Goal: Information Seeking & Learning: Learn about a topic

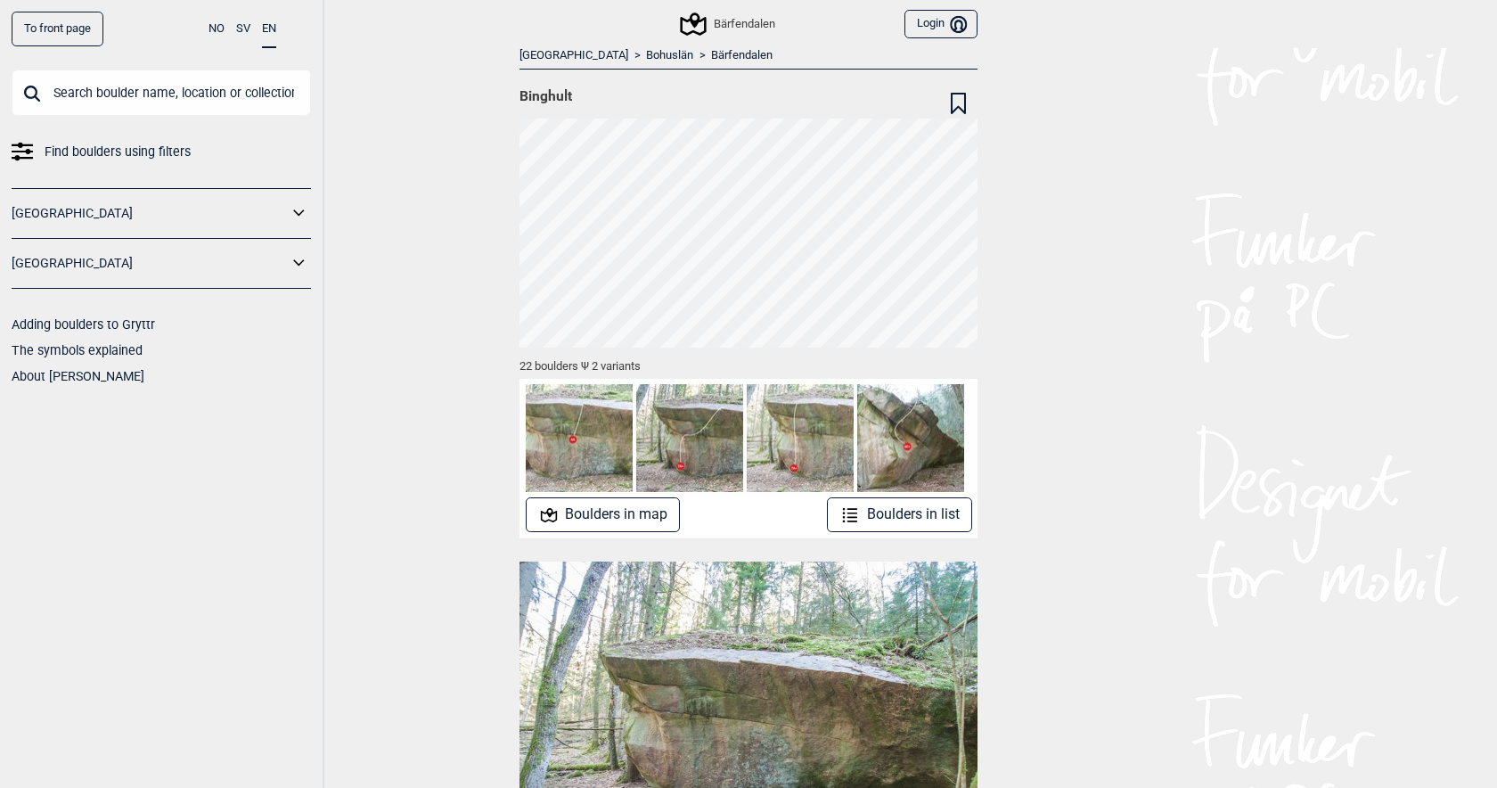
click at [628, 517] on button "Boulders in map" at bounding box center [603, 514] width 155 height 35
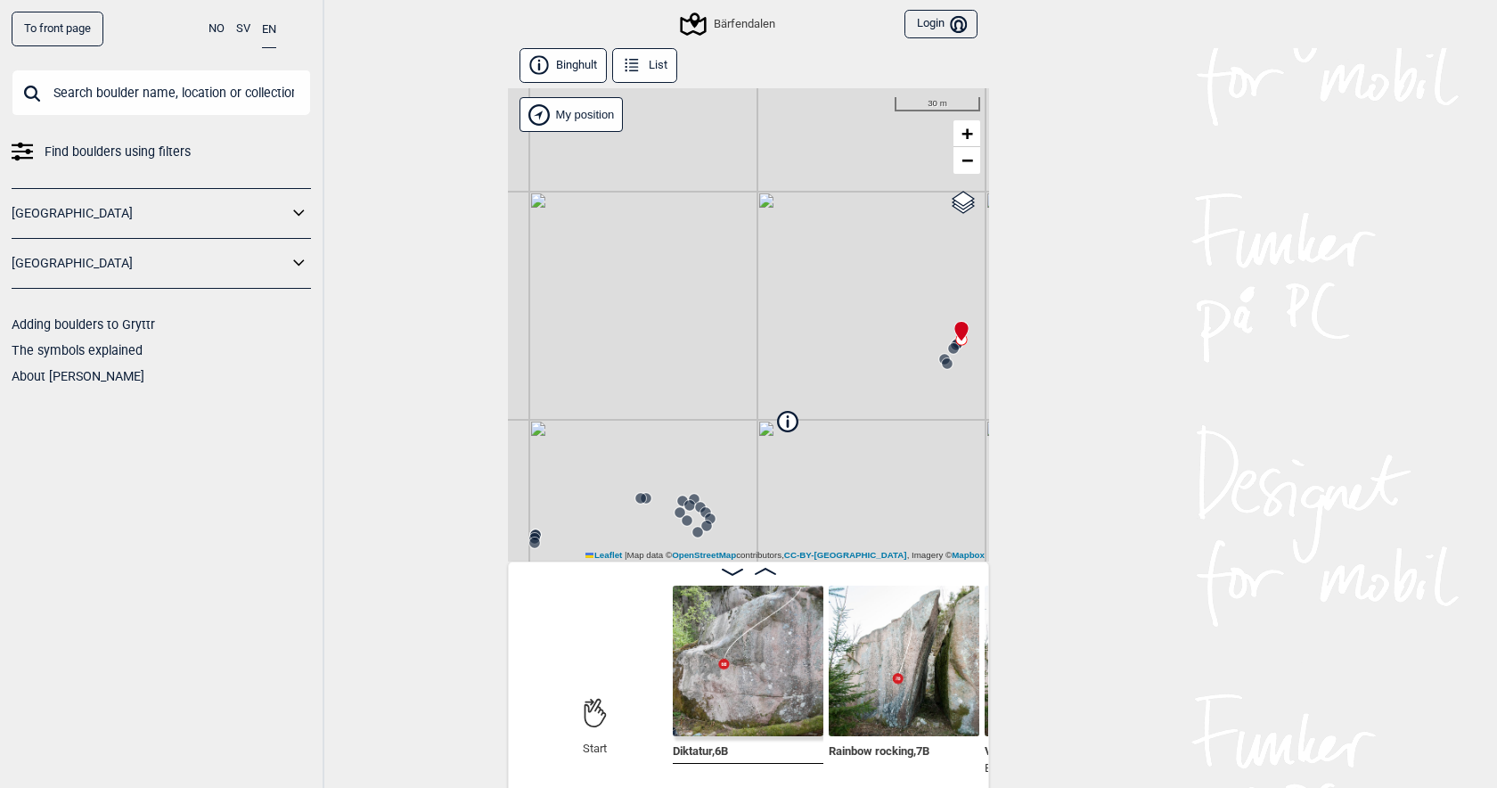
scroll to position [9, 0]
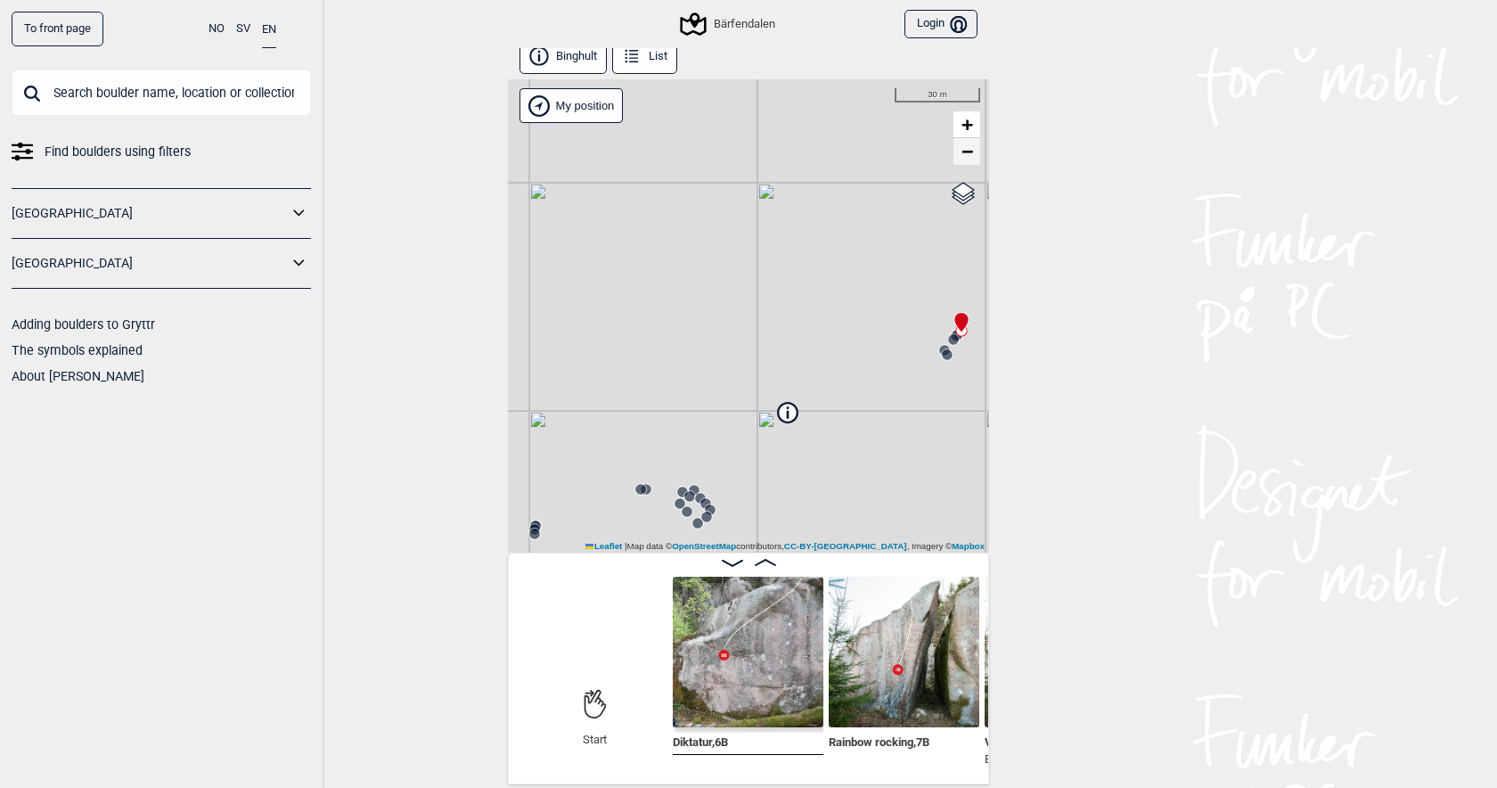
click at [969, 154] on span "−" at bounding box center [967, 151] width 12 height 22
drag, startPoint x: 885, startPoint y: 442, endPoint x: 932, endPoint y: 208, distance: 238.1
click at [932, 208] on div "Bärfendalen My position 200 m + − OpenStreetMap Google satellite Leaflet | Map …" at bounding box center [748, 315] width 481 height 473
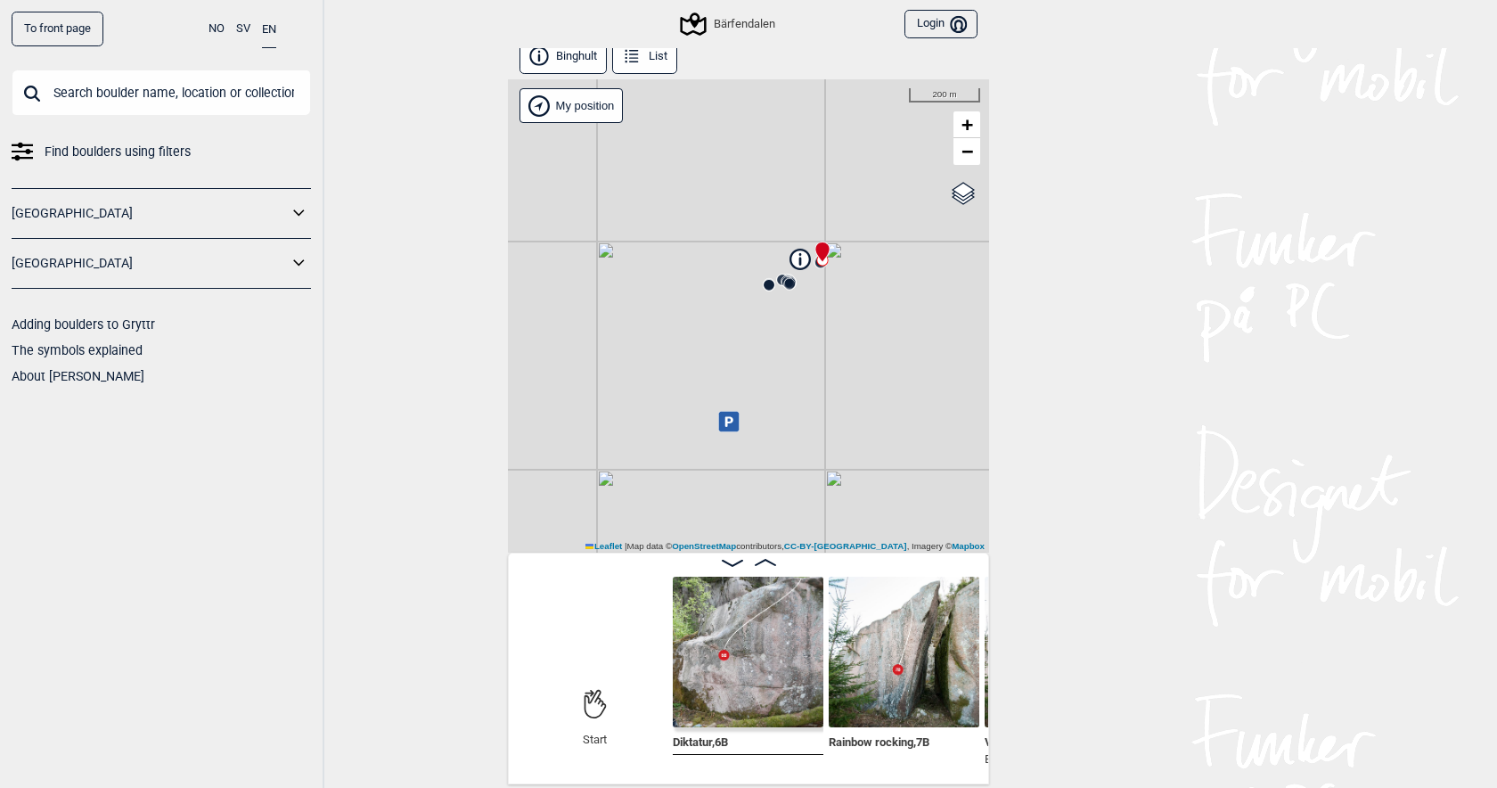
drag, startPoint x: 854, startPoint y: 336, endPoint x: 847, endPoint y: 455, distance: 119.6
click at [847, 455] on div "Bärfendalen My position 200 m + − OpenStreetMap Google satellite Leaflet | Map …" at bounding box center [748, 315] width 481 height 473
click at [964, 114] on span "+" at bounding box center [967, 124] width 12 height 22
drag, startPoint x: 870, startPoint y: 309, endPoint x: 736, endPoint y: 507, distance: 239.2
click at [736, 507] on div "Bärfendalen My position 100 m + − OpenStreetMap Google satellite Leaflet | Map …" at bounding box center [748, 315] width 481 height 473
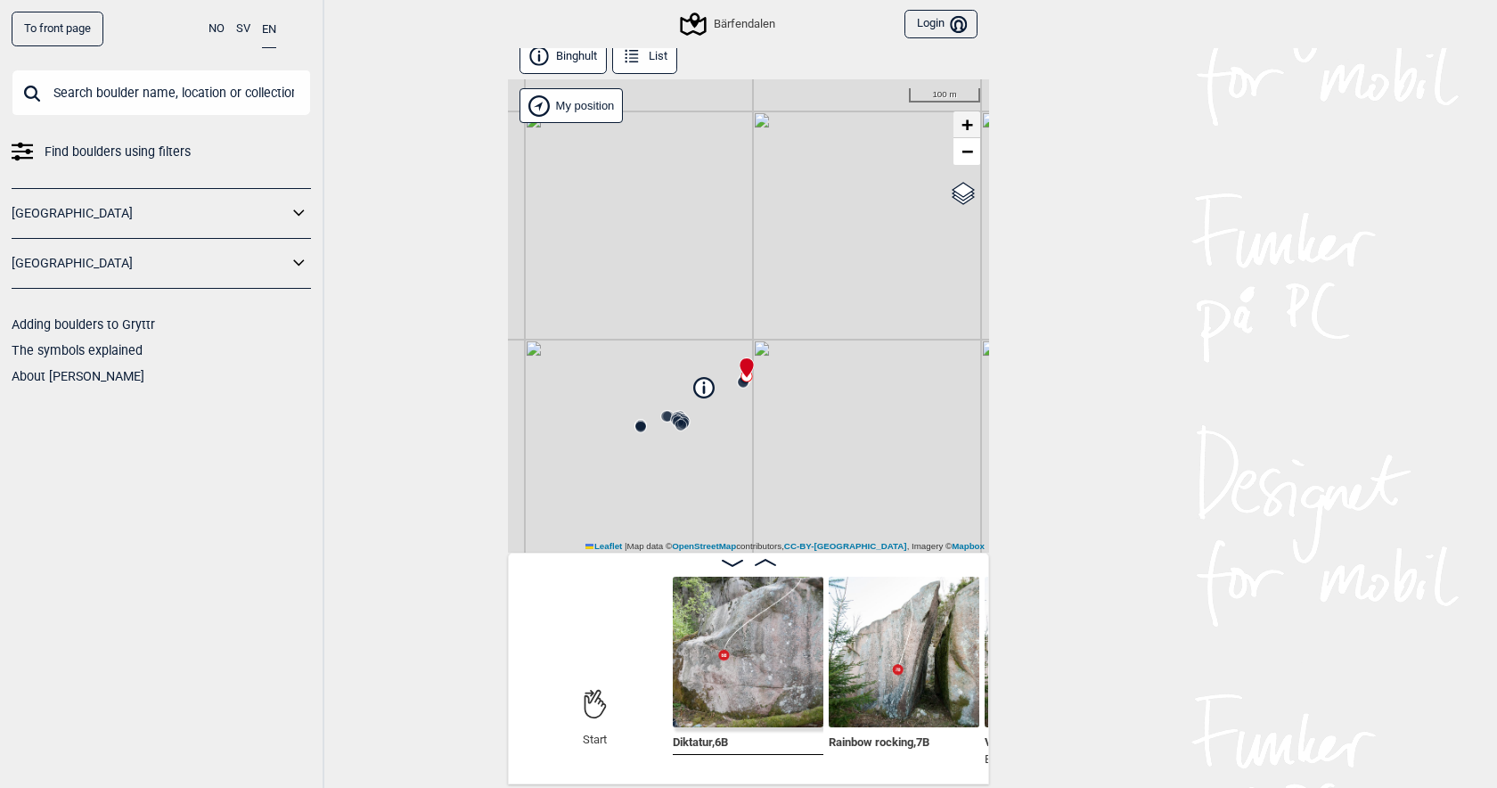
click at [965, 120] on span "+" at bounding box center [967, 124] width 12 height 22
click at [727, 23] on div "Bärfendalen" at bounding box center [728, 23] width 92 height 21
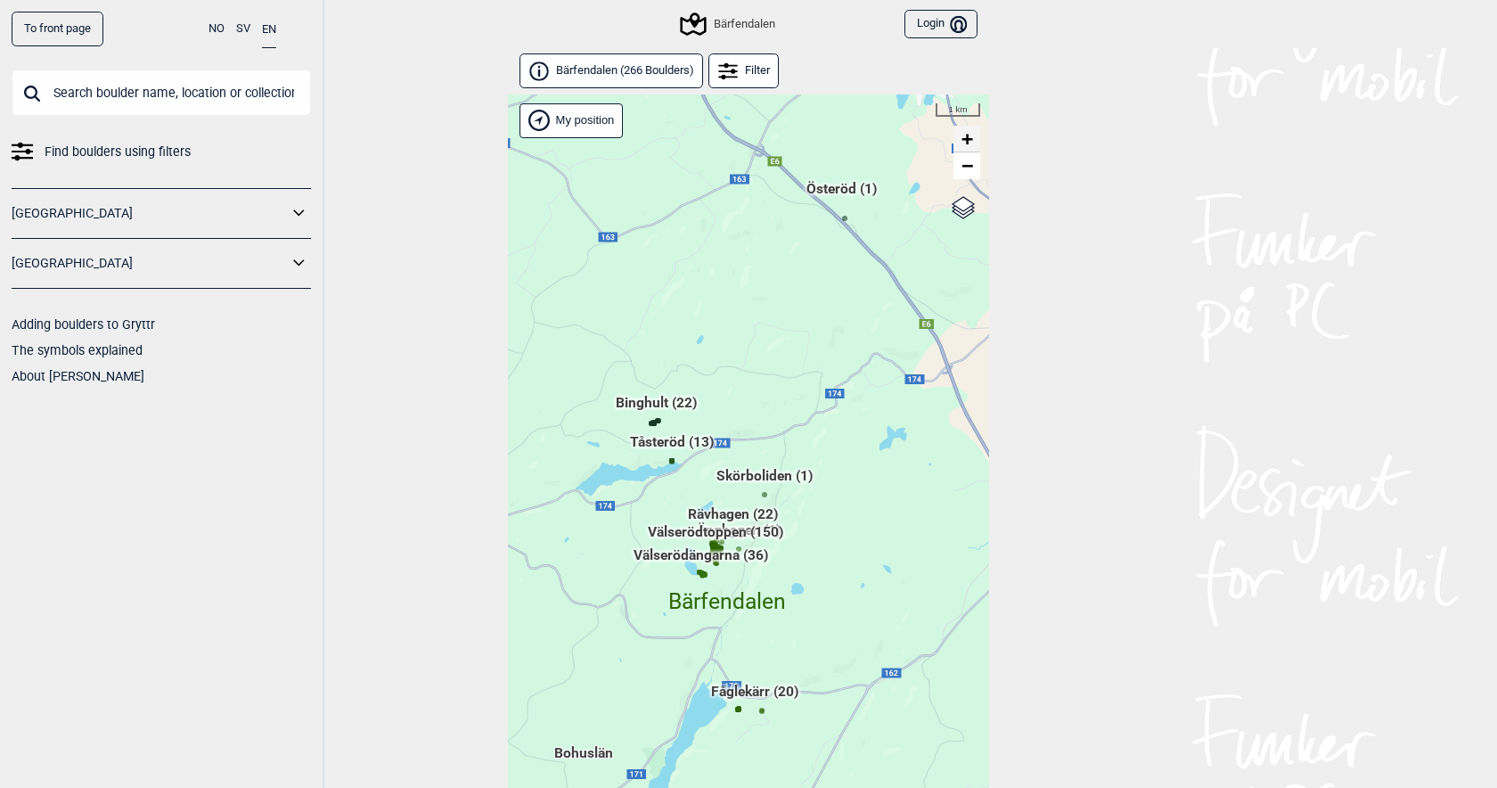
click at [969, 138] on span "+" at bounding box center [967, 138] width 12 height 22
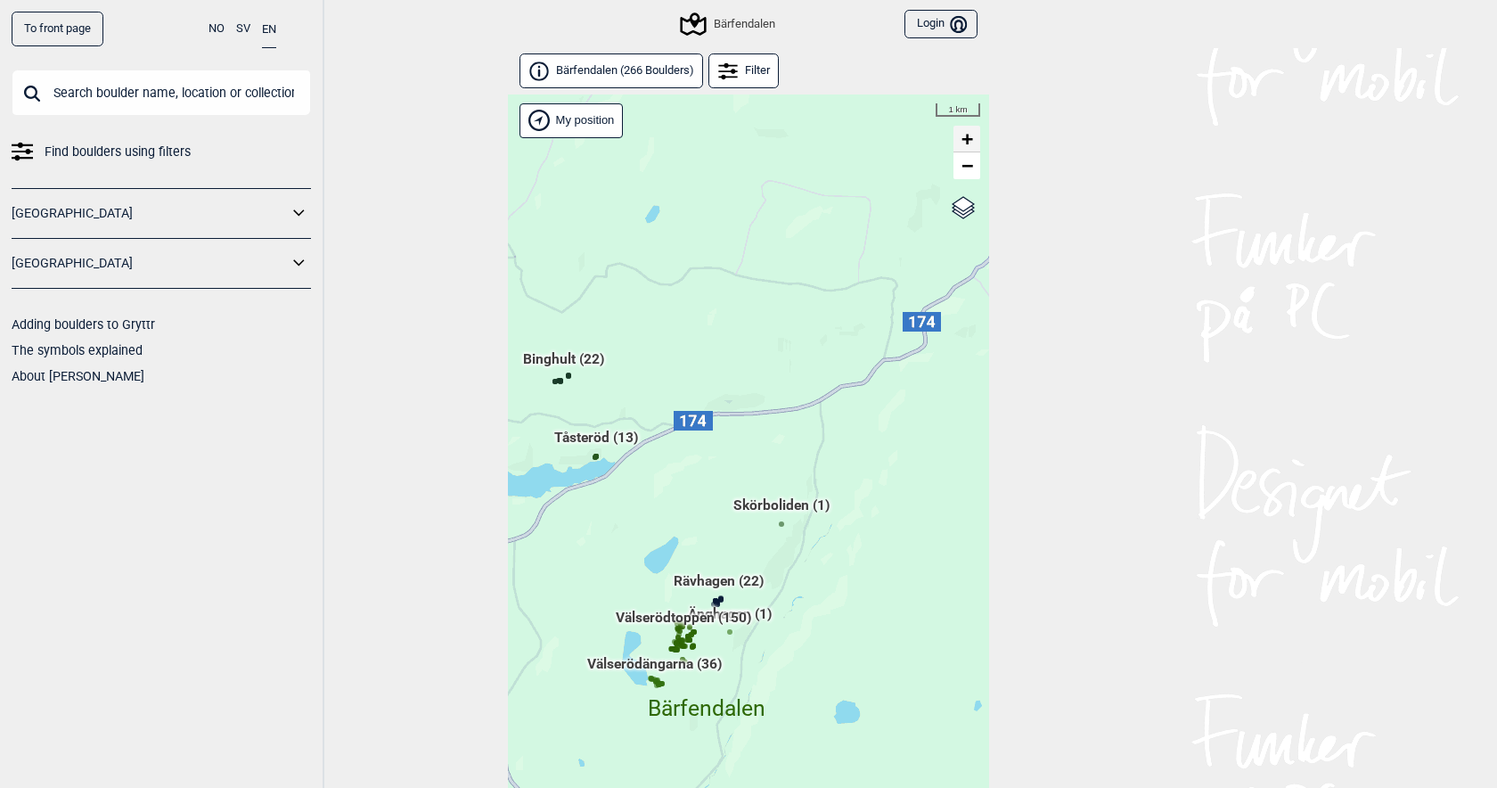
scroll to position [45, 0]
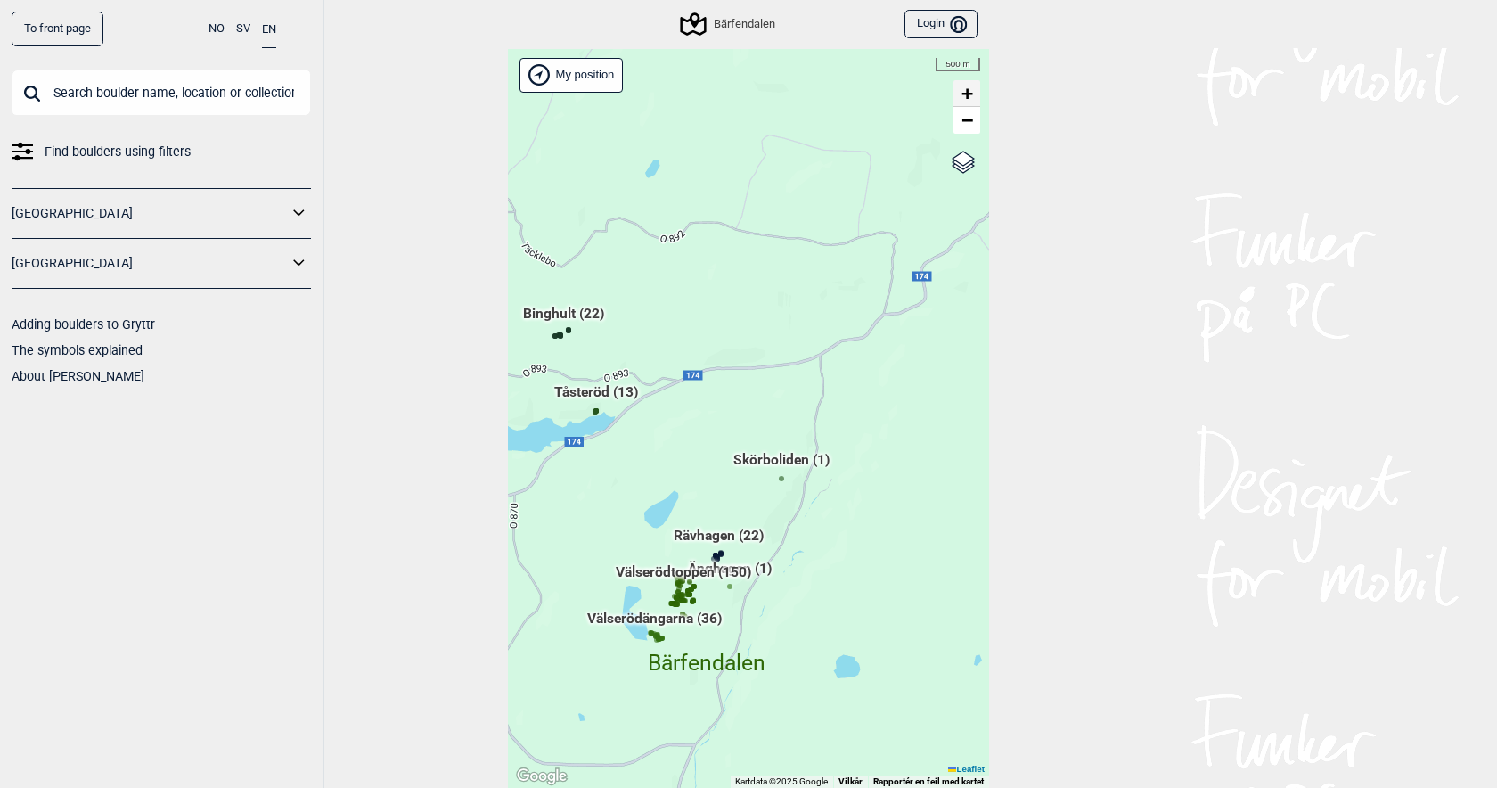
click at [969, 138] on div "Hallingdal Gol [PERSON_NAME] Kolomoen [GEOGRAPHIC_DATA] [GEOGRAPHIC_DATA] [GEOG…" at bounding box center [748, 418] width 481 height 739
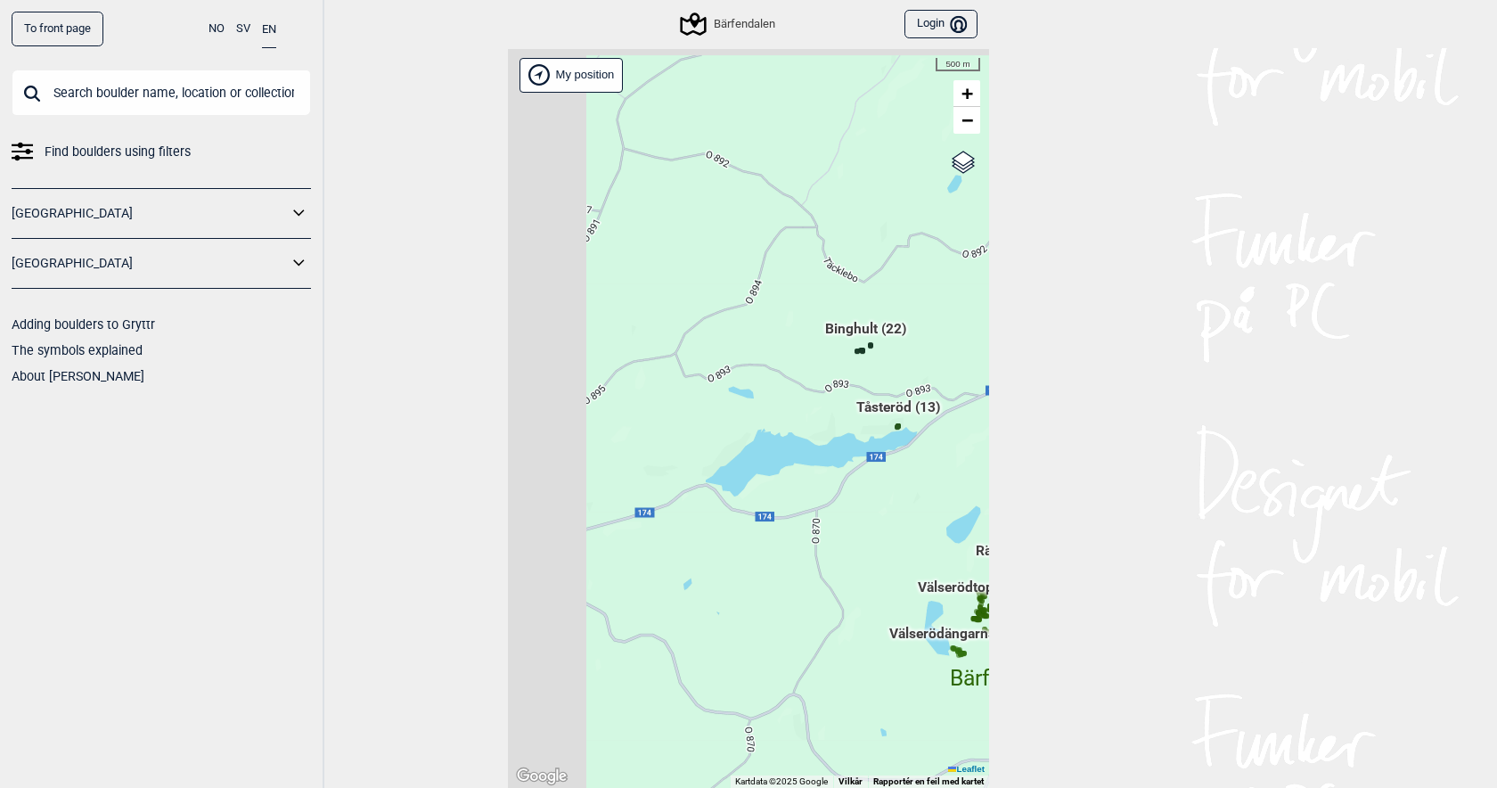
drag, startPoint x: 675, startPoint y: 314, endPoint x: 983, endPoint y: 331, distance: 307.9
click at [983, 331] on div "Hallingdal Gol [PERSON_NAME] Kolomoen [GEOGRAPHIC_DATA] [GEOGRAPHIC_DATA] [GEOG…" at bounding box center [748, 418] width 481 height 739
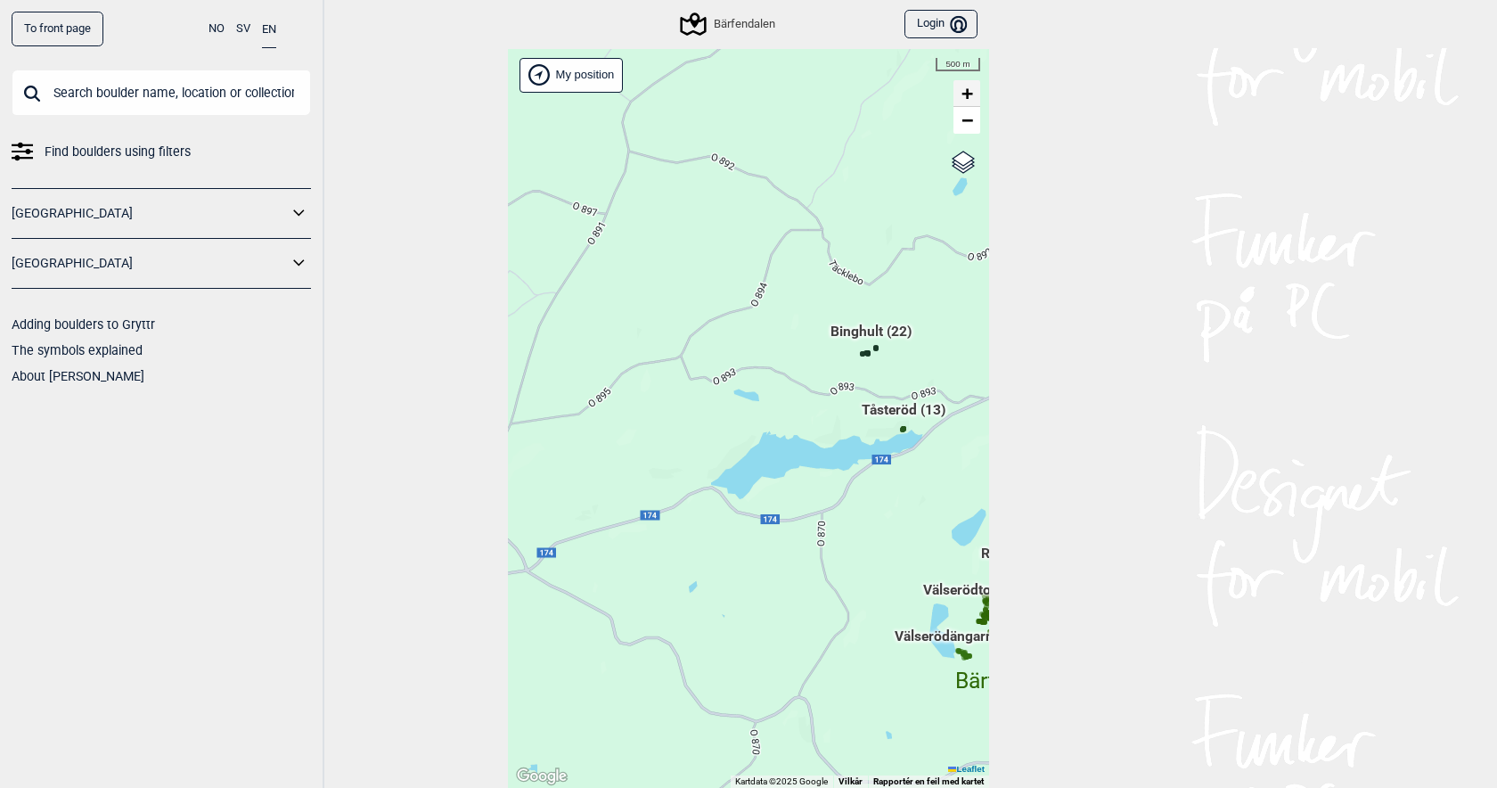
click at [969, 98] on span "+" at bounding box center [967, 93] width 12 height 22
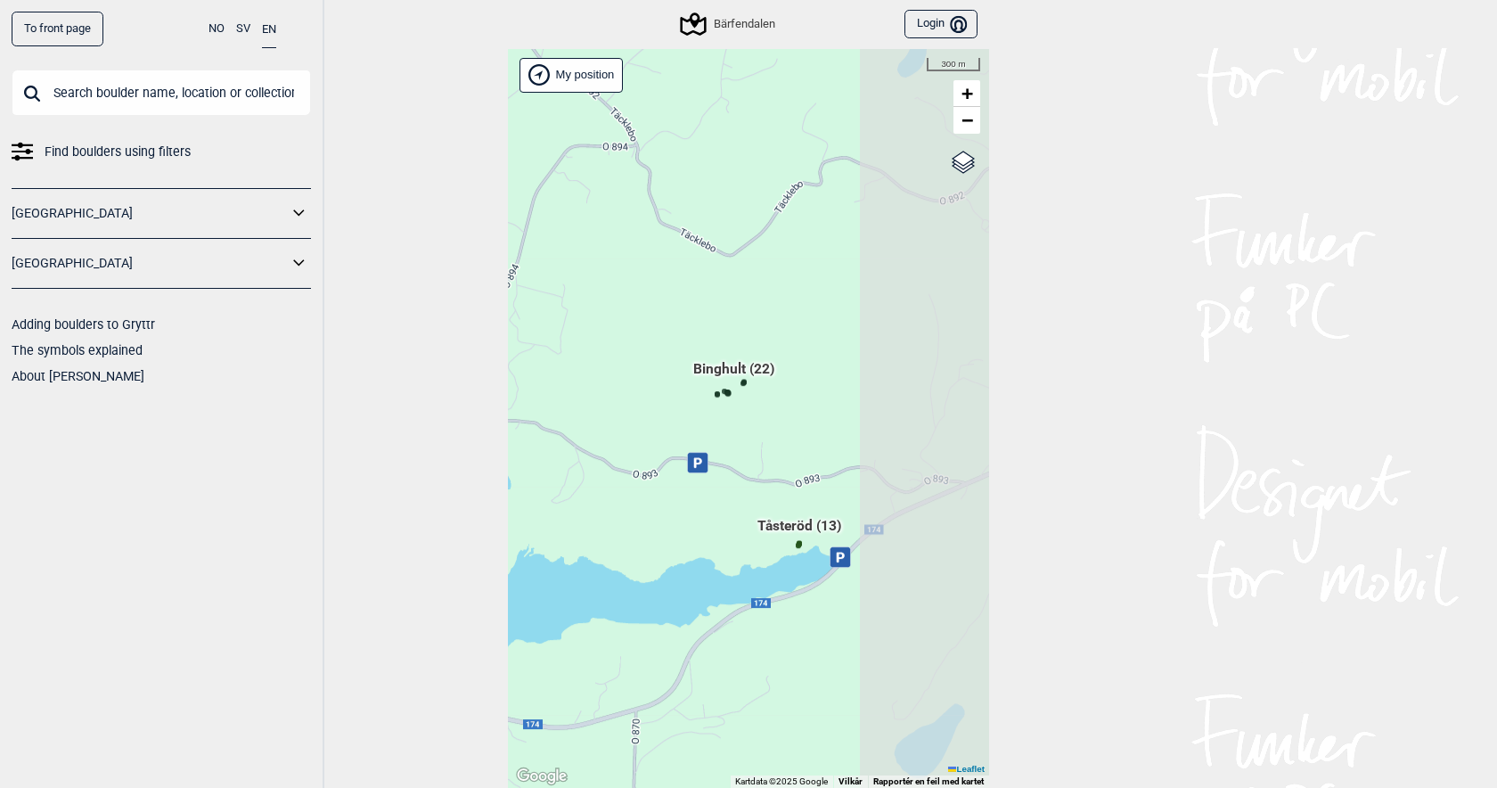
drag, startPoint x: 790, startPoint y: 273, endPoint x: 512, endPoint y: 380, distance: 298.1
click at [512, 380] on div "Hallingdal Gol [PERSON_NAME] Kolomoen [GEOGRAPHIC_DATA] [GEOGRAPHIC_DATA] [GEOG…" at bounding box center [748, 418] width 481 height 739
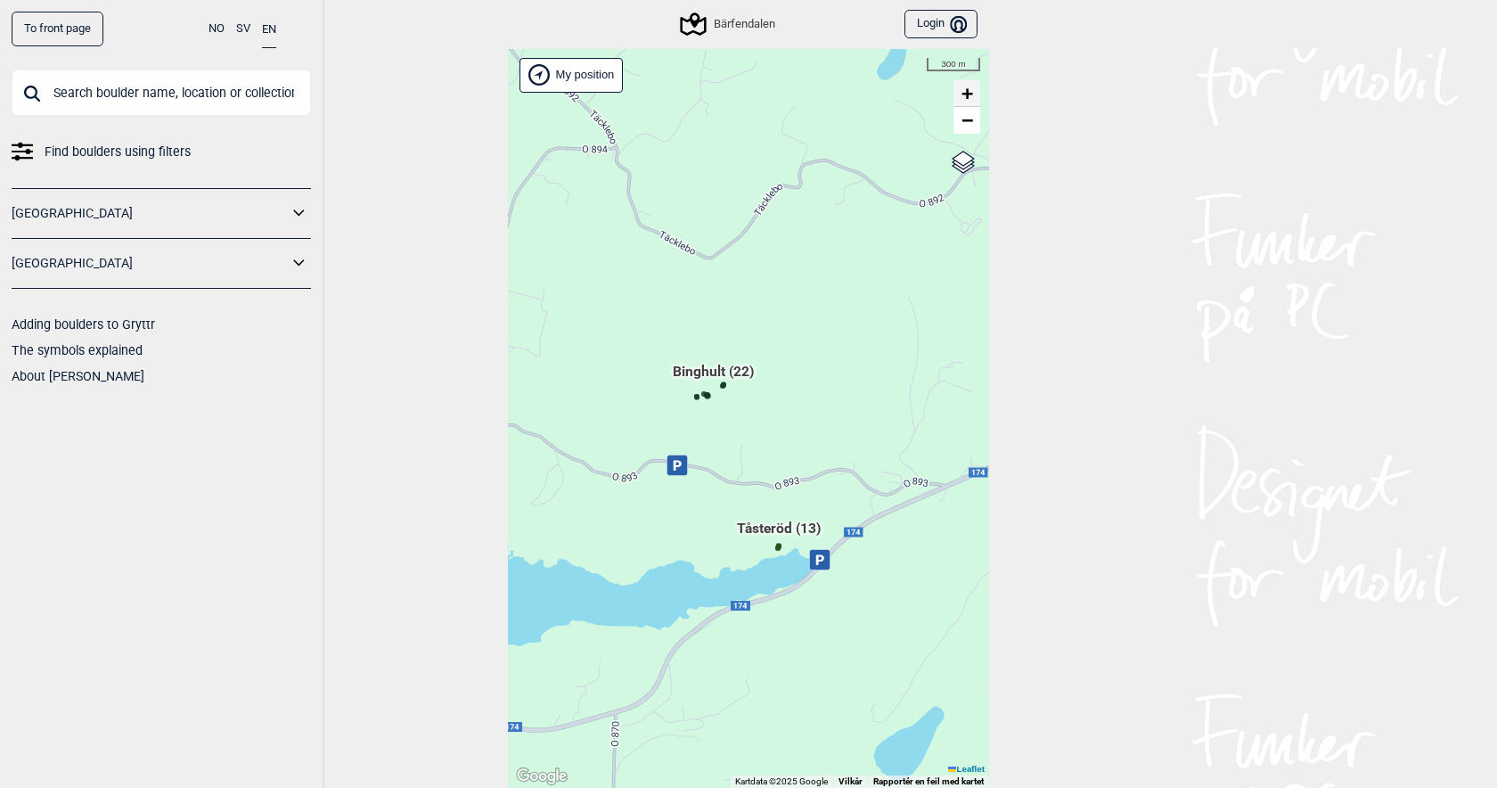
click at [968, 93] on span "+" at bounding box center [967, 93] width 12 height 22
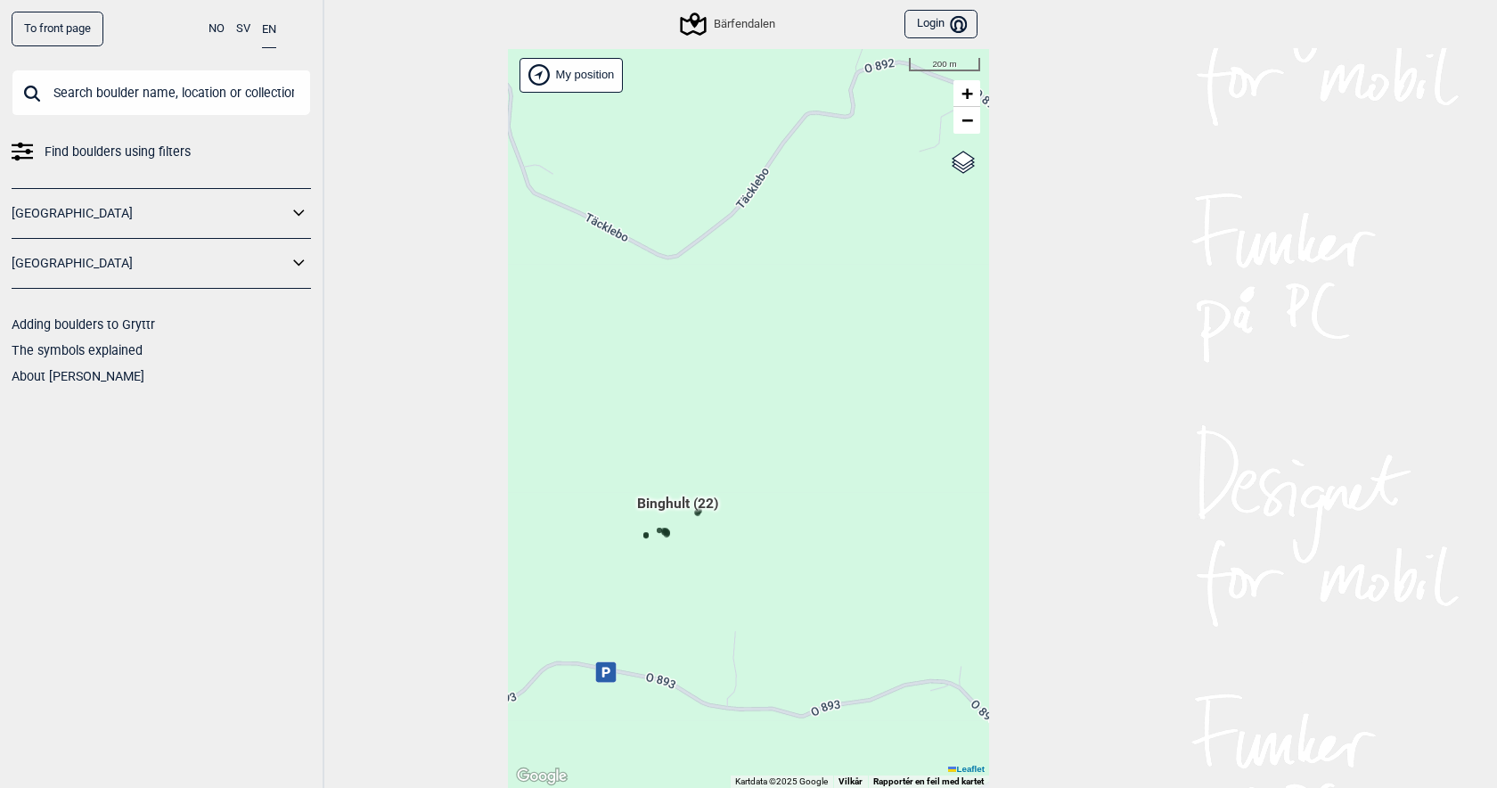
drag, startPoint x: 873, startPoint y: 244, endPoint x: 873, endPoint y: 405, distance: 161.3
click at [873, 405] on div "Hallingdal Gol [PERSON_NAME] Kolomoen [GEOGRAPHIC_DATA] [GEOGRAPHIC_DATA] [GEOG…" at bounding box center [748, 418] width 481 height 739
click at [968, 87] on span "+" at bounding box center [967, 93] width 12 height 22
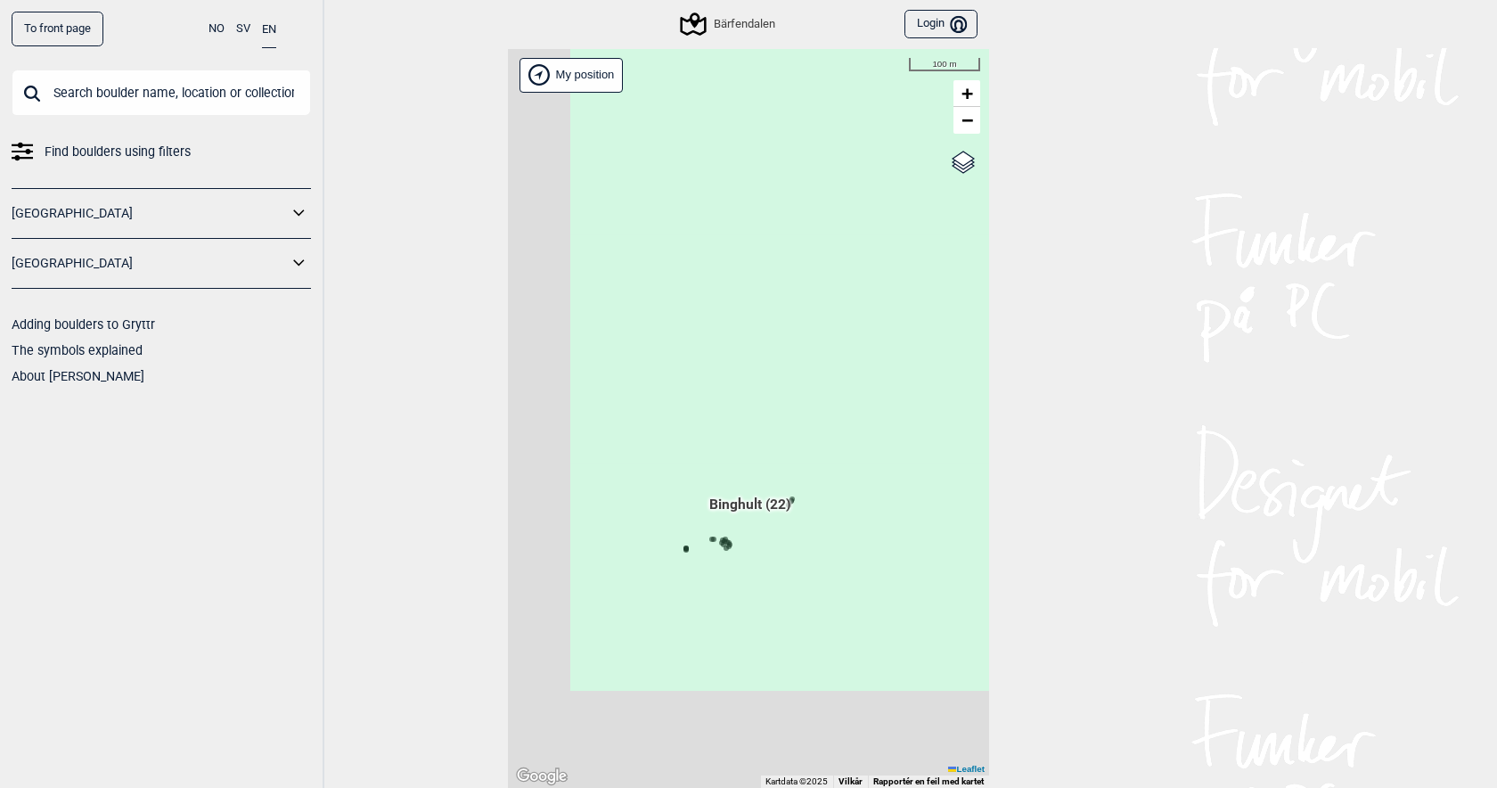
drag, startPoint x: 772, startPoint y: 471, endPoint x: 965, endPoint y: 308, distance: 252.2
click at [965, 309] on div "Hallingdal Gol [PERSON_NAME] Kolomoen [GEOGRAPHIC_DATA] [GEOGRAPHIC_DATA] [GEOG…" at bounding box center [748, 418] width 481 height 739
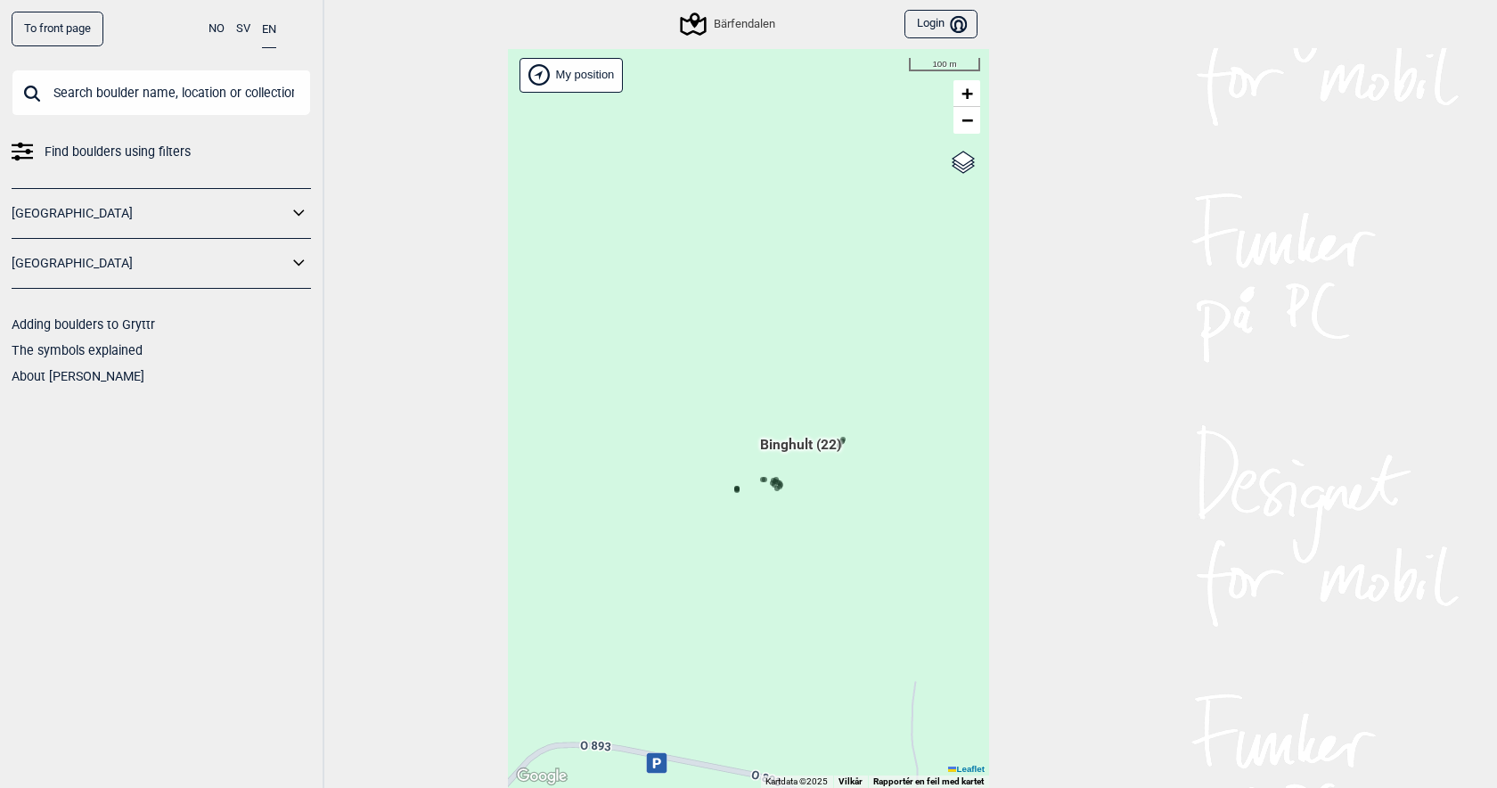
click at [802, 441] on span "Binghult (22)" at bounding box center [800, 452] width 81 height 34
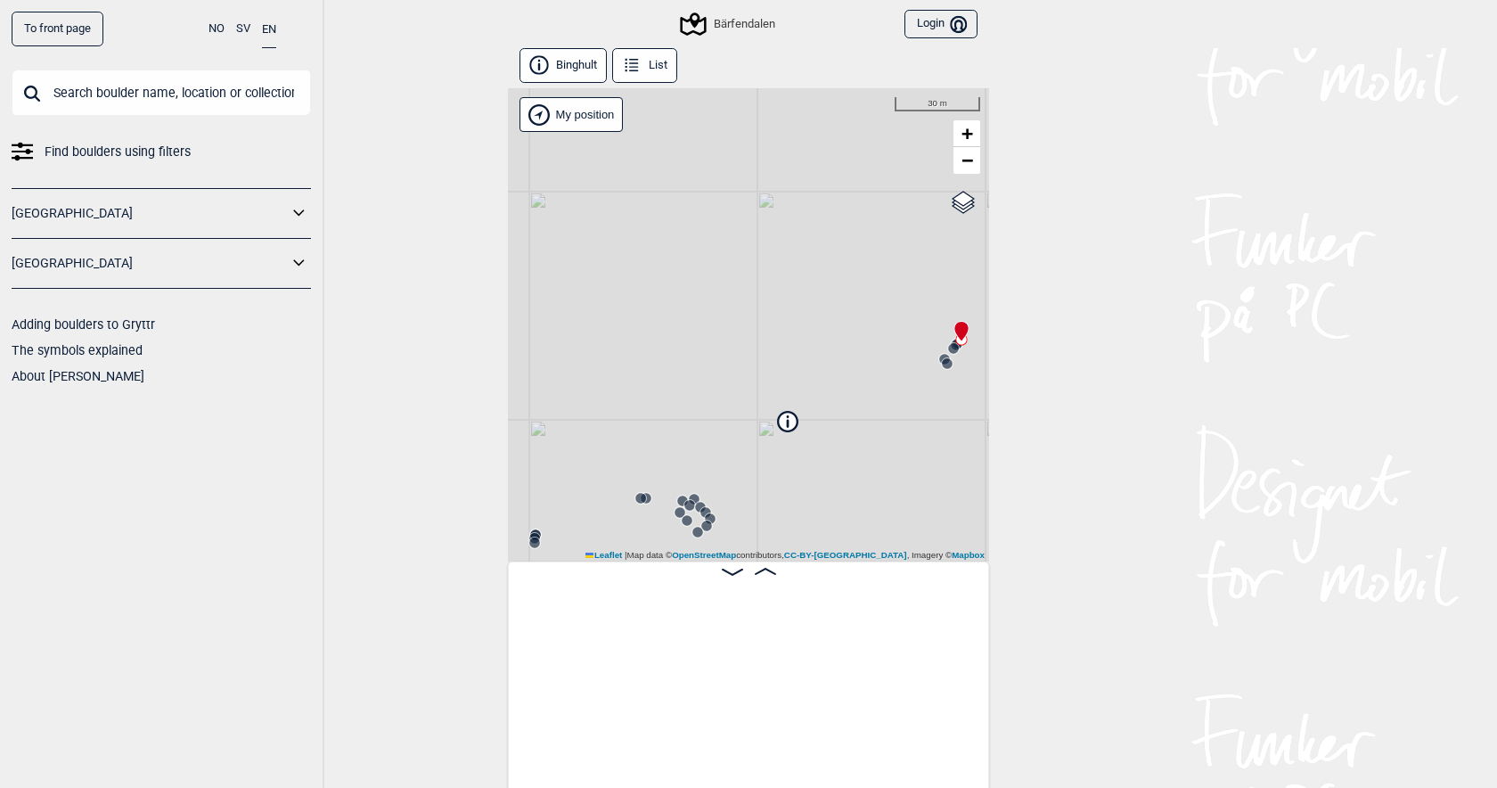
scroll to position [0, 140]
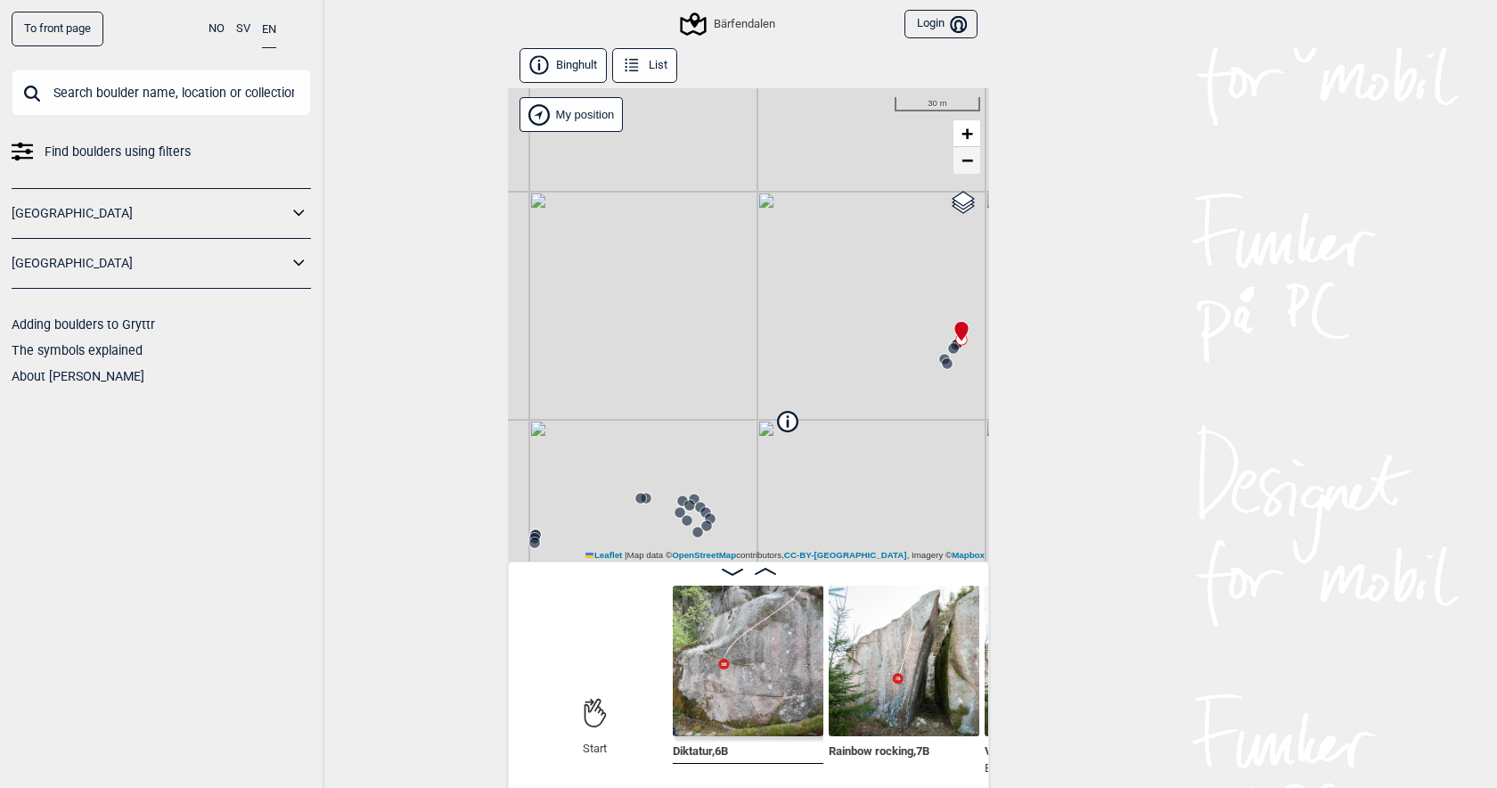
click at [968, 162] on span "−" at bounding box center [967, 160] width 12 height 22
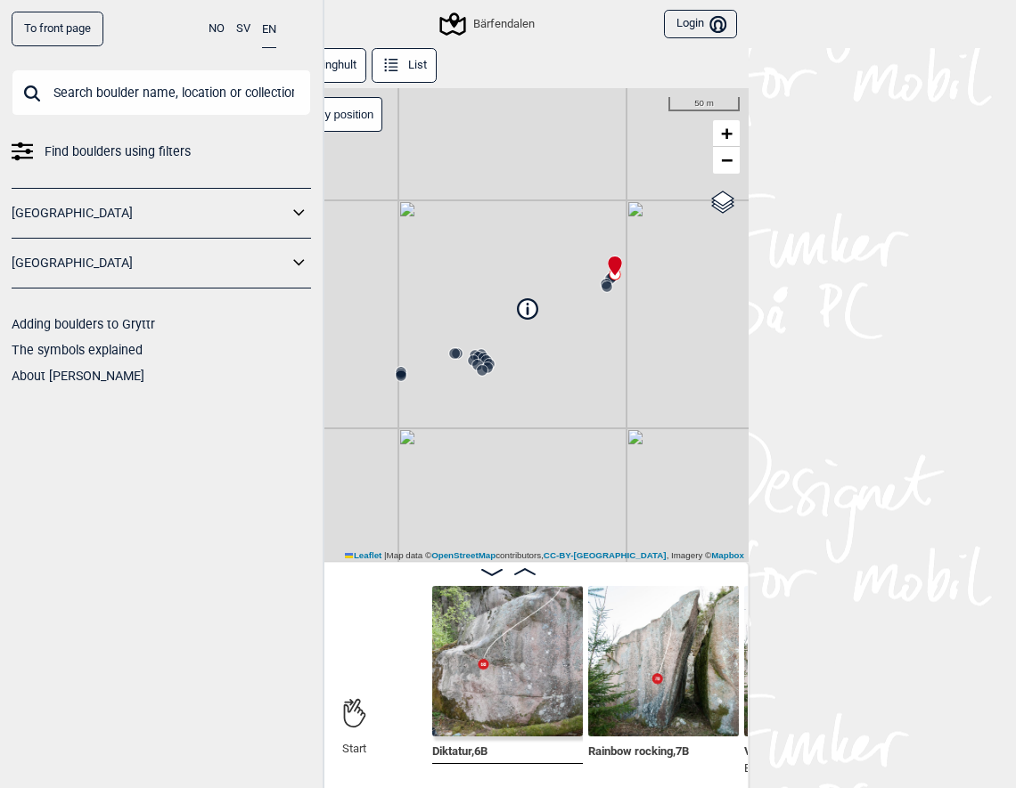
scroll to position [9, 0]
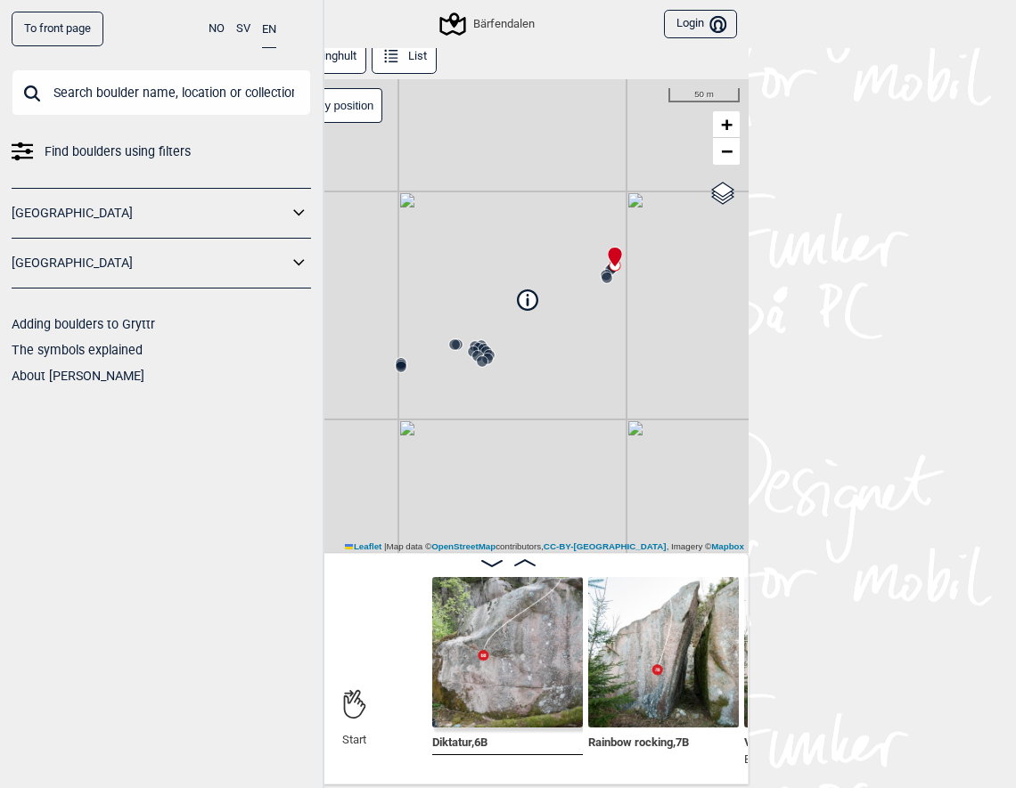
click at [401, 67] on button "List" at bounding box center [404, 56] width 65 height 35
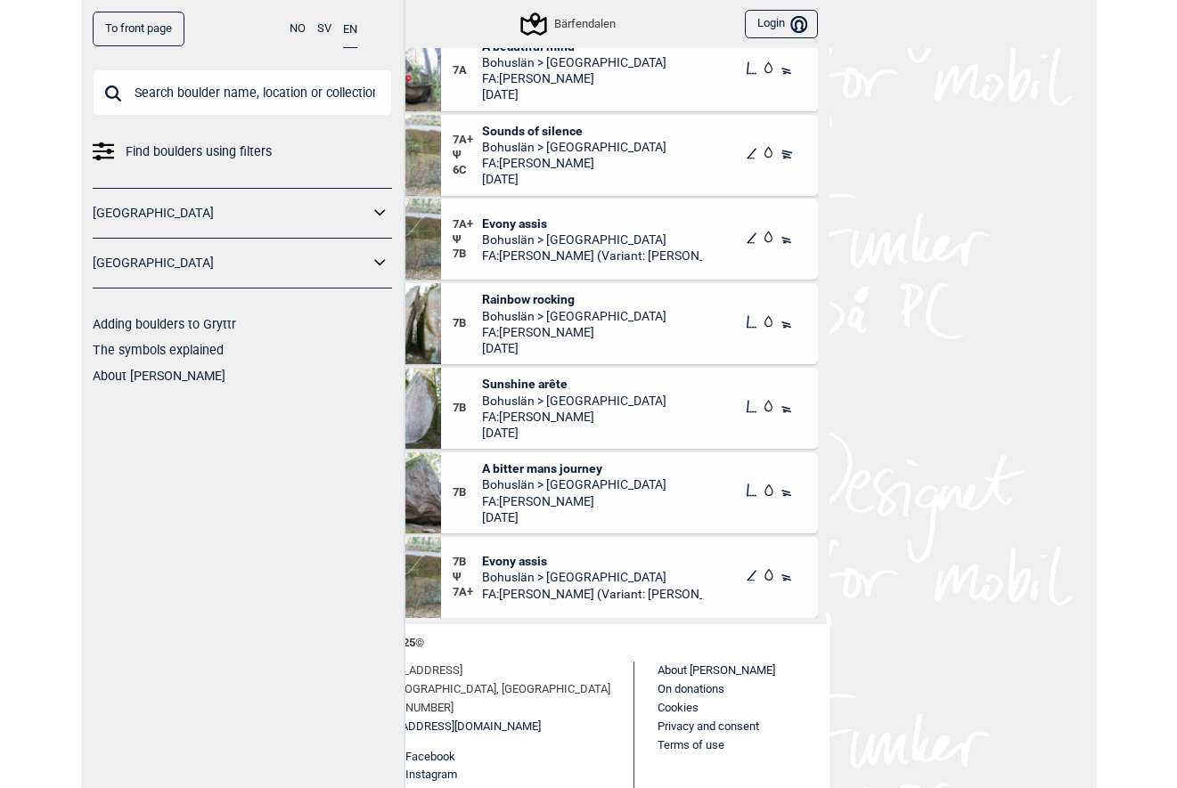
scroll to position [200, 0]
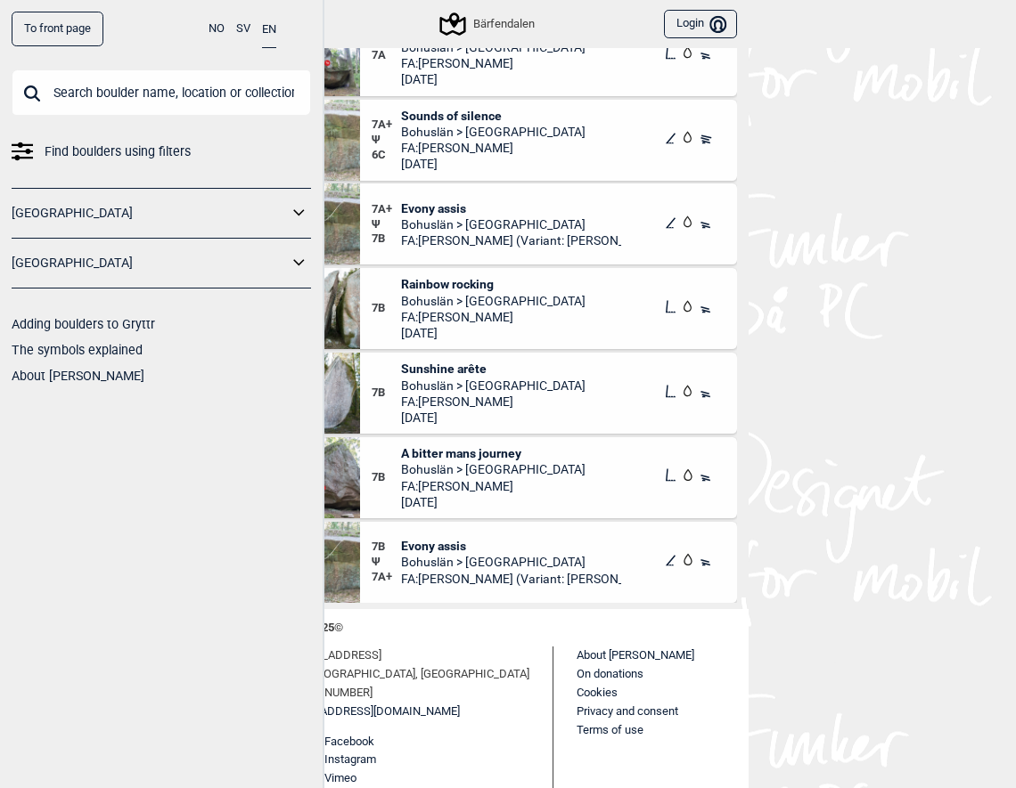
click at [93, 92] on input "text" at bounding box center [161, 92] width 299 height 46
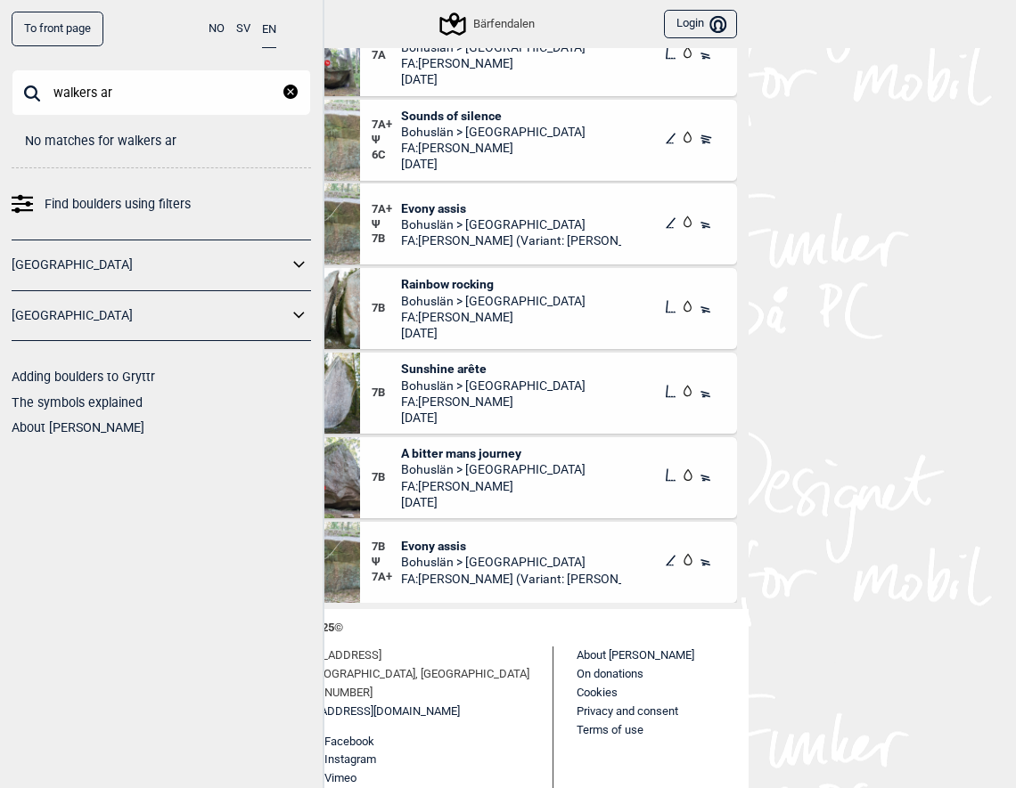
type input "walkers ar"
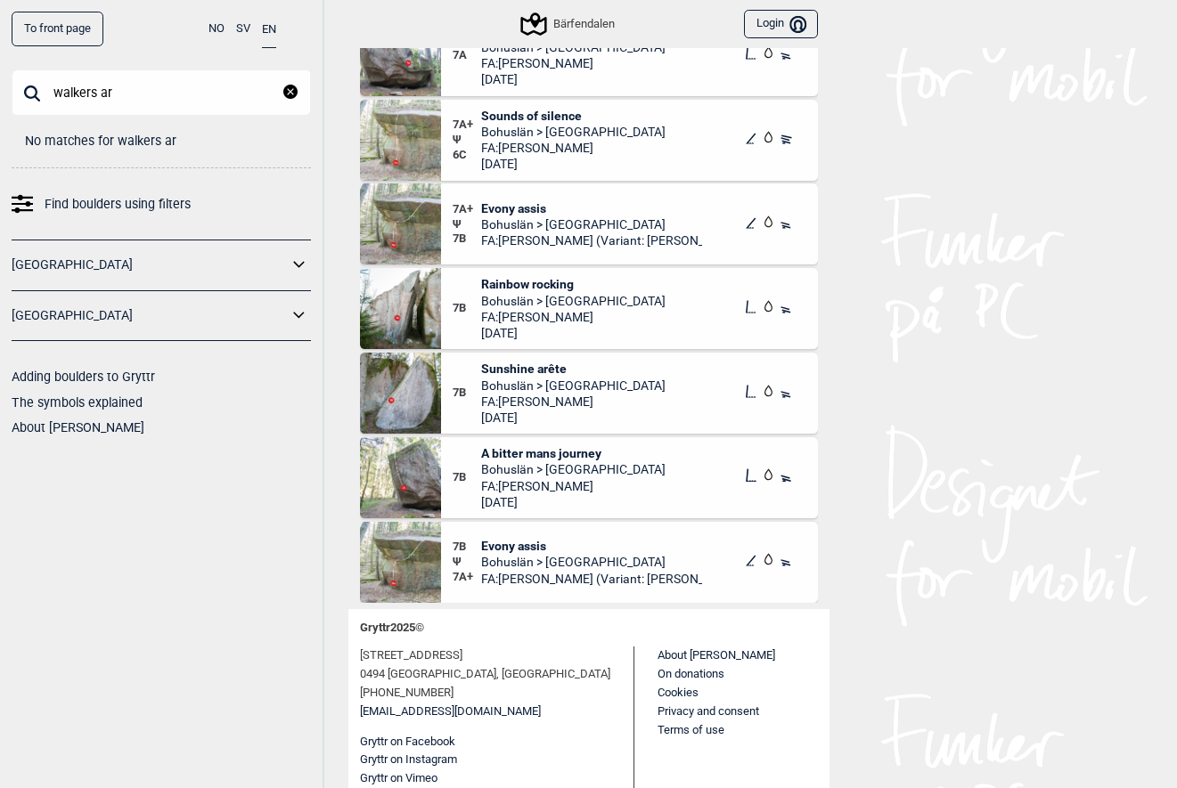
click at [512, 371] on span "Sunshine arête" at bounding box center [573, 369] width 184 height 16
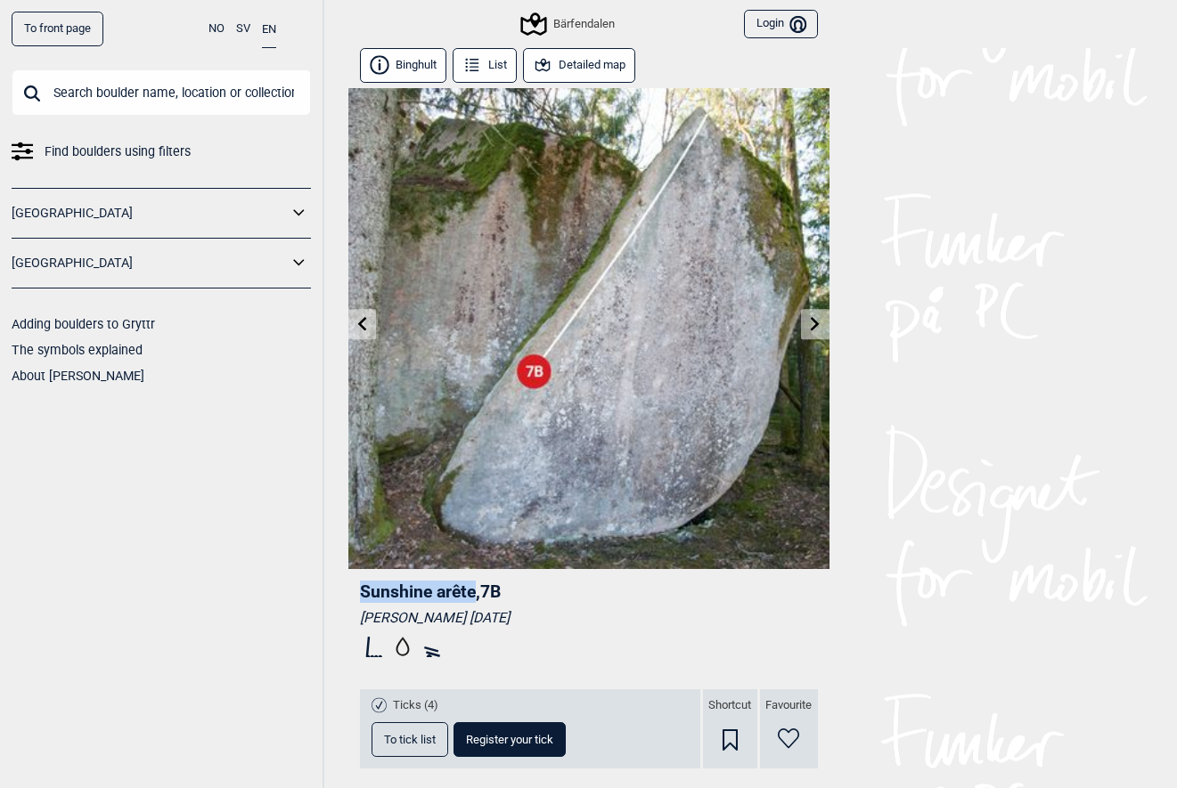
drag, startPoint x: 363, startPoint y: 594, endPoint x: 473, endPoint y: 594, distance: 110.5
click at [473, 594] on span "Sunshine arête , 7B" at bounding box center [430, 592] width 141 height 20
copy span "Sunshine arête"
drag, startPoint x: 360, startPoint y: 619, endPoint x: 456, endPoint y: 618, distance: 96.2
click at [456, 618] on div "[PERSON_NAME] [DATE]" at bounding box center [589, 618] width 458 height 18
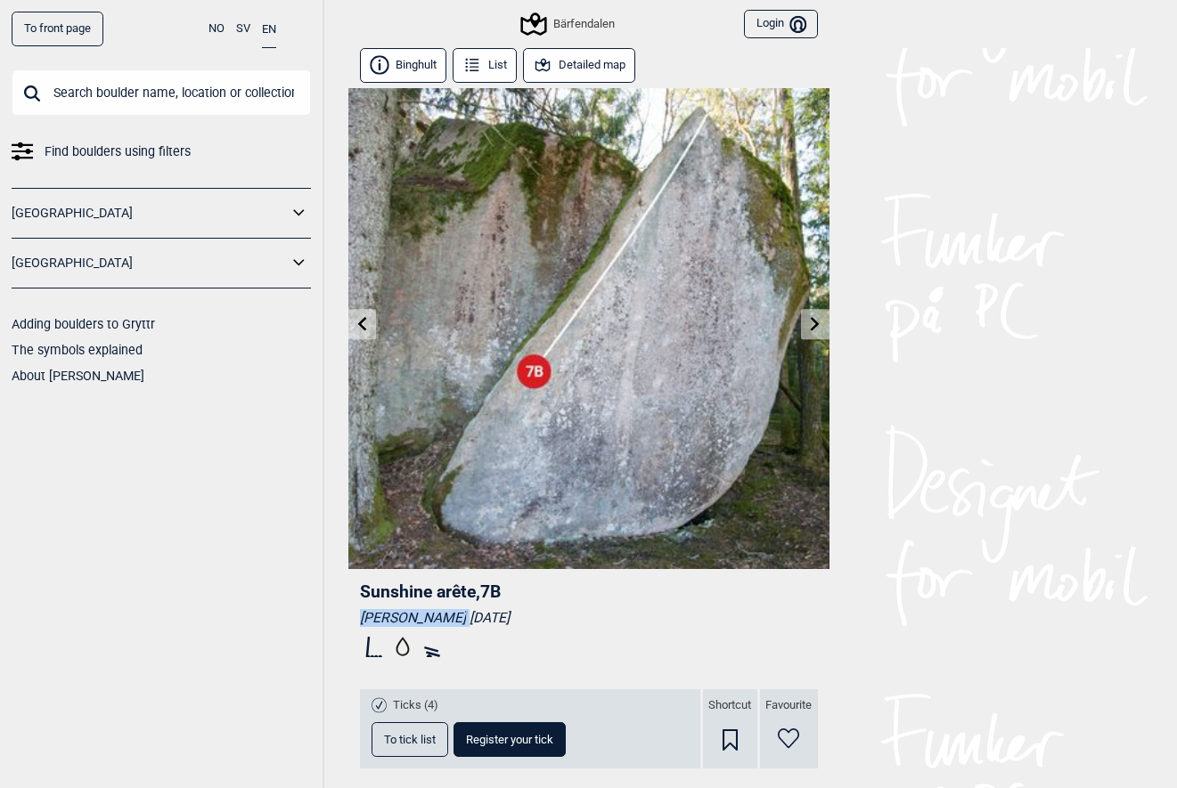
copy div "[PERSON_NAME]"
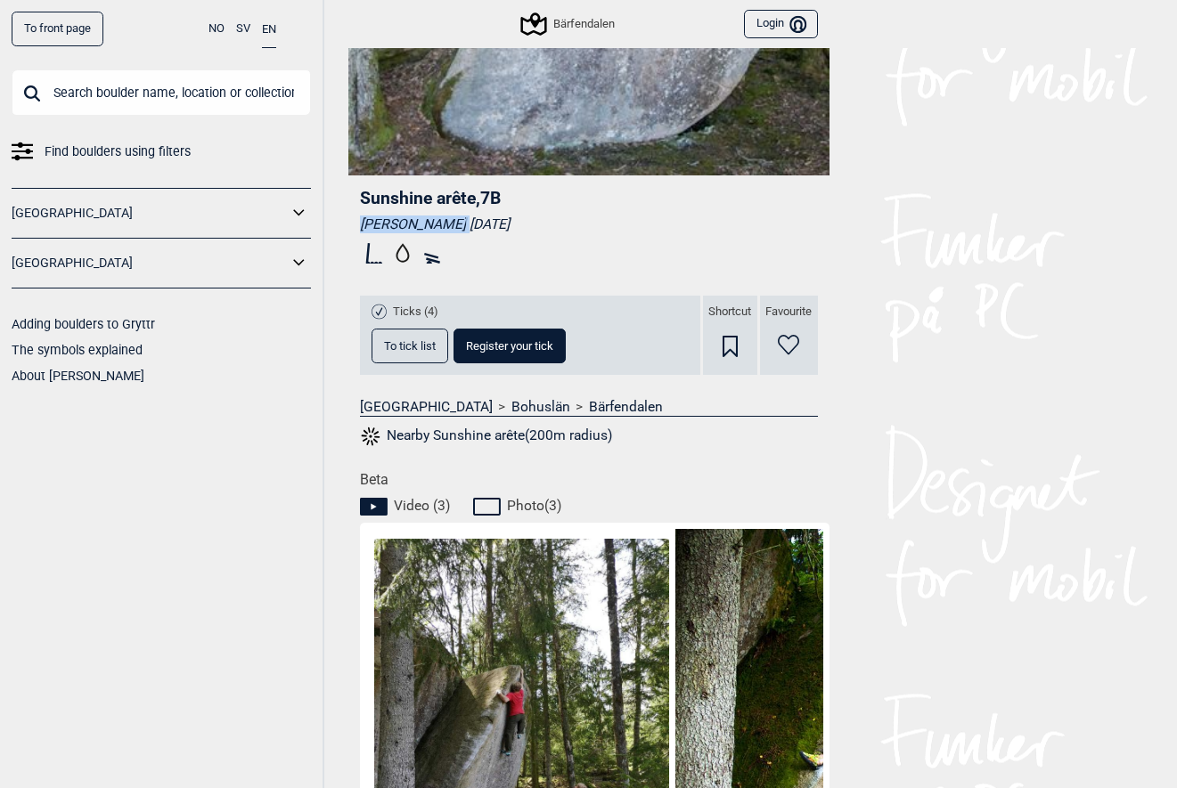
scroll to position [405, 0]
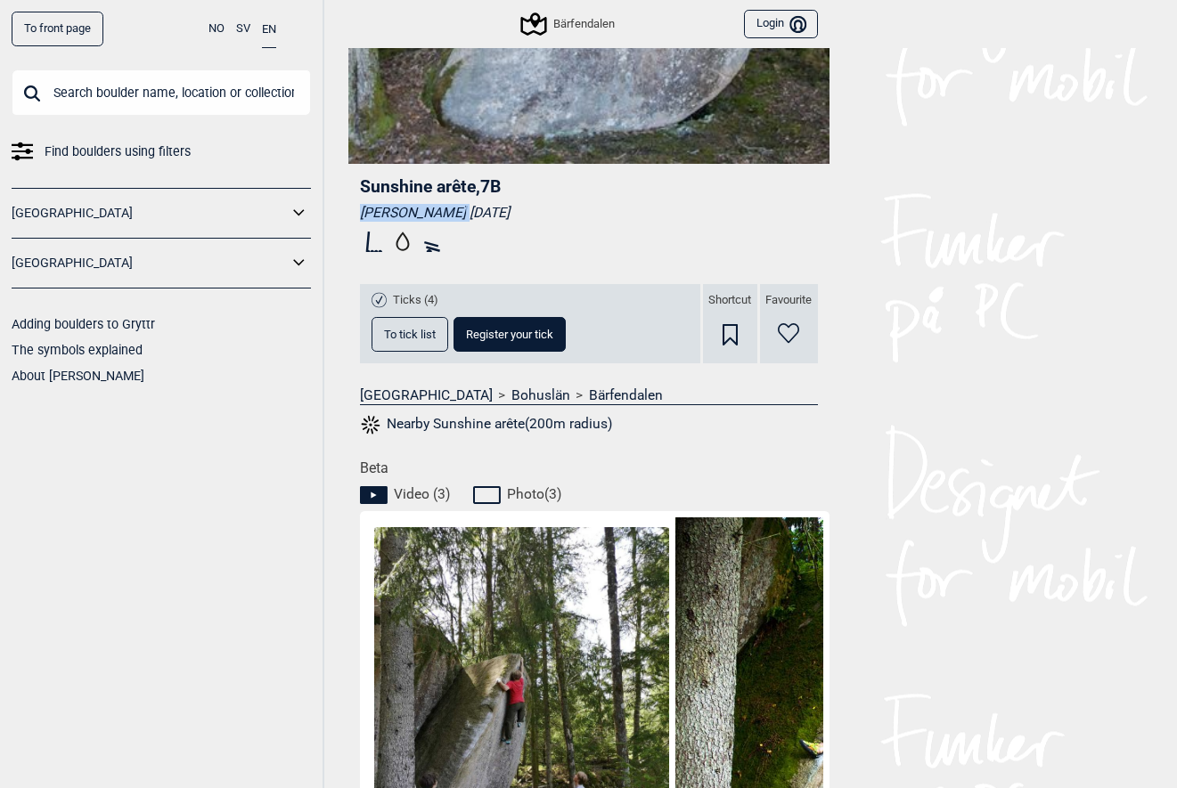
click at [414, 329] on span "To tick list" at bounding box center [410, 335] width 52 height 12
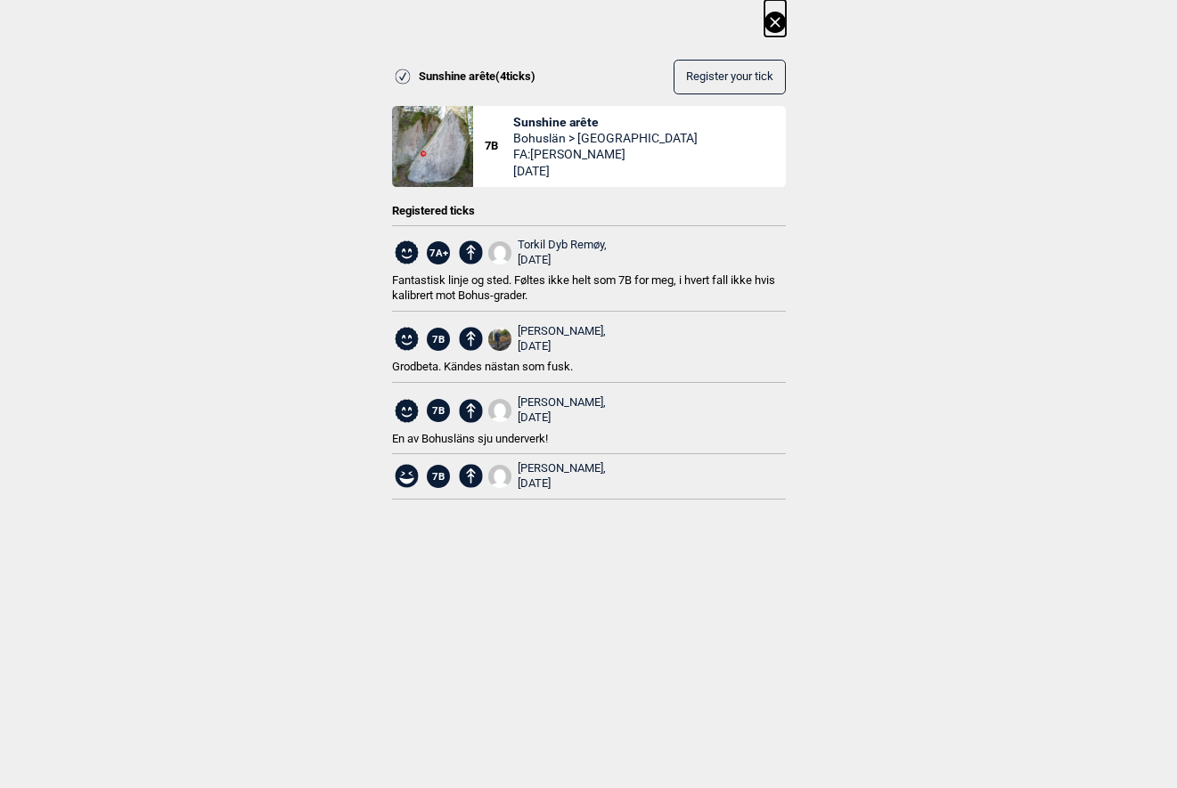
click at [584, 123] on span "Sunshine arête" at bounding box center [605, 122] width 184 height 16
click at [786, 25] on div "Sunshine arête ( 4 ticks) Register your tick 7B Sunshine arête Bohuslän > [GEOG…" at bounding box center [588, 264] width 1177 height 528
click at [778, 25] on icon at bounding box center [775, 22] width 10 height 10
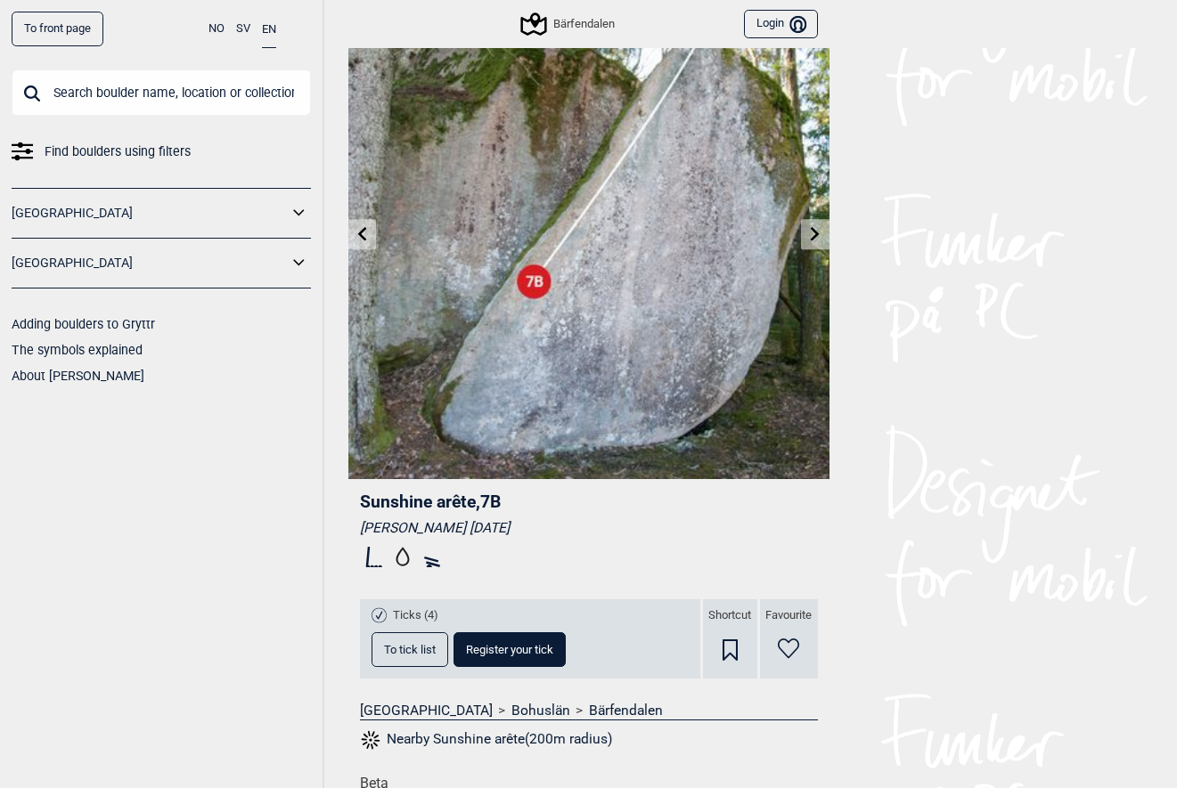
scroll to position [0, 0]
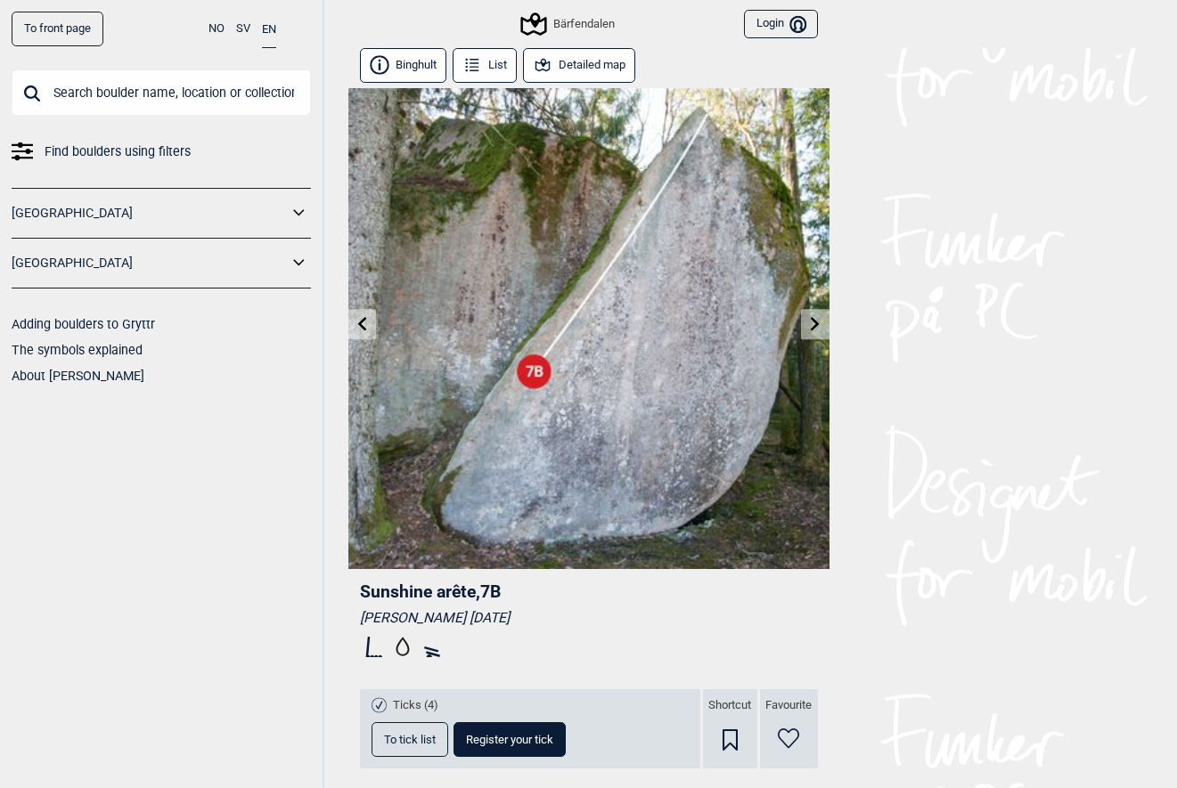
click at [550, 62] on icon at bounding box center [542, 65] width 14 height 12
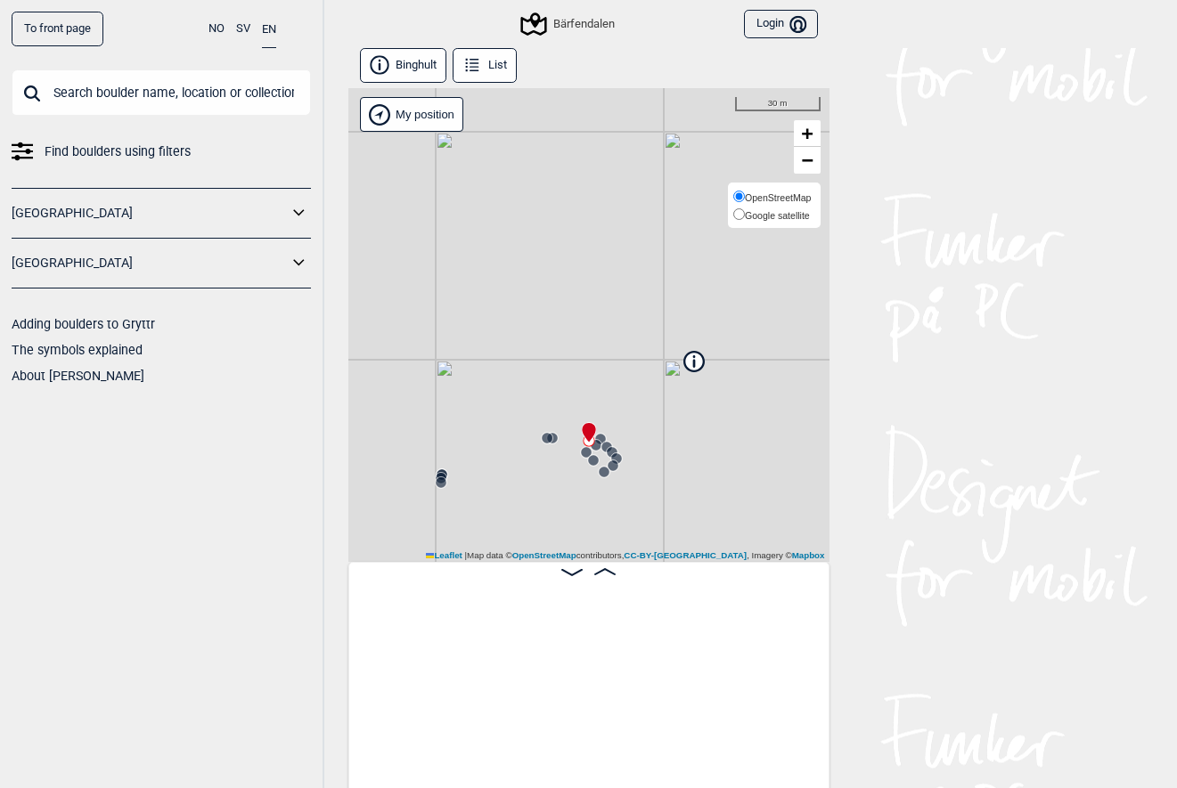
scroll to position [0, 1807]
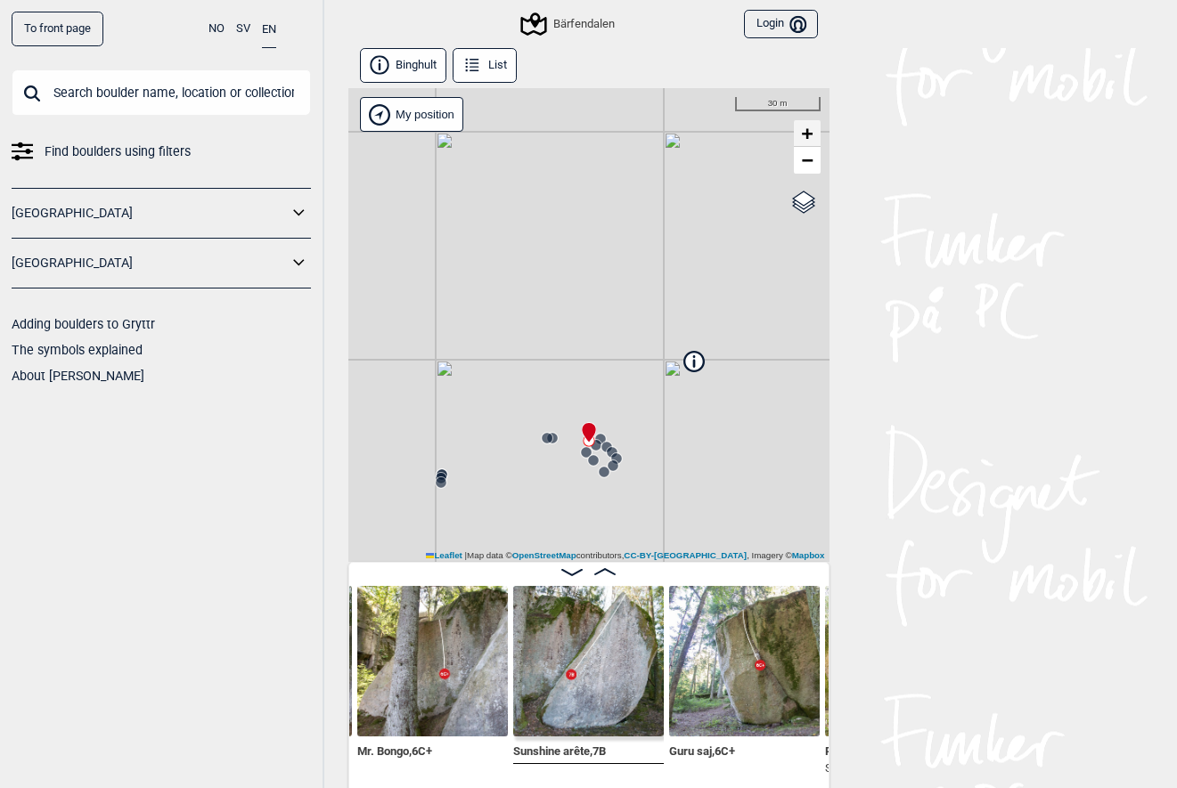
click at [812, 133] on span "+" at bounding box center [807, 133] width 12 height 22
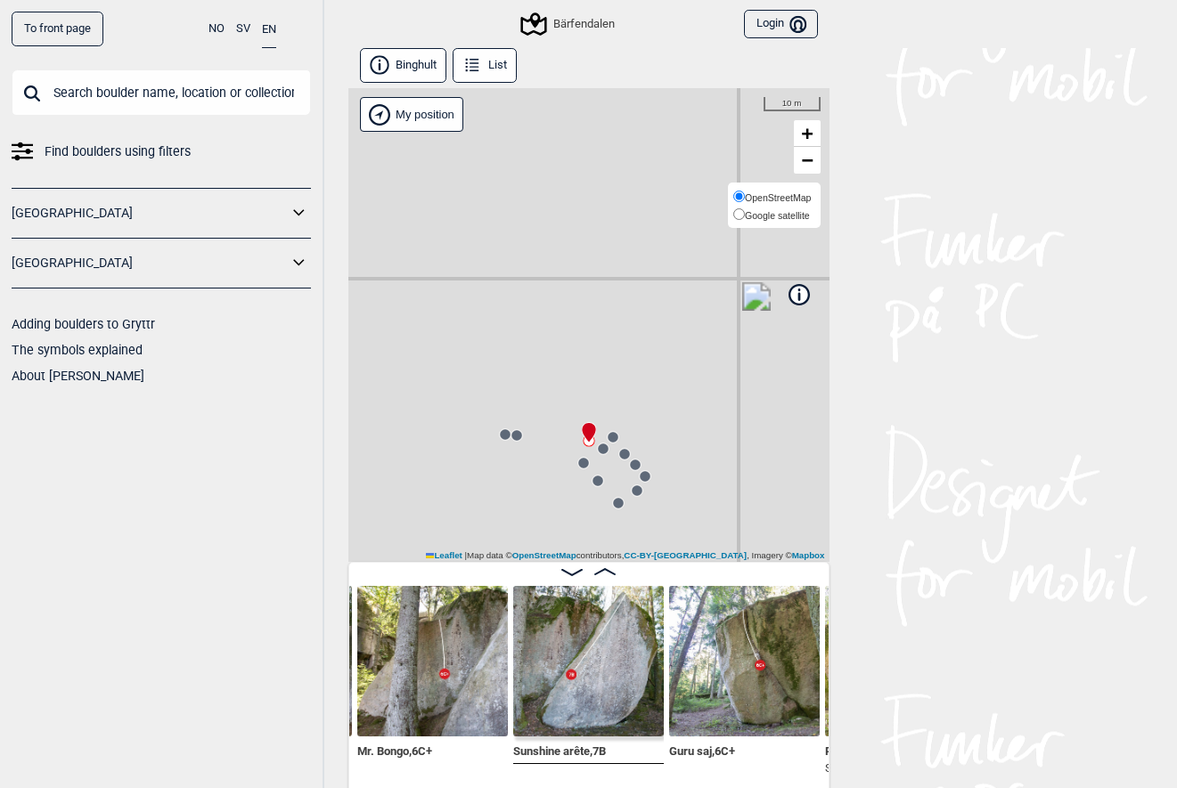
click at [796, 214] on span "Google satellite" at bounding box center [777, 215] width 65 height 11
click at [745, 214] on input "Google satellite" at bounding box center [739, 214] width 12 height 12
radio input "true"
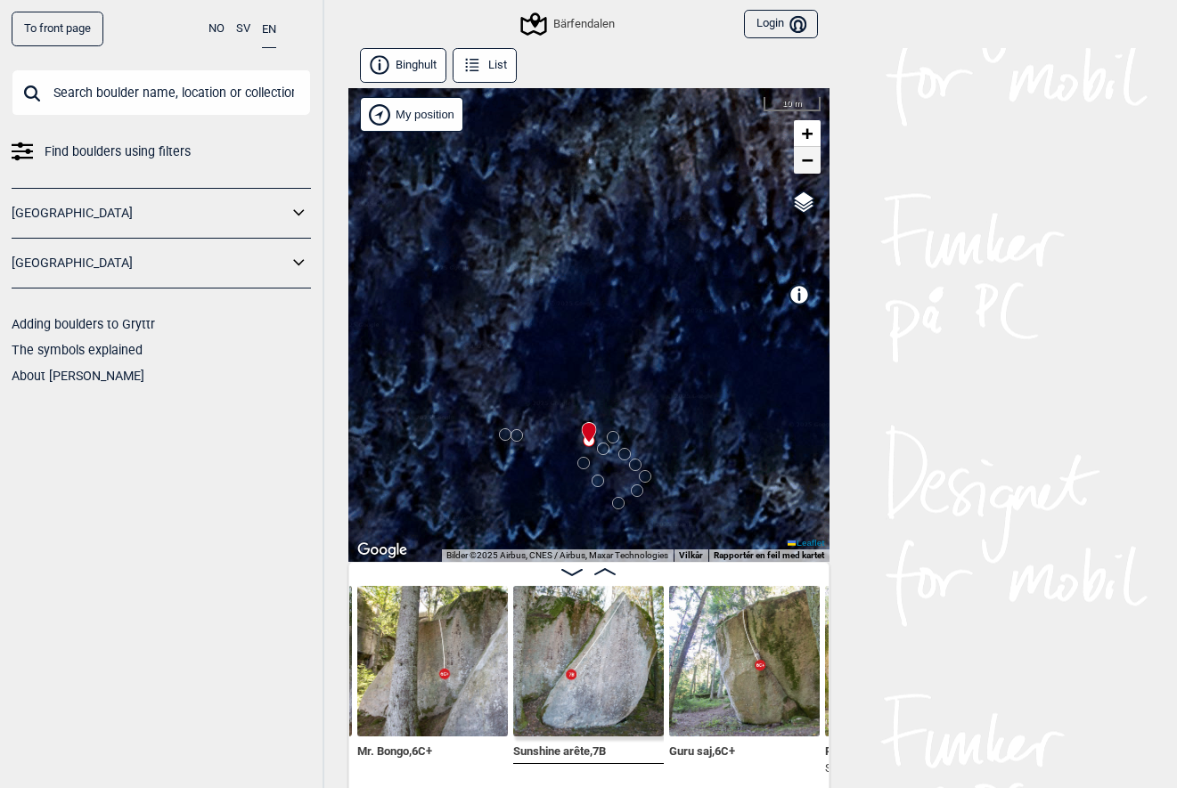
click at [805, 163] on span "−" at bounding box center [807, 160] width 12 height 22
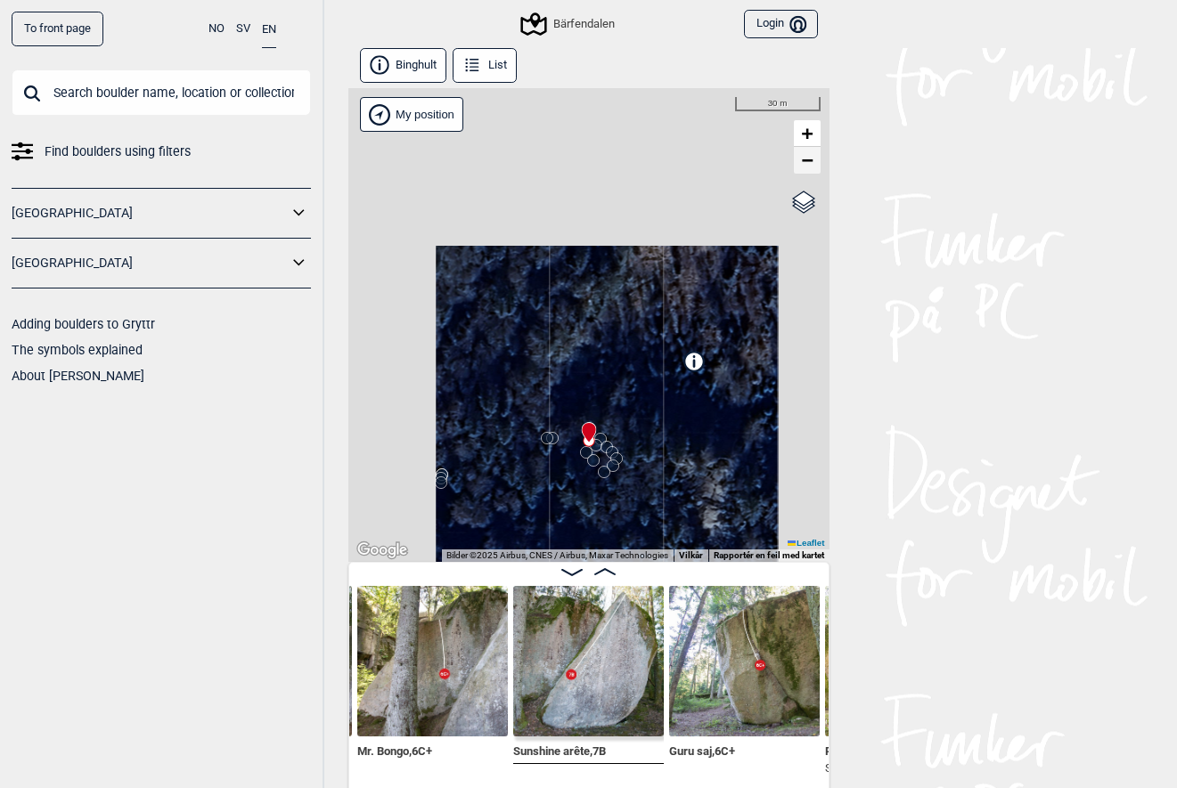
click at [805, 163] on span "−" at bounding box center [807, 160] width 12 height 22
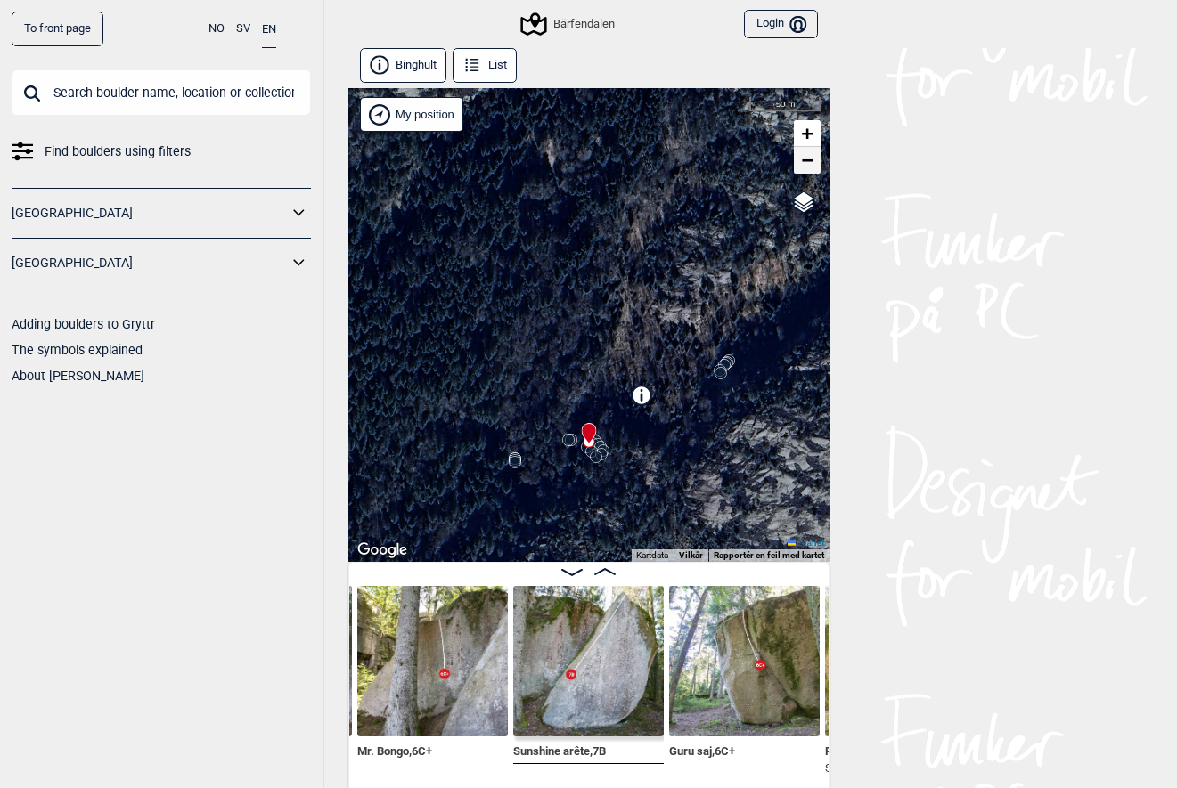
click at [805, 163] on span "−" at bounding box center [807, 160] width 12 height 22
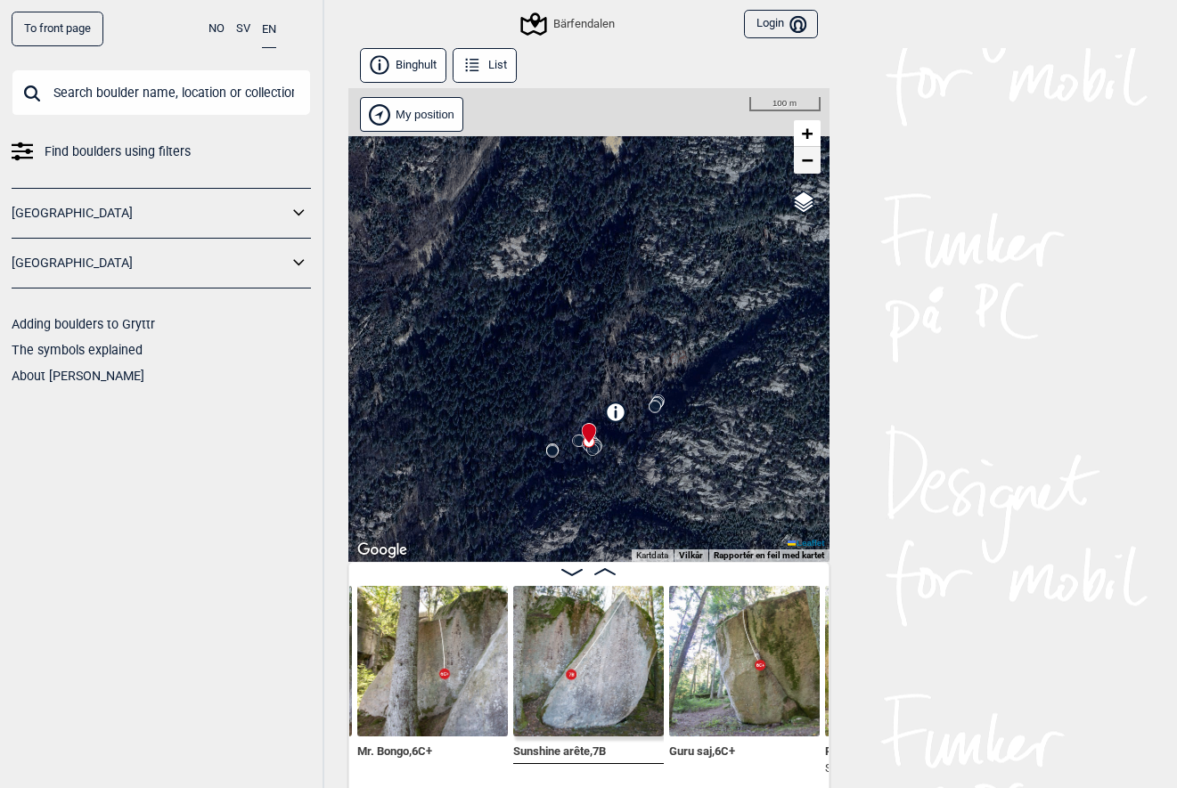
click at [805, 163] on span "−" at bounding box center [807, 160] width 12 height 22
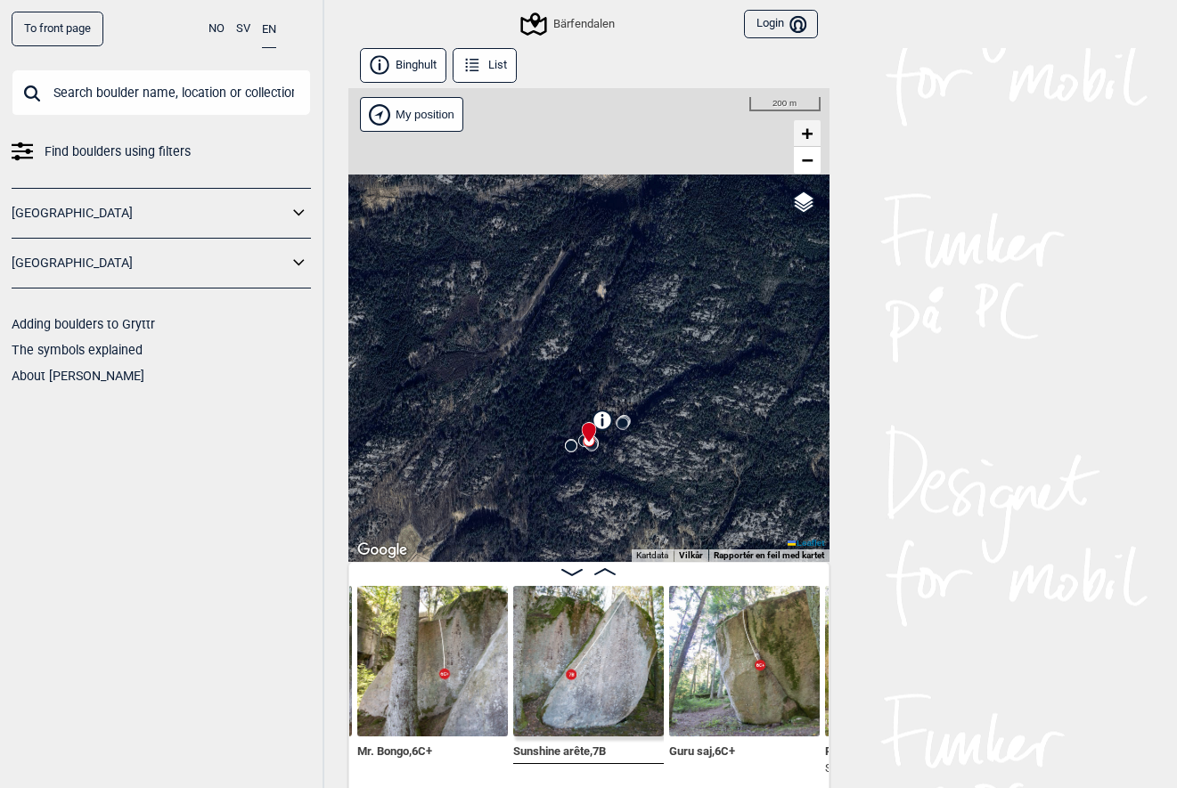
click at [810, 123] on span "+" at bounding box center [807, 133] width 12 height 22
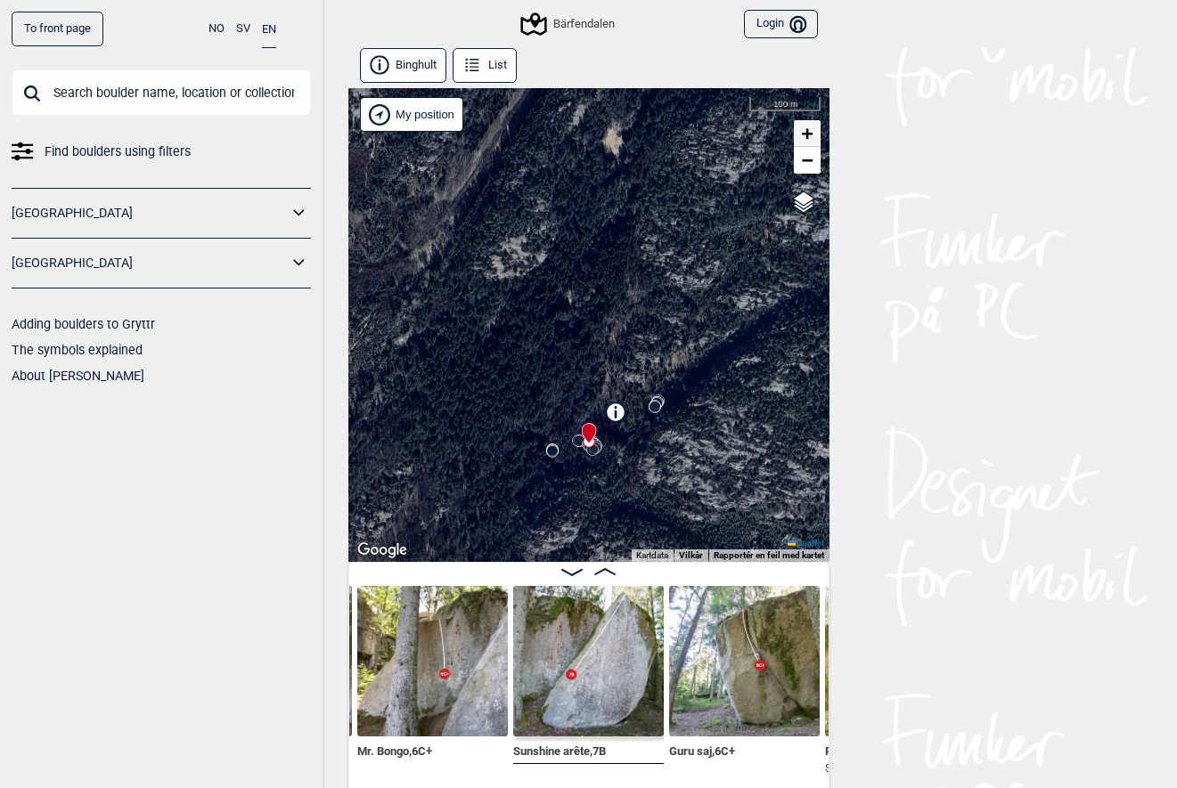
click at [810, 123] on span "+" at bounding box center [807, 133] width 12 height 22
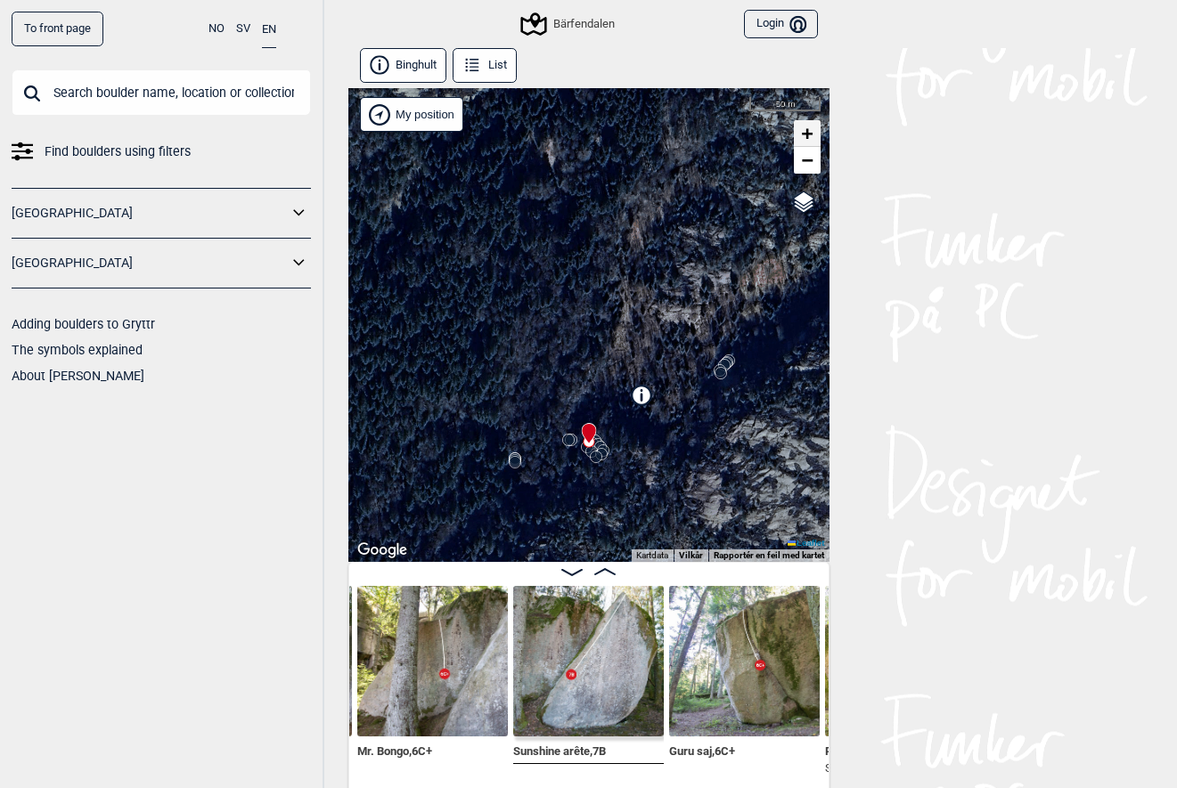
click at [810, 123] on span "+" at bounding box center [807, 133] width 12 height 22
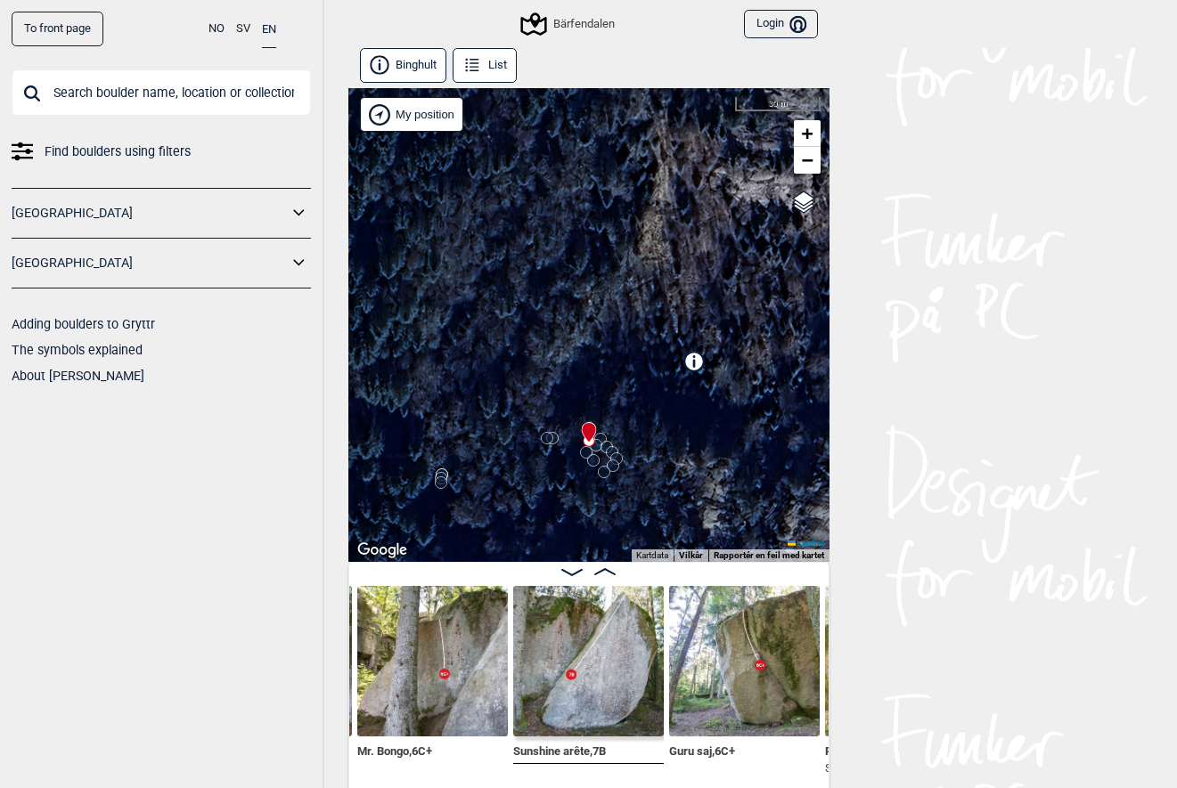
click at [445, 479] on icon at bounding box center [441, 483] width 14 height 14
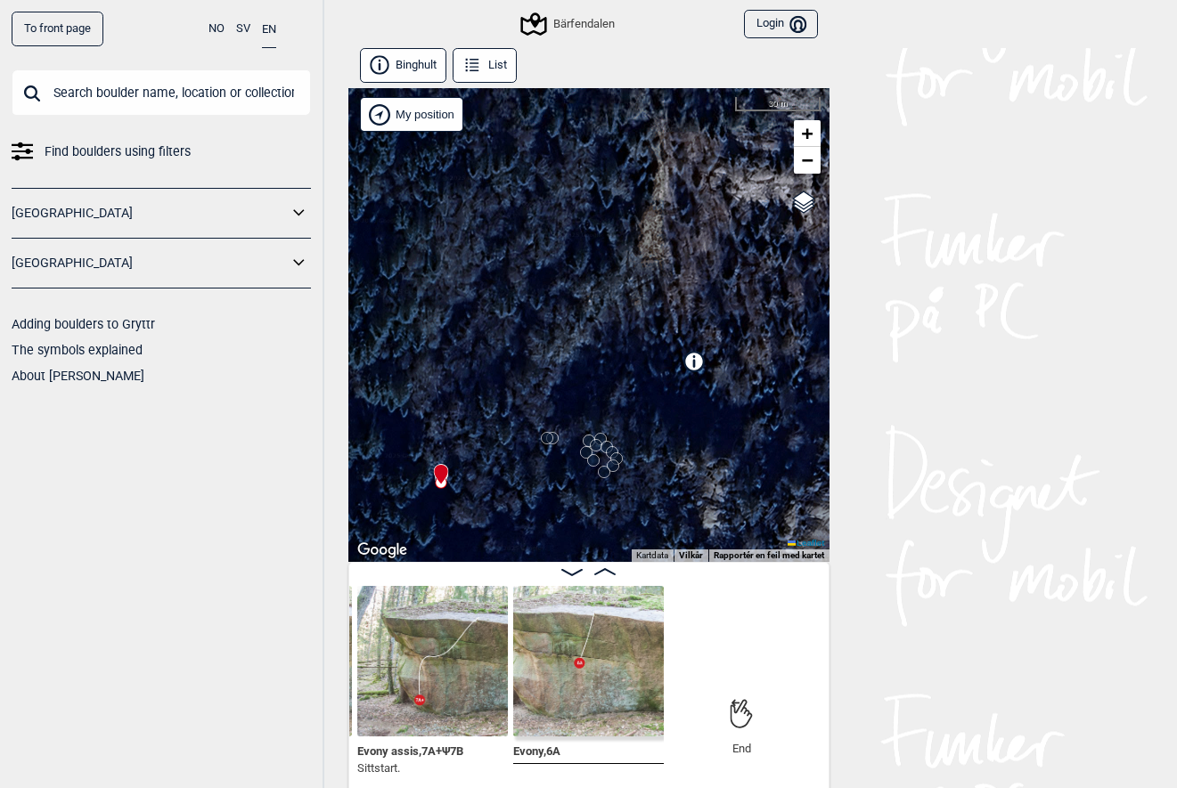
click at [470, 62] on icon at bounding box center [472, 65] width 20 height 20
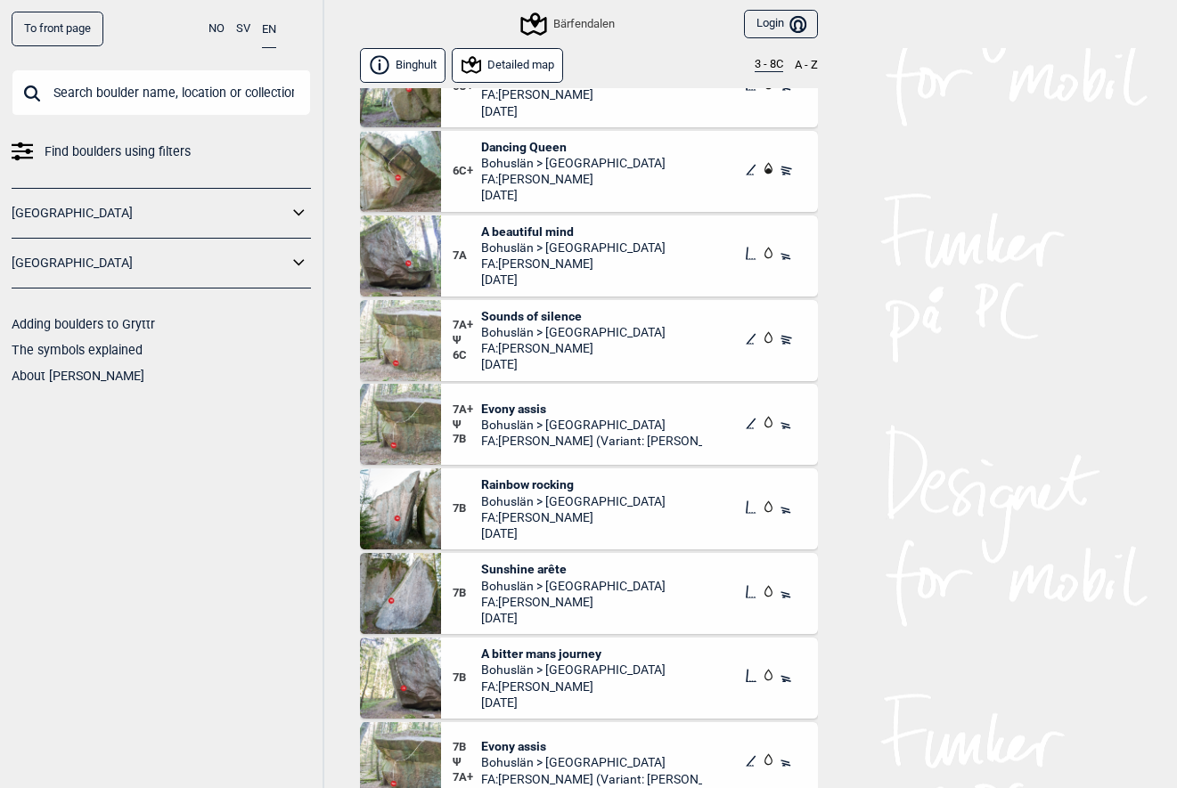
scroll to position [1262, 0]
click at [509, 229] on span "A beautiful mind" at bounding box center [573, 232] width 184 height 16
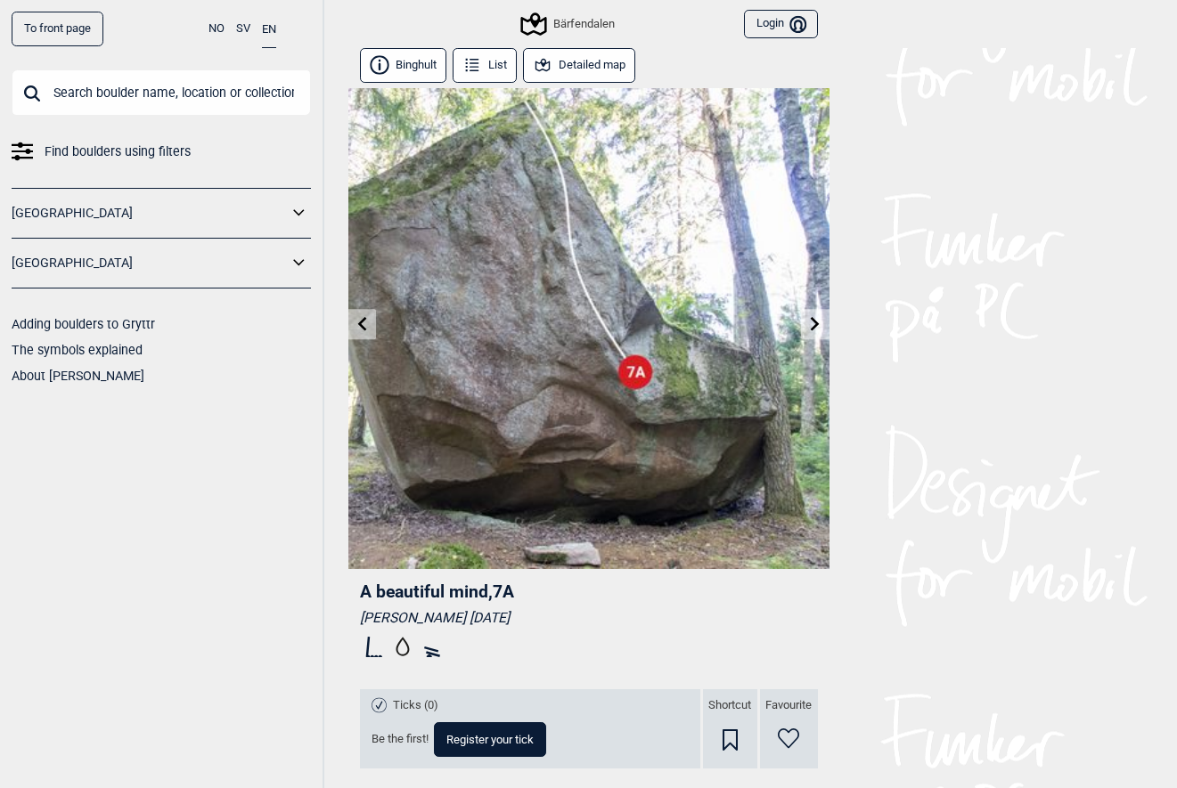
click at [617, 65] on button "Detailed map" at bounding box center [579, 65] width 113 height 35
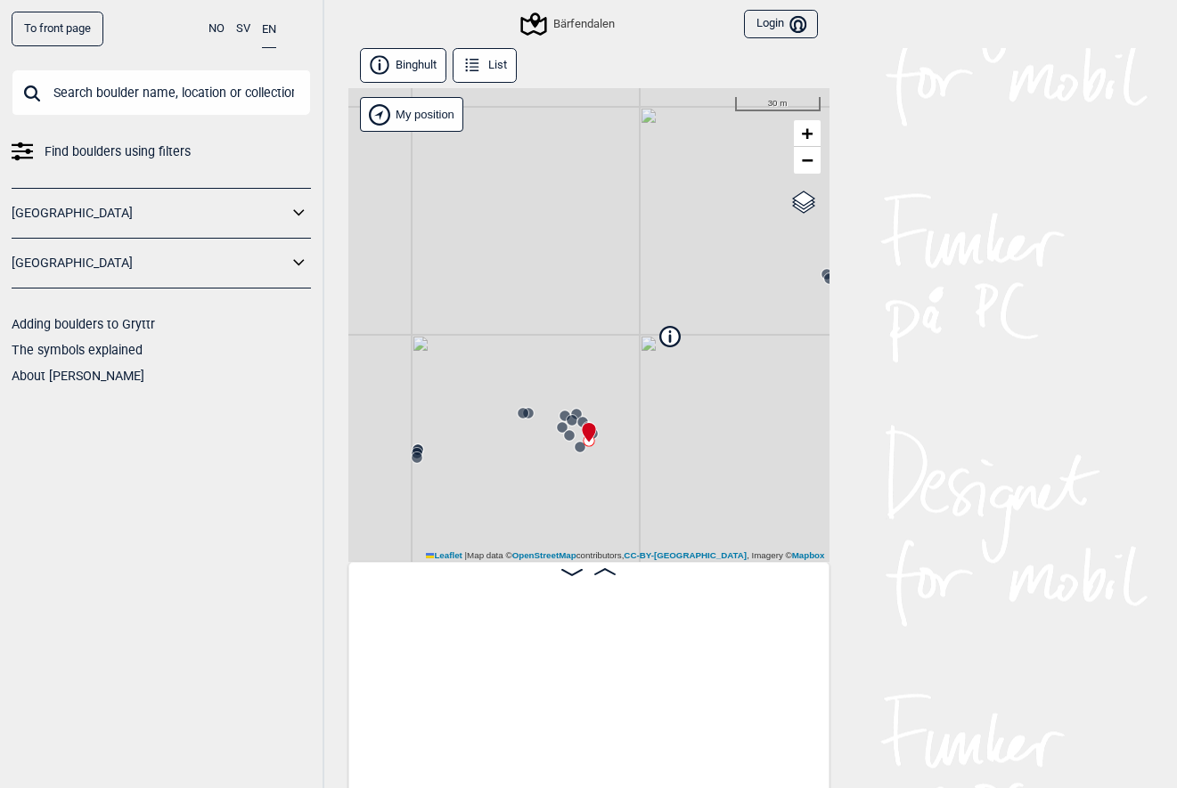
scroll to position [0, 2409]
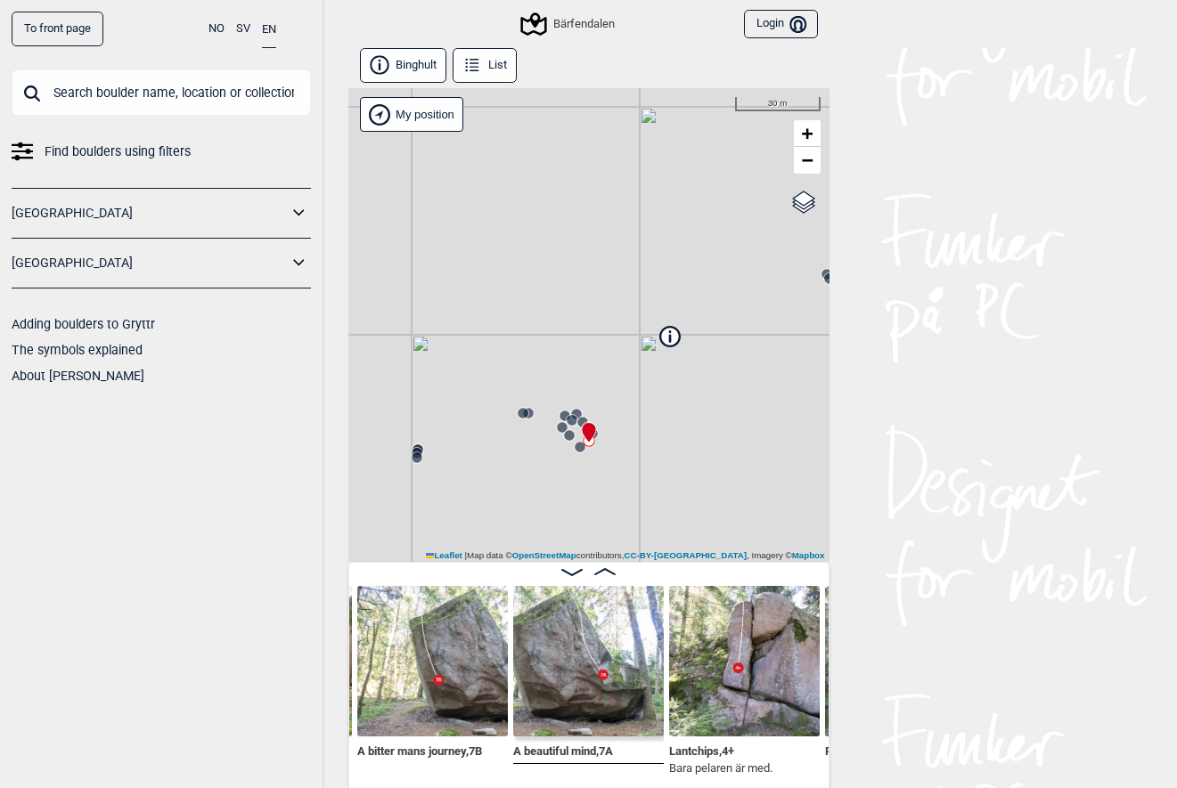
click at [477, 69] on icon at bounding box center [472, 65] width 20 height 20
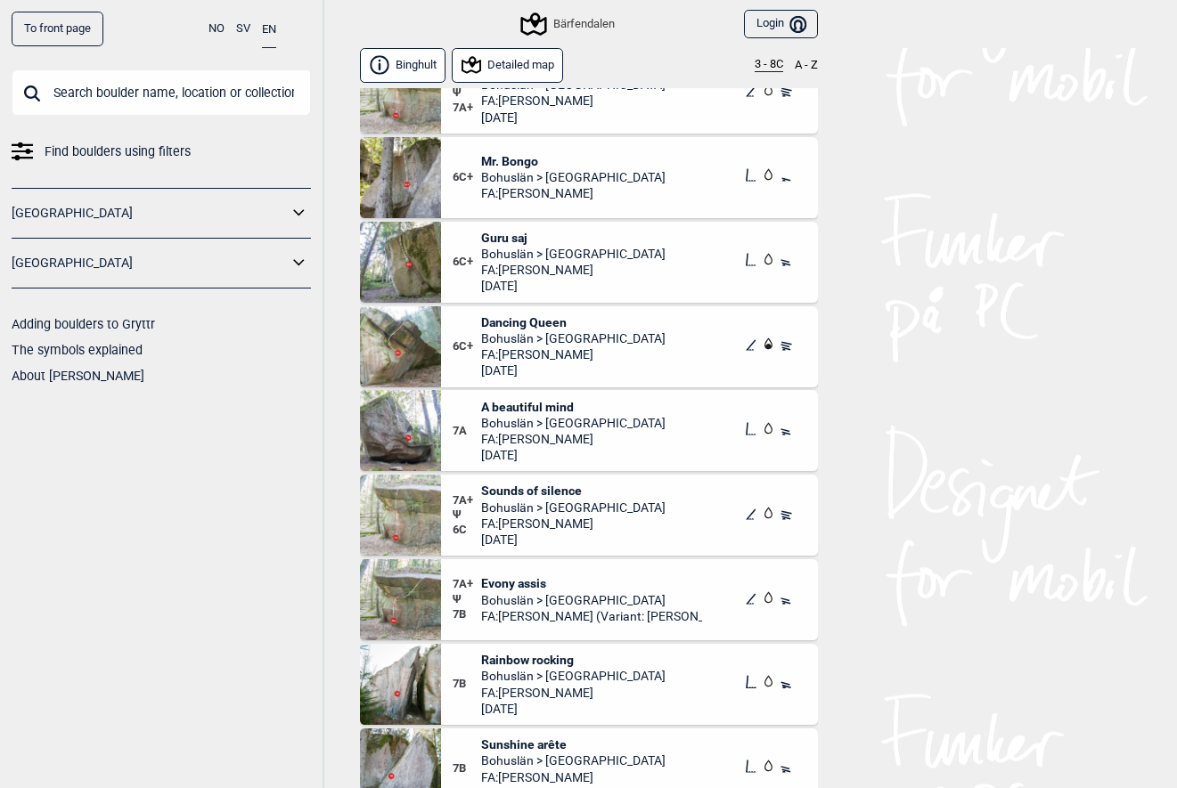
scroll to position [1090, 0]
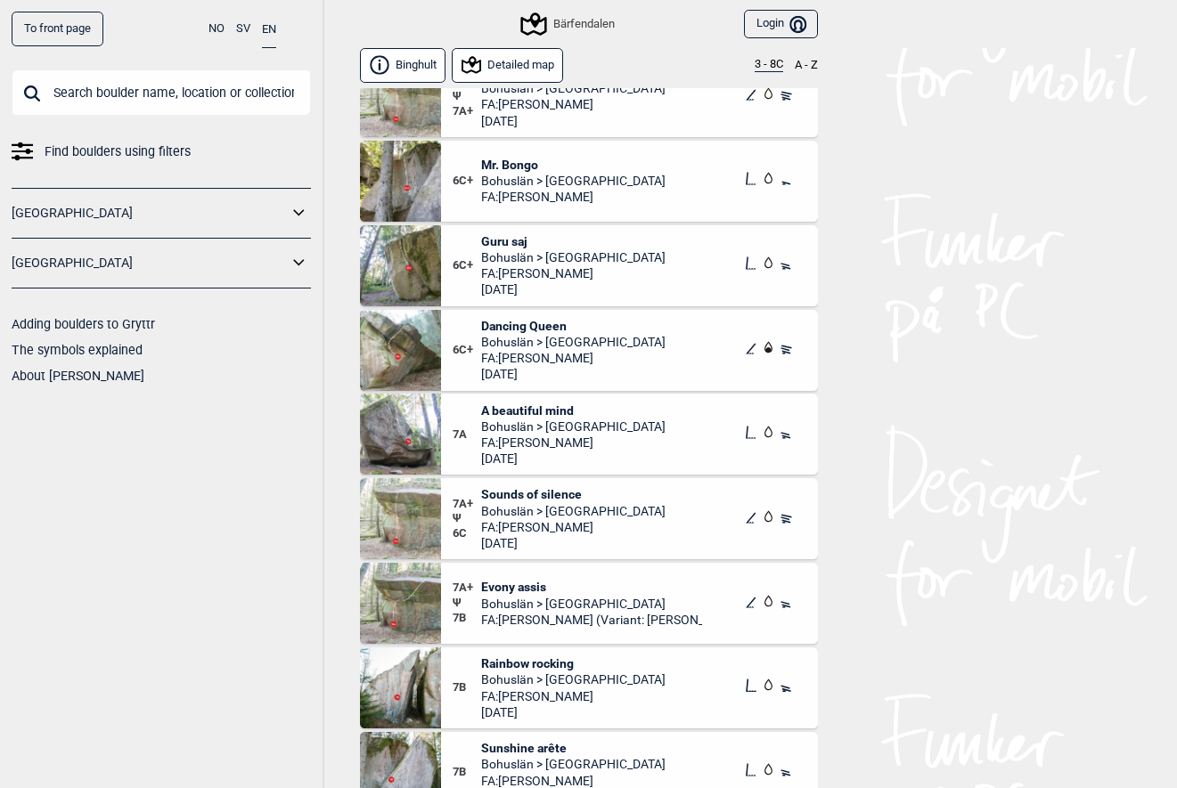
click at [495, 244] on span "Guru saj" at bounding box center [573, 241] width 184 height 16
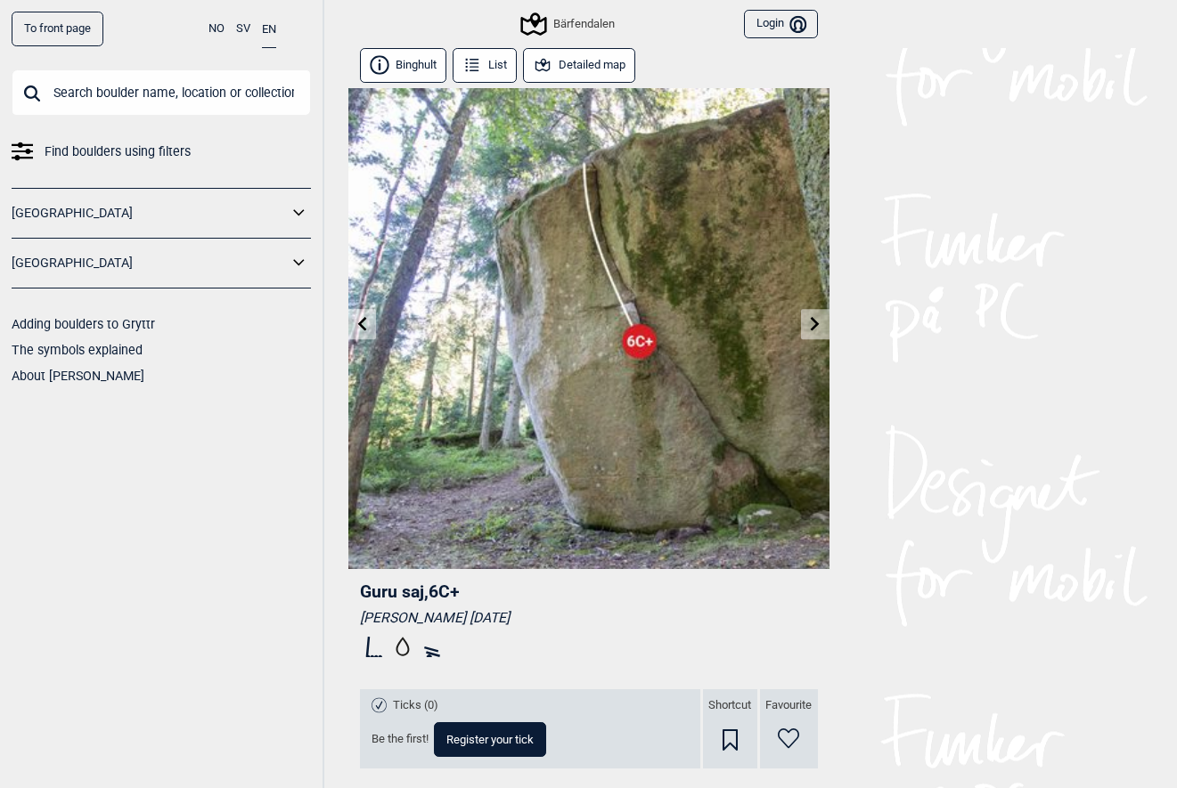
click at [589, 64] on button "Detailed map" at bounding box center [579, 65] width 113 height 35
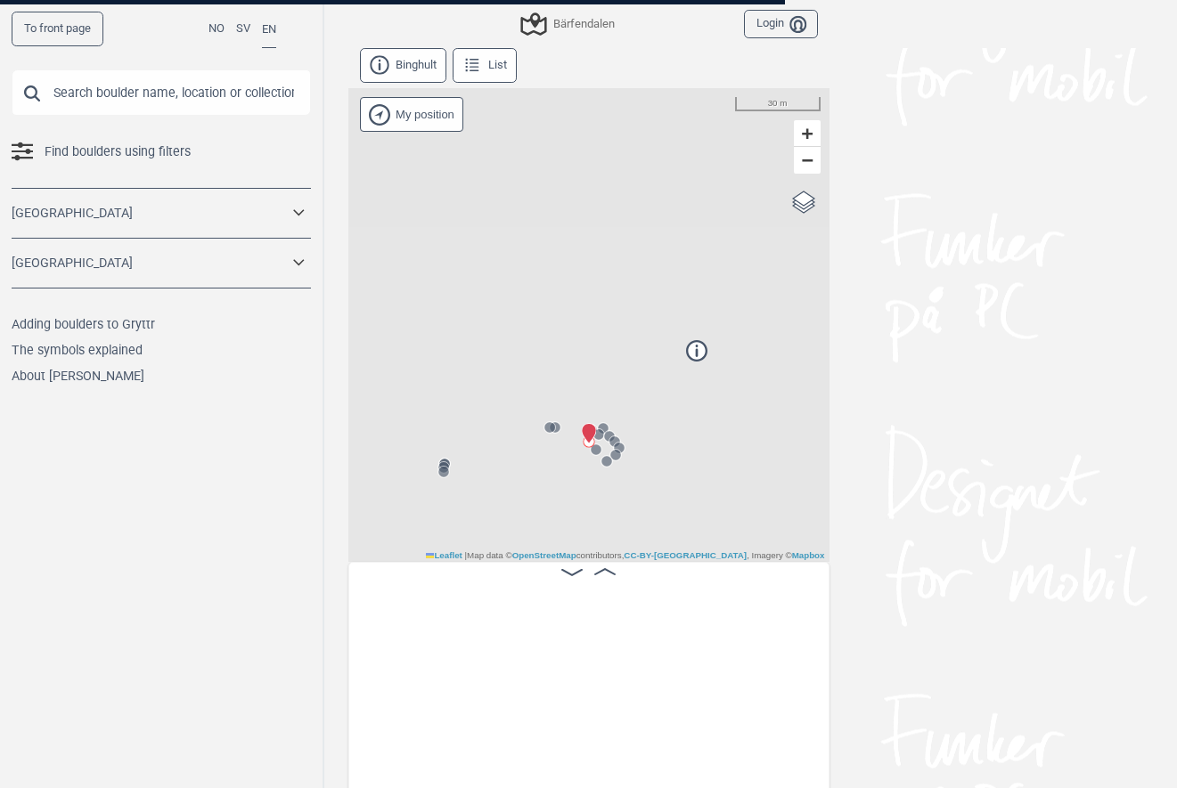
scroll to position [0, 1957]
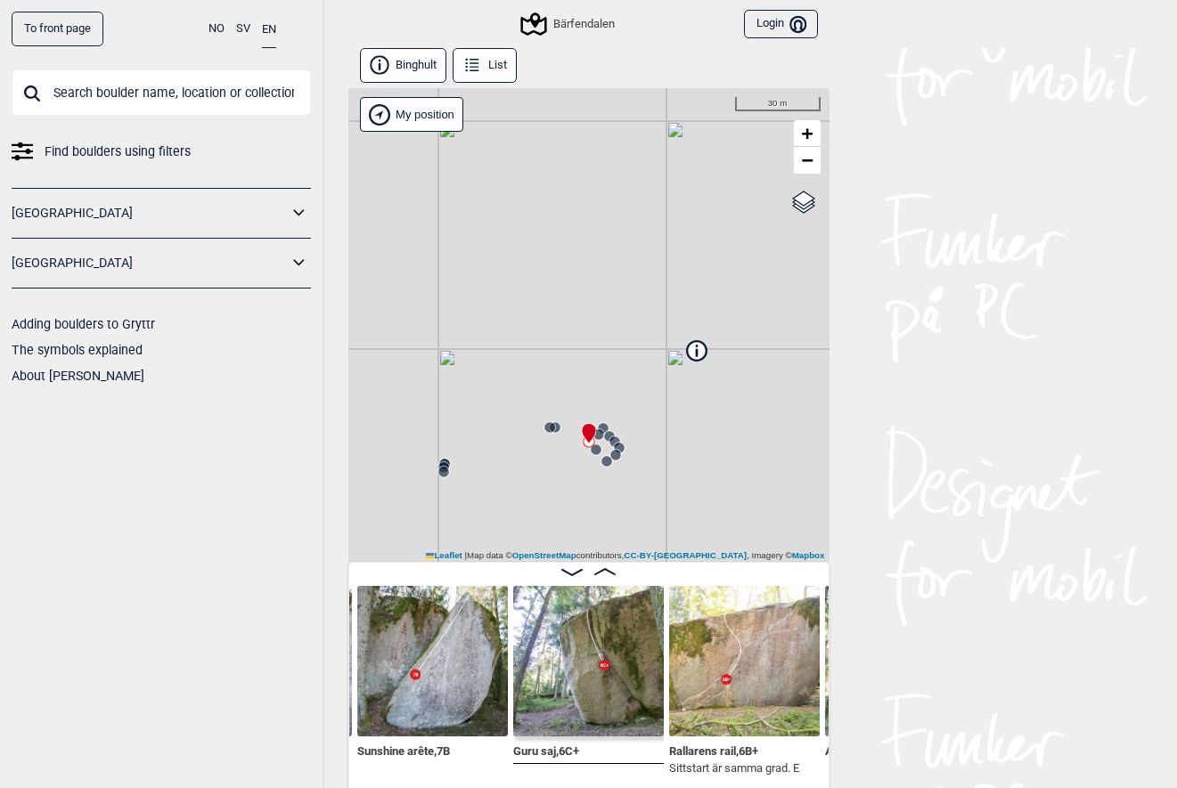
click at [482, 58] on button "List" at bounding box center [485, 65] width 65 height 35
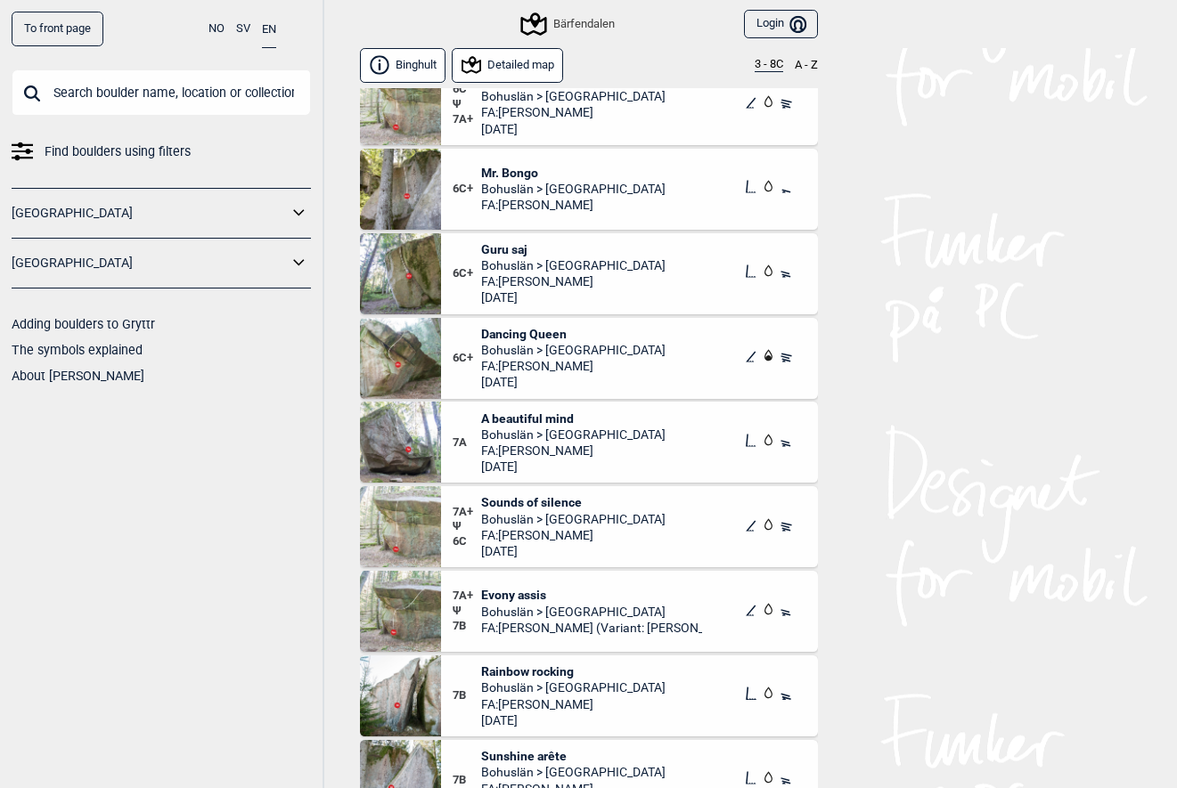
scroll to position [1073, 0]
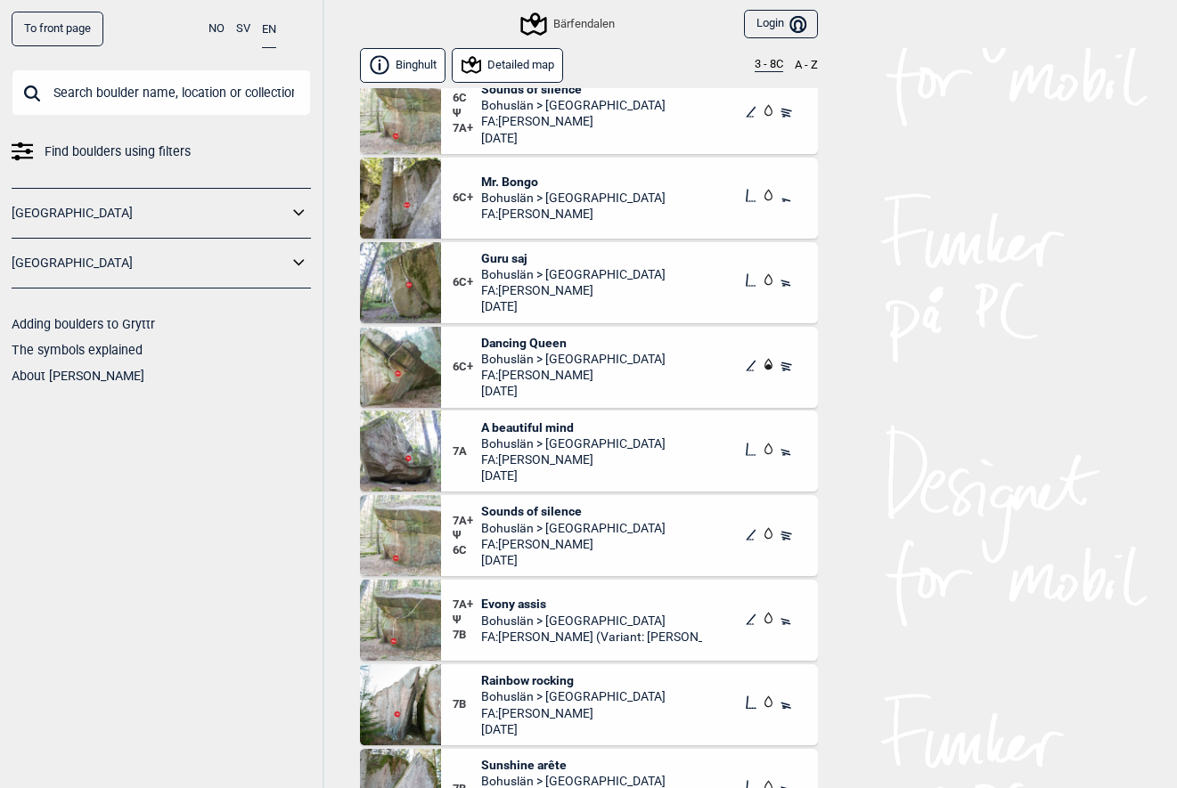
click at [502, 180] on span "Mr. Bongo" at bounding box center [573, 182] width 184 height 16
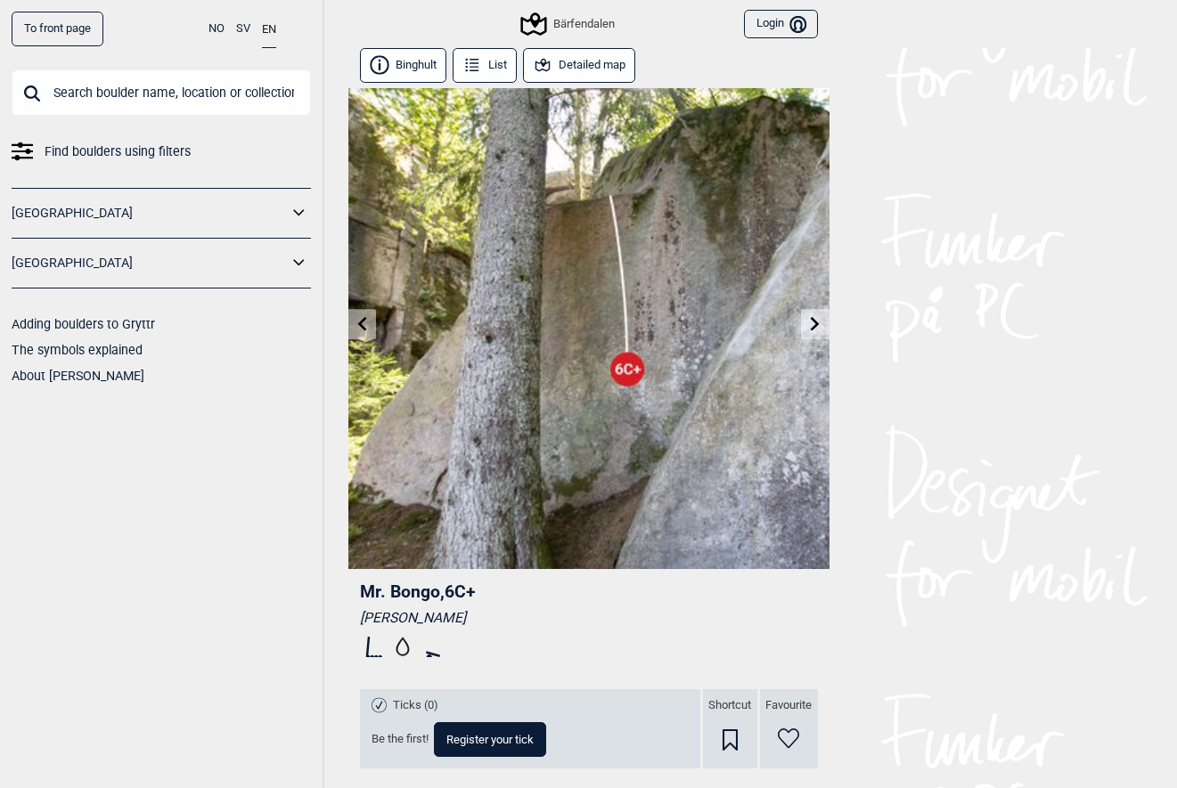
click at [611, 69] on button "Detailed map" at bounding box center [579, 65] width 113 height 35
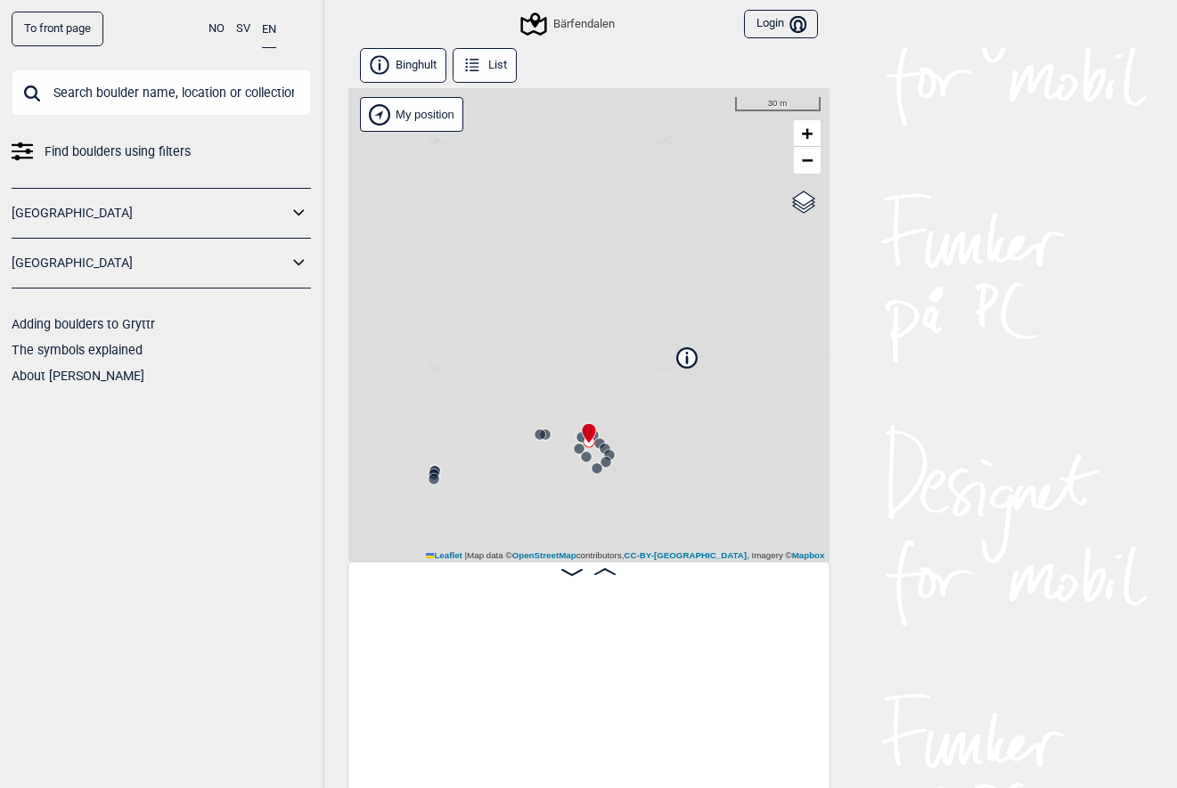
scroll to position [0, 1656]
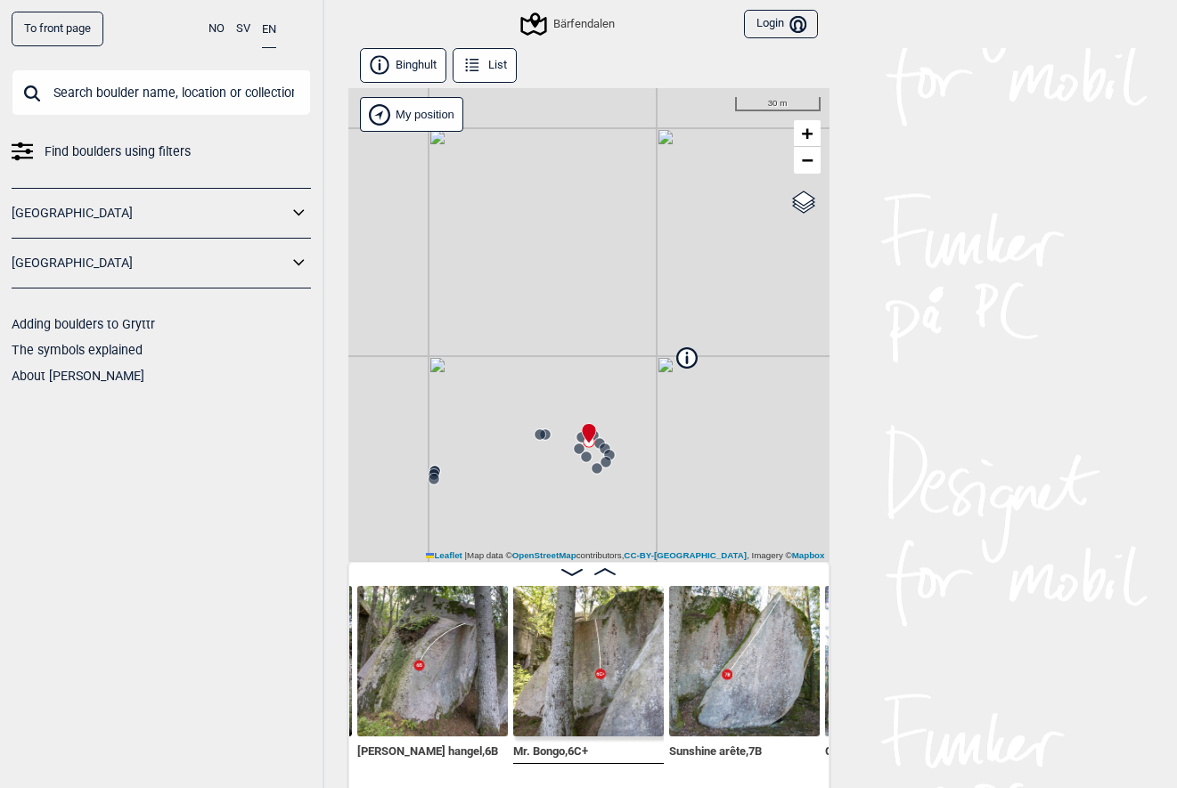
click at [487, 60] on button "List" at bounding box center [485, 65] width 65 height 35
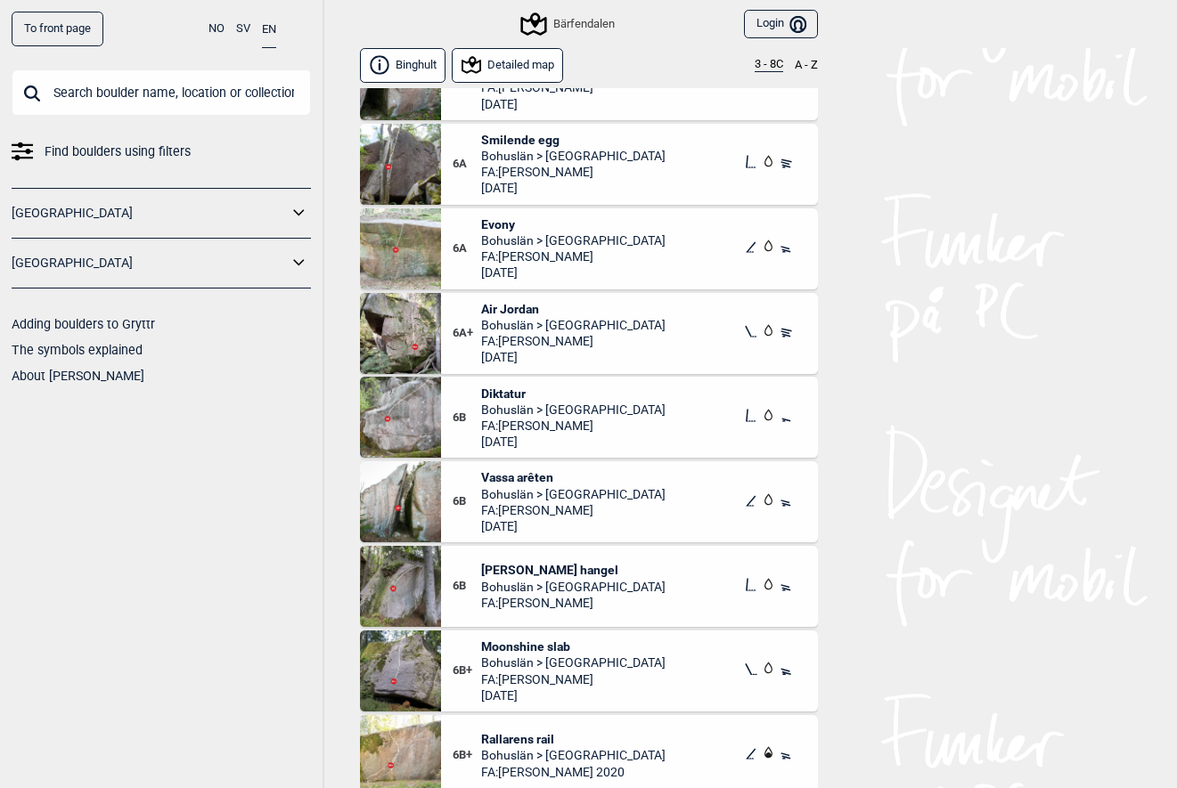
scroll to position [364, 0]
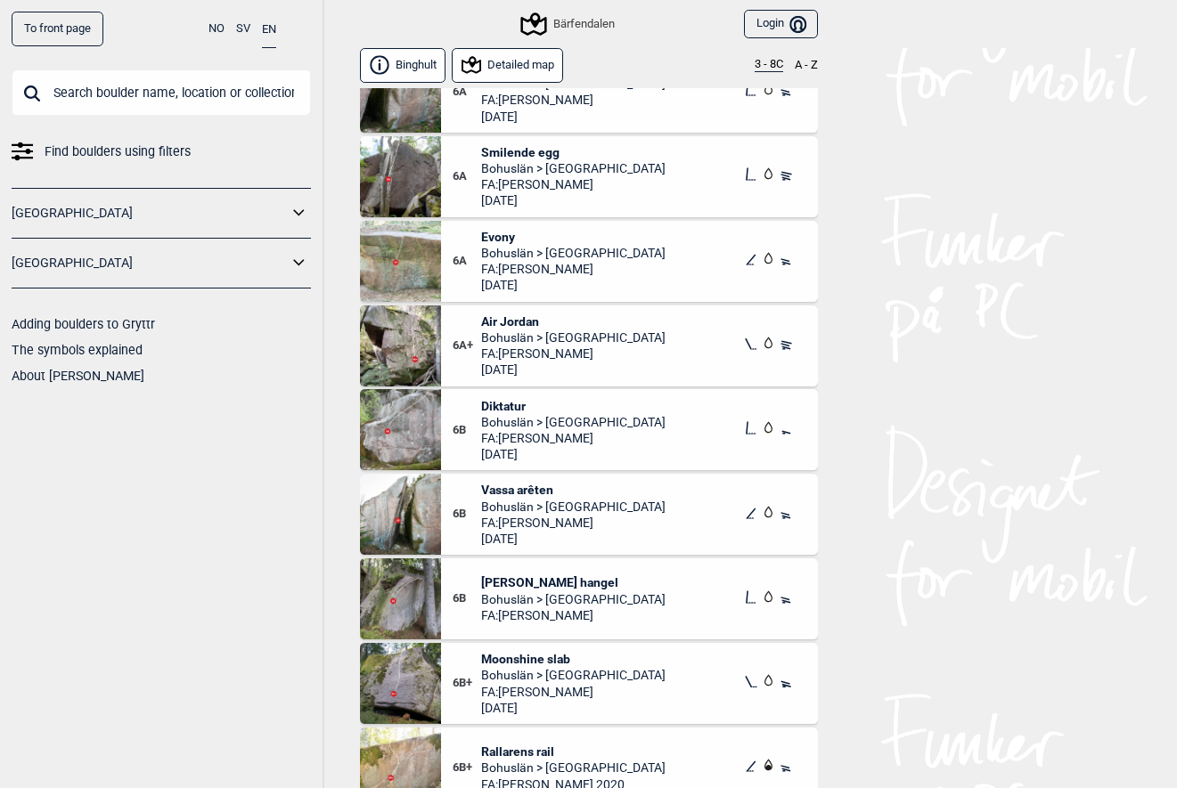
click at [497, 238] on span "Evony" at bounding box center [573, 237] width 184 height 16
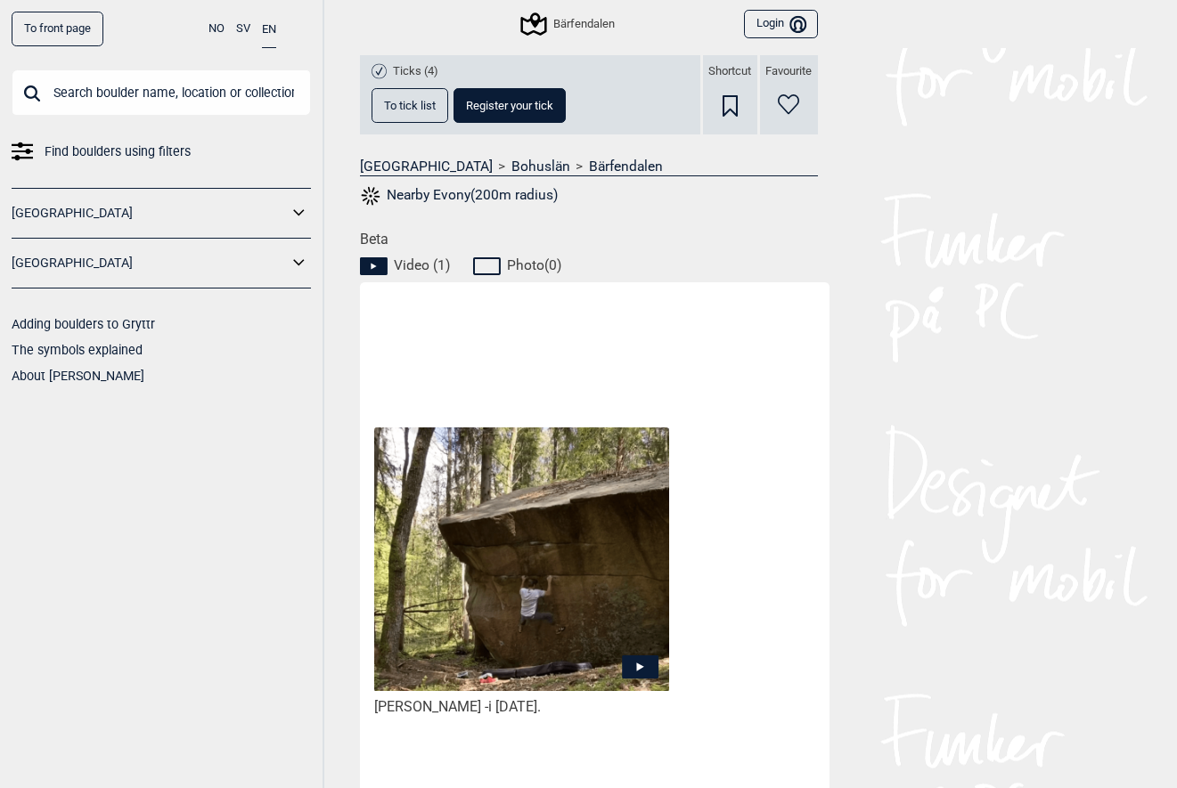
scroll to position [463, 0]
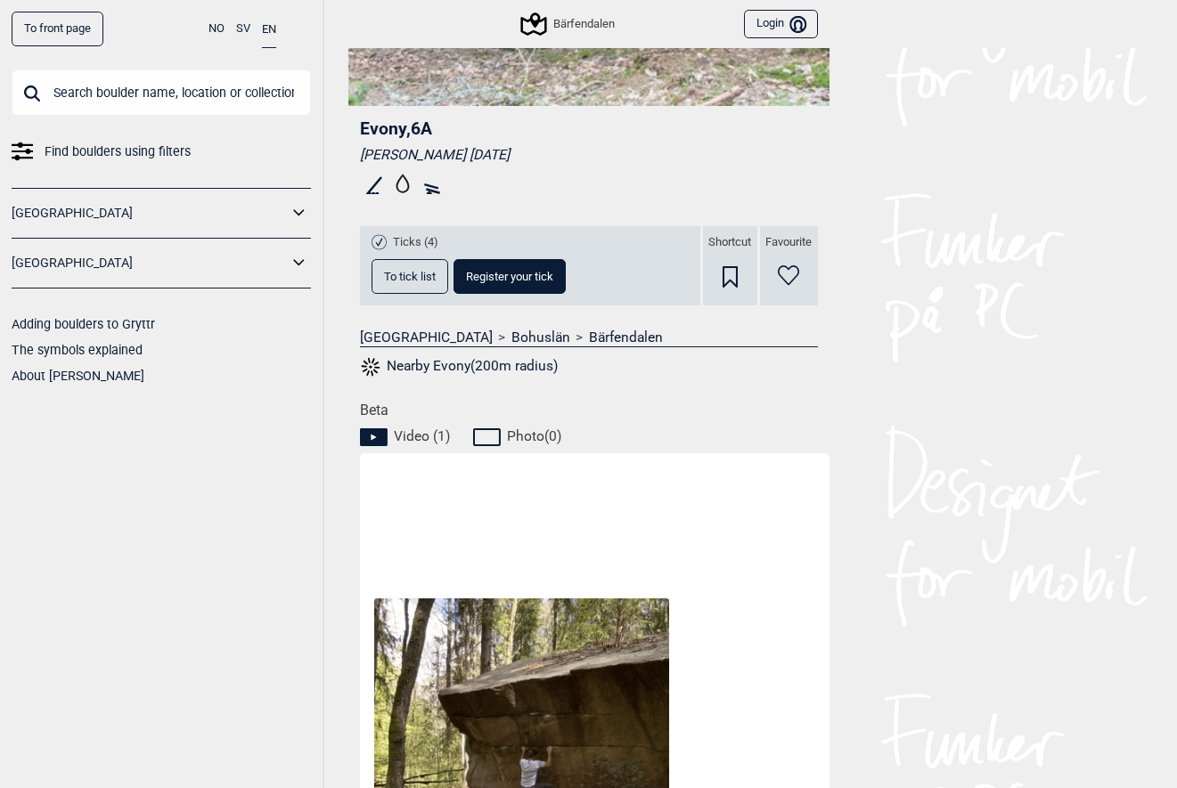
click at [388, 290] on button "To tick list" at bounding box center [410, 276] width 77 height 35
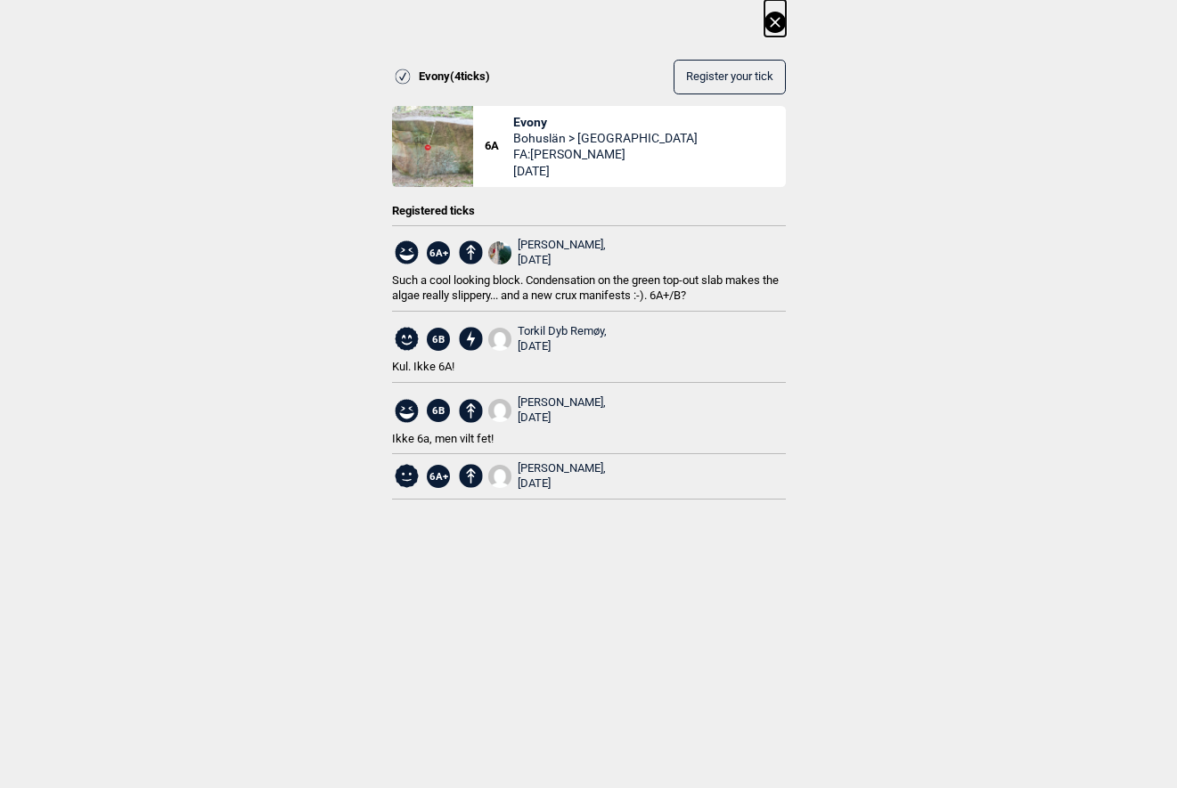
click at [775, 22] on icon at bounding box center [775, 22] width 10 height 10
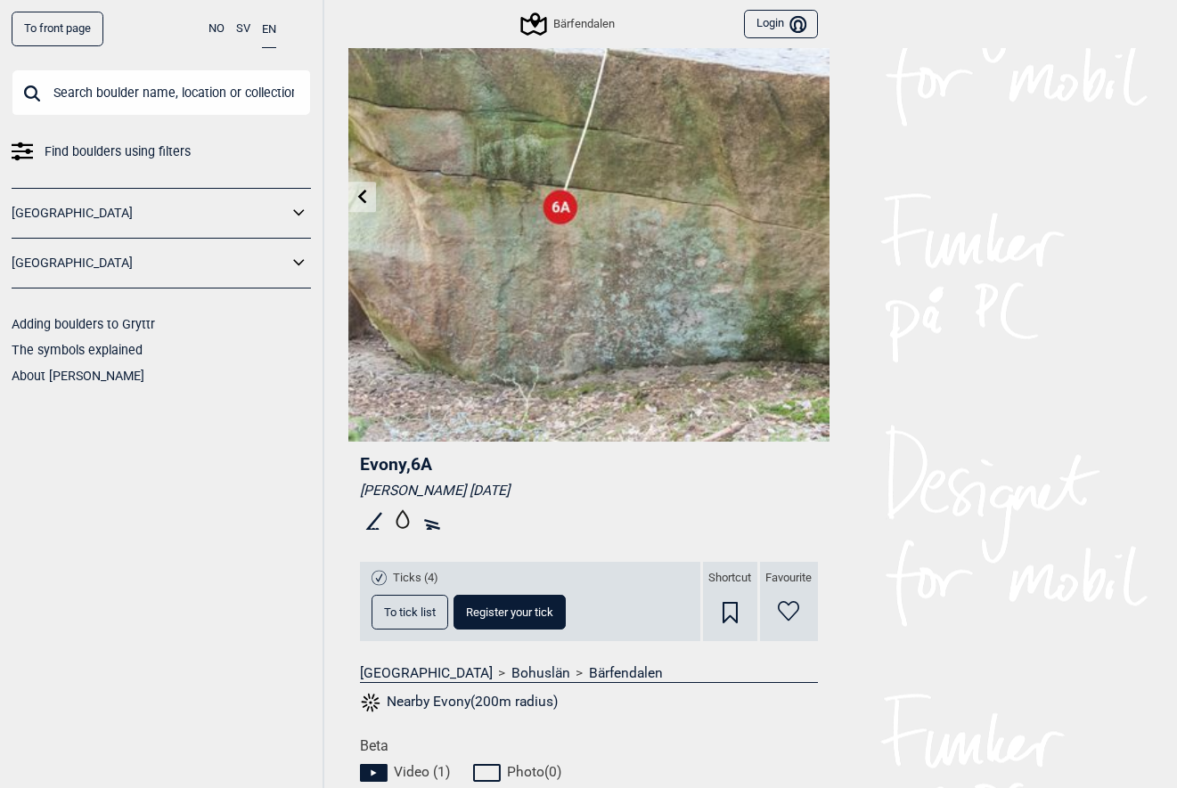
scroll to position [0, 0]
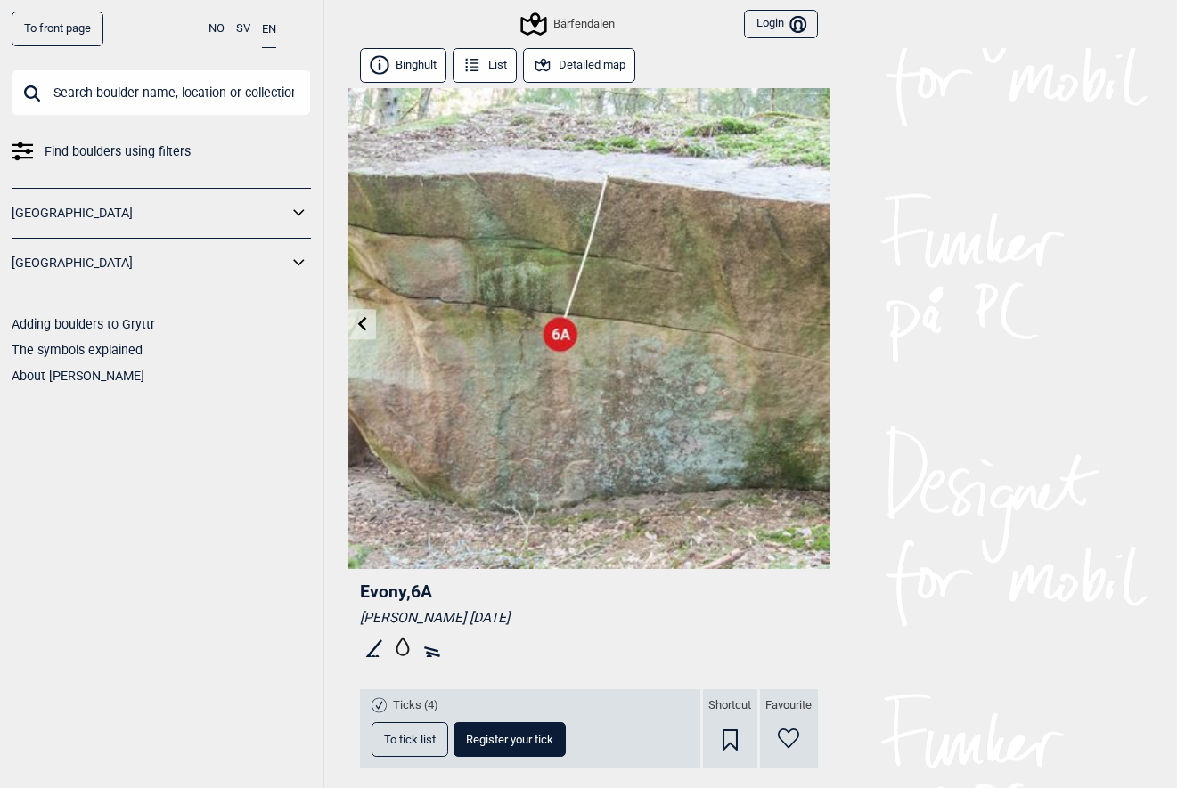
click at [579, 56] on button "Detailed map" at bounding box center [579, 65] width 113 height 35
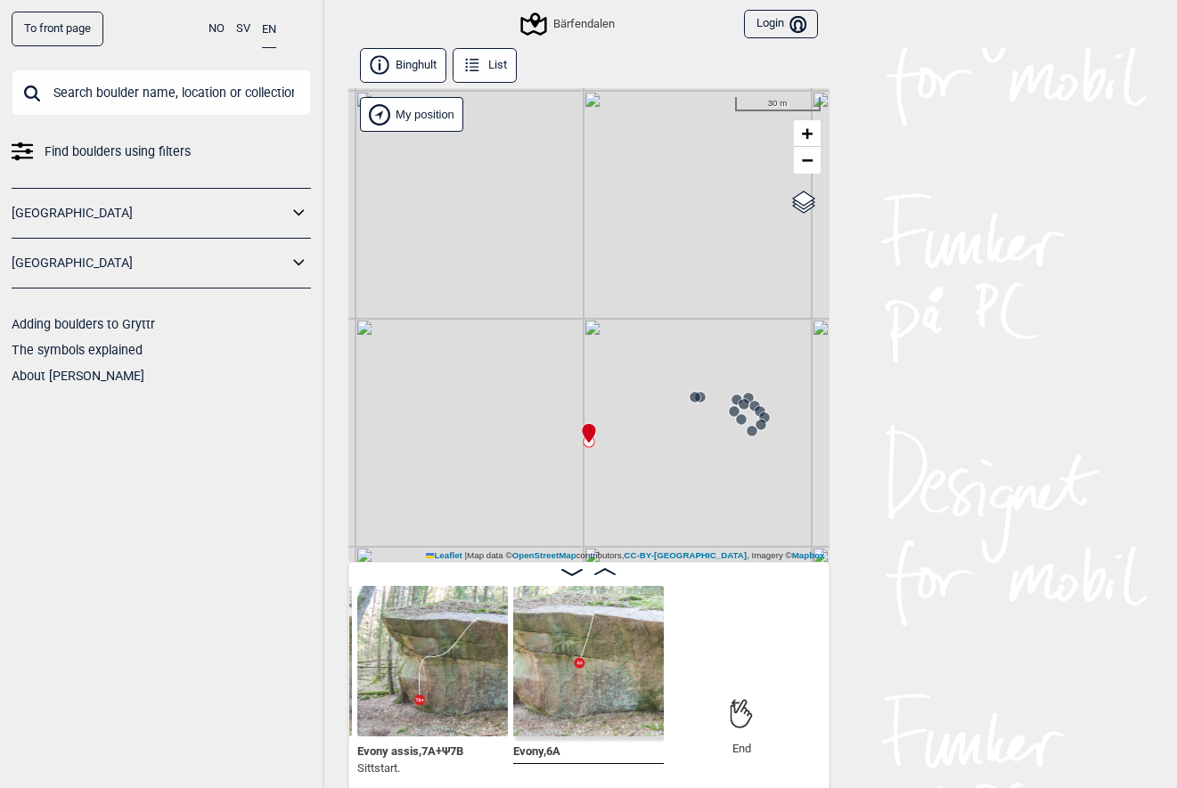
scroll to position [9, 0]
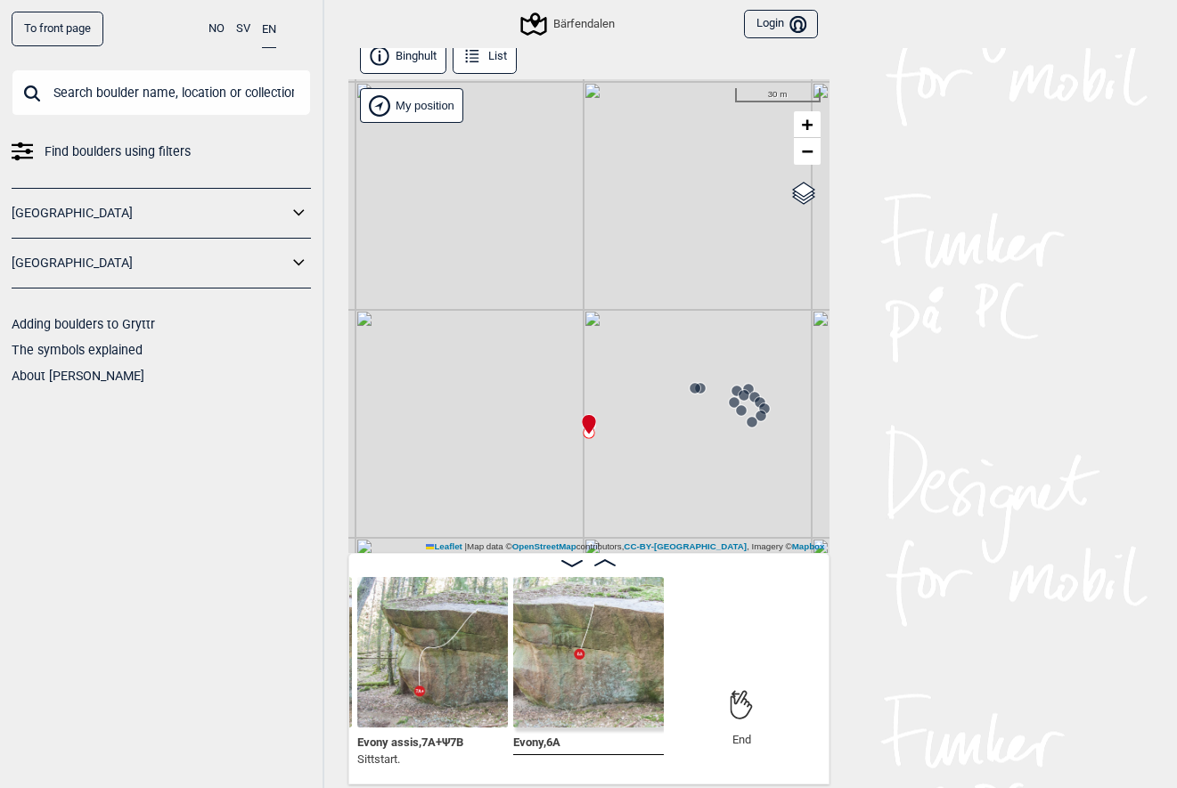
click at [590, 680] on img at bounding box center [588, 652] width 151 height 151
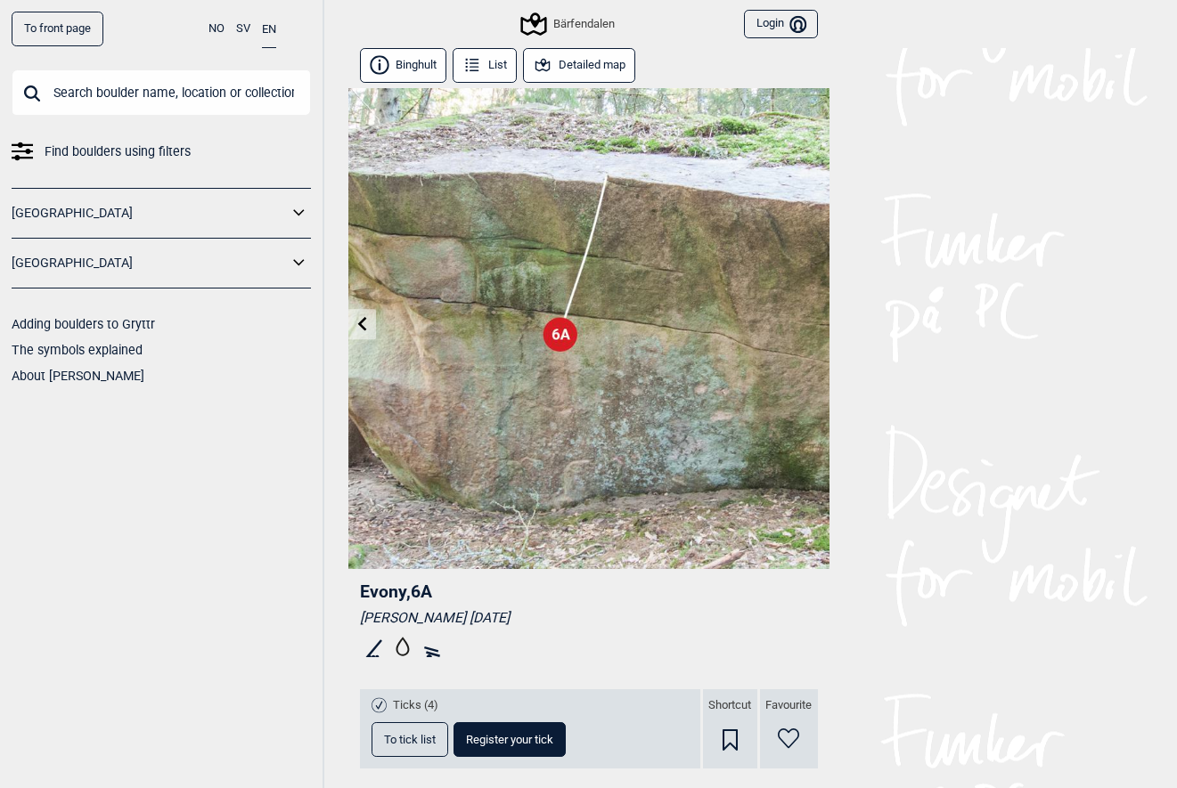
click at [396, 739] on span "To tick list" at bounding box center [410, 740] width 52 height 12
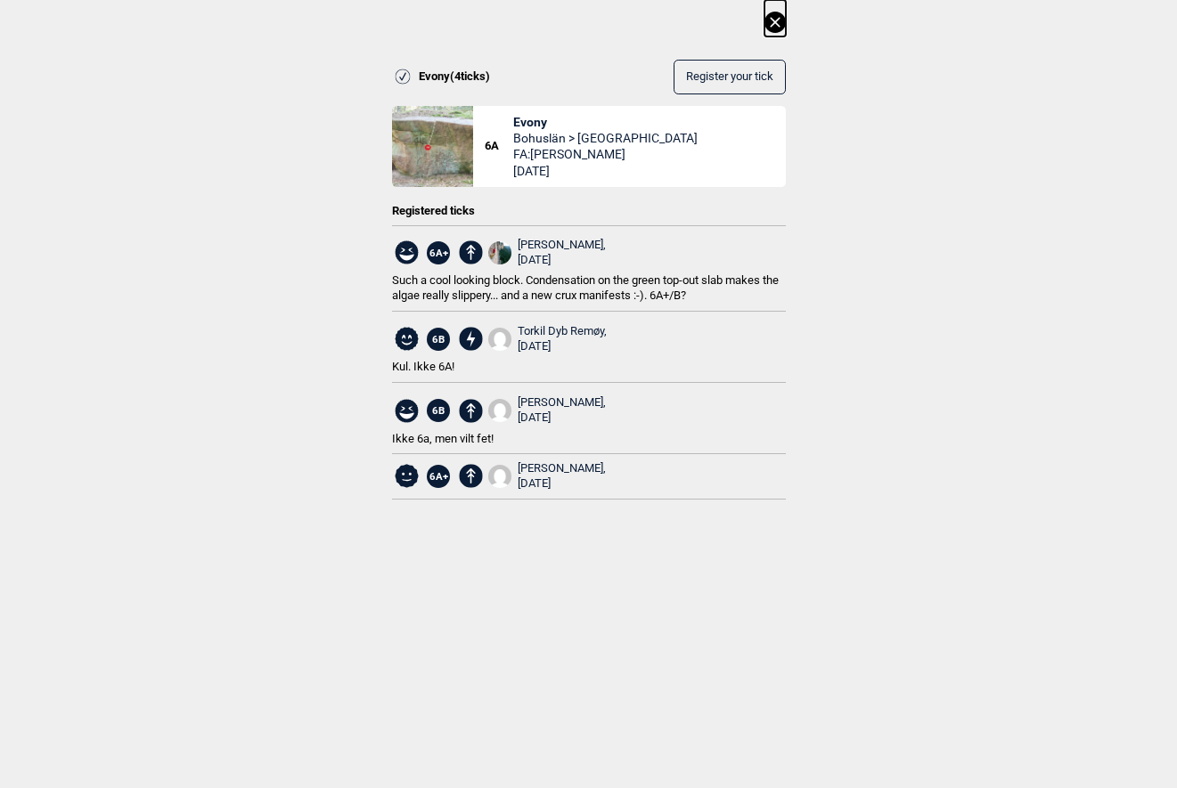
click at [777, 18] on icon at bounding box center [774, 22] width 21 height 21
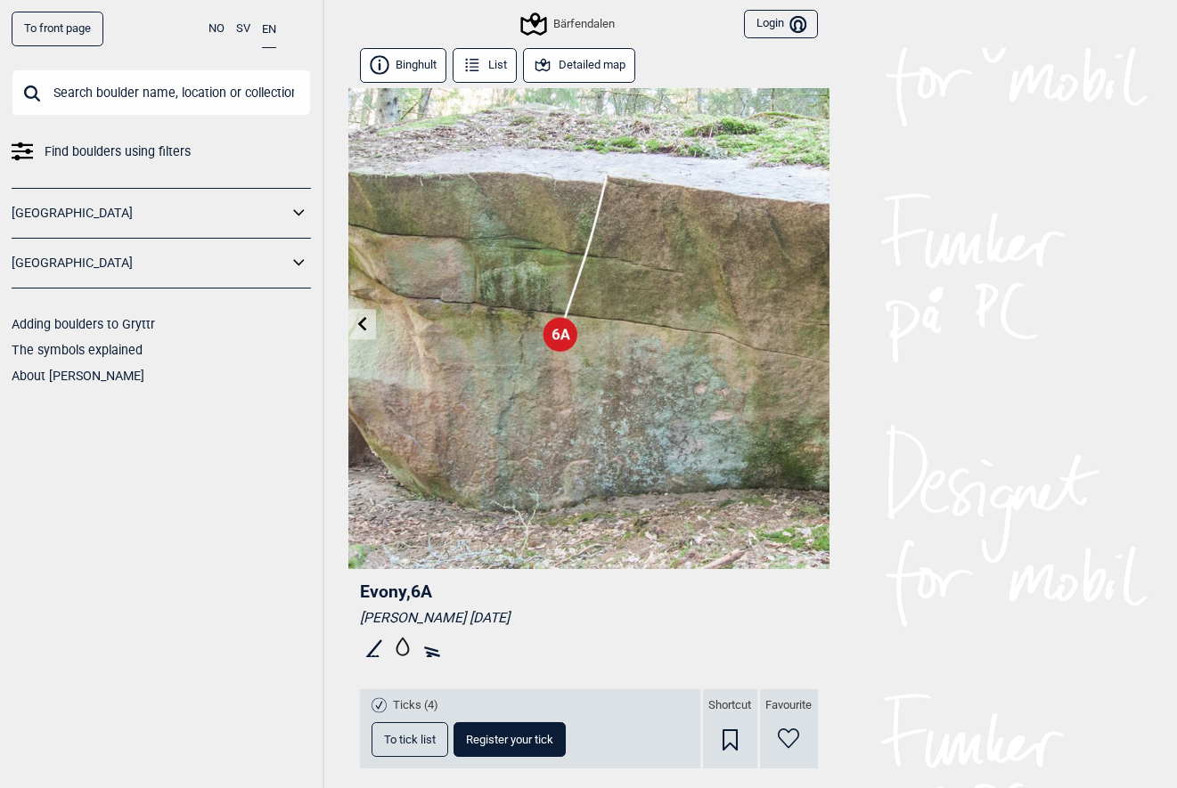
click at [355, 327] on icon at bounding box center [362, 323] width 14 height 14
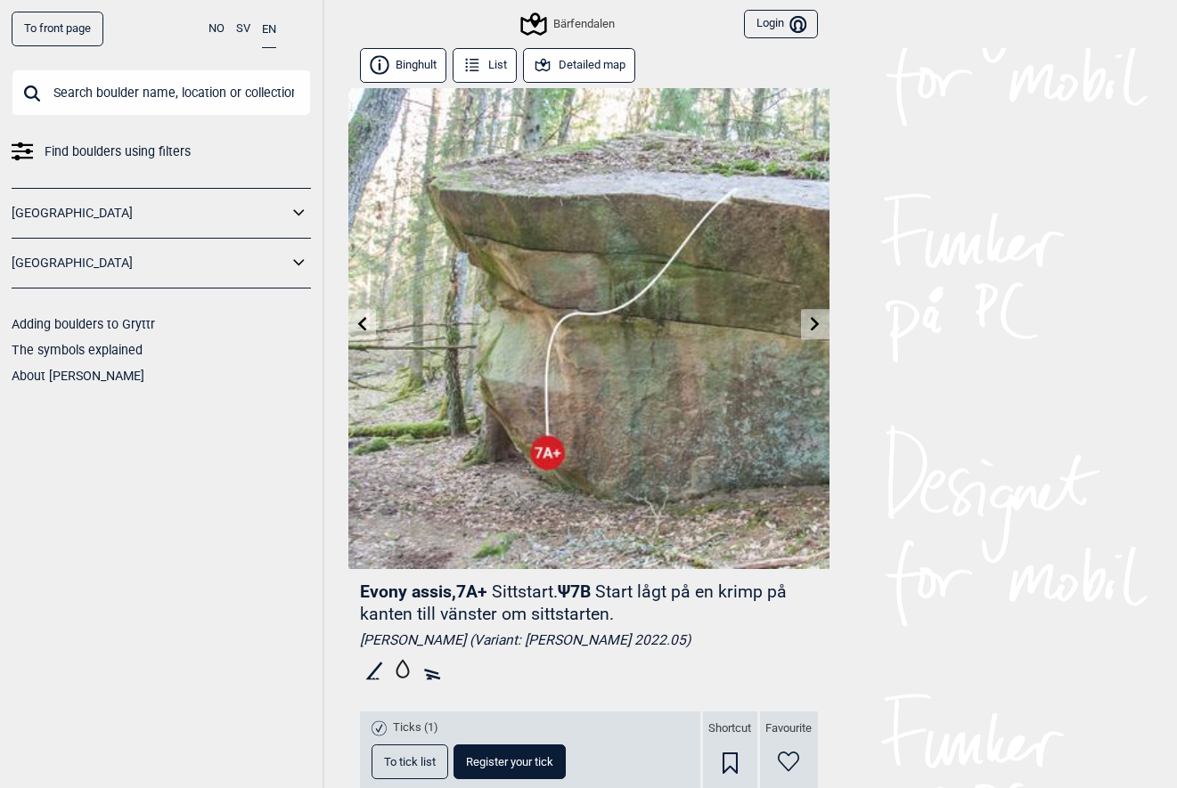
click at [357, 327] on icon at bounding box center [362, 323] width 14 height 14
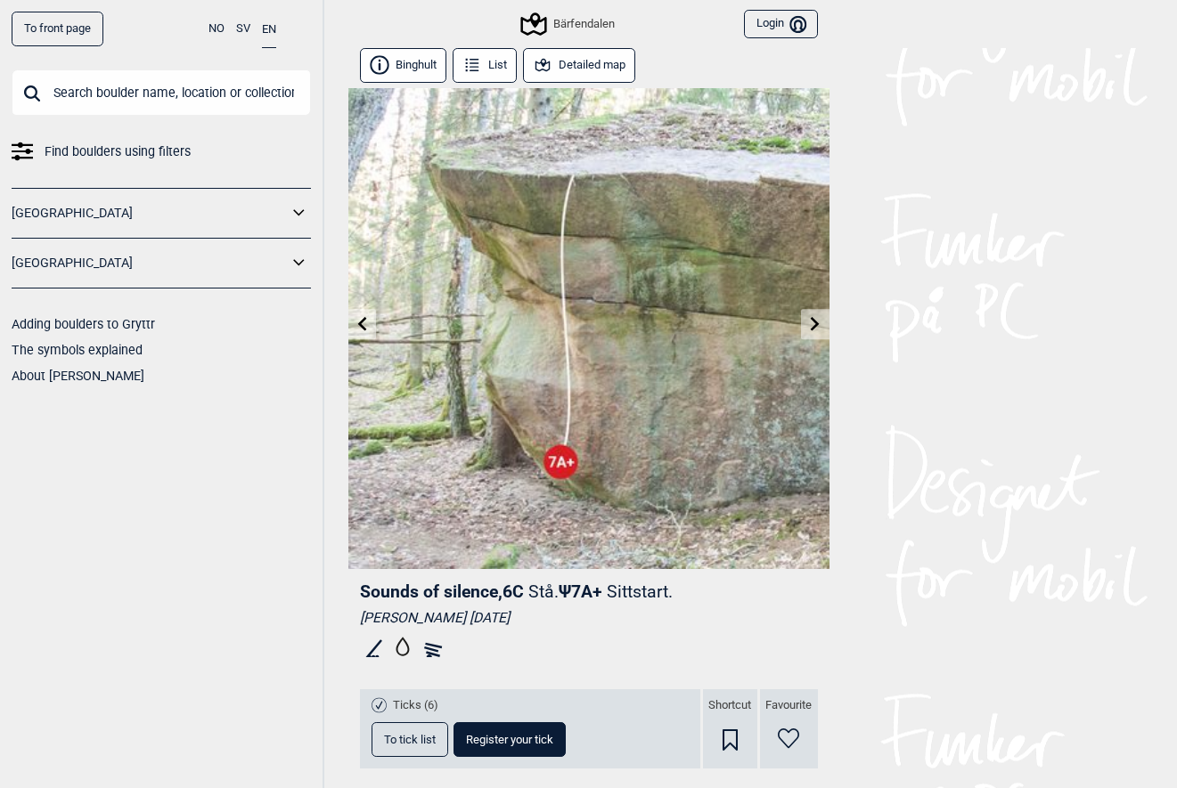
click at [357, 327] on icon at bounding box center [362, 323] width 14 height 14
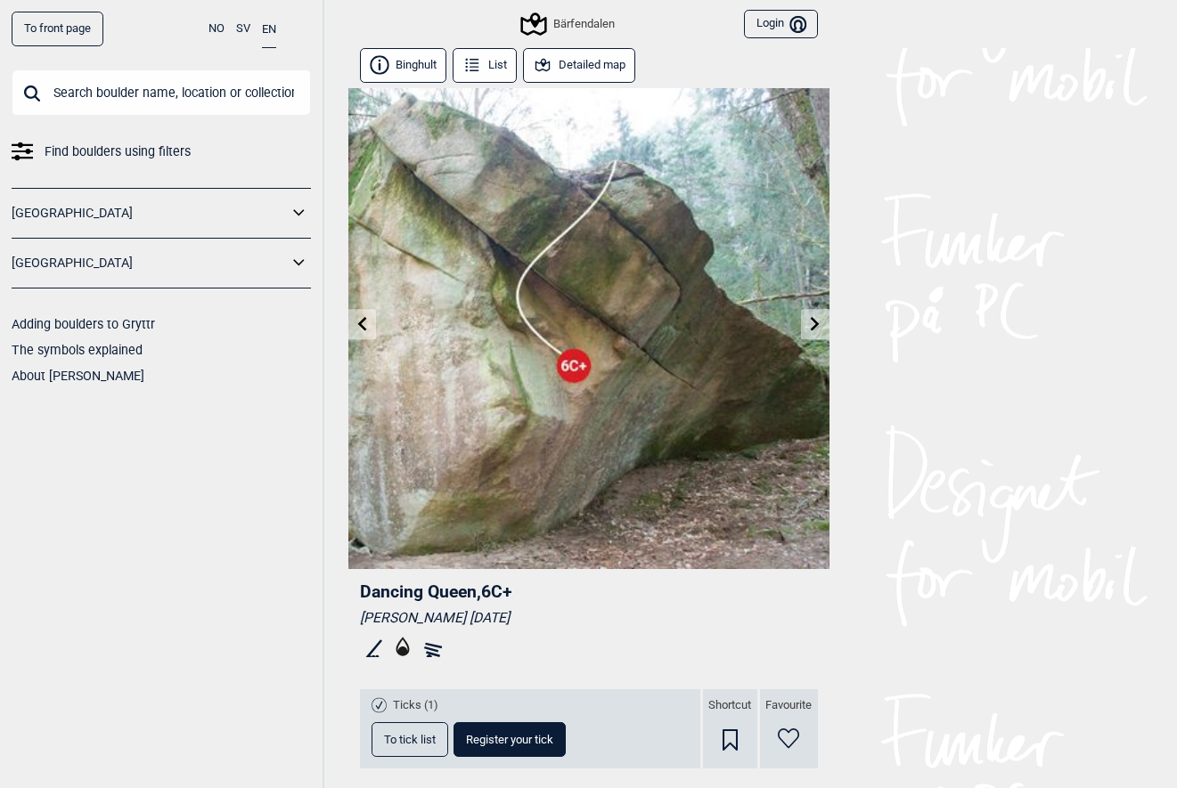
click at [357, 327] on icon at bounding box center [362, 323] width 14 height 14
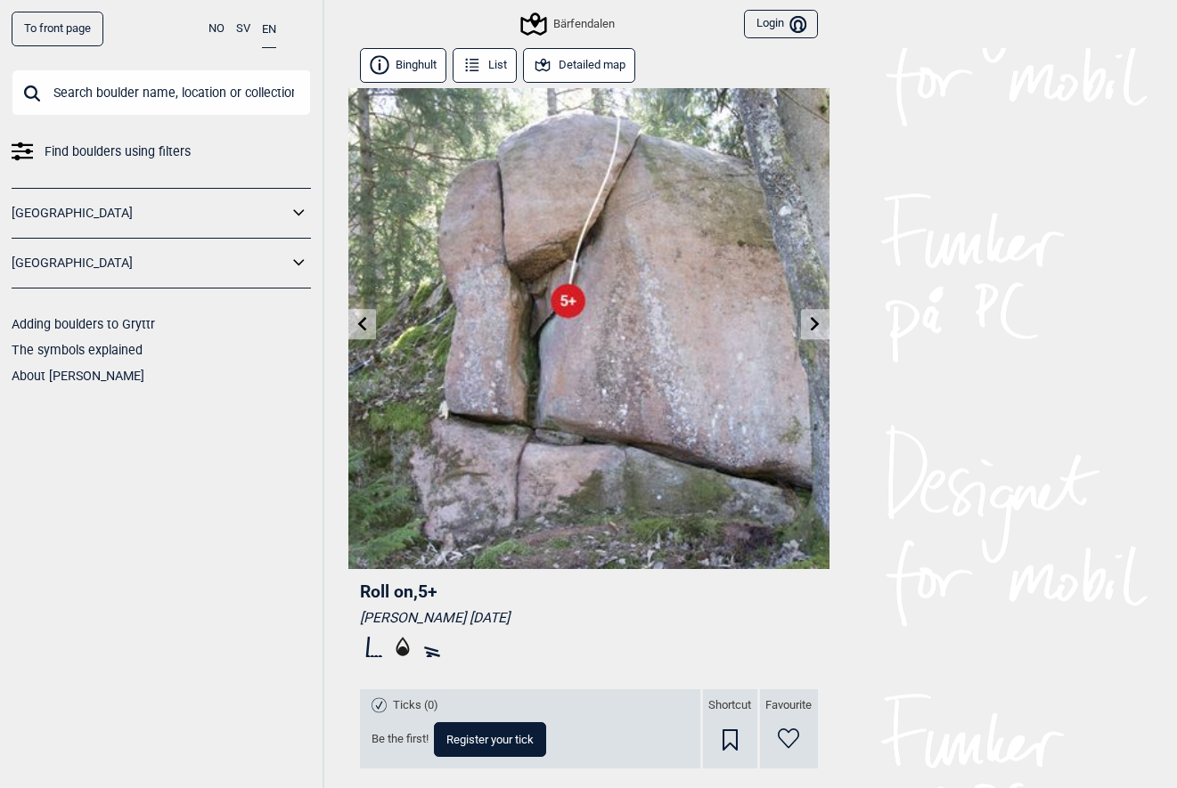
click at [820, 331] on link at bounding box center [815, 324] width 28 height 29
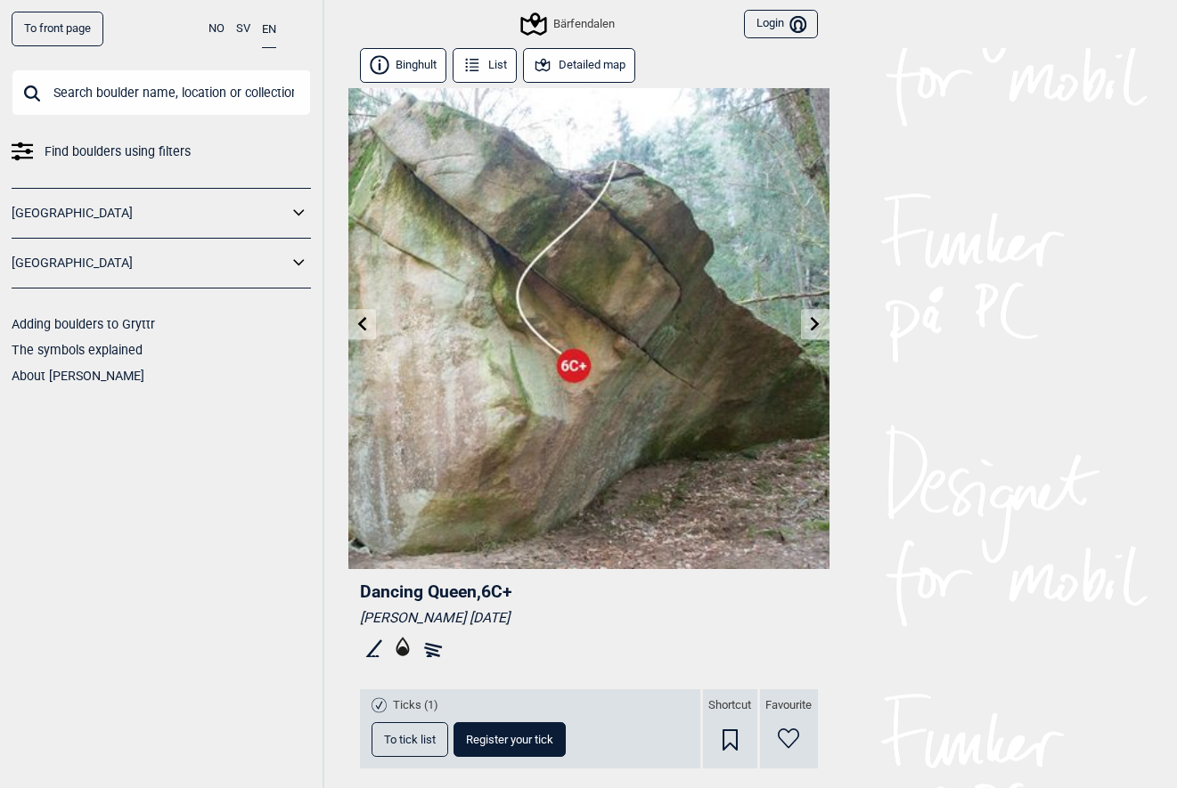
click at [820, 331] on link at bounding box center [815, 324] width 28 height 29
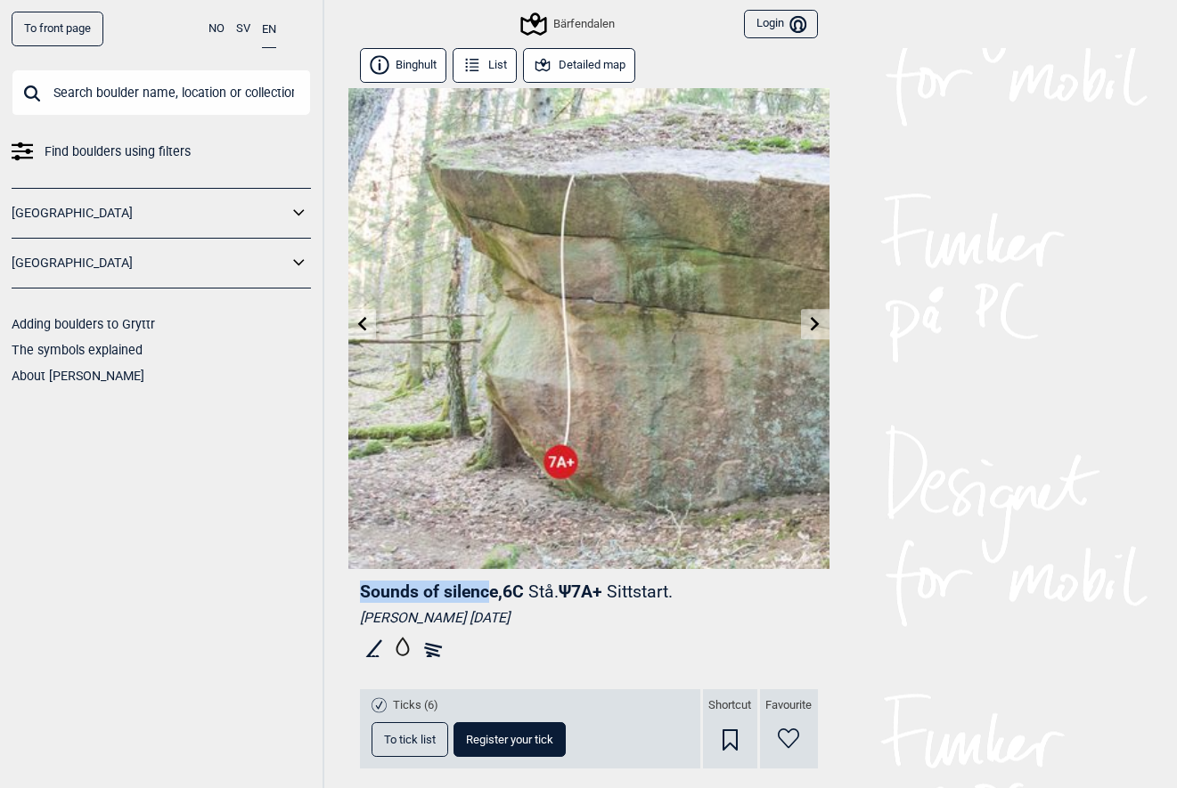
drag, startPoint x: 356, startPoint y: 590, endPoint x: 493, endPoint y: 599, distance: 136.6
click at [493, 599] on div "Sounds of silence , 6C Stå. Ψ 7A+ Sittstart. [PERSON_NAME] [DATE] Ticks (6) To …" at bounding box center [588, 717] width 481 height 296
click at [496, 596] on span "Sounds of silence , 6C" at bounding box center [442, 592] width 164 height 20
copy span "Sounds of silence"
drag, startPoint x: 360, startPoint y: 615, endPoint x: 456, endPoint y: 614, distance: 96.2
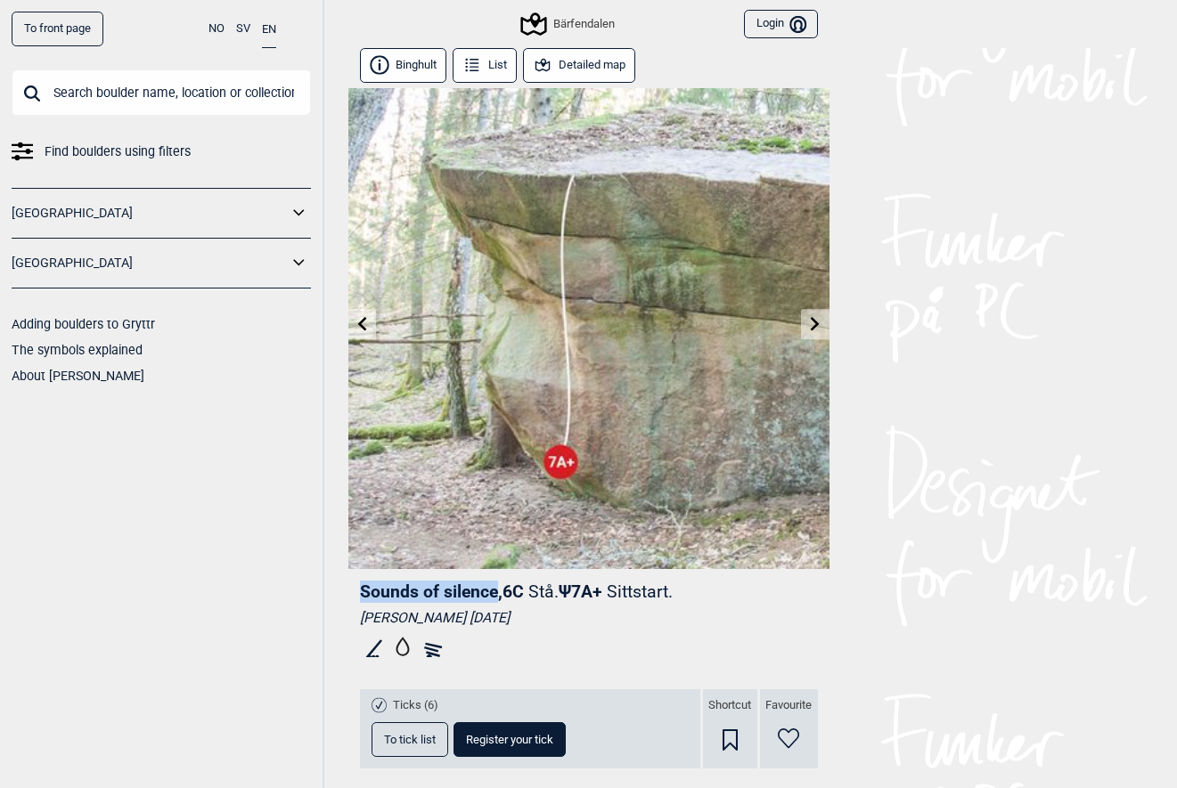
click at [456, 614] on div "[PERSON_NAME] [DATE]" at bounding box center [589, 618] width 458 height 18
copy div "[PERSON_NAME]"
drag, startPoint x: 360, startPoint y: 585, endPoint x: 495, endPoint y: 586, distance: 135.4
click at [495, 586] on span "Sounds of silence , 6C" at bounding box center [442, 592] width 164 height 20
copy span "Sounds of silence"
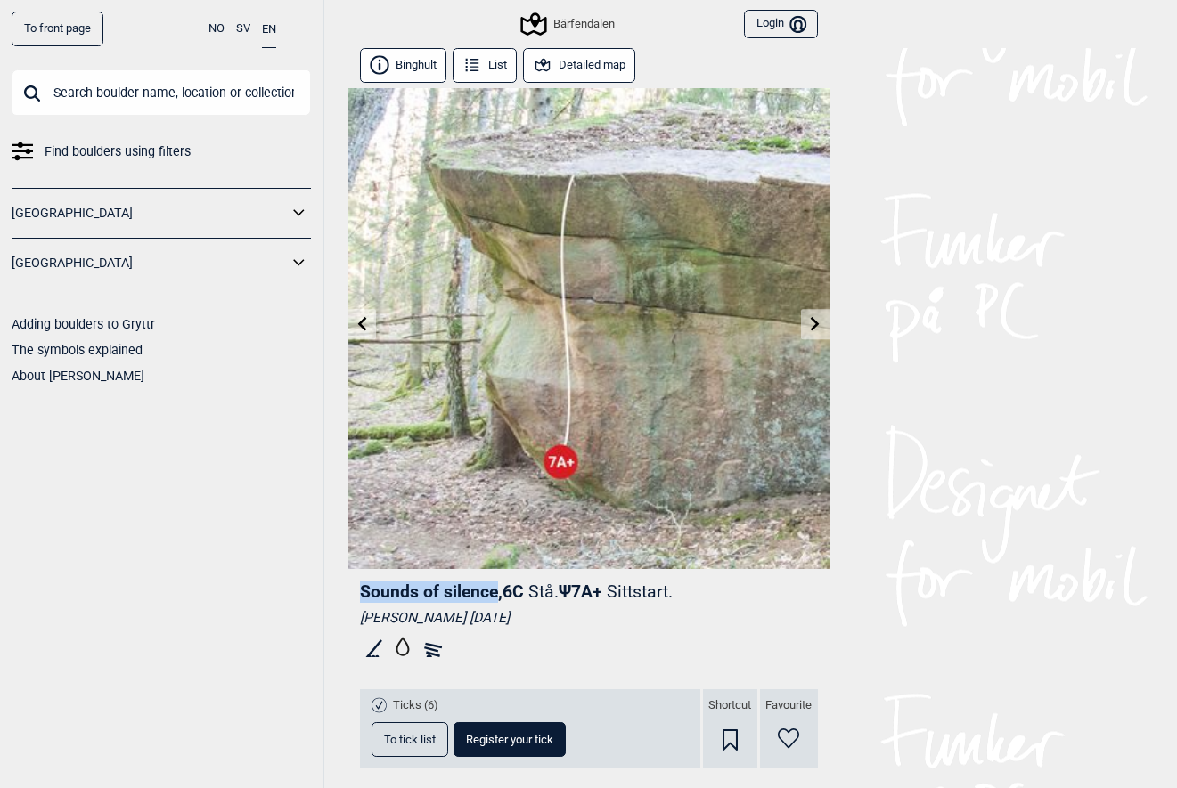
click at [807, 341] on img at bounding box center [588, 328] width 481 height 481
click at [808, 339] on link at bounding box center [815, 324] width 28 height 29
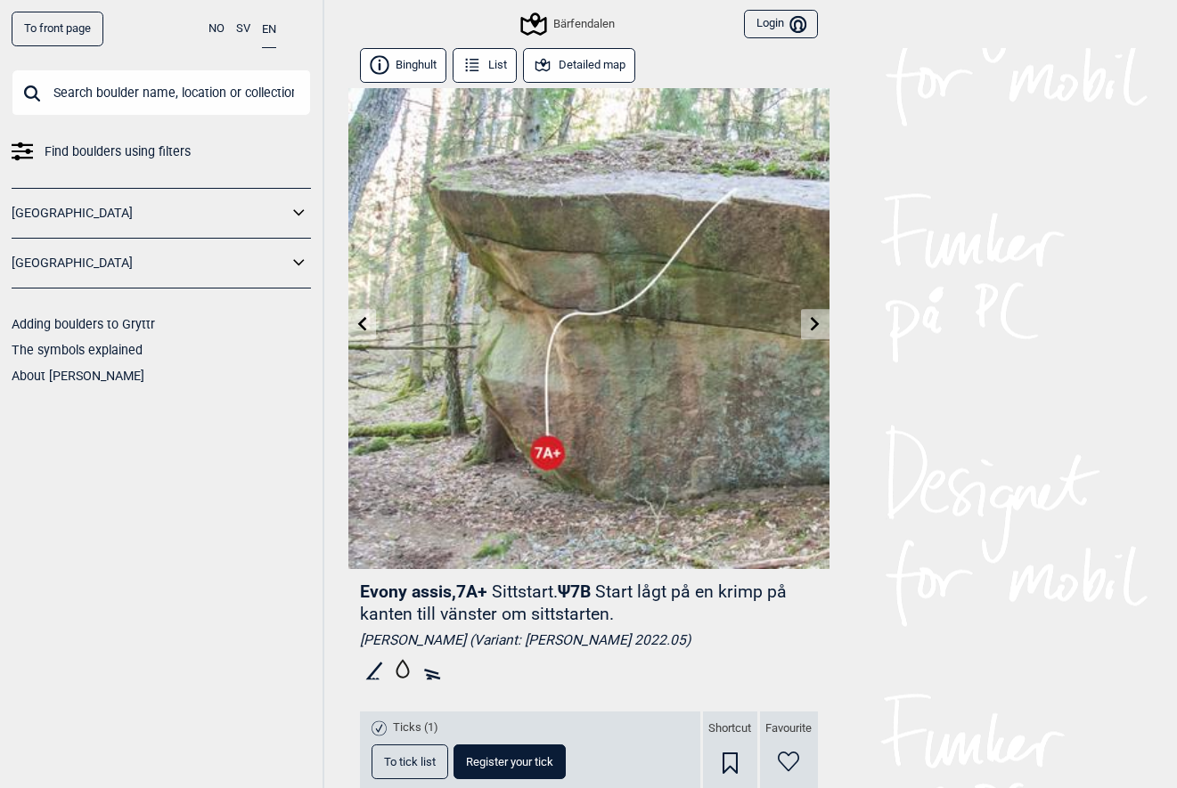
click at [813, 325] on icon at bounding box center [815, 323] width 14 height 14
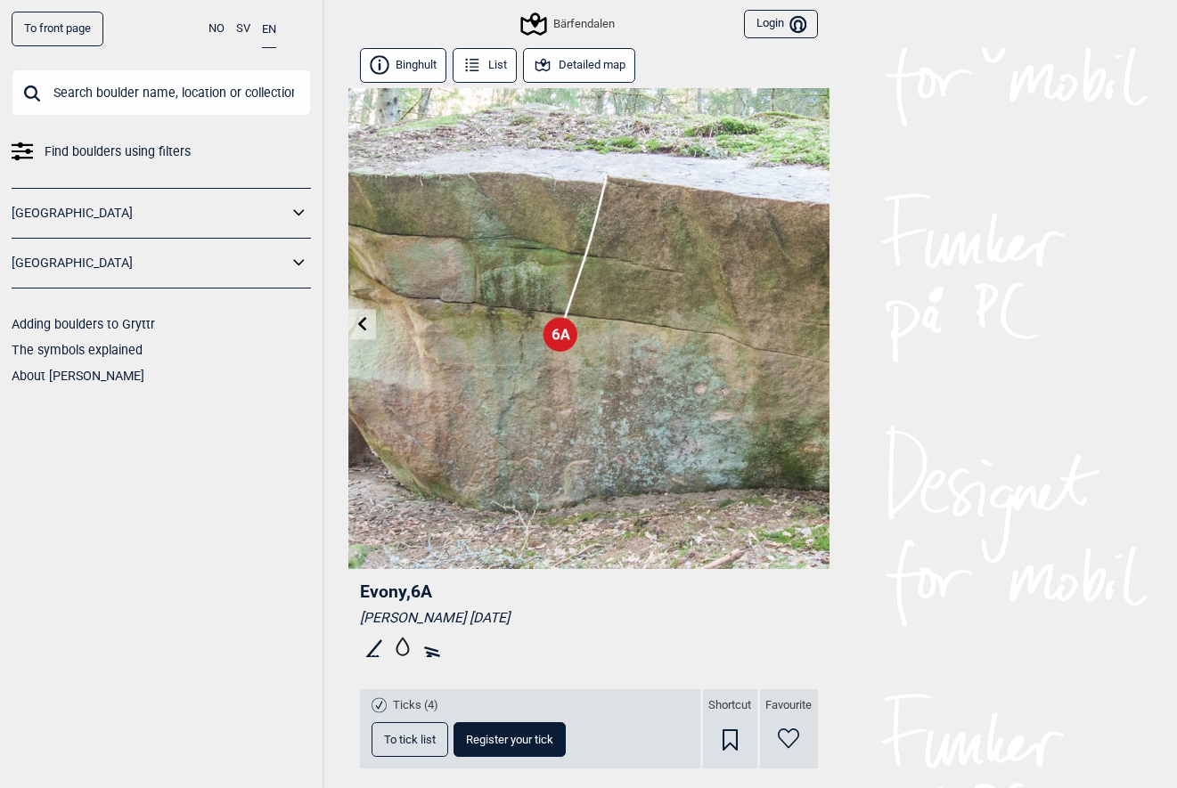
click at [356, 329] on icon at bounding box center [362, 323] width 14 height 14
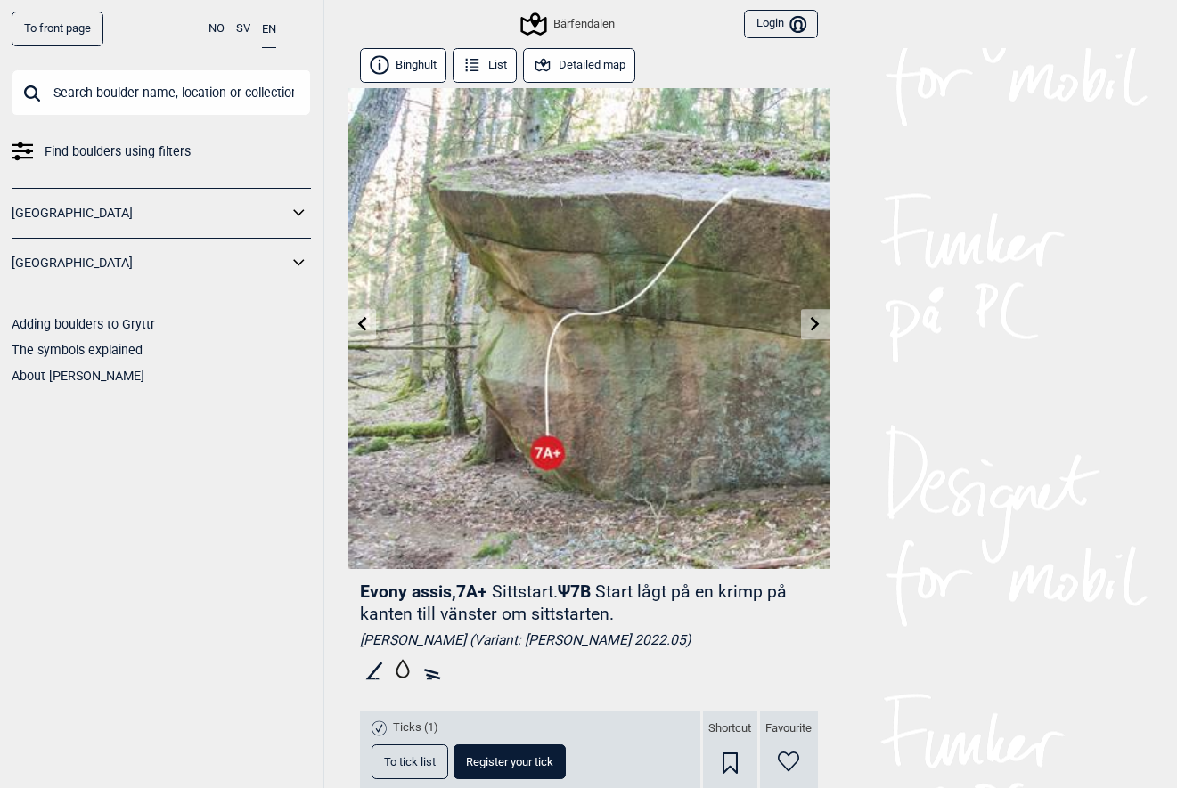
click at [815, 326] on icon at bounding box center [815, 323] width 9 height 14
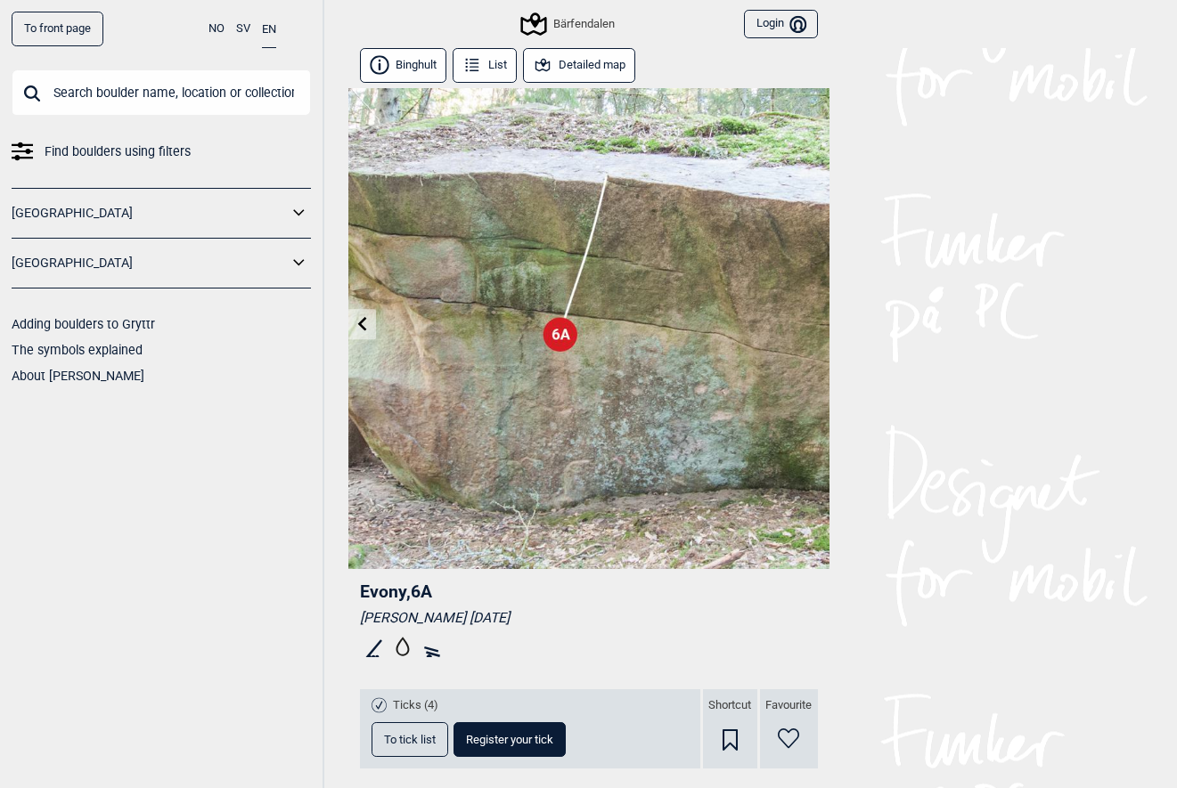
click at [359, 321] on icon at bounding box center [362, 323] width 14 height 14
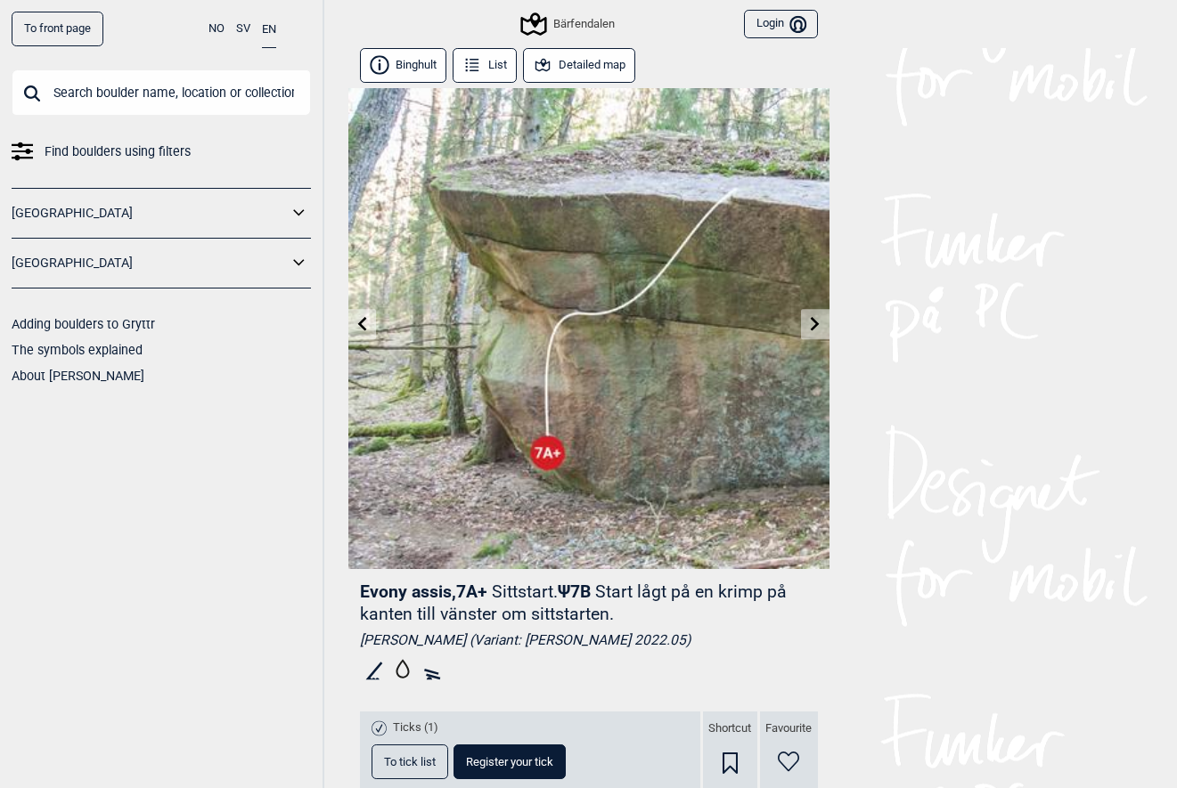
click at [584, 24] on div "Bärfendalen" at bounding box center [569, 23] width 92 height 21
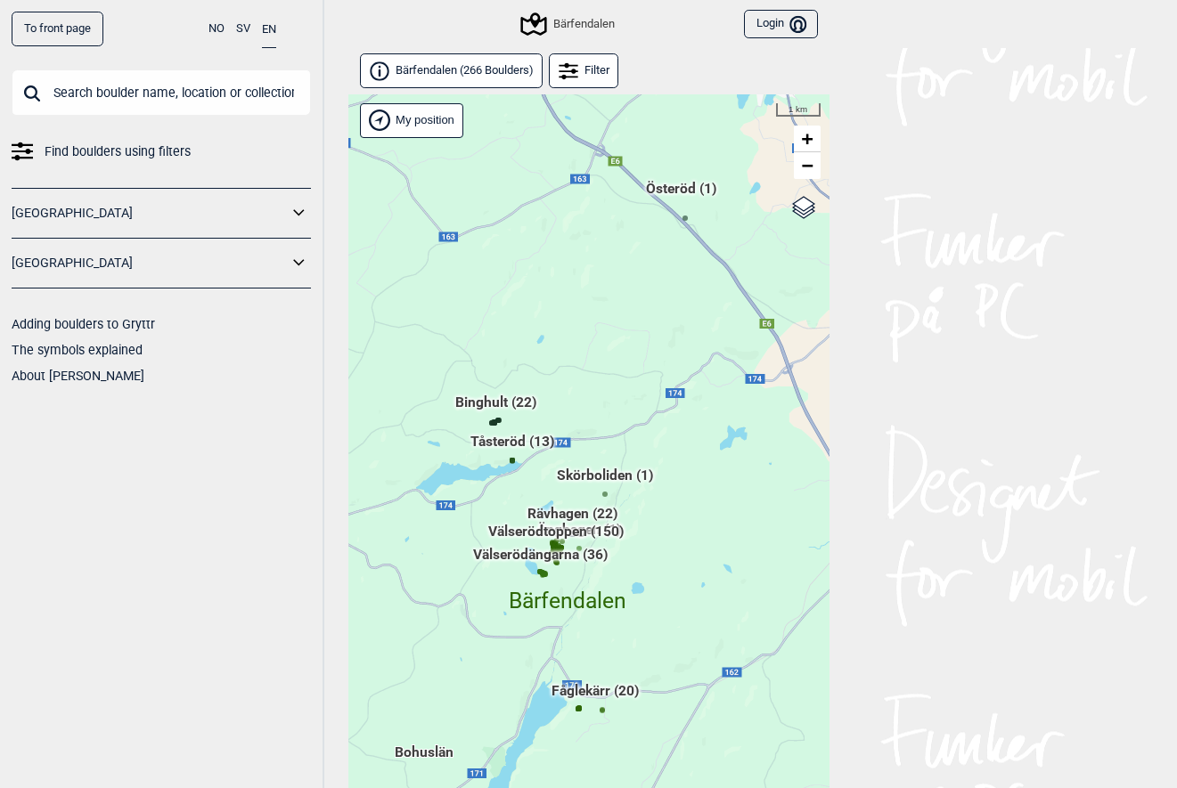
scroll to position [45, 0]
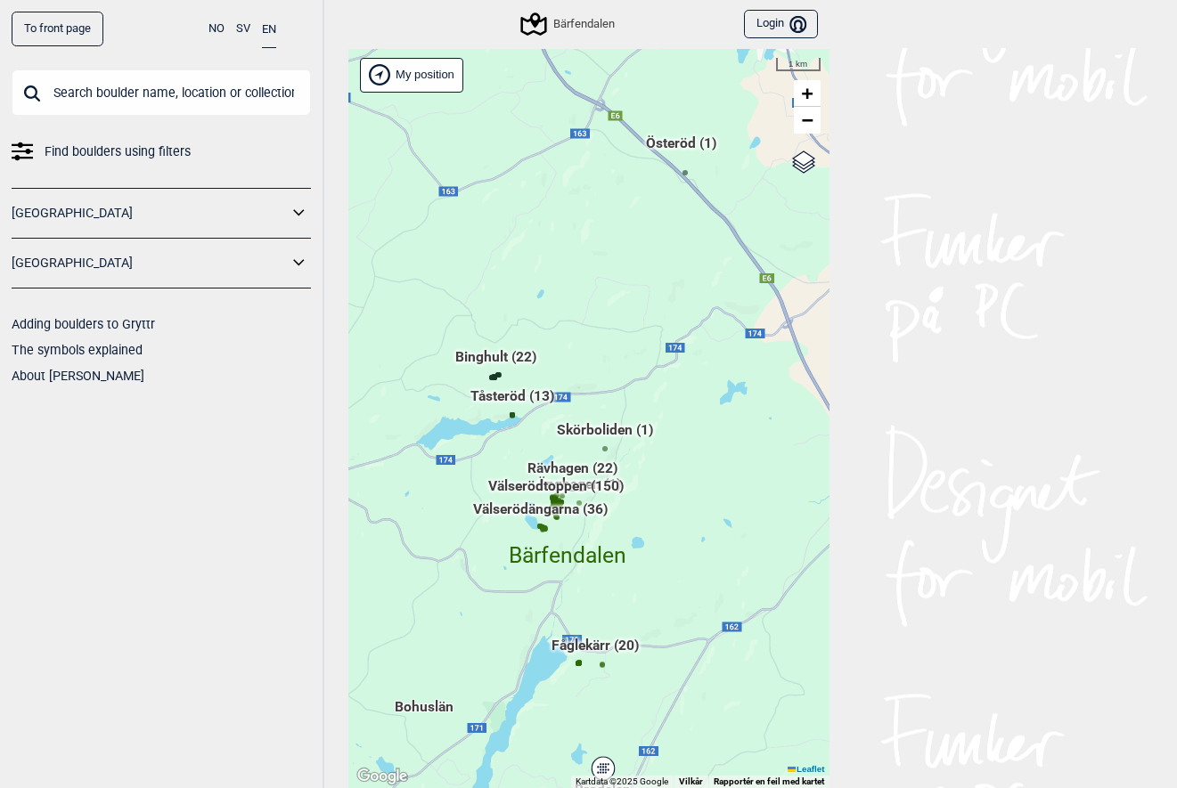
click at [348, 49] on div "Hallingdal Gol [PERSON_NAME] Kolomoen [GEOGRAPHIC_DATA] [GEOGRAPHIC_DATA] [GEOG…" at bounding box center [348, 49] width 0 height 0
click at [486, 353] on span "Binghult (22)" at bounding box center [495, 364] width 81 height 34
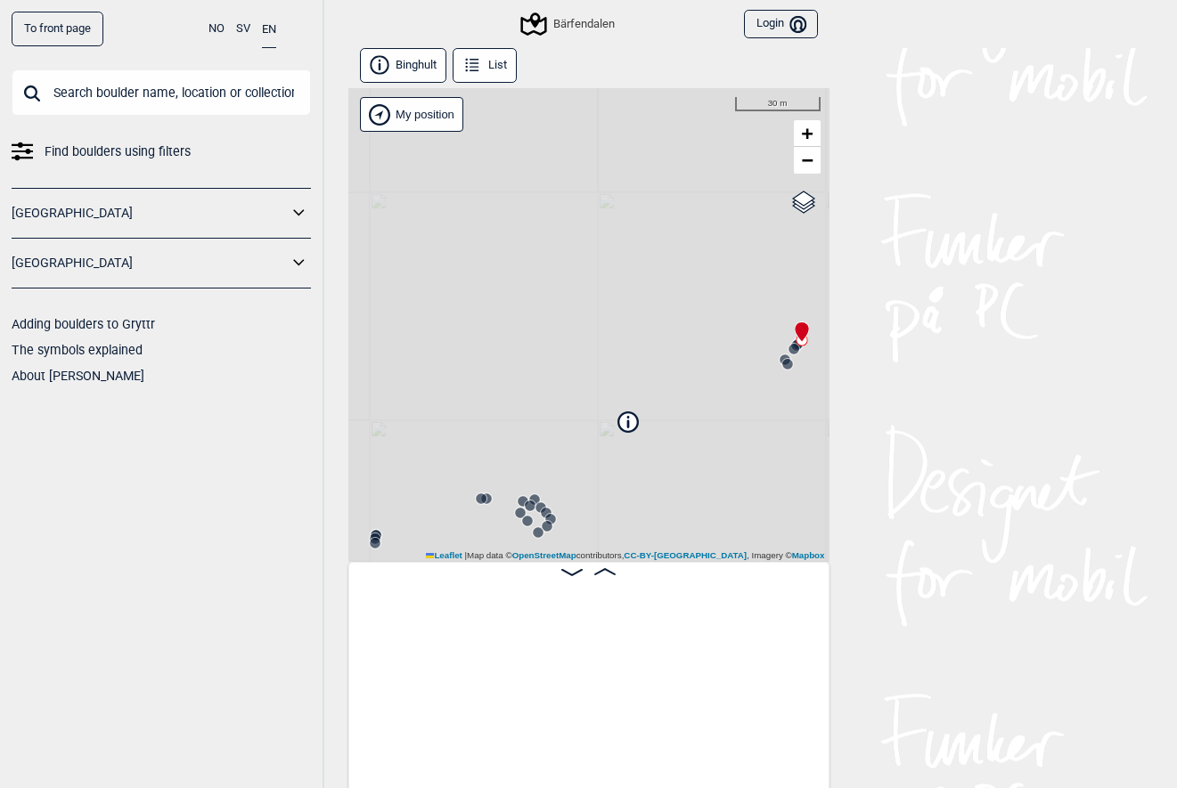
scroll to position [0, 140]
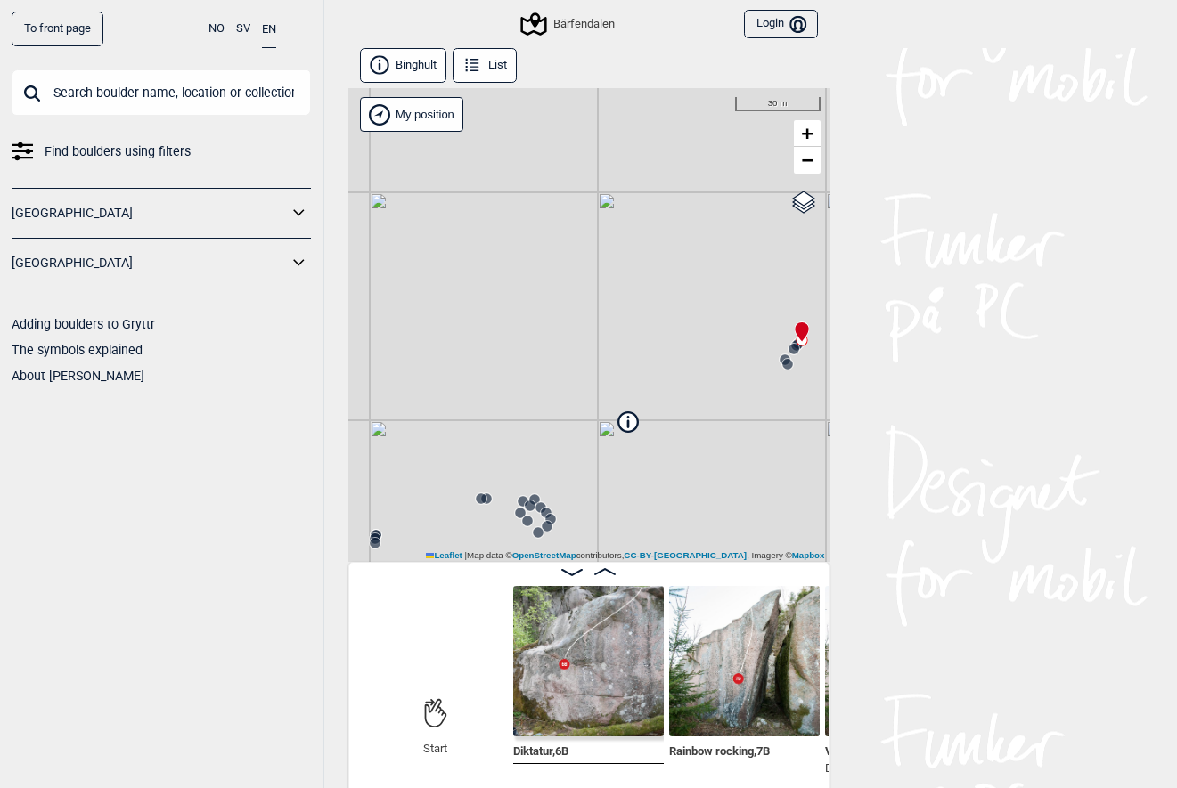
click at [478, 59] on icon at bounding box center [474, 59] width 9 height 1
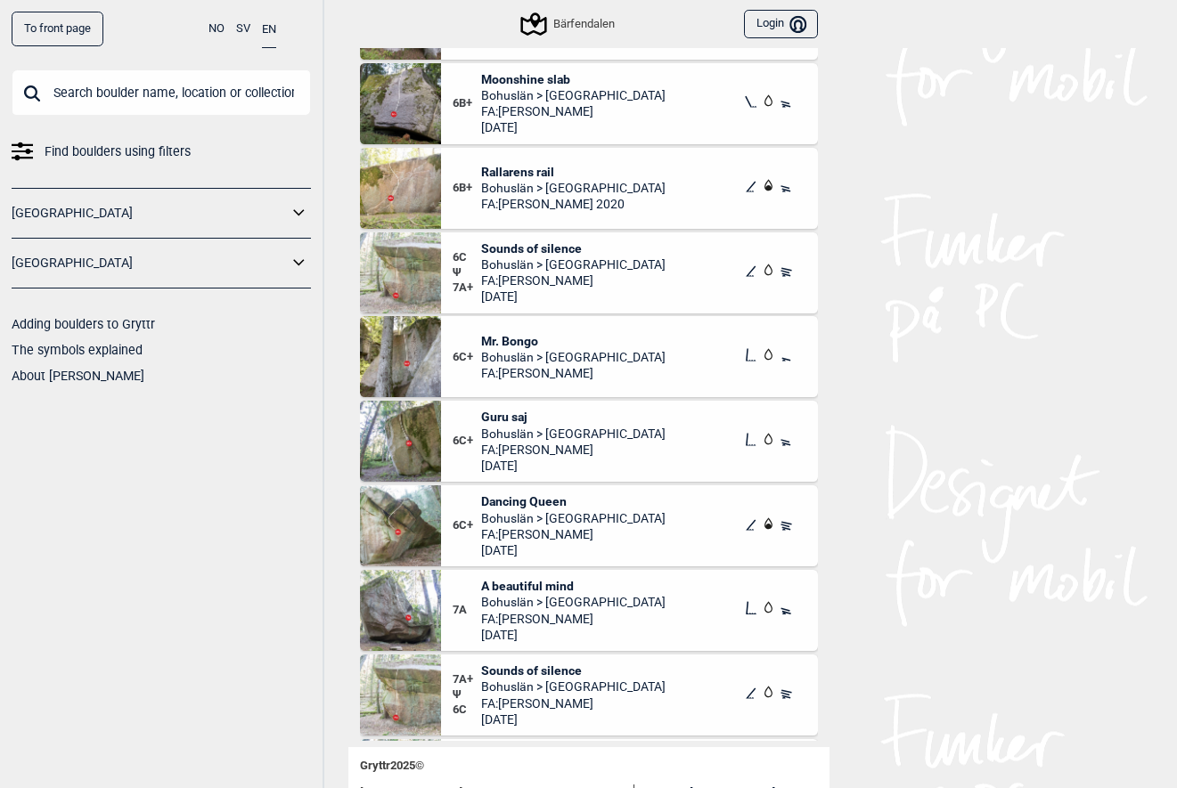
scroll to position [836, 0]
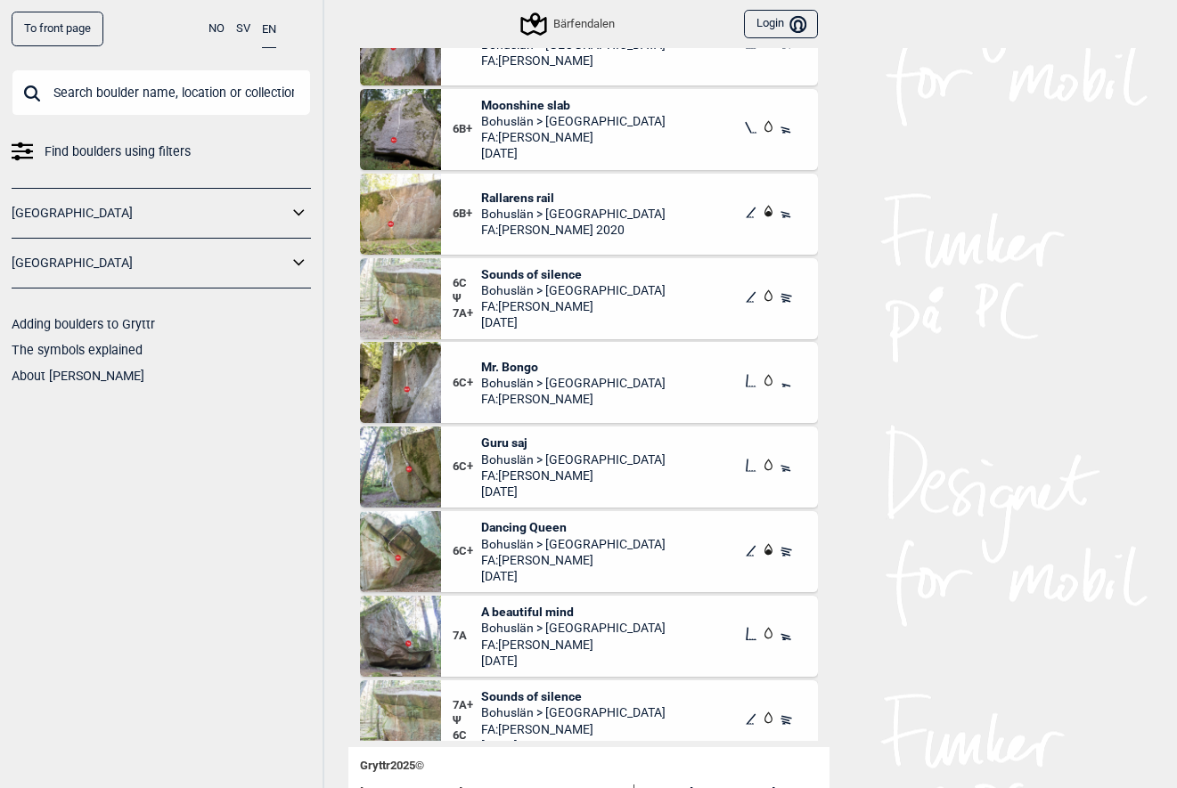
click at [508, 196] on span "Rallarens rail" at bounding box center [573, 198] width 184 height 16
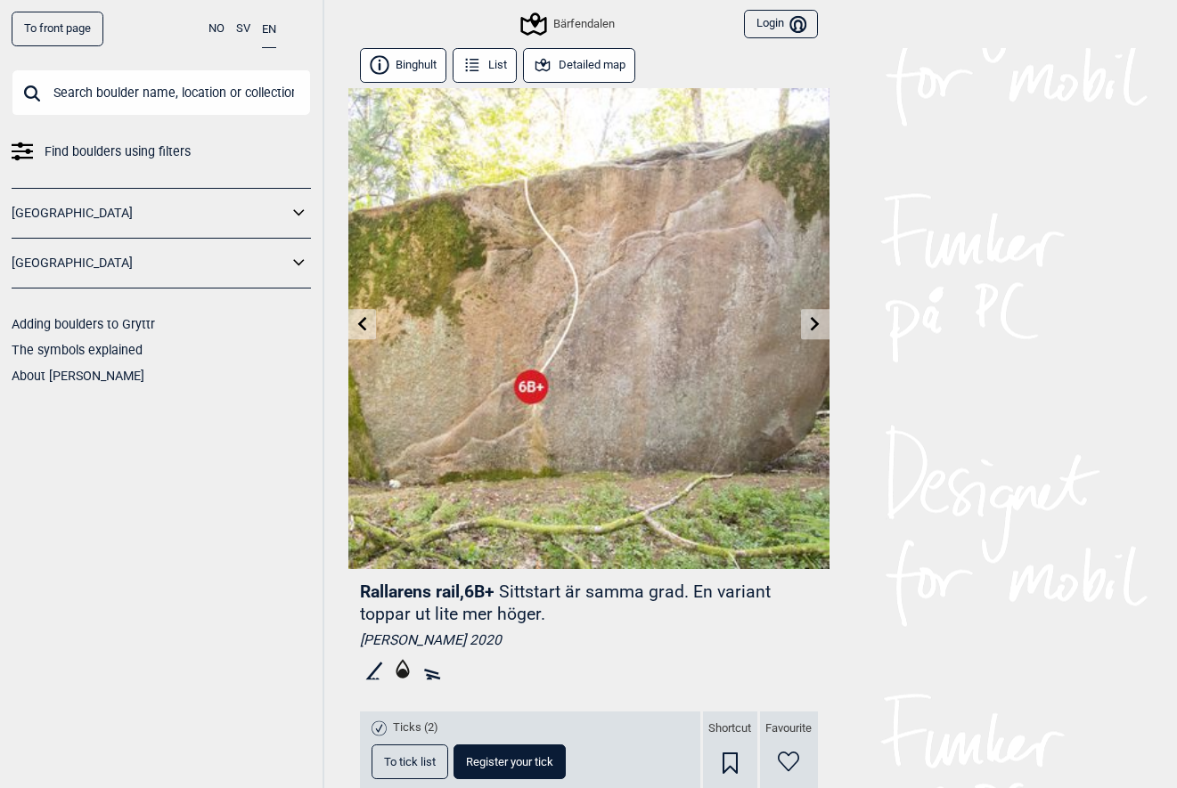
click at [576, 68] on button "Detailed map" at bounding box center [579, 65] width 113 height 35
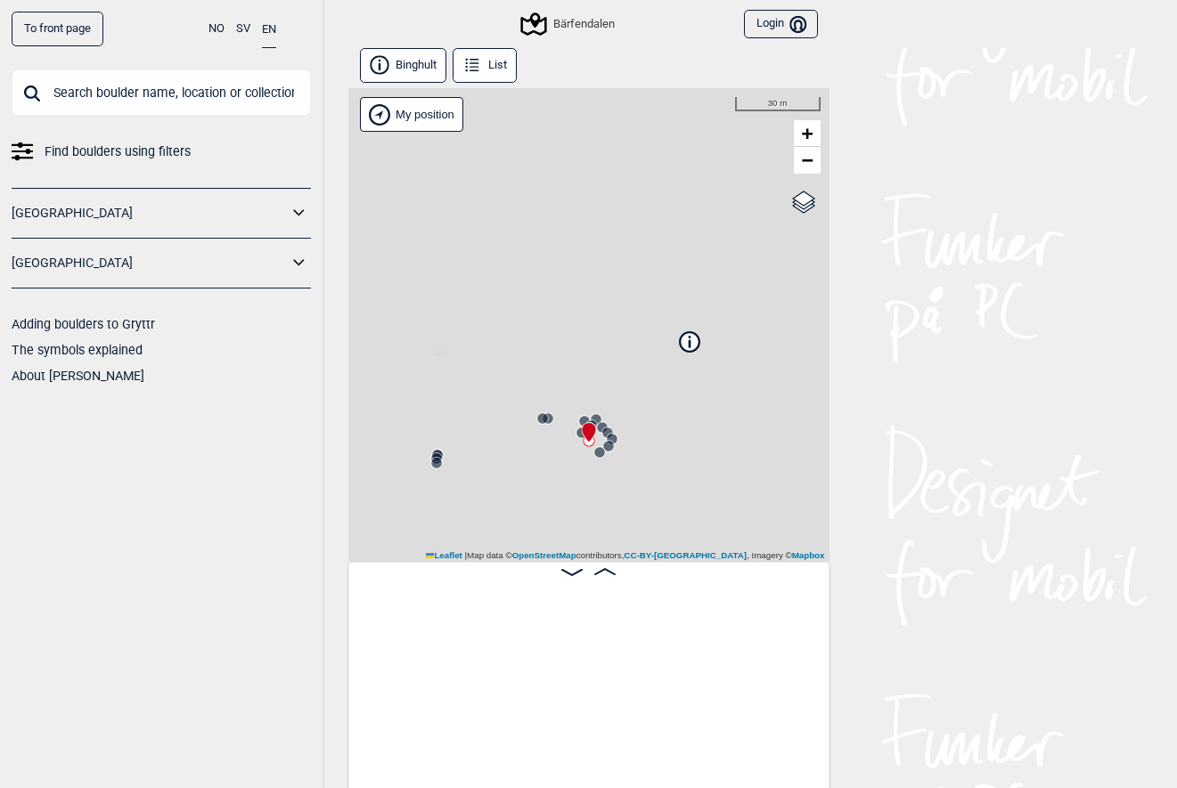
scroll to position [0, 2108]
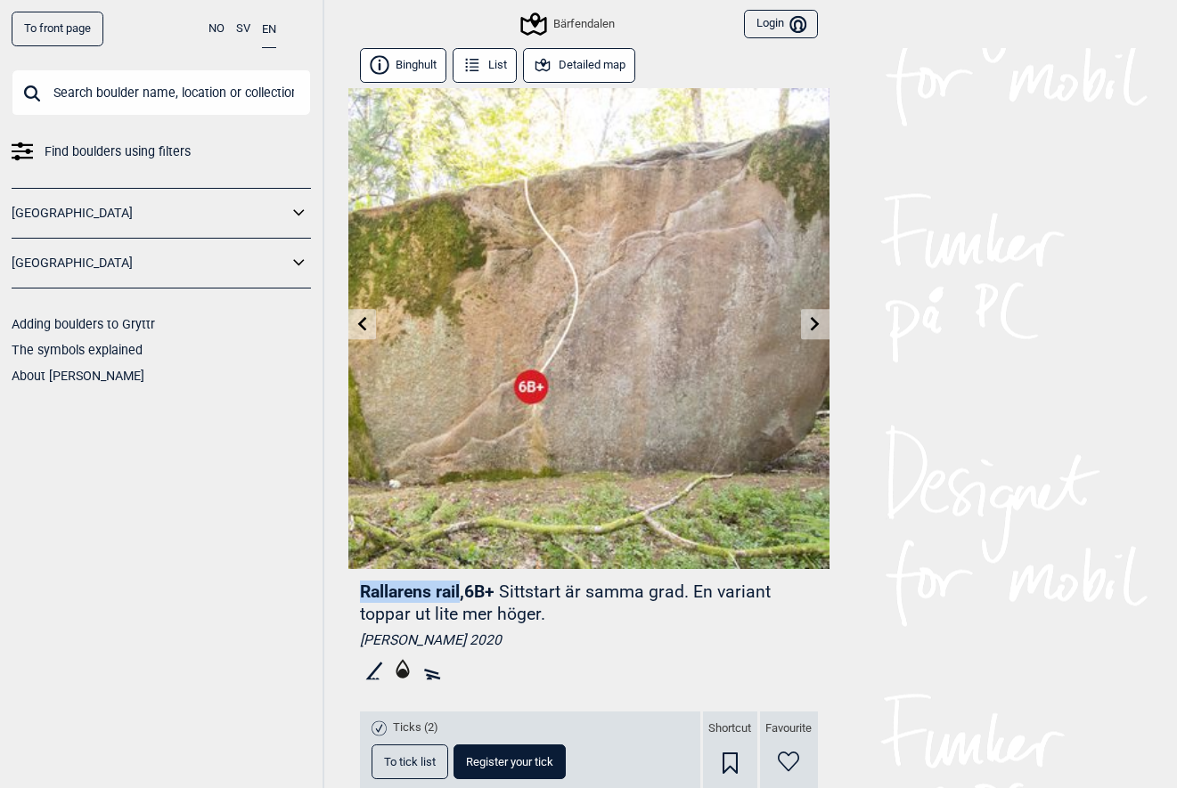
drag, startPoint x: 362, startPoint y: 590, endPoint x: 461, endPoint y: 584, distance: 99.9
click at [461, 584] on span "Rallarens rail , 6B+" at bounding box center [427, 592] width 135 height 20
copy span "Rallarens rail"
click at [810, 330] on icon at bounding box center [815, 323] width 14 height 14
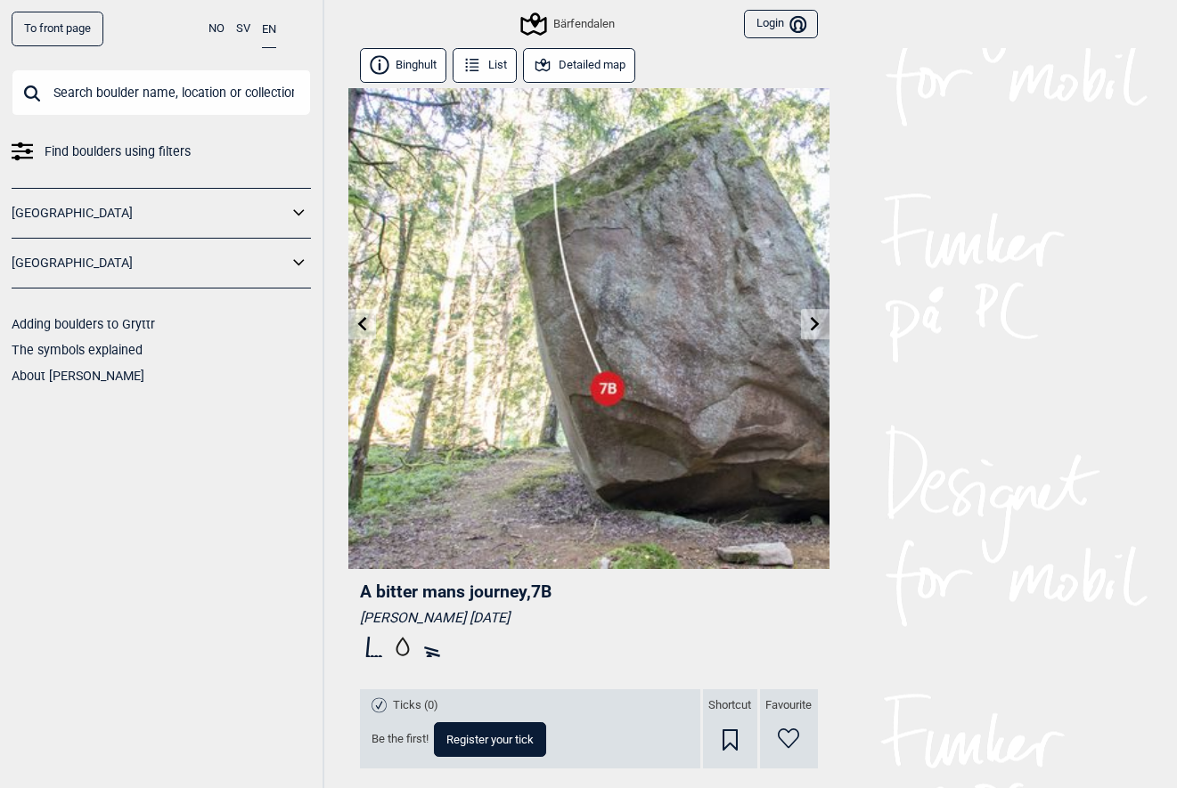
click at [478, 79] on button "List" at bounding box center [485, 65] width 65 height 35
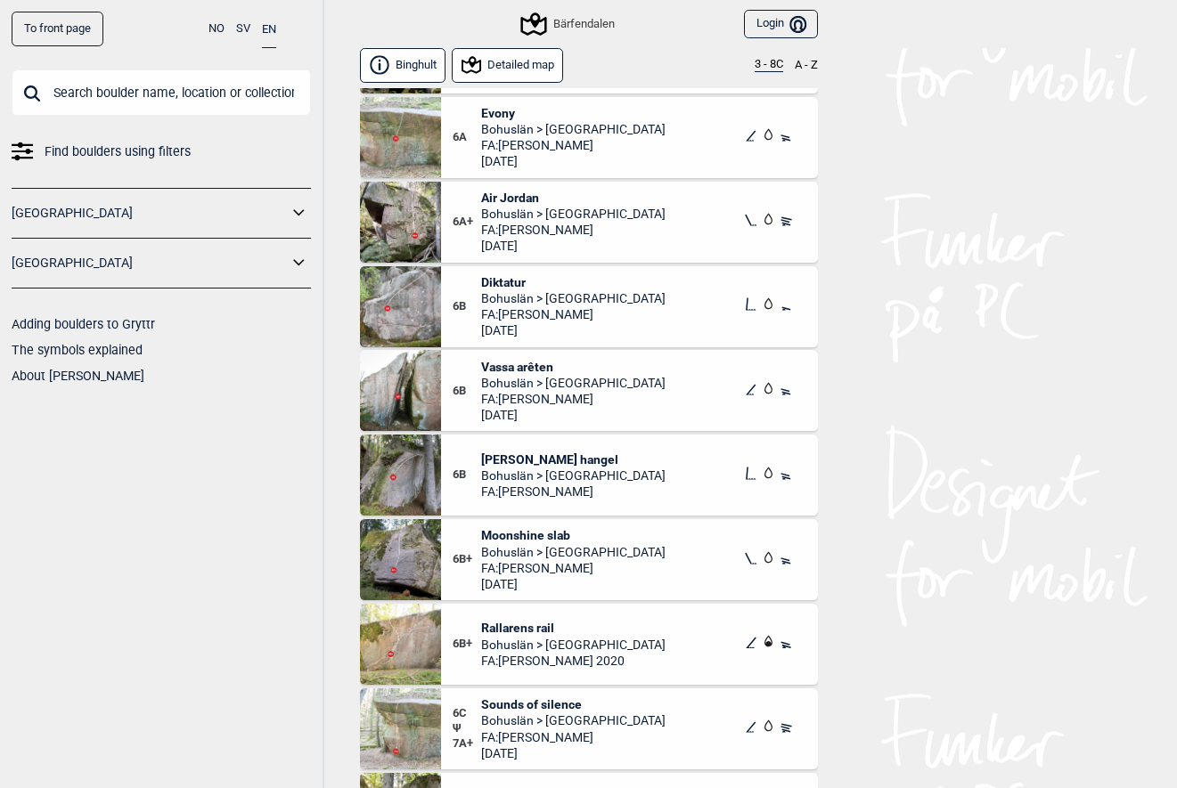
scroll to position [478, 0]
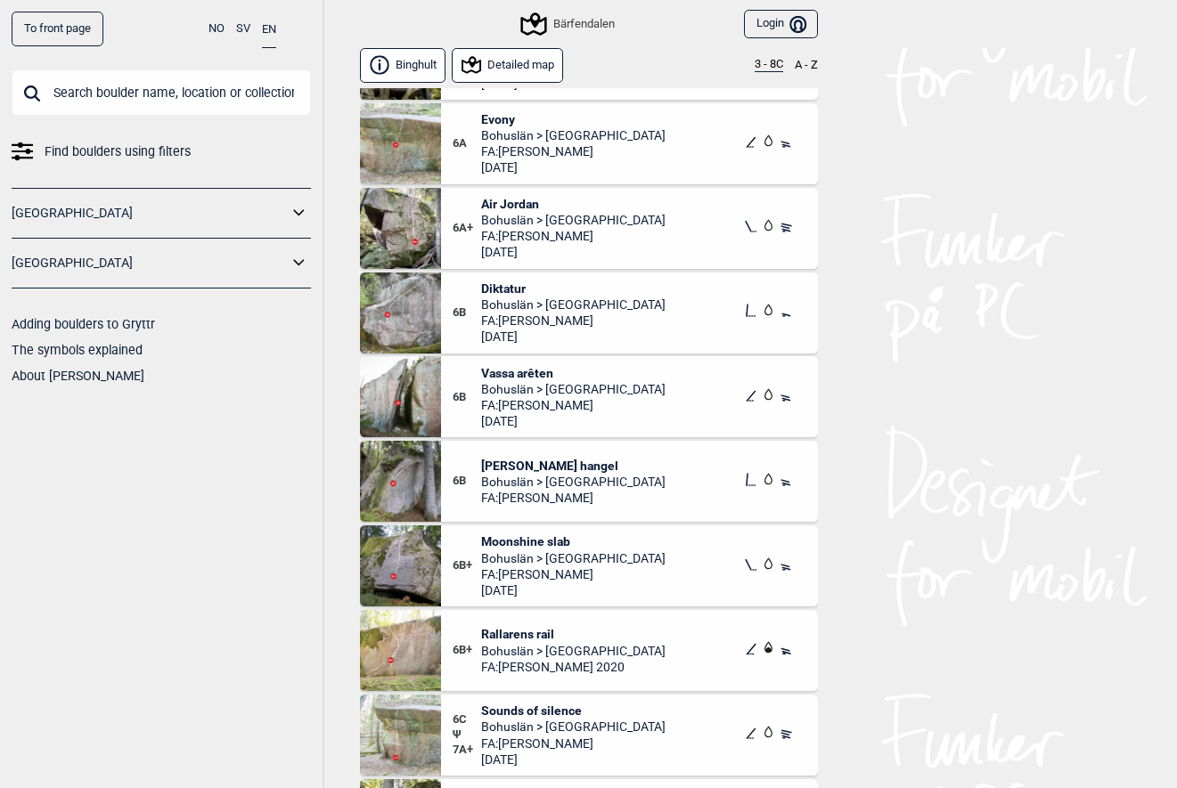
click at [513, 290] on span "Diktatur" at bounding box center [573, 289] width 184 height 16
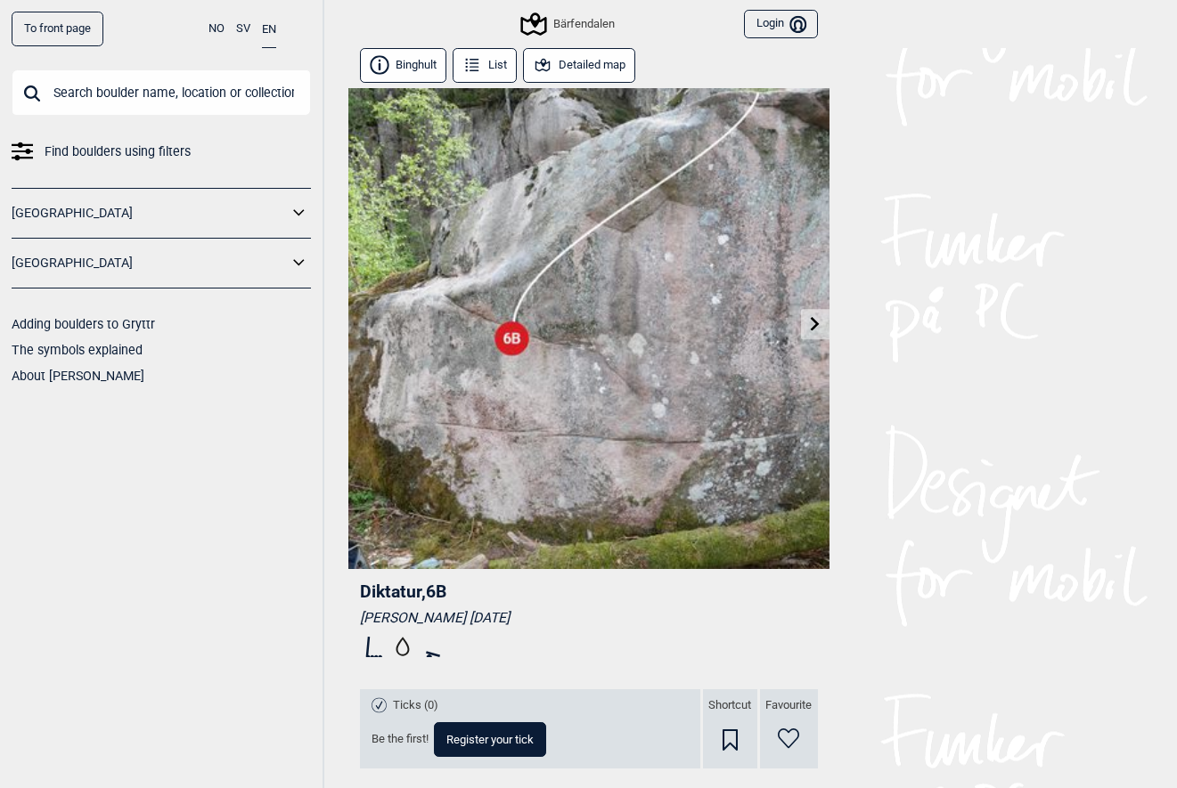
click at [579, 81] on button "Detailed map" at bounding box center [579, 65] width 113 height 35
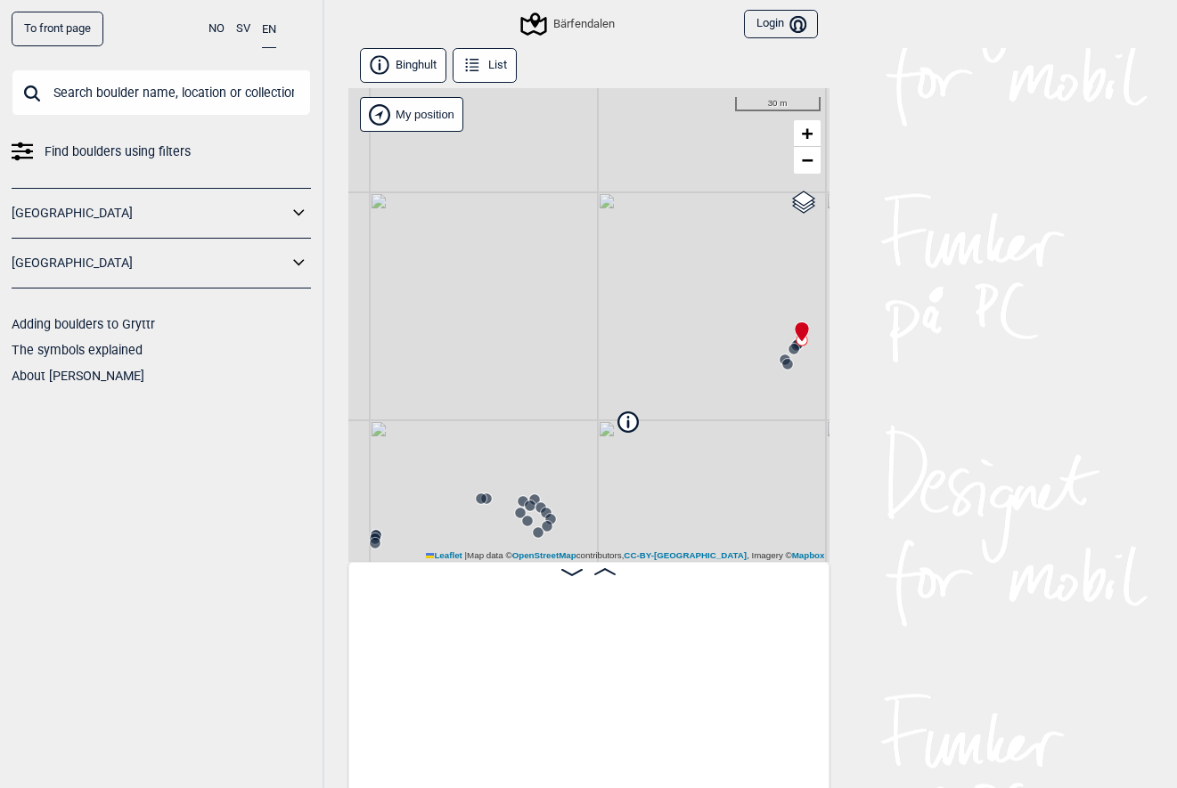
scroll to position [0, 140]
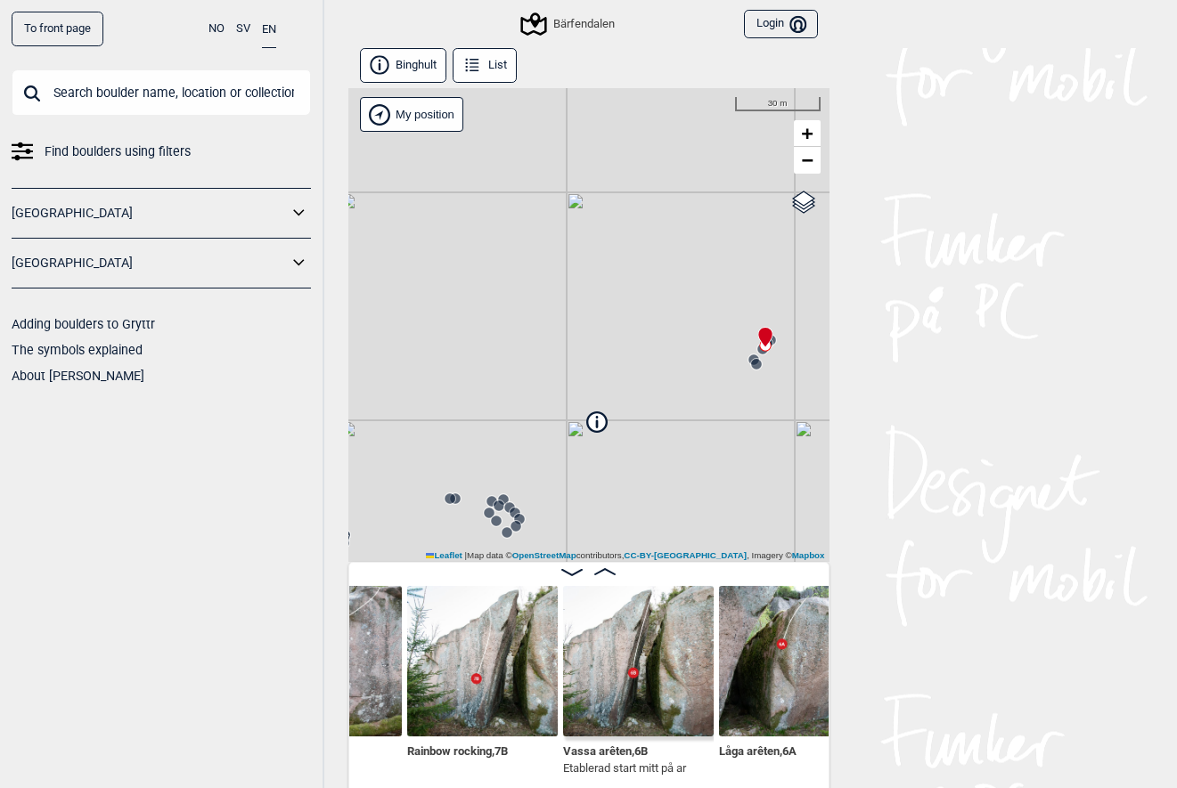
scroll to position [0, 391]
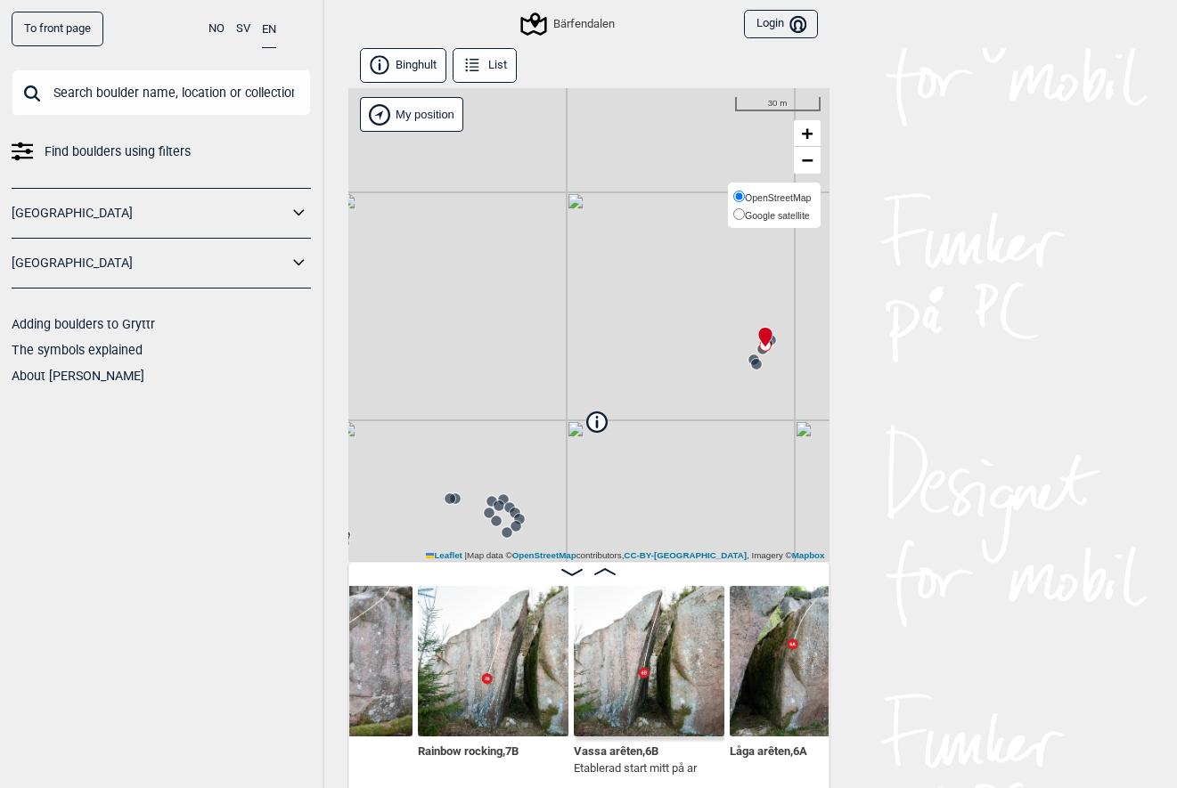
click at [792, 213] on span "Google satellite" at bounding box center [777, 215] width 65 height 11
click at [745, 213] on input "Google satellite" at bounding box center [739, 214] width 12 height 12
radio input "true"
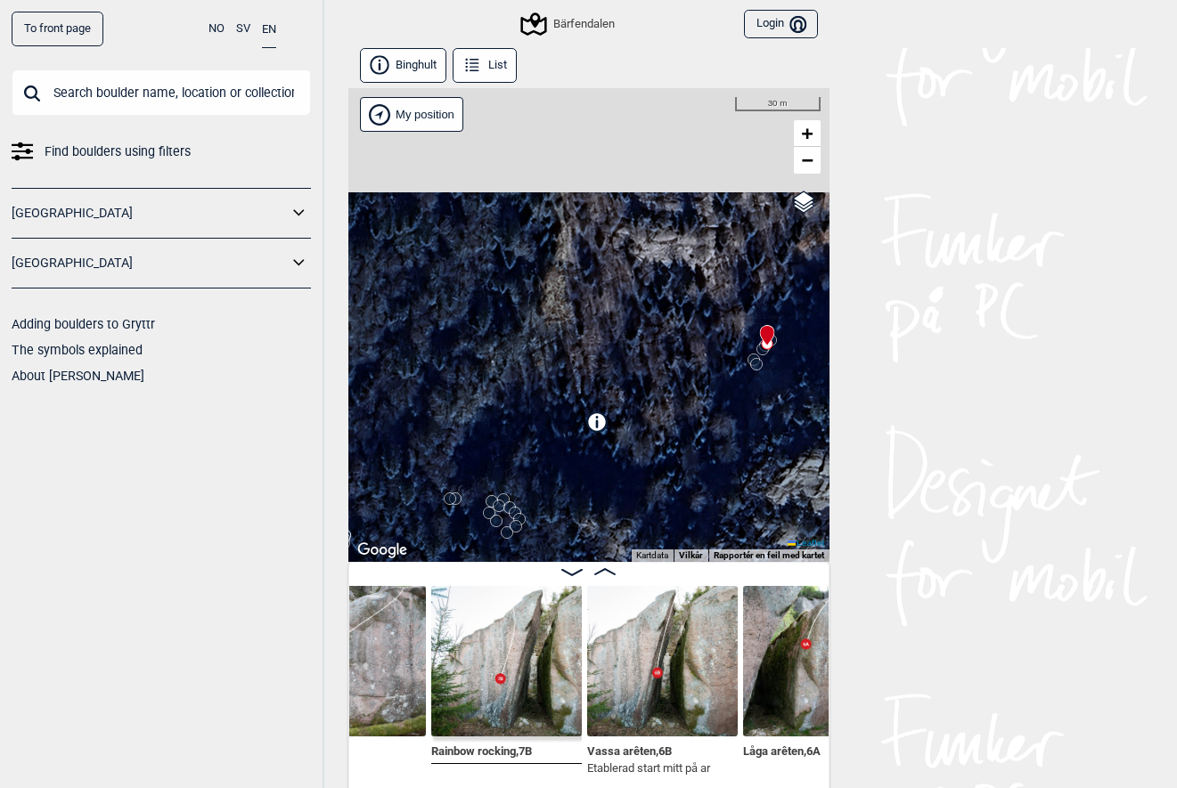
scroll to position [0, 383]
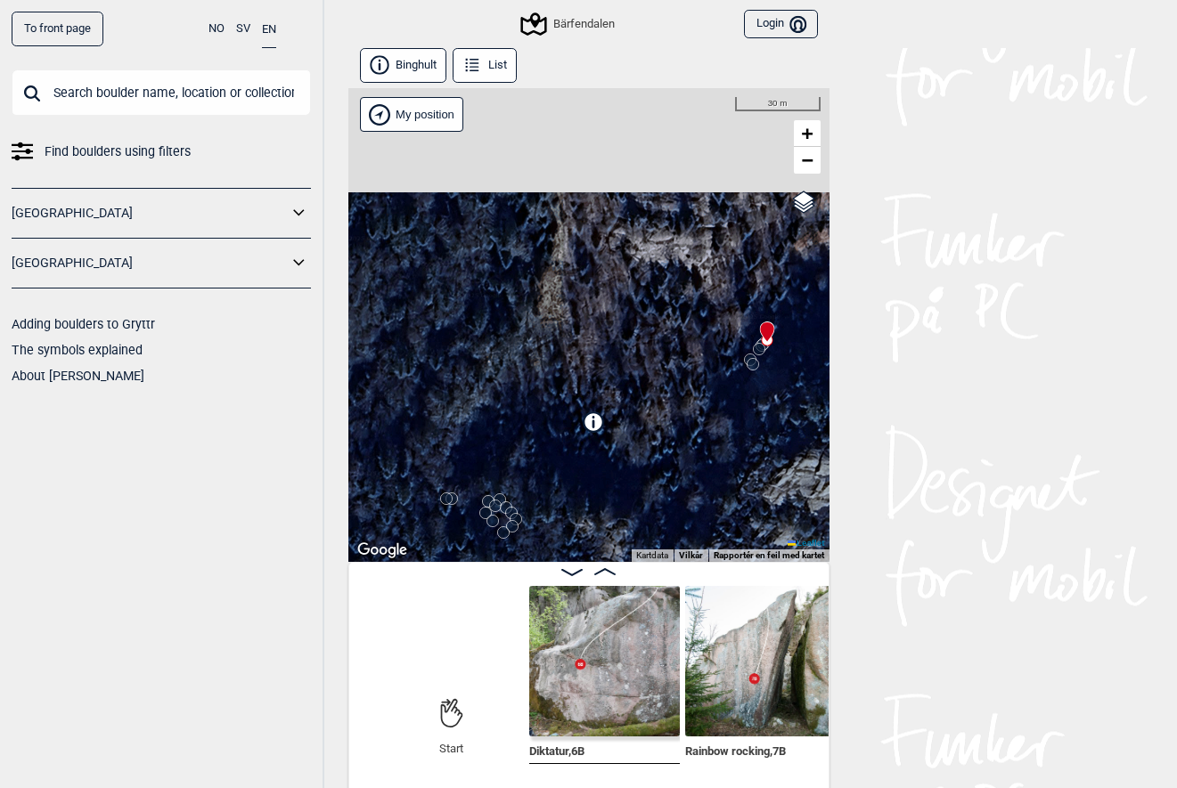
scroll to position [0, 134]
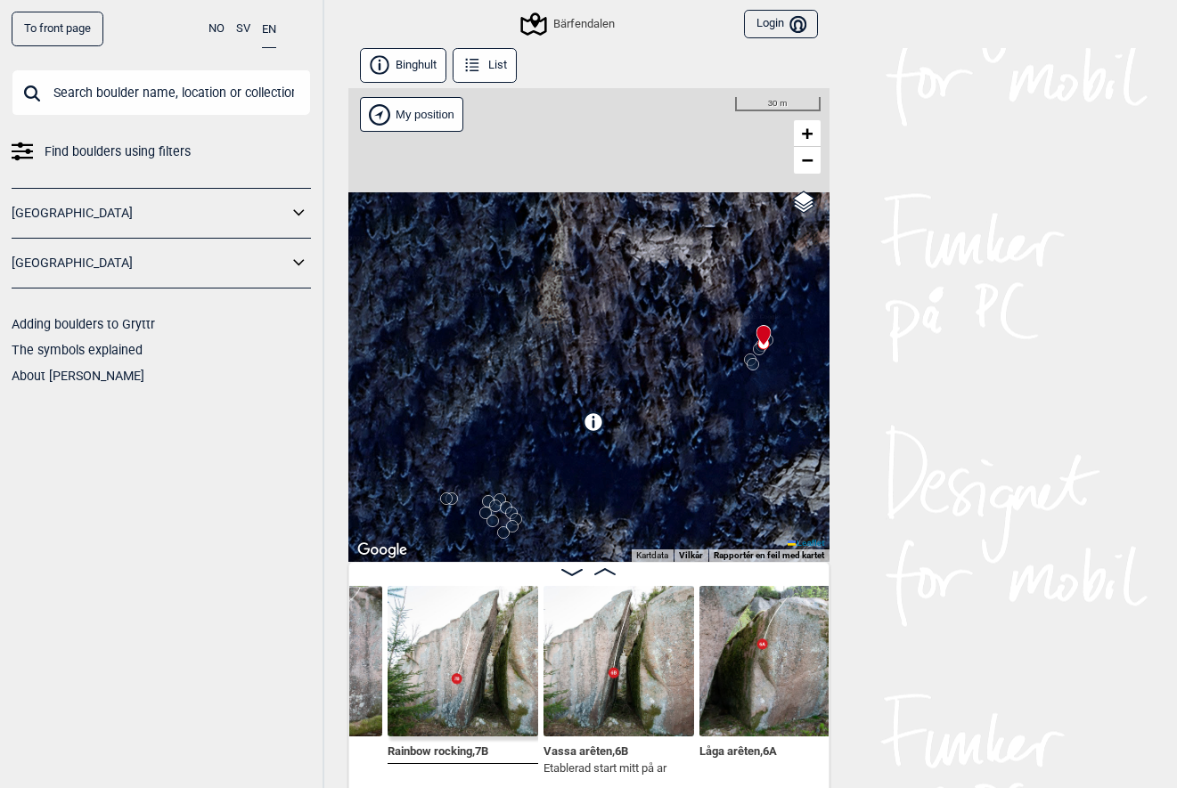
scroll to position [0, 431]
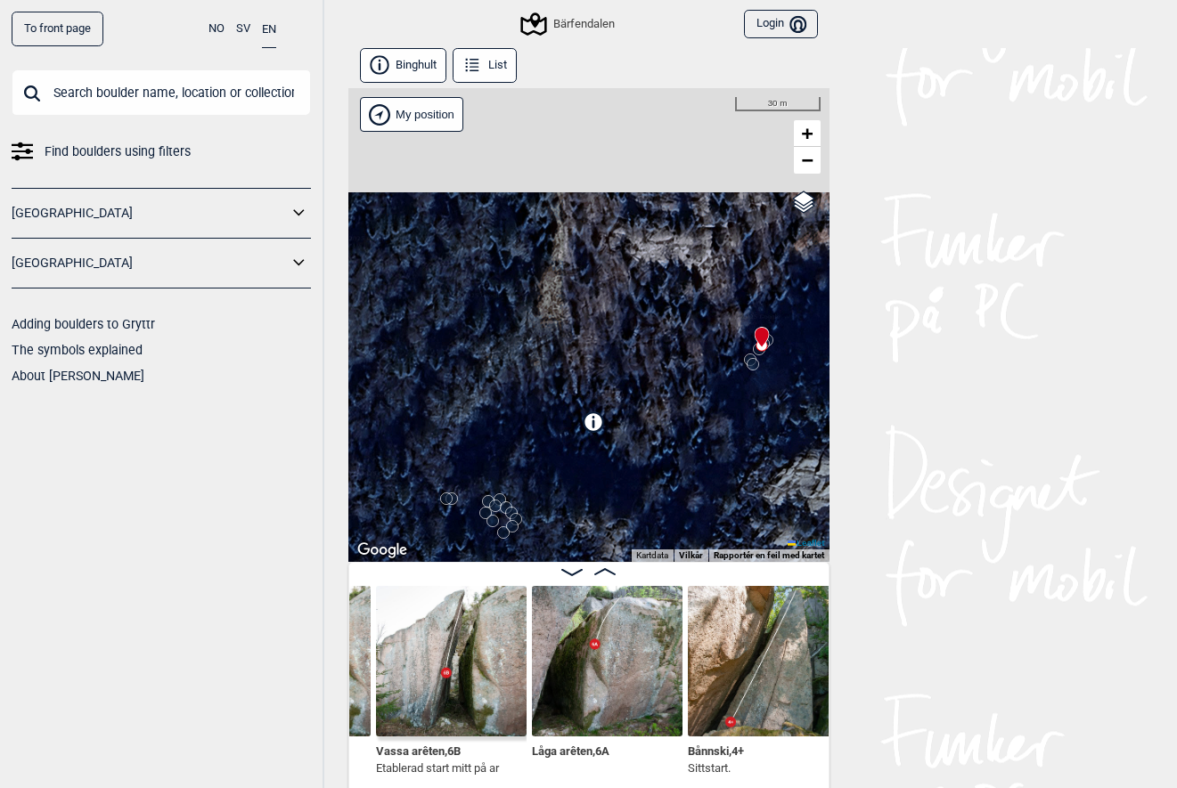
scroll to position [0, 591]
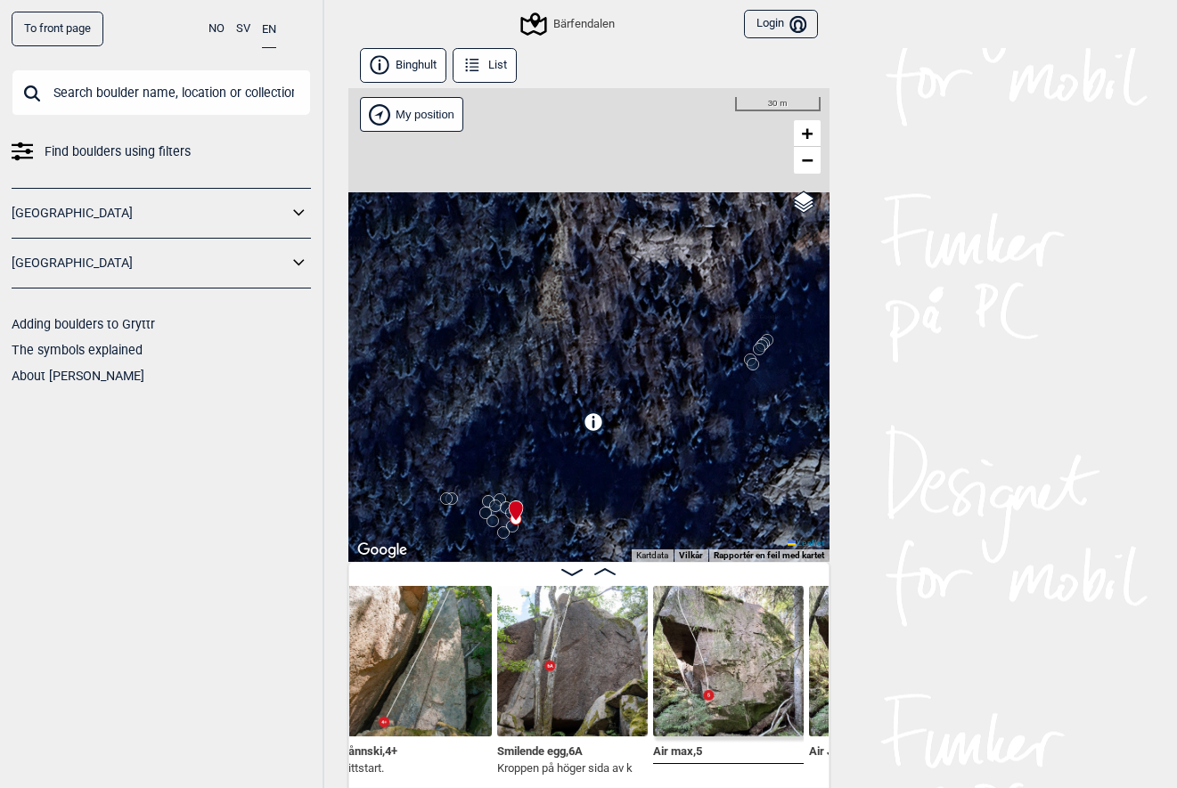
scroll to position [0, 935]
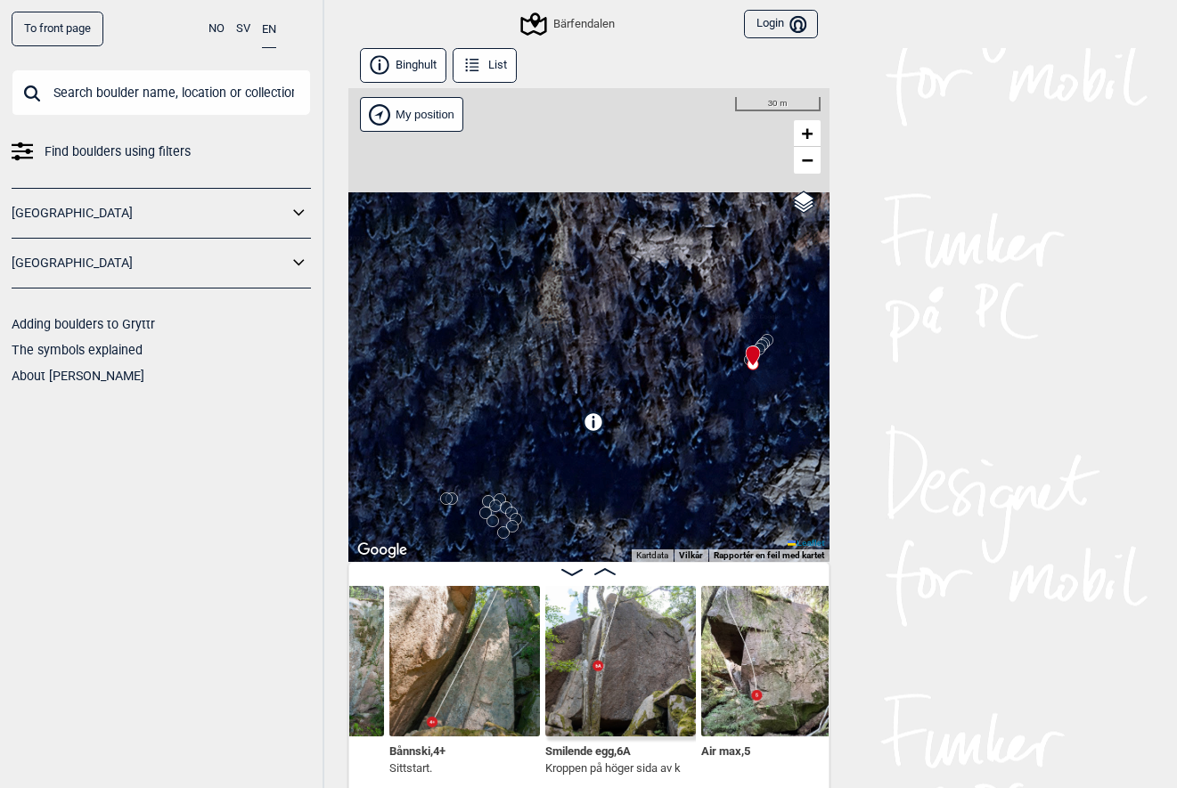
scroll to position [0, 886]
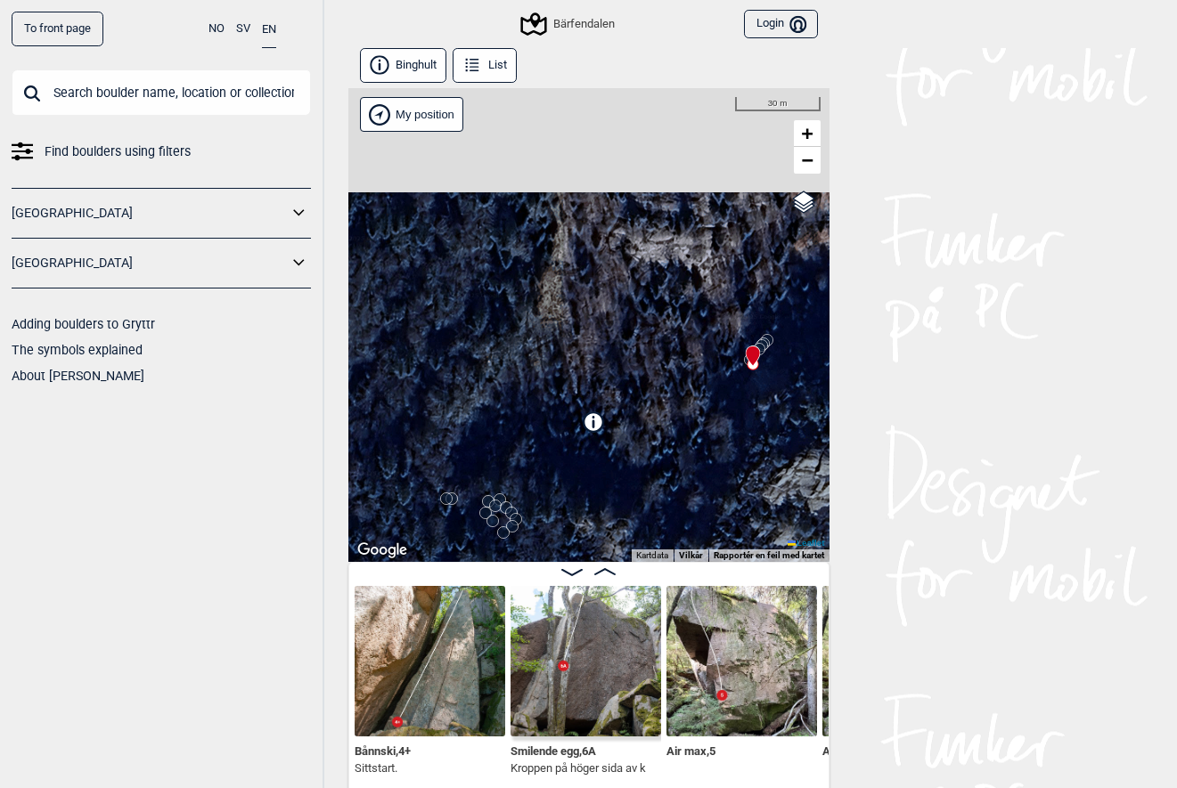
scroll to position [0, 926]
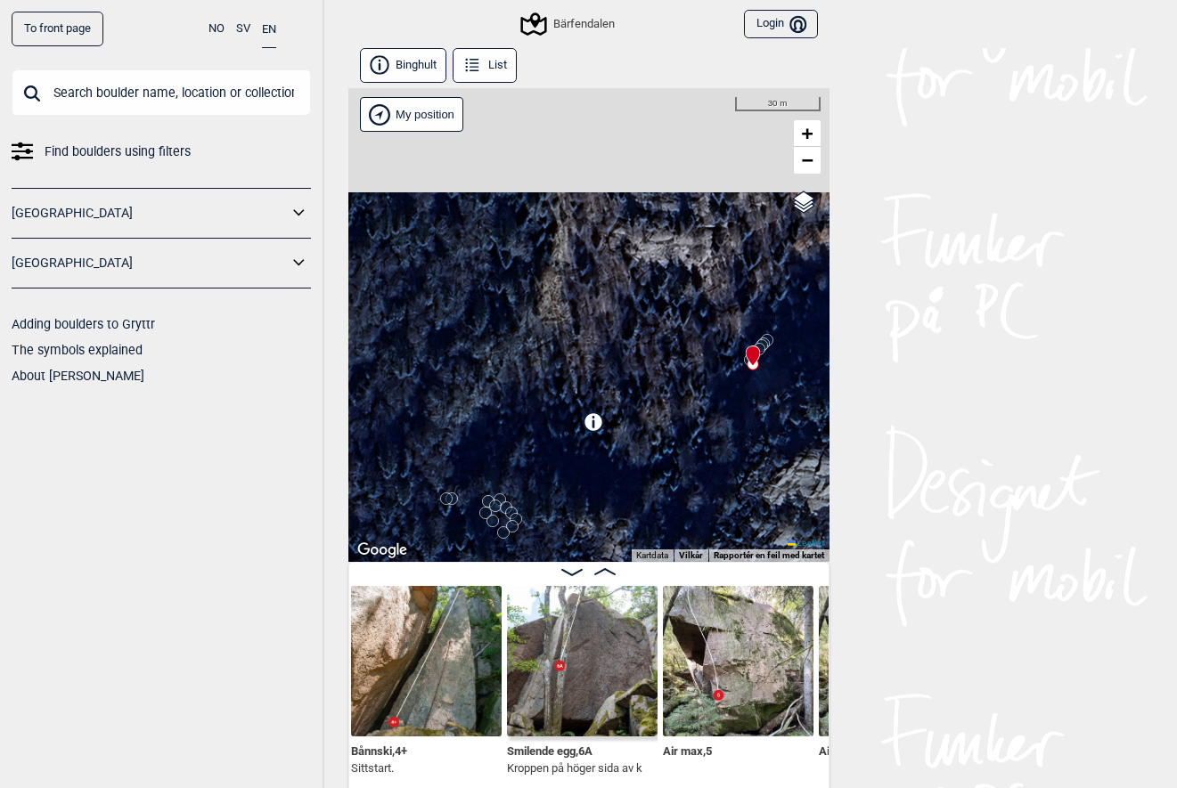
click at [579, 683] on img at bounding box center [582, 661] width 151 height 151
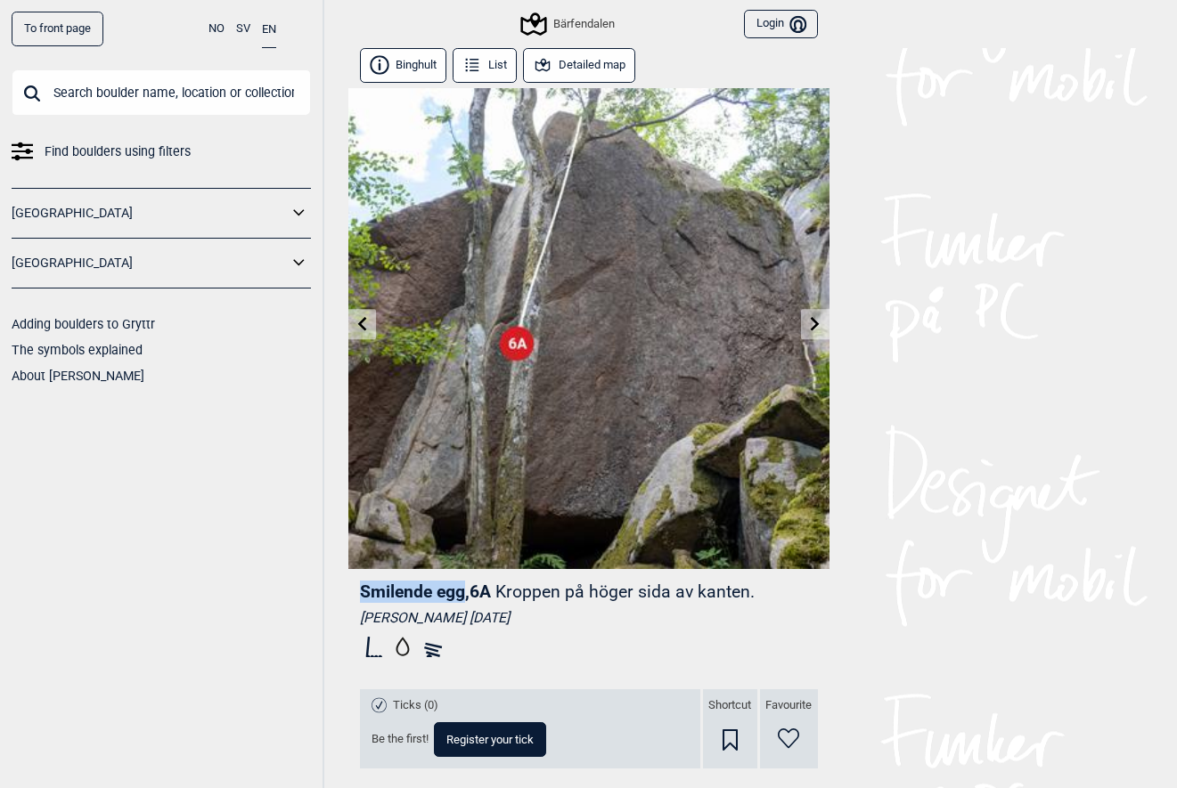
drag, startPoint x: 356, startPoint y: 584, endPoint x: 465, endPoint y: 596, distance: 109.3
click at [465, 596] on div "Smilende egg , 6A Kroppen på höger sida av kanten. [PERSON_NAME] [DATE] Ticks (…" at bounding box center [588, 717] width 481 height 296
copy span "Smilende egg"
click at [361, 320] on icon at bounding box center [361, 323] width 9 height 14
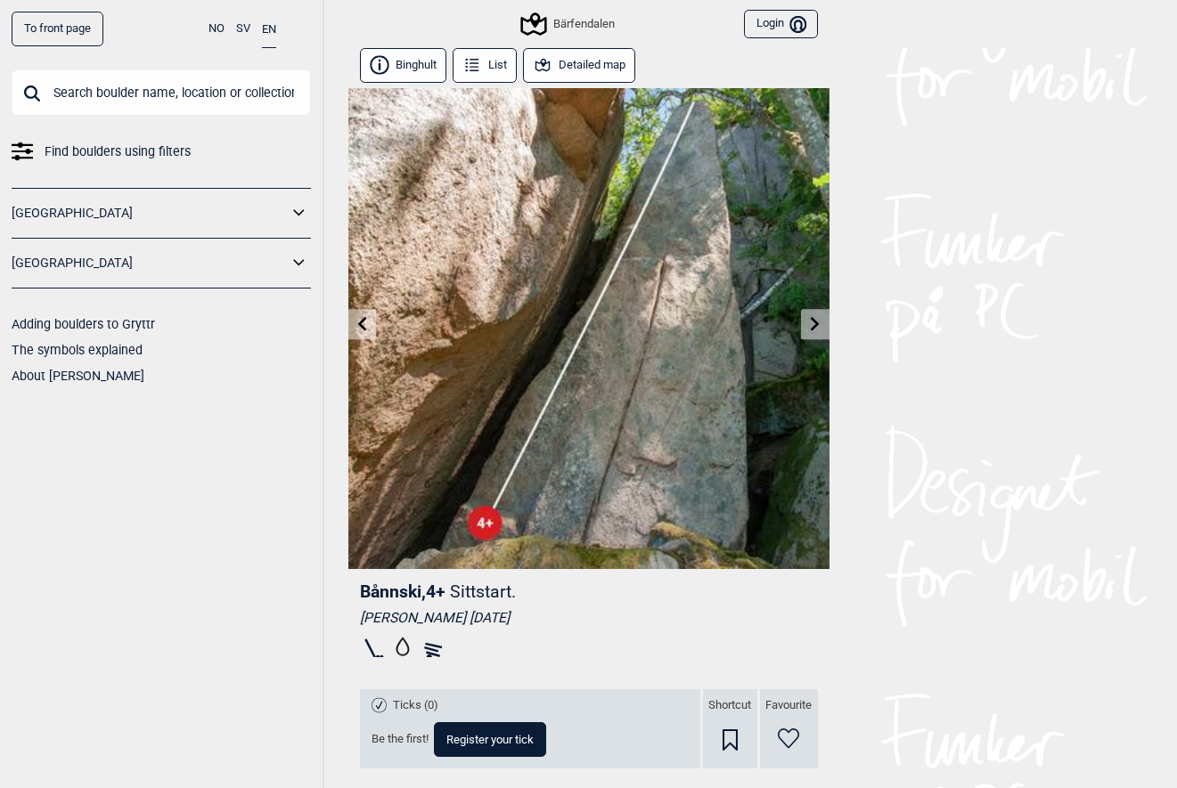
click at [365, 600] on span "[PERSON_NAME] , 4+" at bounding box center [403, 592] width 86 height 20
click at [363, 597] on span "[PERSON_NAME] , 4+" at bounding box center [403, 592] width 86 height 20
click at [371, 596] on span "[PERSON_NAME] , 4+" at bounding box center [403, 592] width 86 height 20
copy span "Bånnski"
click at [352, 621] on div "[PERSON_NAME] , 4+ Sittstart. [PERSON_NAME] [DATE] Ticks (0) Be the first! Regi…" at bounding box center [588, 717] width 481 height 296
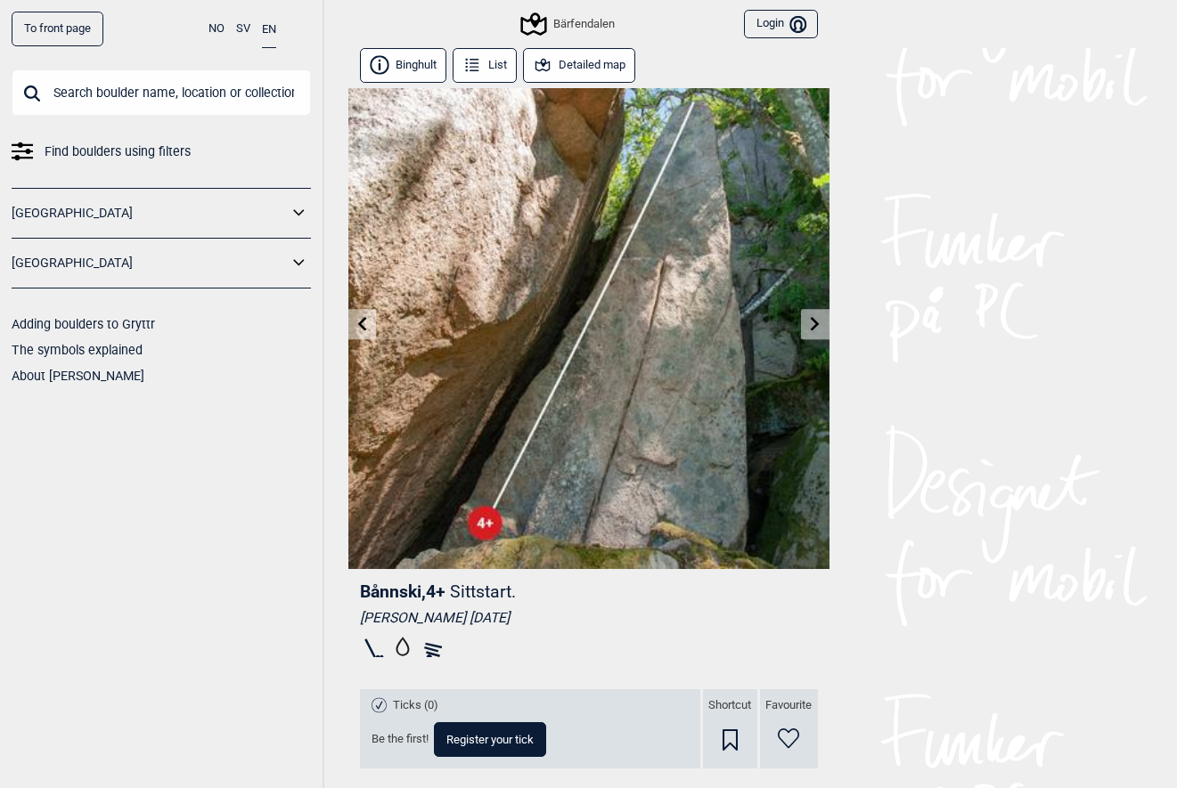
click at [361, 330] on icon at bounding box center [362, 323] width 14 height 14
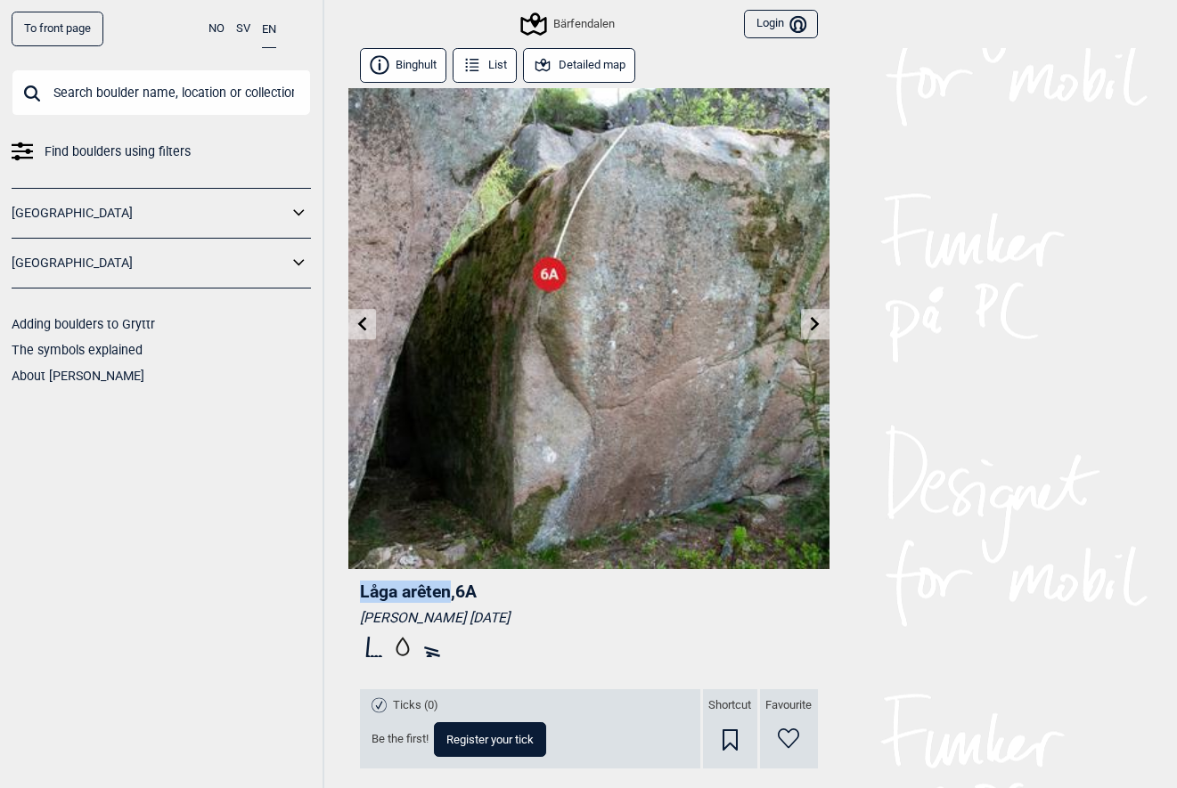
drag, startPoint x: 359, startPoint y: 592, endPoint x: 448, endPoint y: 588, distance: 89.2
click at [449, 588] on span "Låga arêten , 6A" at bounding box center [418, 592] width 117 height 20
copy span "Låga arêten"
drag, startPoint x: 361, startPoint y: 619, endPoint x: 452, endPoint y: 617, distance: 90.9
click at [452, 617] on div "[PERSON_NAME] [DATE]" at bounding box center [589, 618] width 458 height 18
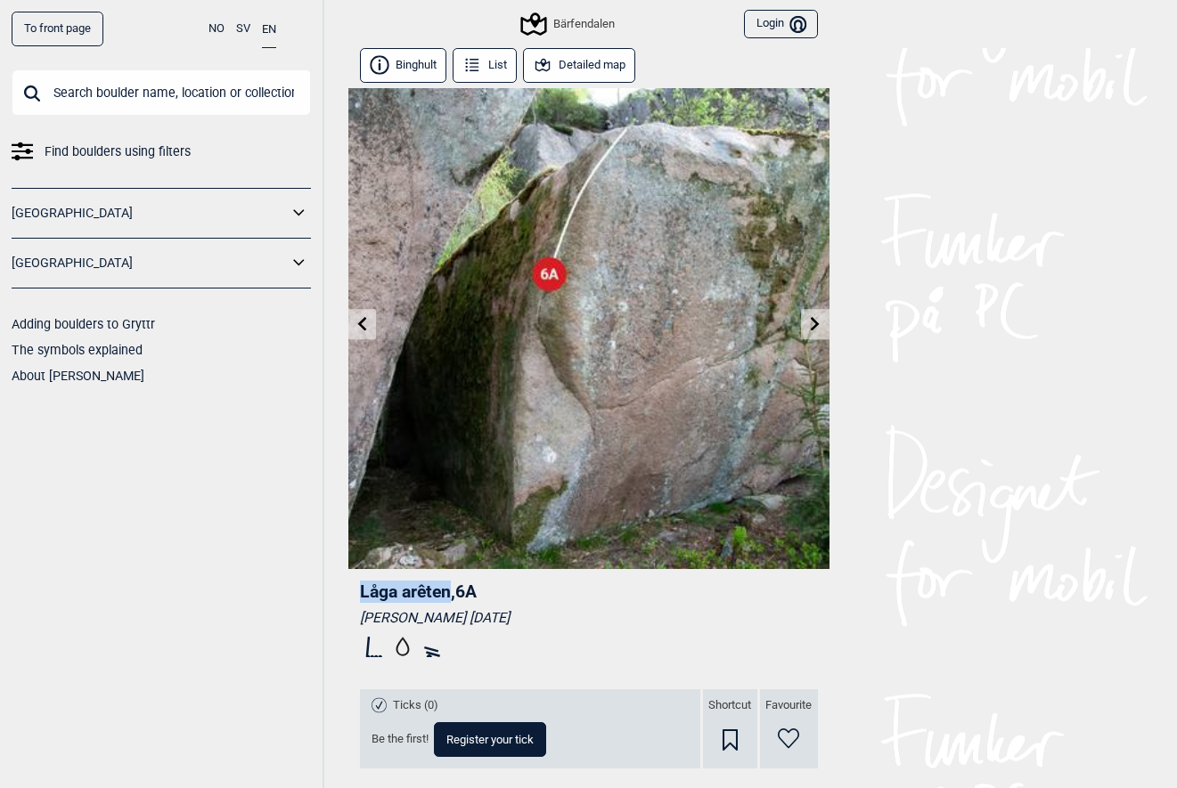
copy div "[PERSON_NAME]"
click at [360, 321] on icon at bounding box center [361, 323] width 9 height 14
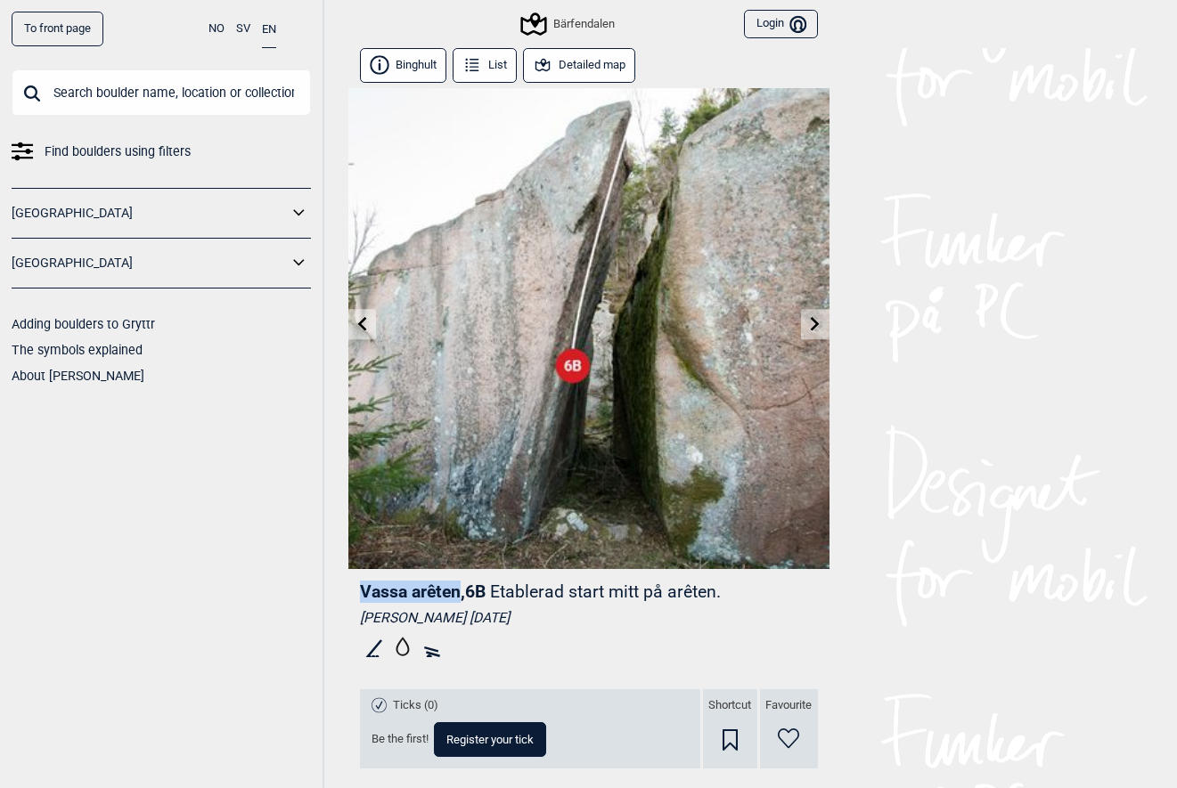
drag, startPoint x: 363, startPoint y: 596, endPoint x: 460, endPoint y: 594, distance: 97.1
click at [460, 594] on span "Vassa arêten , 6B" at bounding box center [423, 592] width 126 height 20
drag, startPoint x: 363, startPoint y: 618, endPoint x: 469, endPoint y: 617, distance: 106.0
click at [469, 617] on div "[PERSON_NAME] [DATE]" at bounding box center [589, 618] width 458 height 18
click at [361, 318] on icon at bounding box center [362, 323] width 14 height 14
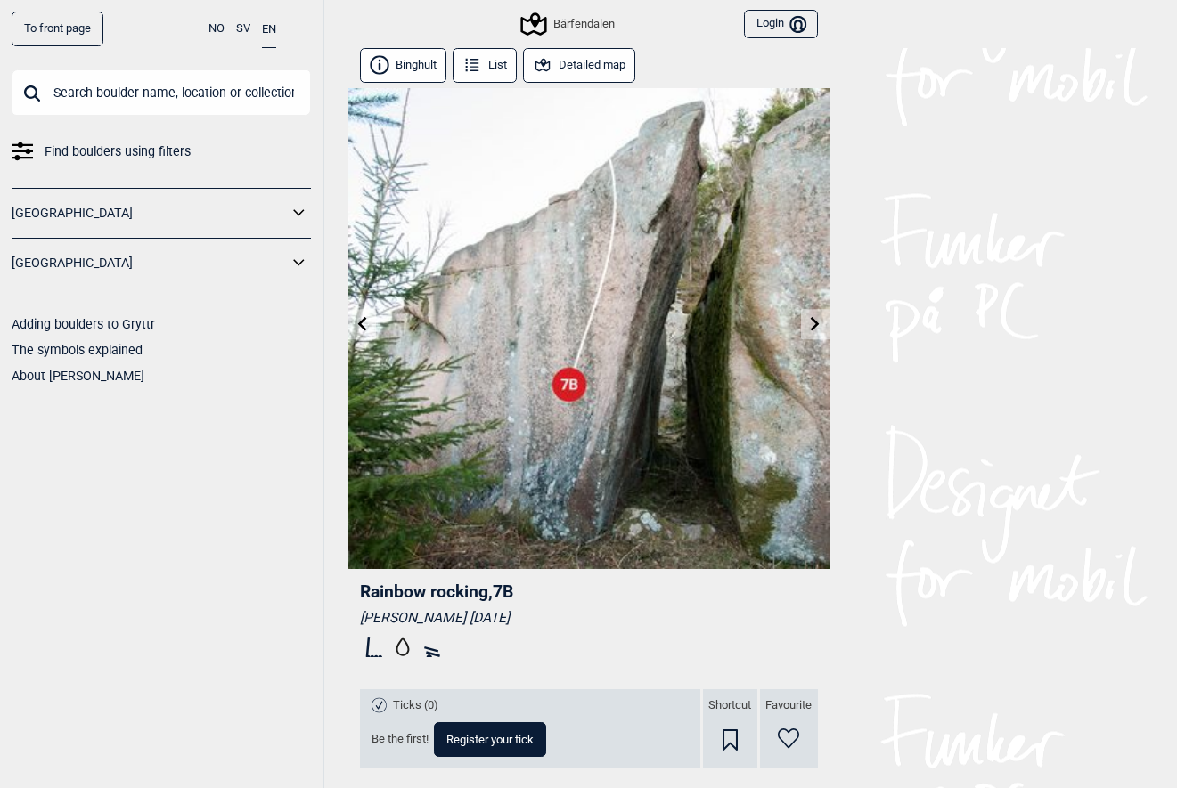
click at [323, 590] on div "To front page NO SV EN Find boulders using filters [GEOGRAPHIC_DATA] [GEOGRAPHI…" at bounding box center [162, 394] width 324 height 788
drag, startPoint x: 359, startPoint y: 588, endPoint x: 488, endPoint y: 589, distance: 129.2
click at [488, 589] on span "Rainbow rocking , 7B" at bounding box center [436, 592] width 153 height 20
drag, startPoint x: 358, startPoint y: 619, endPoint x: 480, endPoint y: 617, distance: 122.1
click at [481, 617] on div "Rainbow rocking , 7B [PERSON_NAME] [DATE] Ticks (0) Be the first! Register your…" at bounding box center [588, 717] width 481 height 296
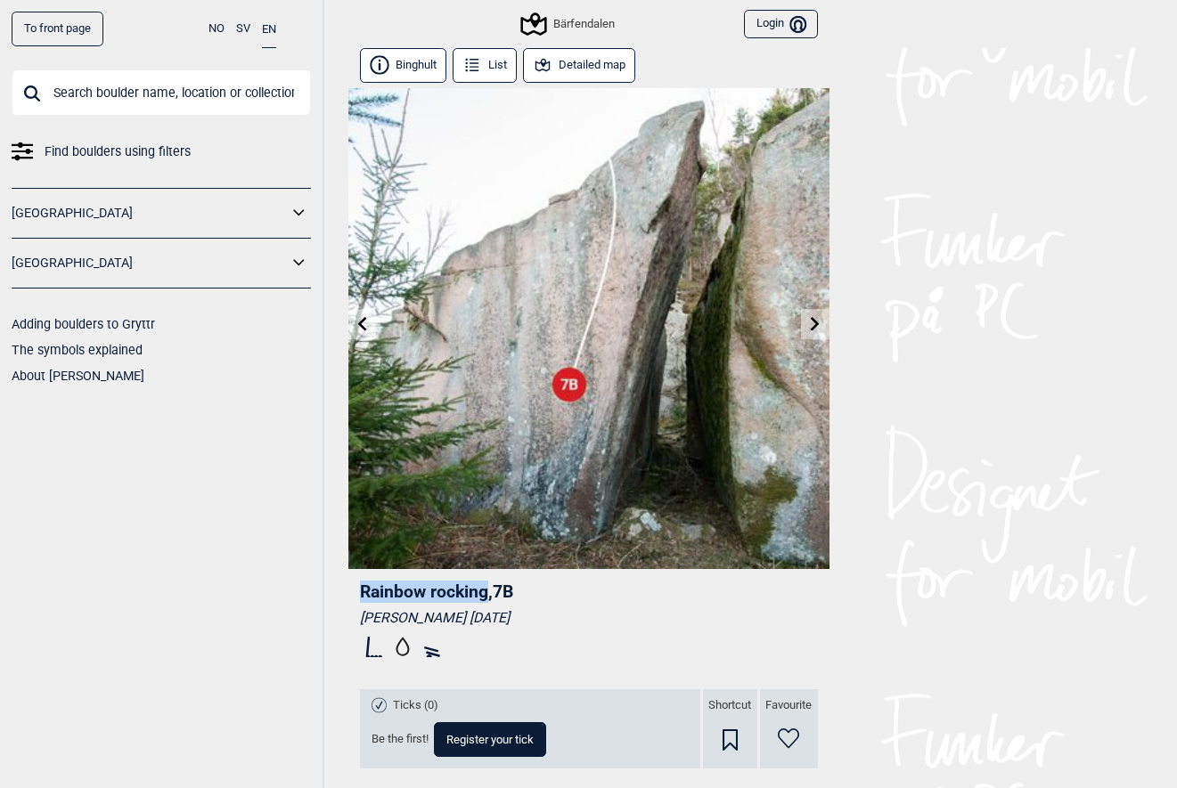
click at [360, 329] on icon at bounding box center [362, 323] width 14 height 14
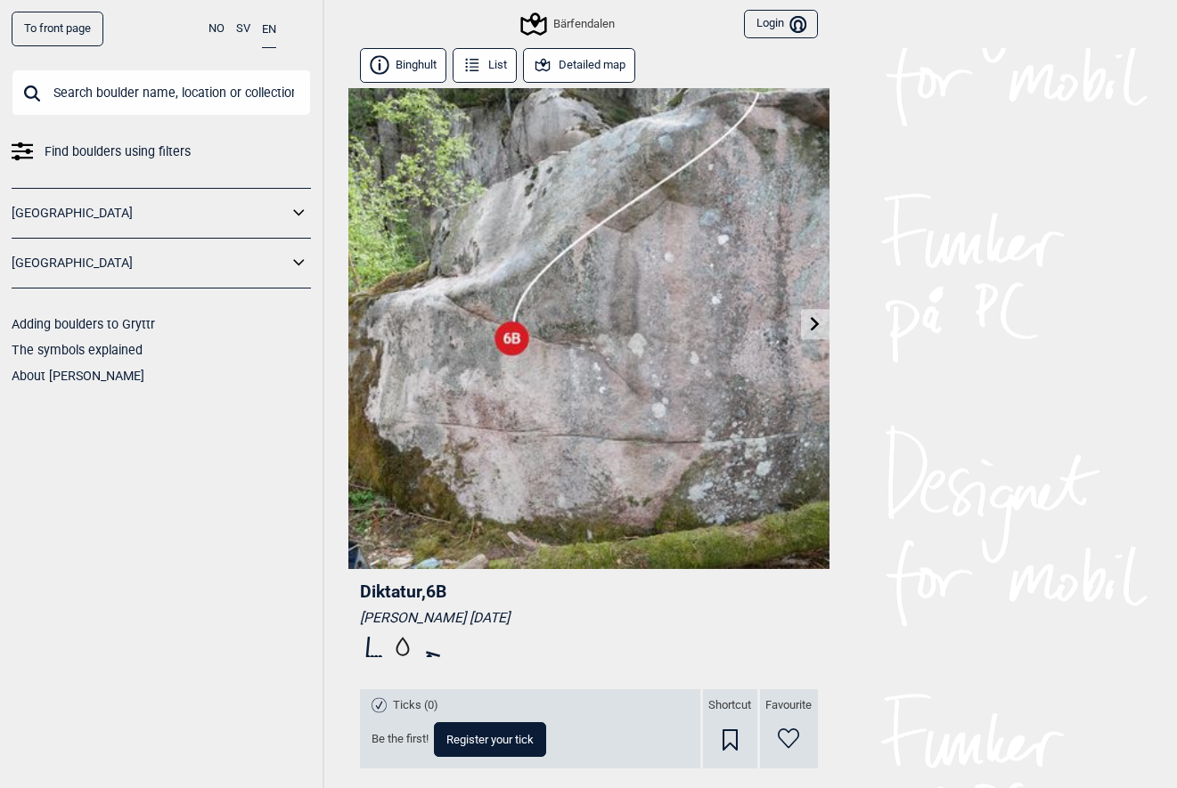
click at [379, 593] on span "Diktatur , 6B" at bounding box center [403, 592] width 86 height 20
drag, startPoint x: 361, startPoint y: 622, endPoint x: 455, endPoint y: 621, distance: 94.4
click at [456, 621] on div "[PERSON_NAME] [DATE]" at bounding box center [589, 618] width 458 height 18
click at [363, 341] on img at bounding box center [588, 328] width 481 height 481
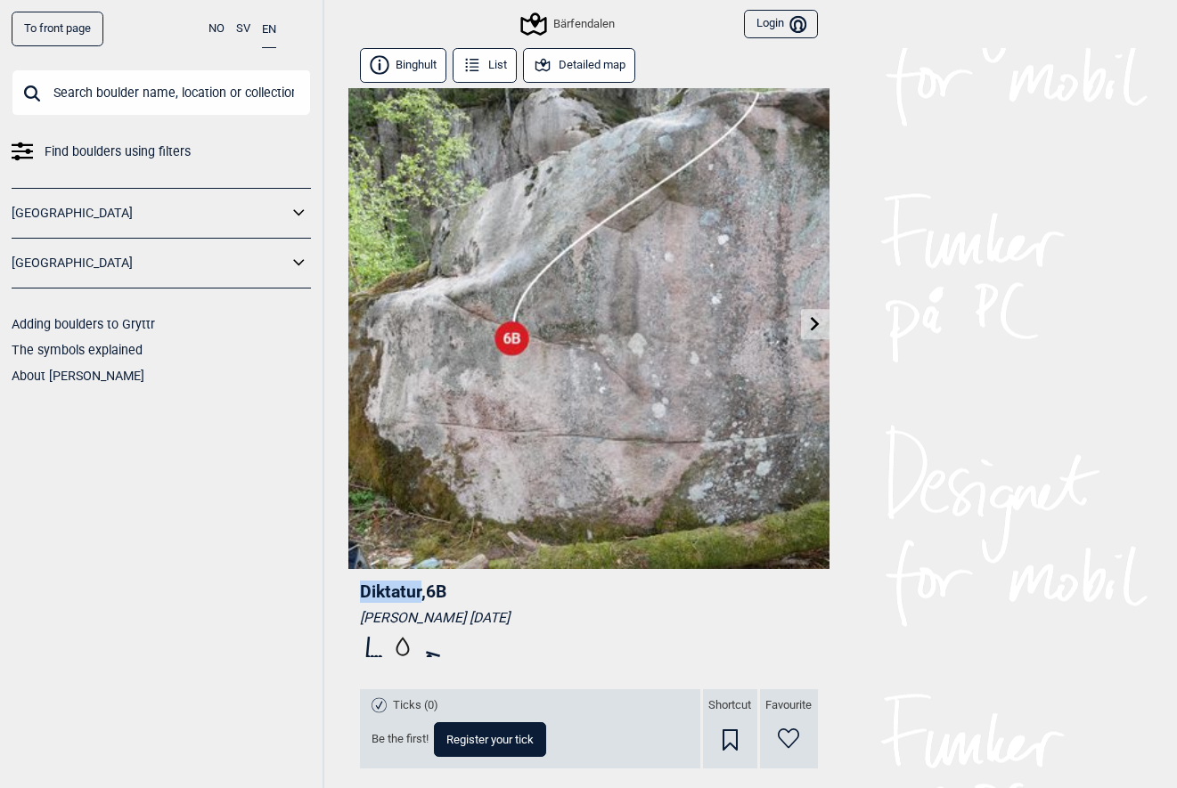
click at [490, 61] on button "List" at bounding box center [485, 65] width 65 height 35
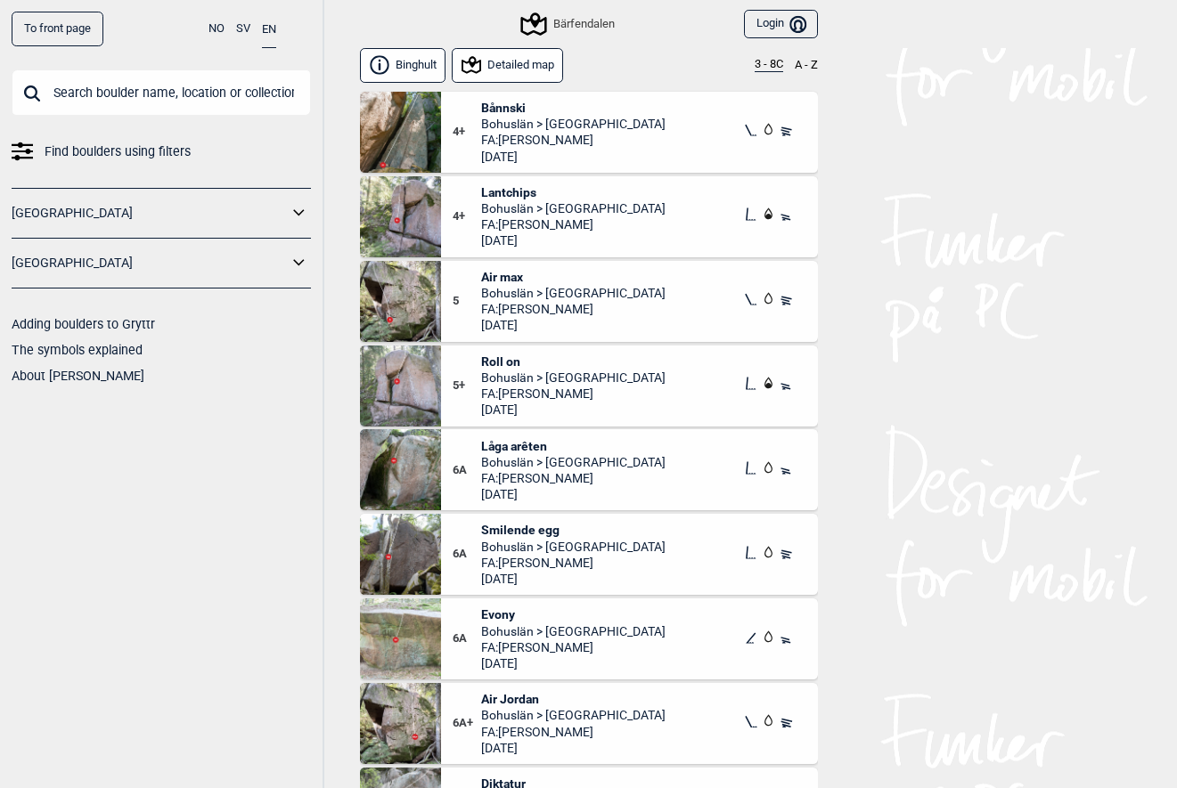
click at [509, 191] on span "Lantchips" at bounding box center [573, 192] width 184 height 16
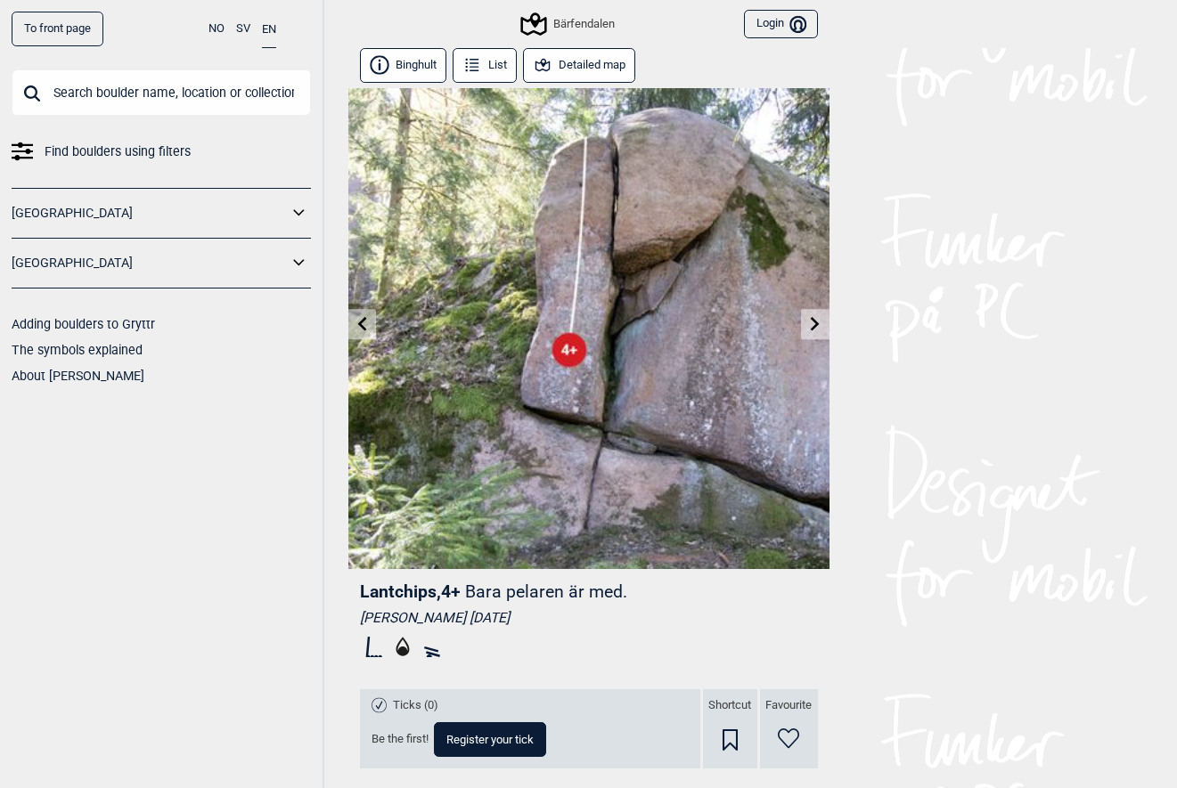
click at [592, 68] on button "Detailed map" at bounding box center [579, 65] width 113 height 35
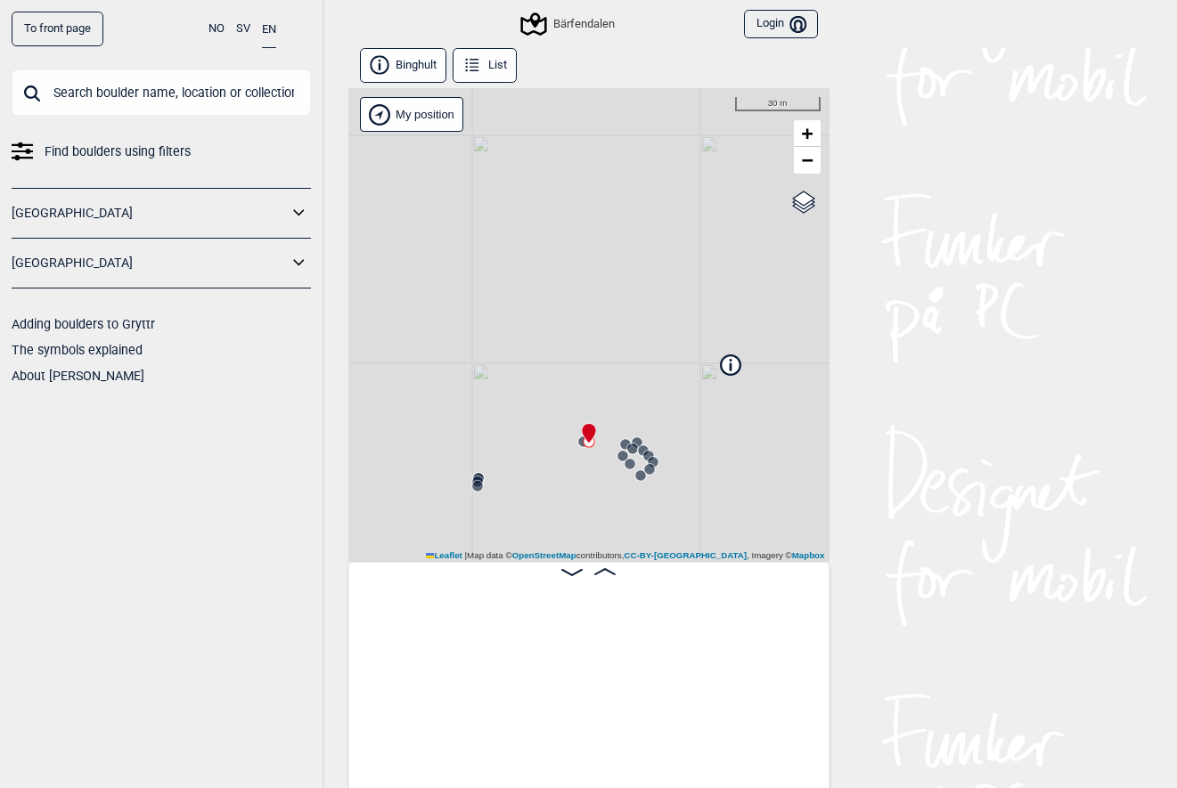
scroll to position [0, 2560]
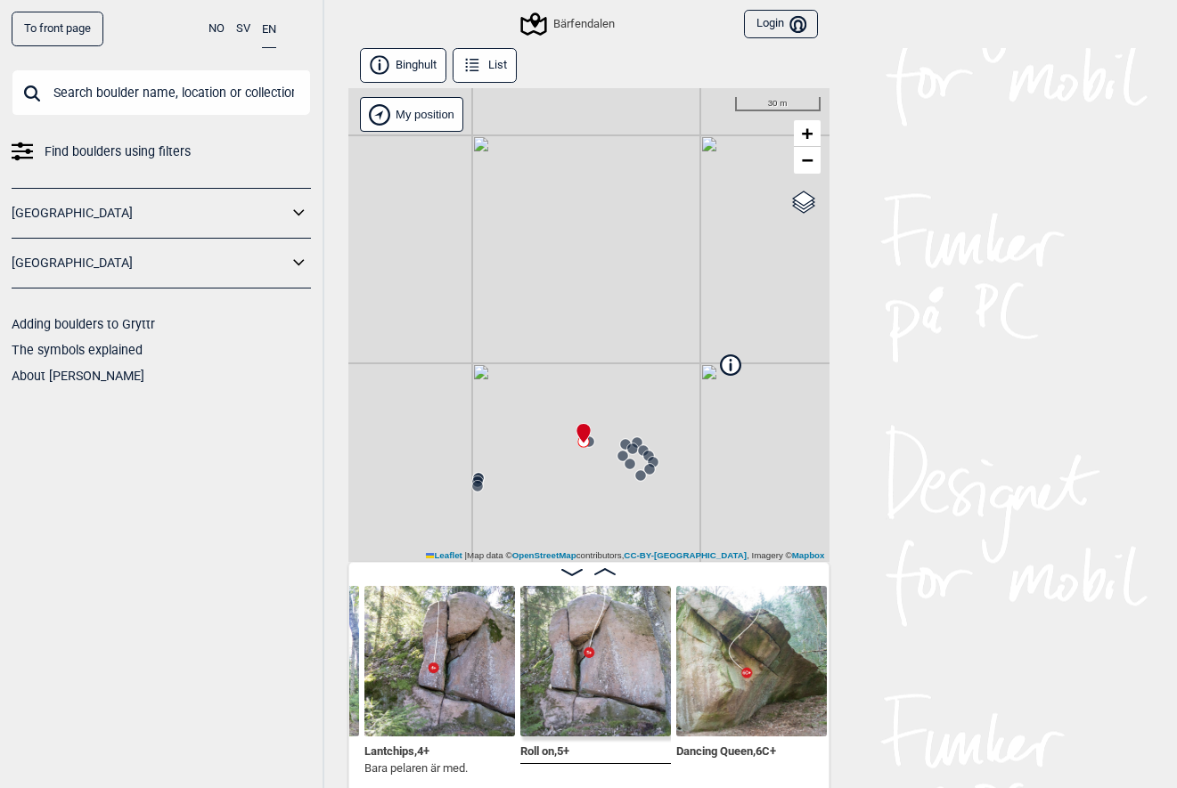
scroll to position [0, 2689]
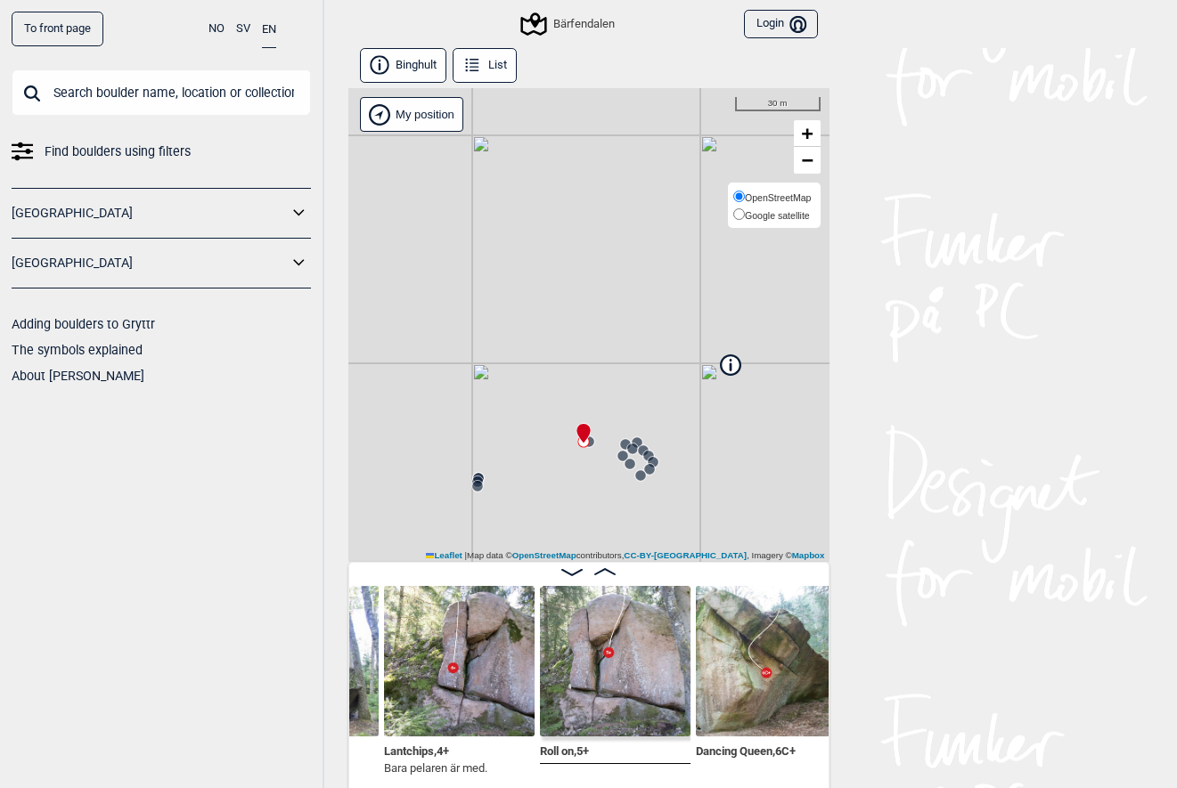
click at [788, 216] on span "Google satellite" at bounding box center [777, 215] width 65 height 11
click at [745, 216] on input "Google satellite" at bounding box center [739, 214] width 12 height 12
radio input "true"
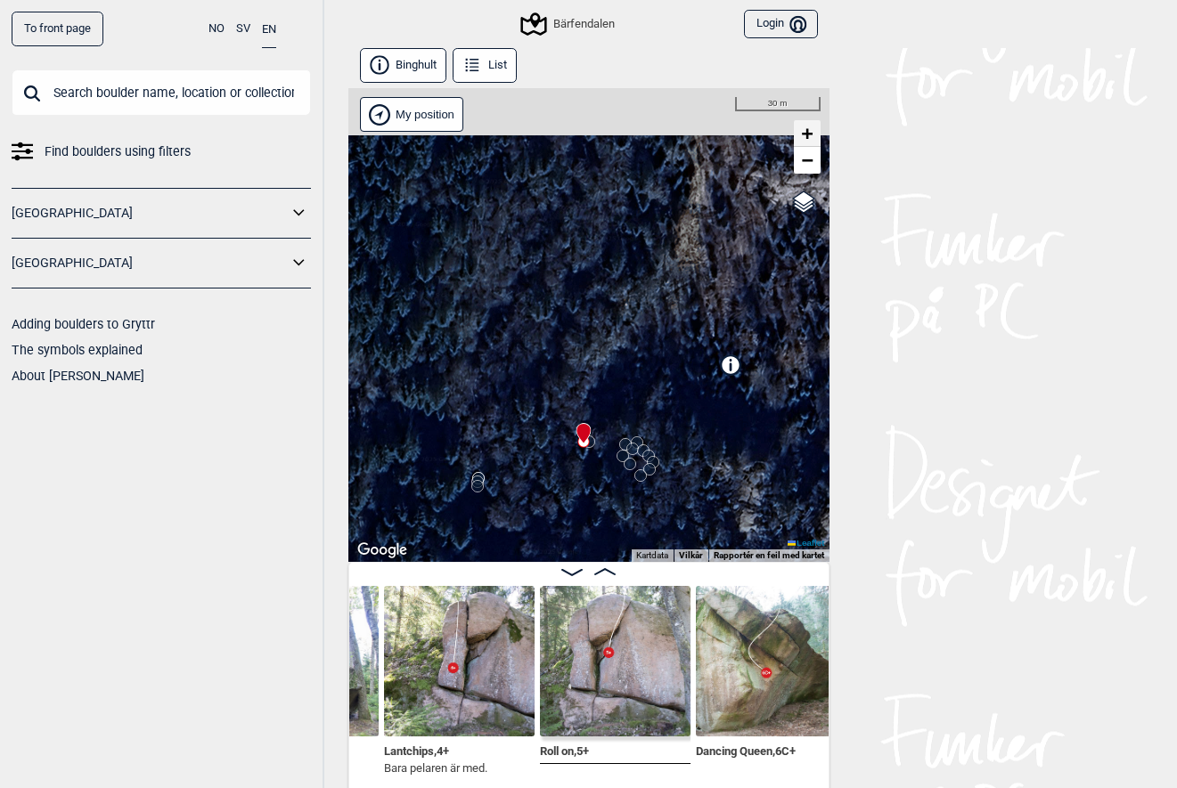
click at [810, 138] on span "+" at bounding box center [807, 133] width 12 height 22
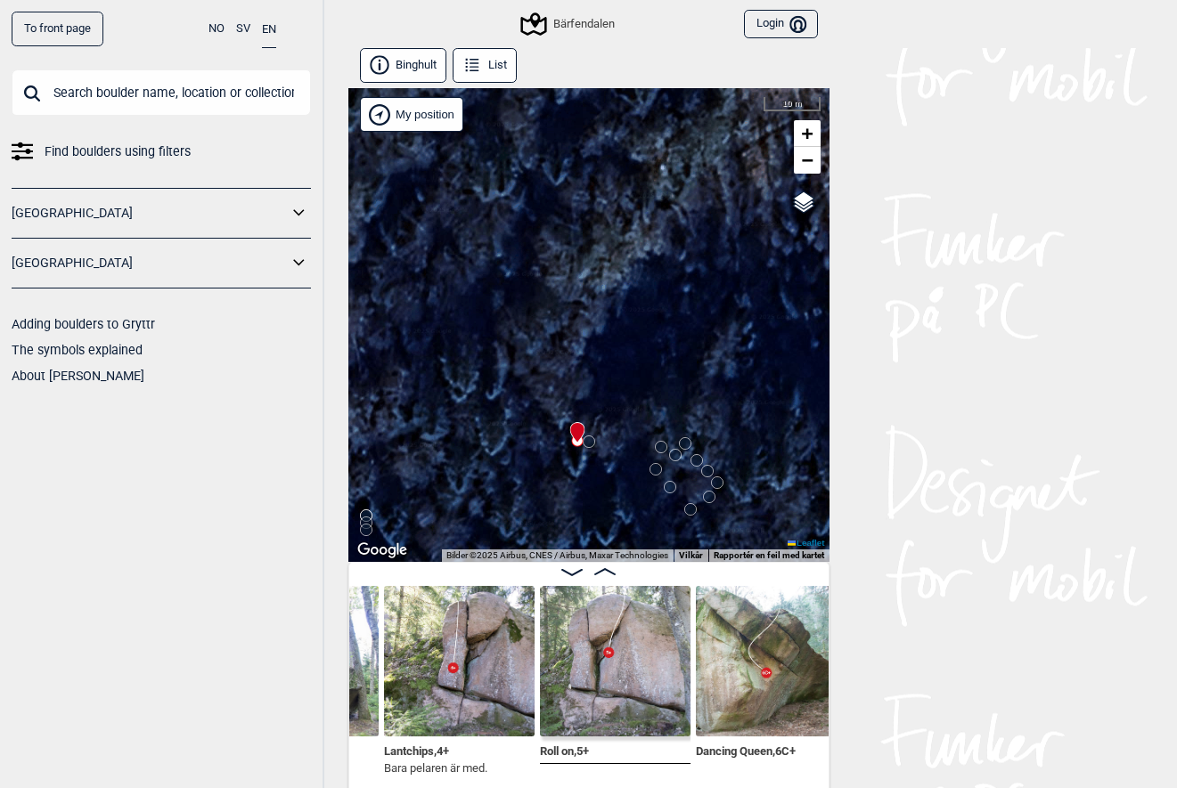
click at [579, 665] on img at bounding box center [615, 661] width 151 height 151
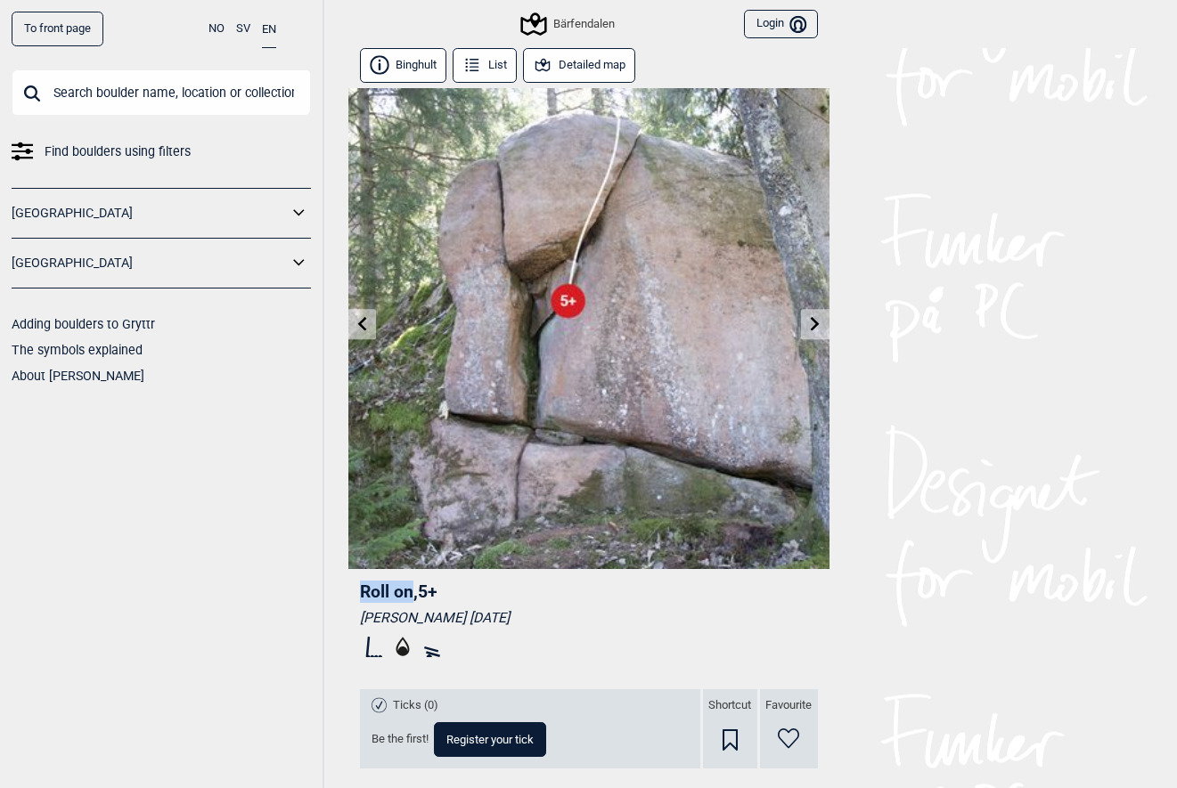
drag, startPoint x: 356, startPoint y: 587, endPoint x: 414, endPoint y: 589, distance: 57.9
click at [414, 589] on div "Roll on , 5+ [PERSON_NAME] [DATE] Ticks (0) Be the first! Register your tick Sh…" at bounding box center [588, 717] width 481 height 296
drag, startPoint x: 357, startPoint y: 625, endPoint x: 455, endPoint y: 625, distance: 98.0
click at [455, 625] on div "Roll on , 5+ [PERSON_NAME] [DATE] Ticks (0) Be the first! Register your tick Sh…" at bounding box center [588, 717] width 481 height 296
click at [369, 332] on link at bounding box center [362, 324] width 28 height 29
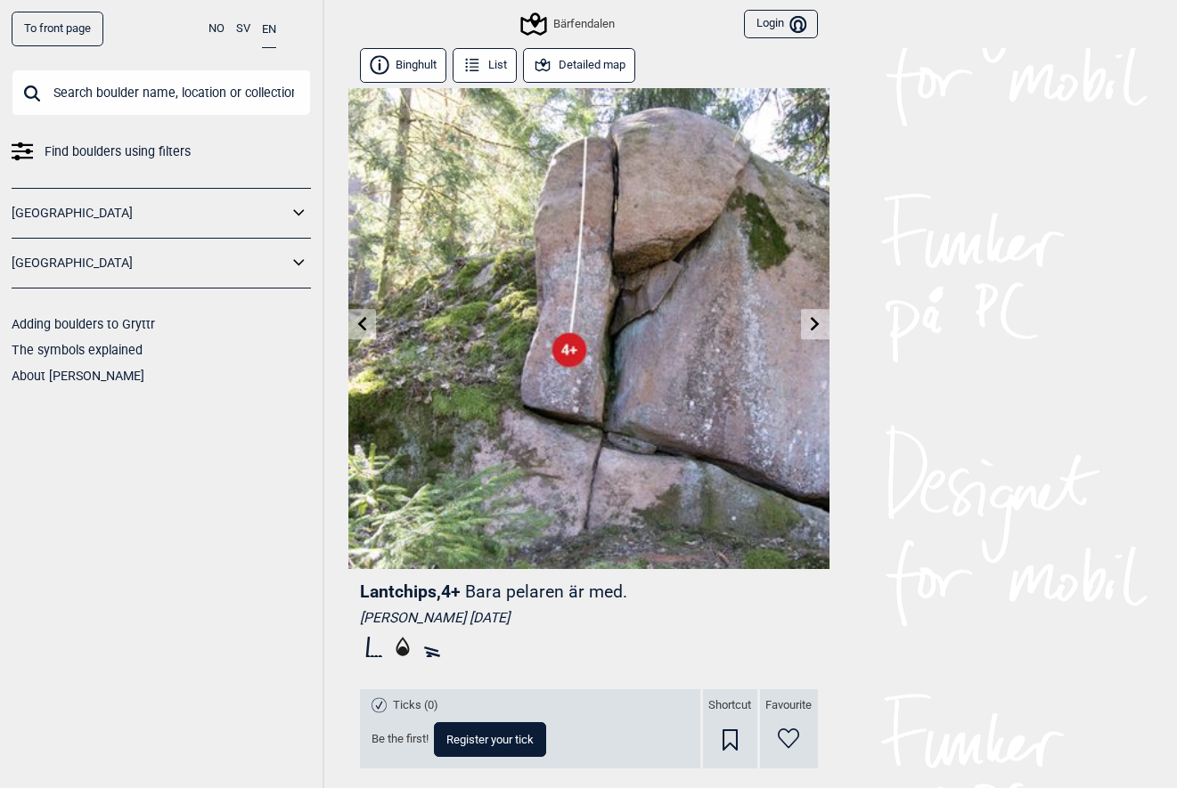
click at [396, 594] on span "Lantchips , 4+" at bounding box center [410, 592] width 101 height 20
drag, startPoint x: 470, startPoint y: 592, endPoint x: 620, endPoint y: 592, distance: 150.6
click at [620, 592] on p "Bara pelaren är med." at bounding box center [546, 592] width 162 height 20
drag, startPoint x: 362, startPoint y: 612, endPoint x: 455, endPoint y: 615, distance: 93.6
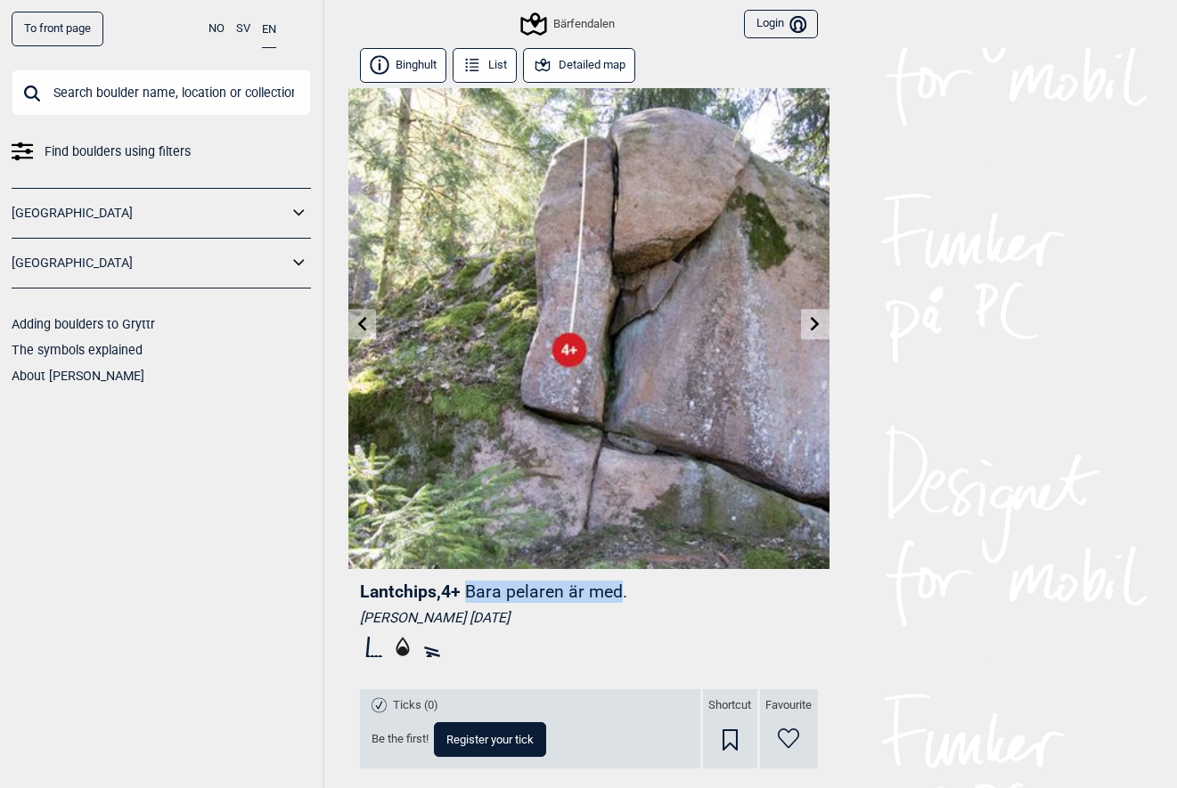
click at [455, 615] on div "[PERSON_NAME] [DATE]" at bounding box center [589, 618] width 458 height 18
click at [424, 68] on button "Binghult" at bounding box center [403, 65] width 87 height 35
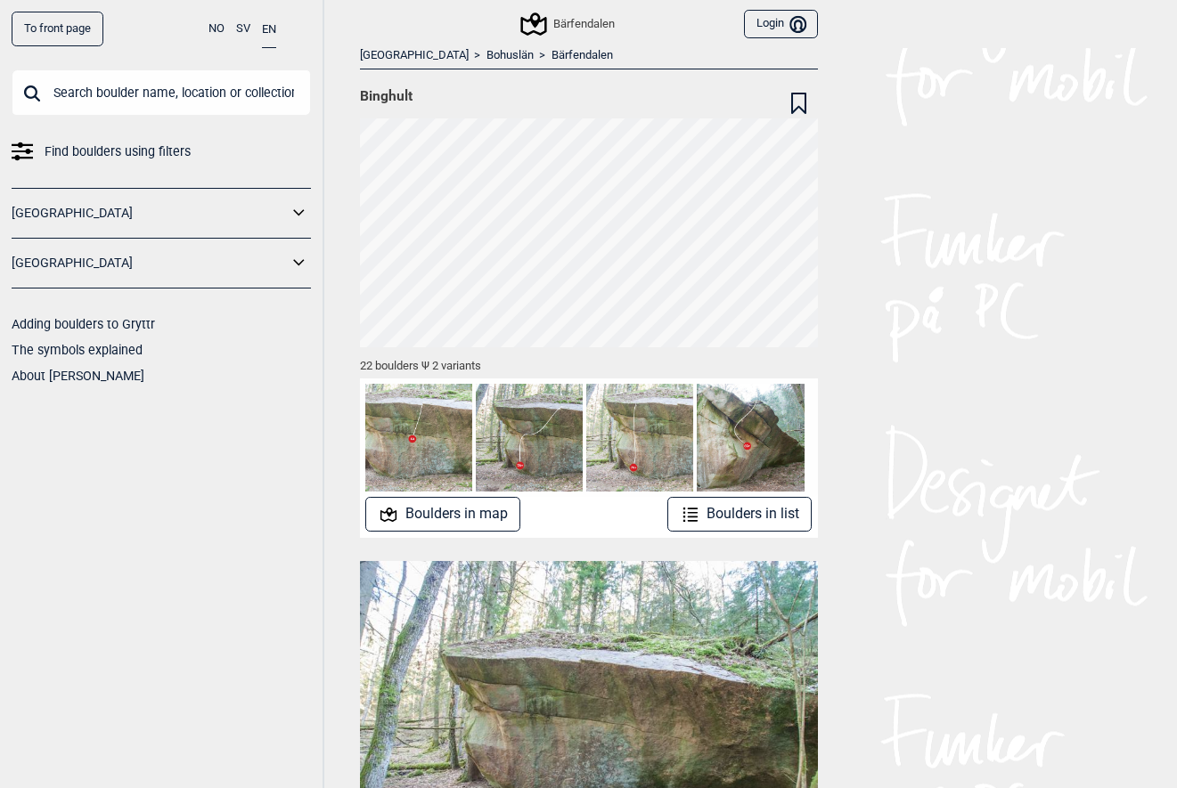
click at [773, 512] on button "Boulders in list" at bounding box center [739, 514] width 145 height 35
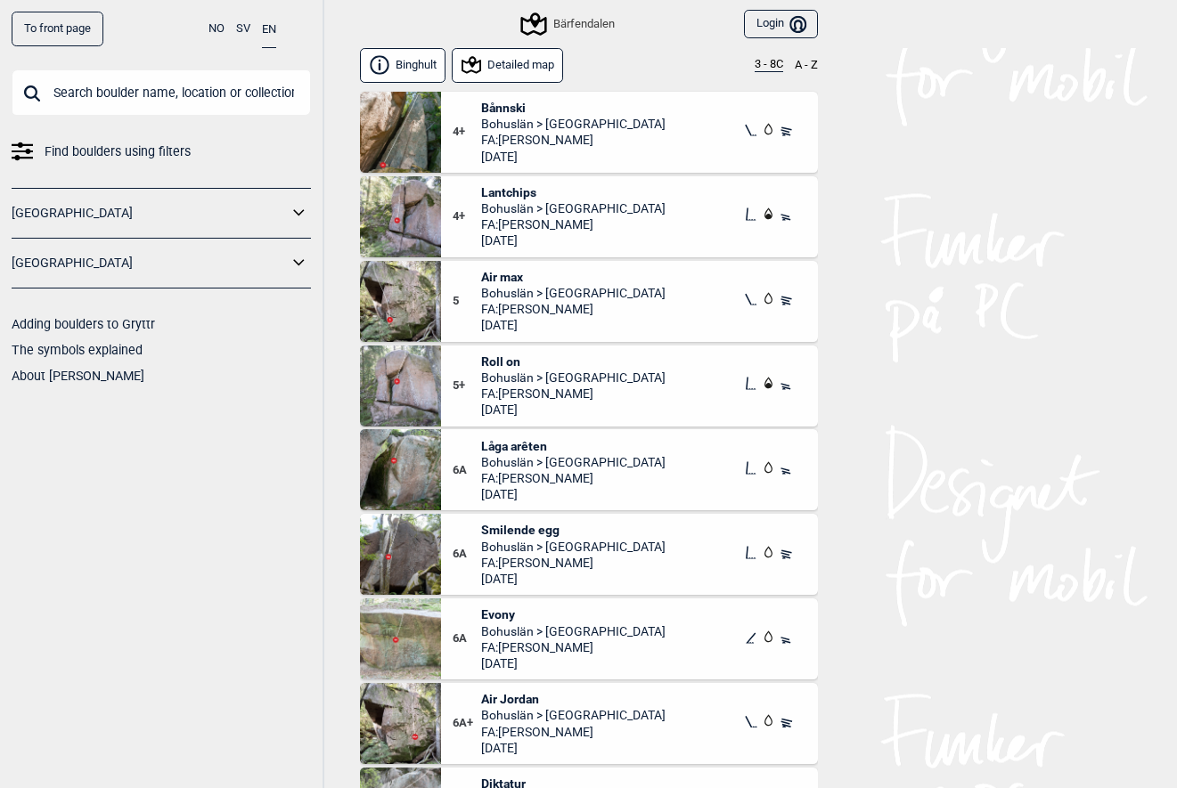
click at [498, 274] on span "Air max" at bounding box center [573, 277] width 184 height 16
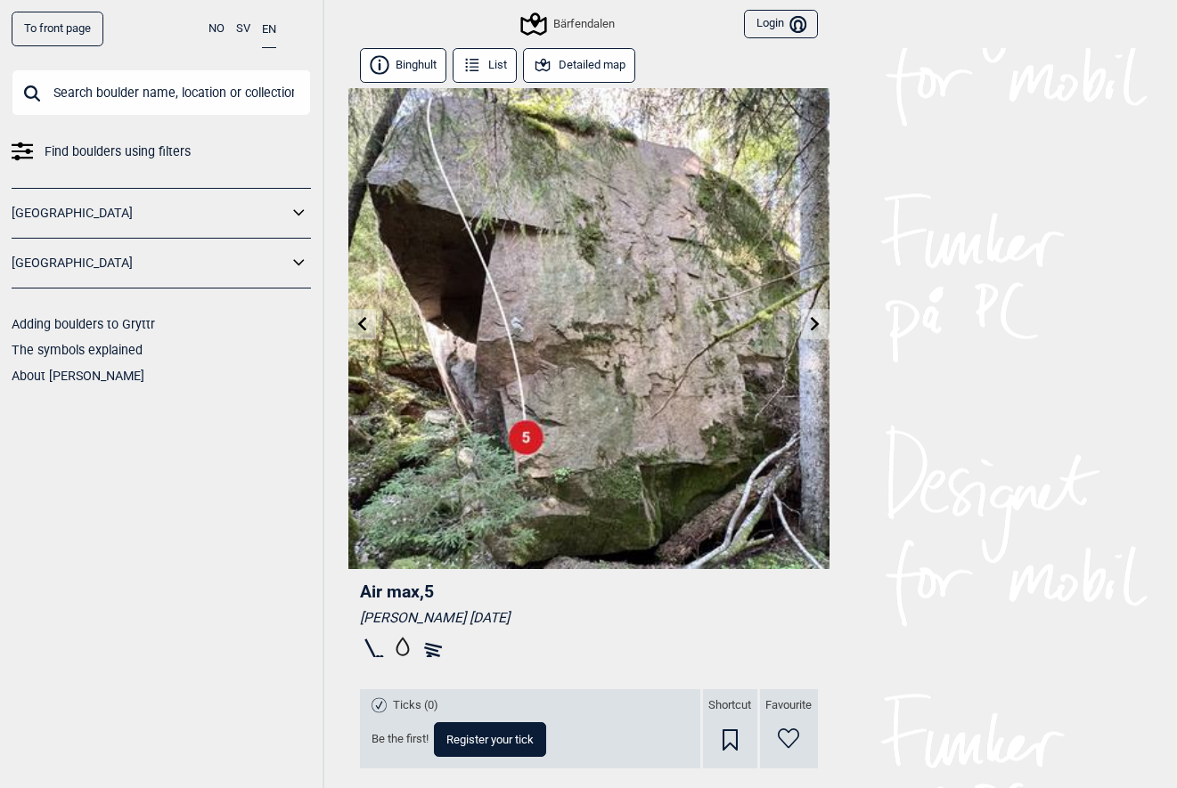
click at [582, 63] on button "Detailed map" at bounding box center [579, 65] width 113 height 35
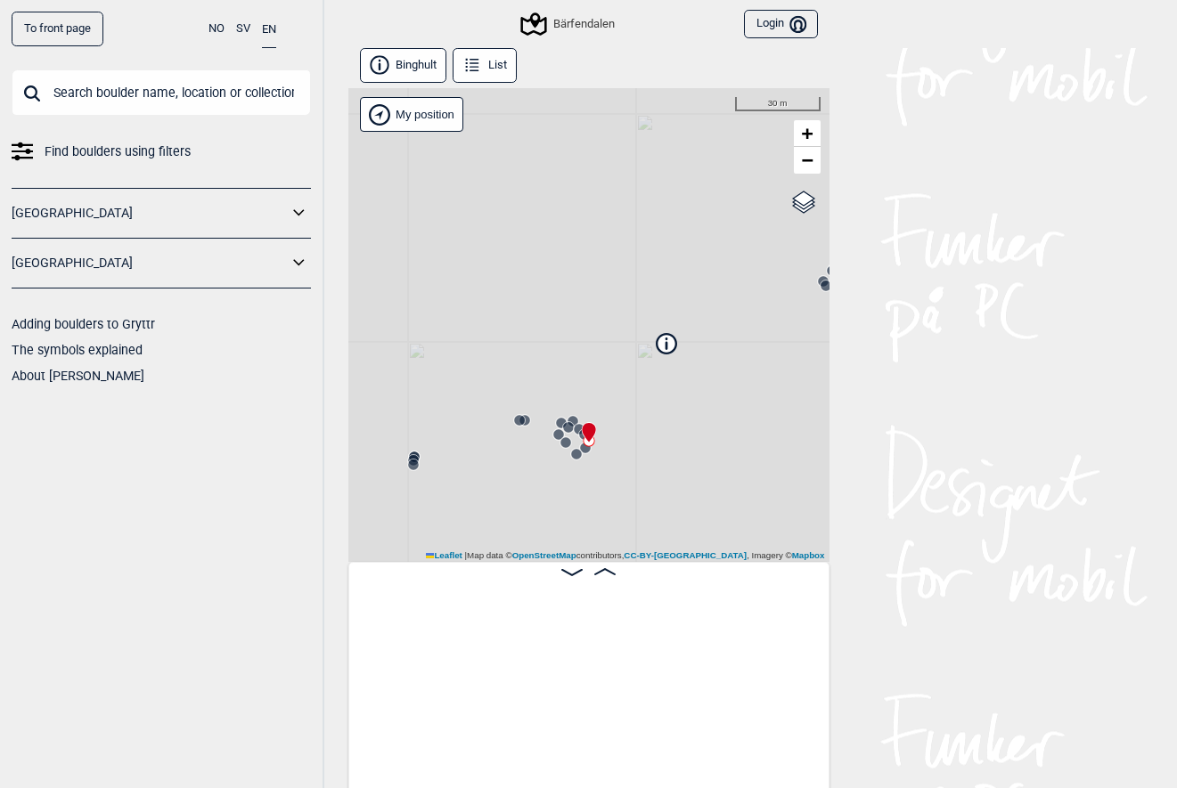
scroll to position [0, 1054]
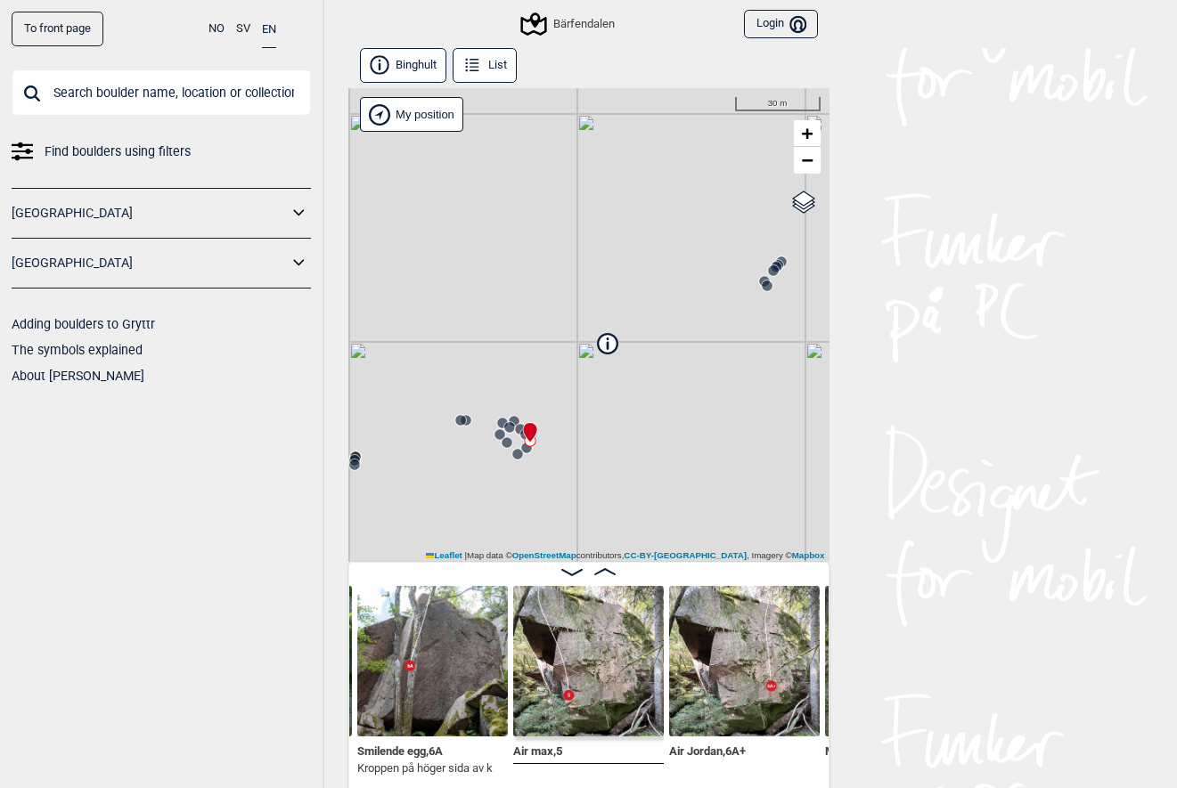
click at [553, 623] on img at bounding box center [588, 661] width 151 height 151
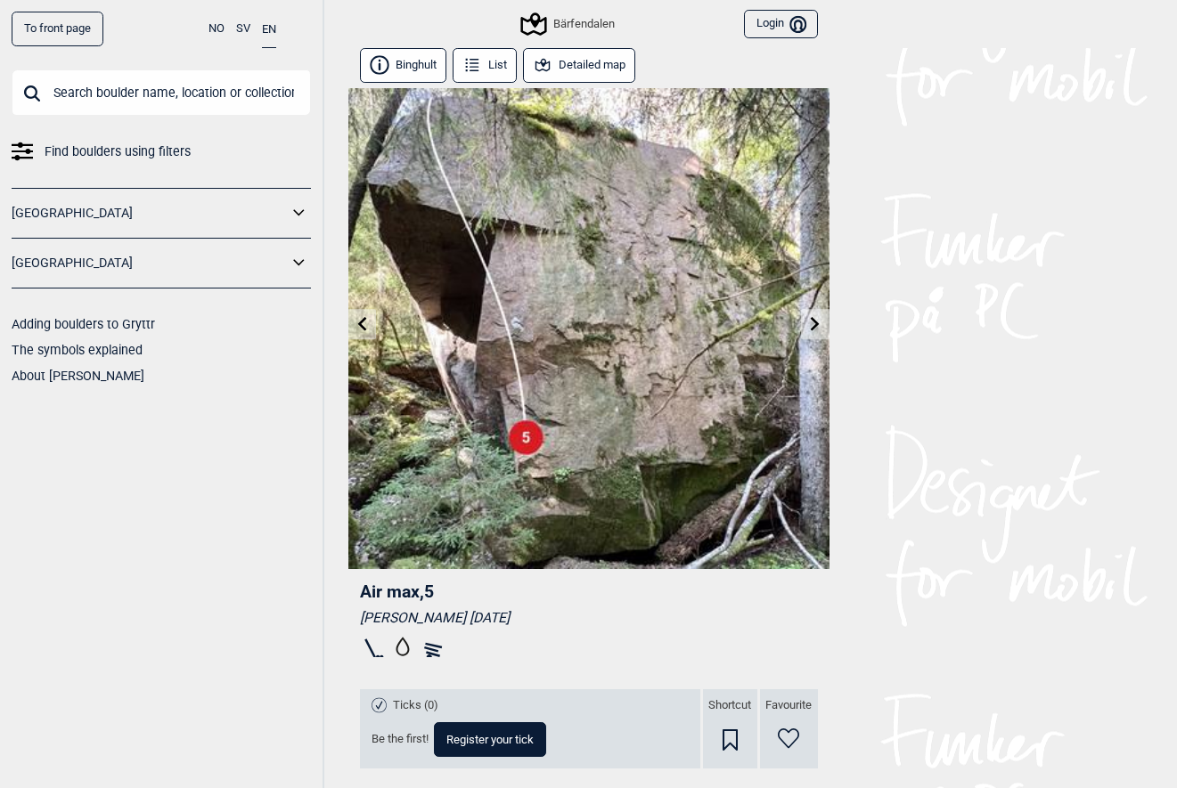
click at [361, 588] on span "Air max , 5" at bounding box center [397, 592] width 74 height 20
drag, startPoint x: 361, startPoint y: 588, endPoint x: 406, endPoint y: 588, distance: 45.4
click at [406, 588] on span "Air max , 5" at bounding box center [397, 592] width 74 height 20
drag, startPoint x: 355, startPoint y: 611, endPoint x: 479, endPoint y: 614, distance: 124.8
click at [479, 614] on div "Air max , 5 [PERSON_NAME] [DATE] Ticks (0) Be the first! Register your tick Sho…" at bounding box center [588, 717] width 481 height 296
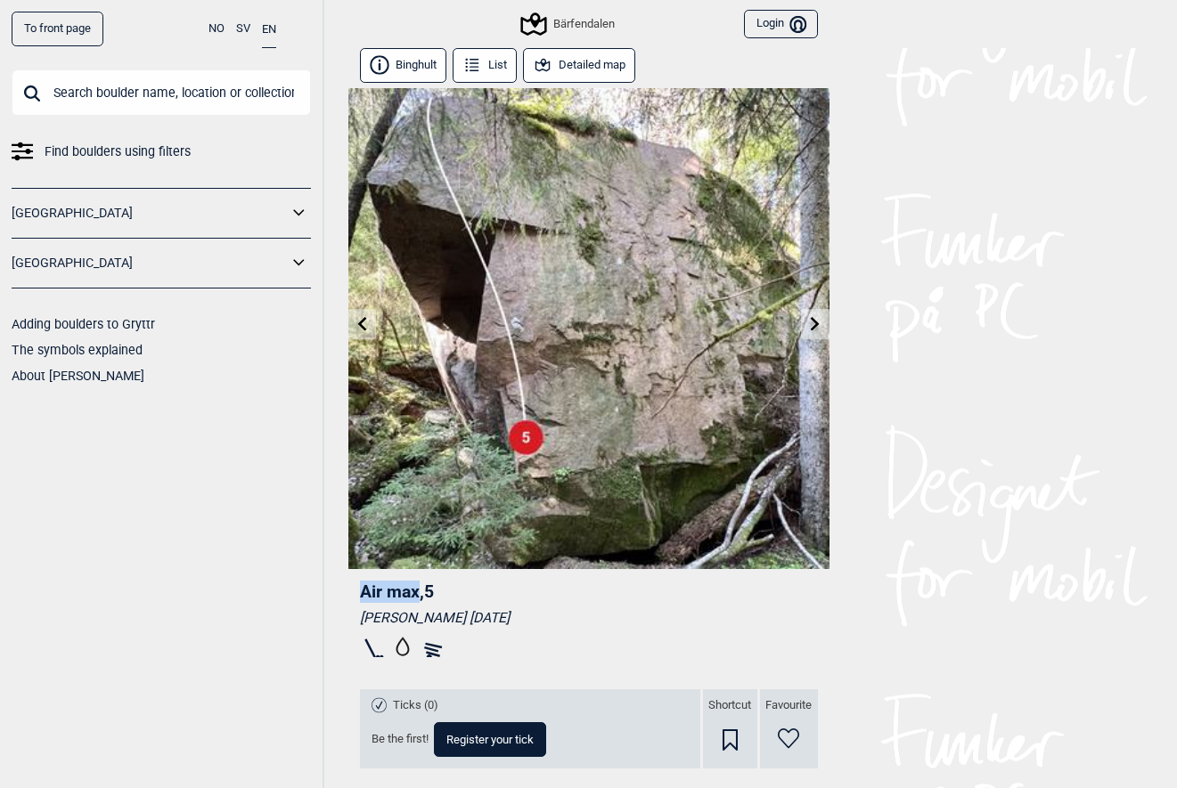
click at [478, 88] on img at bounding box center [588, 328] width 481 height 481
click at [478, 71] on icon at bounding box center [472, 65] width 20 height 20
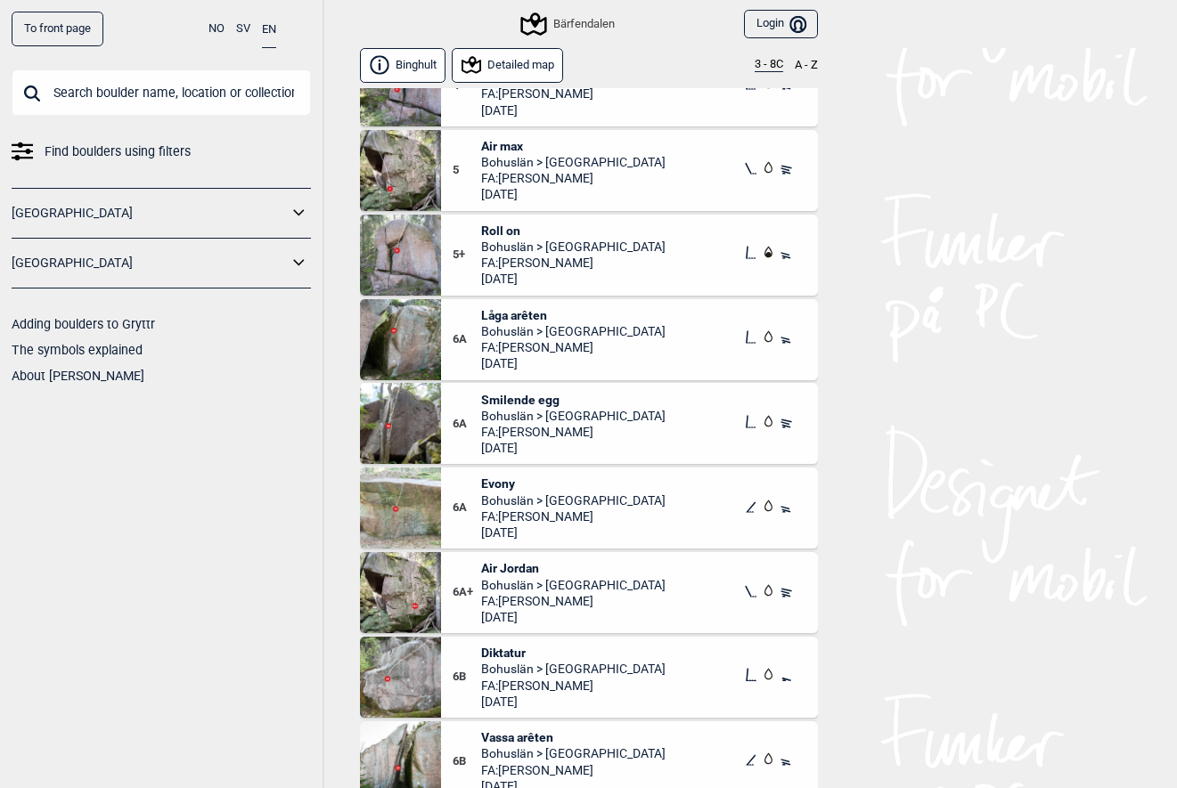
scroll to position [126, 0]
click at [519, 570] on span "Air Jordan" at bounding box center [573, 570] width 184 height 16
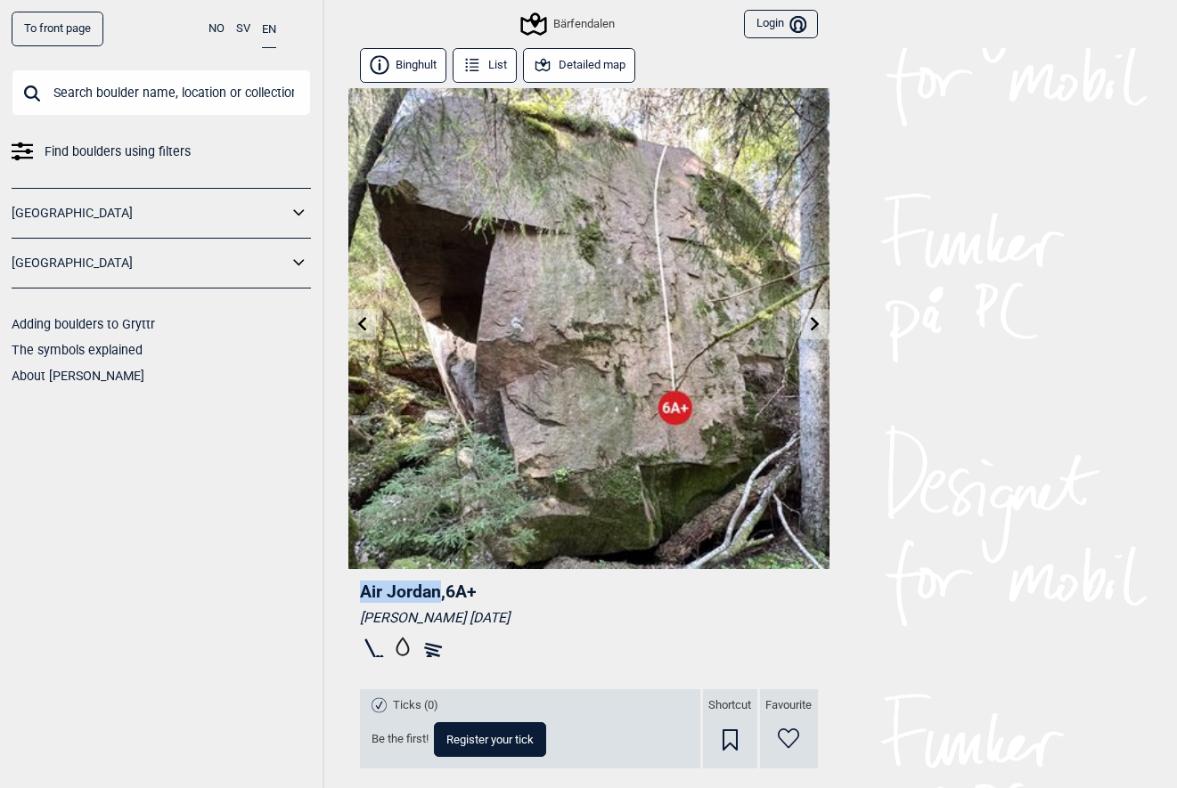
drag, startPoint x: 356, startPoint y: 592, endPoint x: 437, endPoint y: 591, distance: 81.1
click at [437, 591] on div "Air Jordan , 6A+ [PERSON_NAME] [DATE] Ticks (0) Be the first! Register your tic…" at bounding box center [588, 717] width 481 height 296
drag, startPoint x: 361, startPoint y: 617, endPoint x: 480, endPoint y: 618, distance: 119.4
click at [480, 618] on div "[PERSON_NAME] [DATE]" at bounding box center [589, 618] width 458 height 18
click at [489, 69] on button "List" at bounding box center [485, 65] width 65 height 35
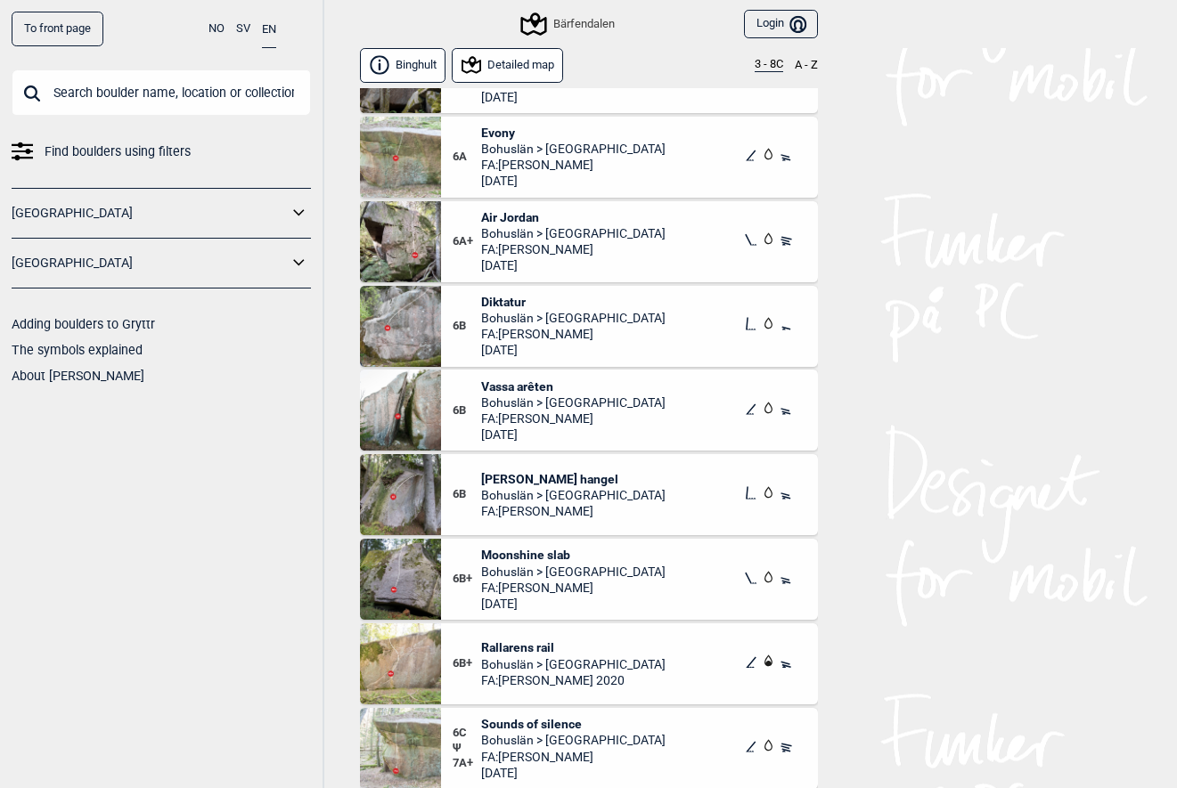
scroll to position [441, 0]
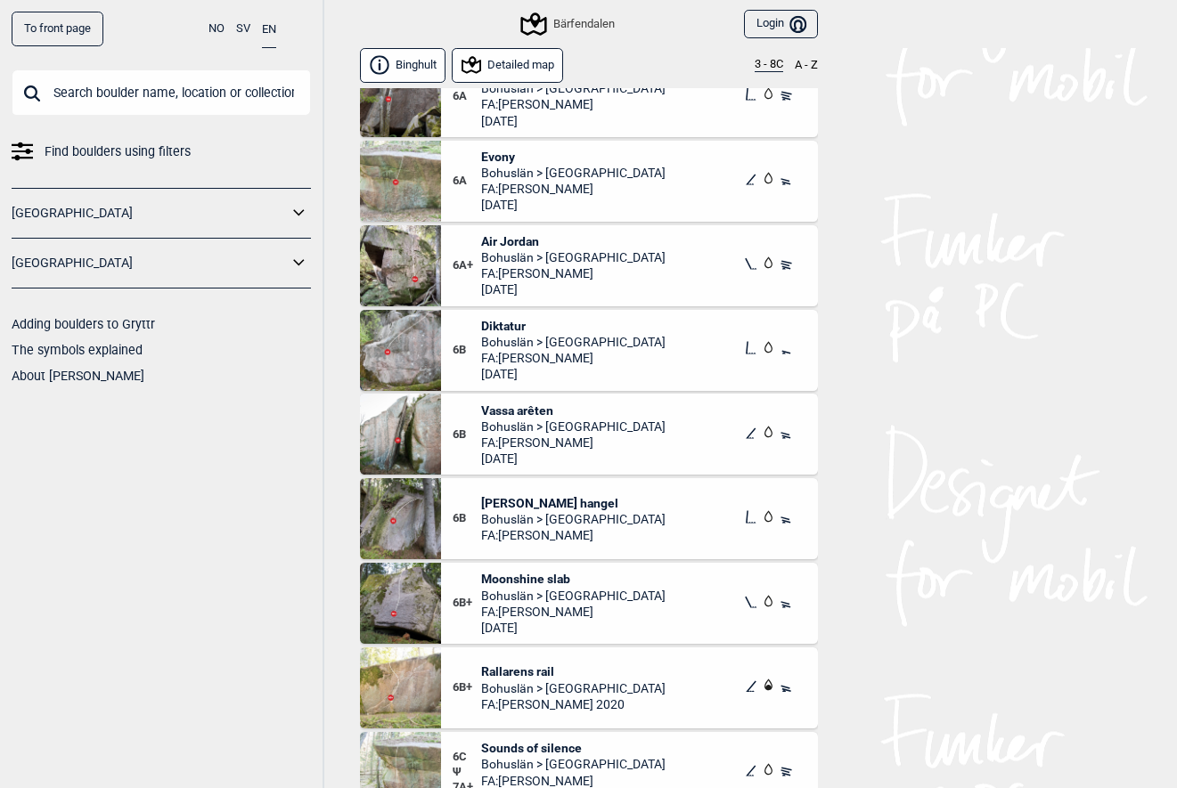
click at [524, 500] on span "[PERSON_NAME] hangel" at bounding box center [573, 503] width 184 height 16
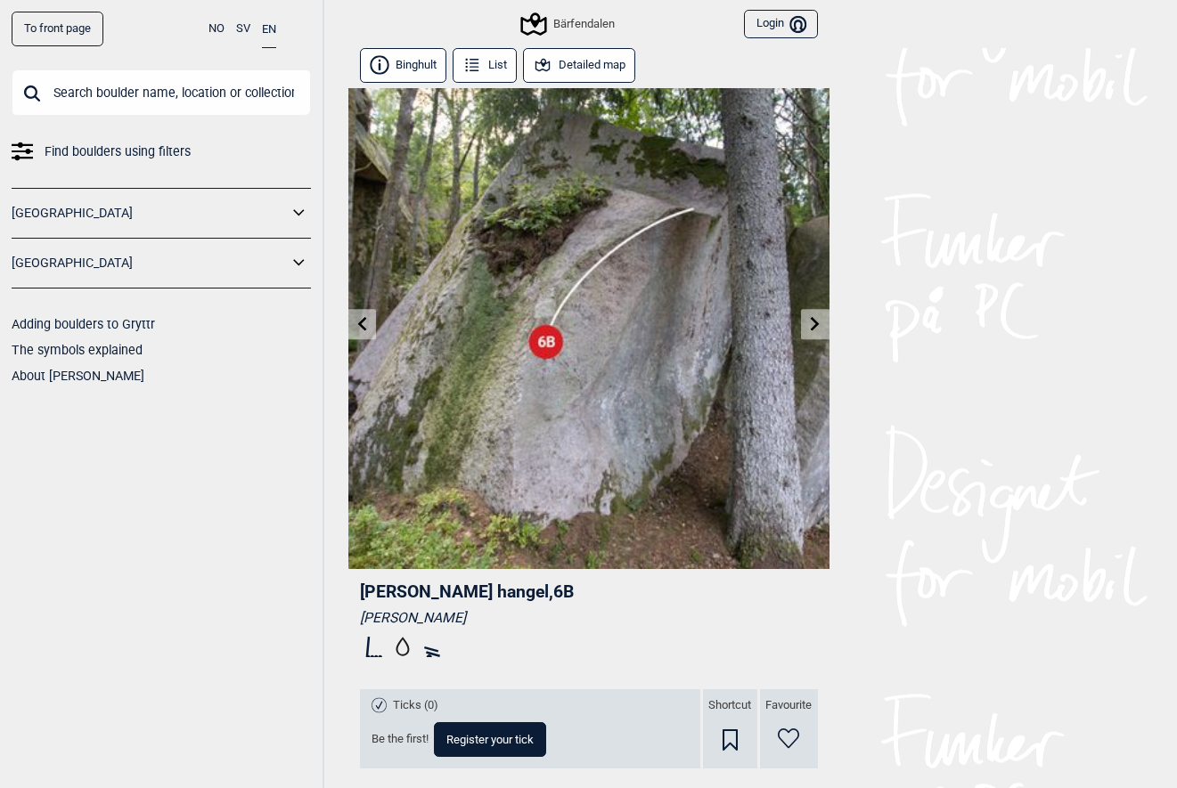
click at [575, 72] on button "Detailed map" at bounding box center [579, 65] width 113 height 35
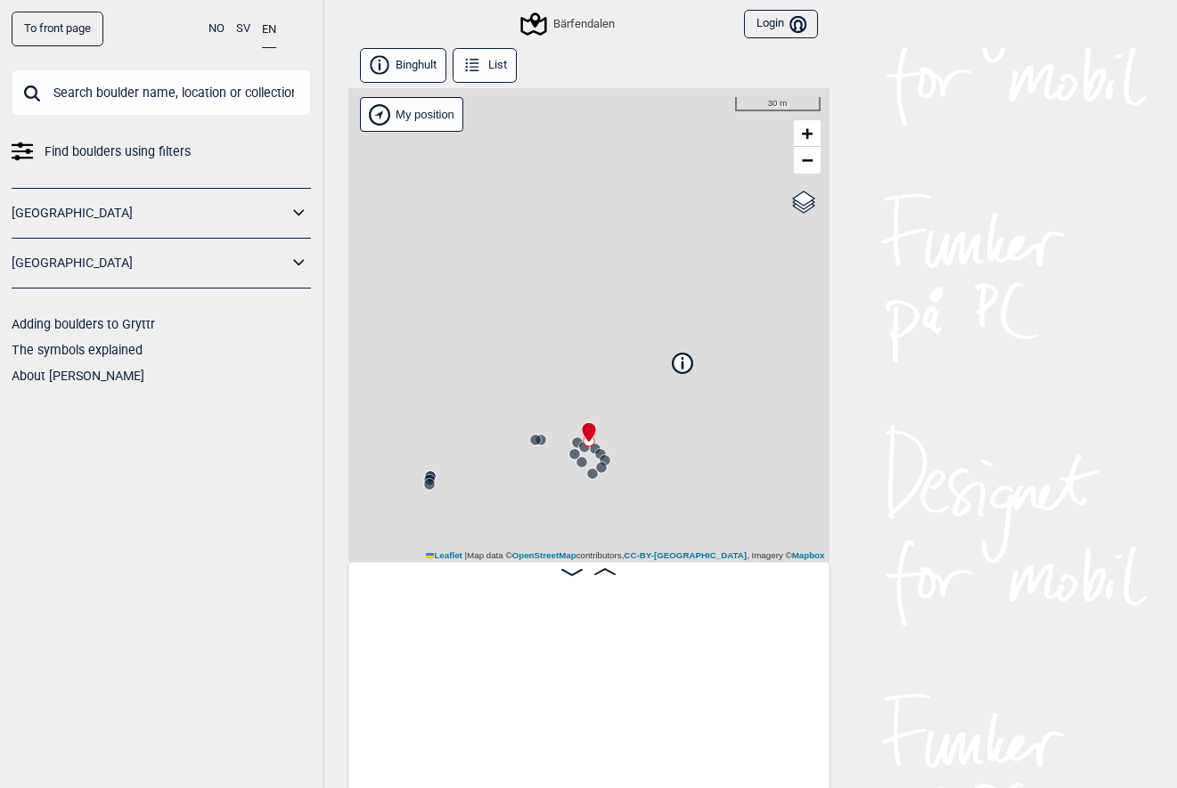
scroll to position [0, 1506]
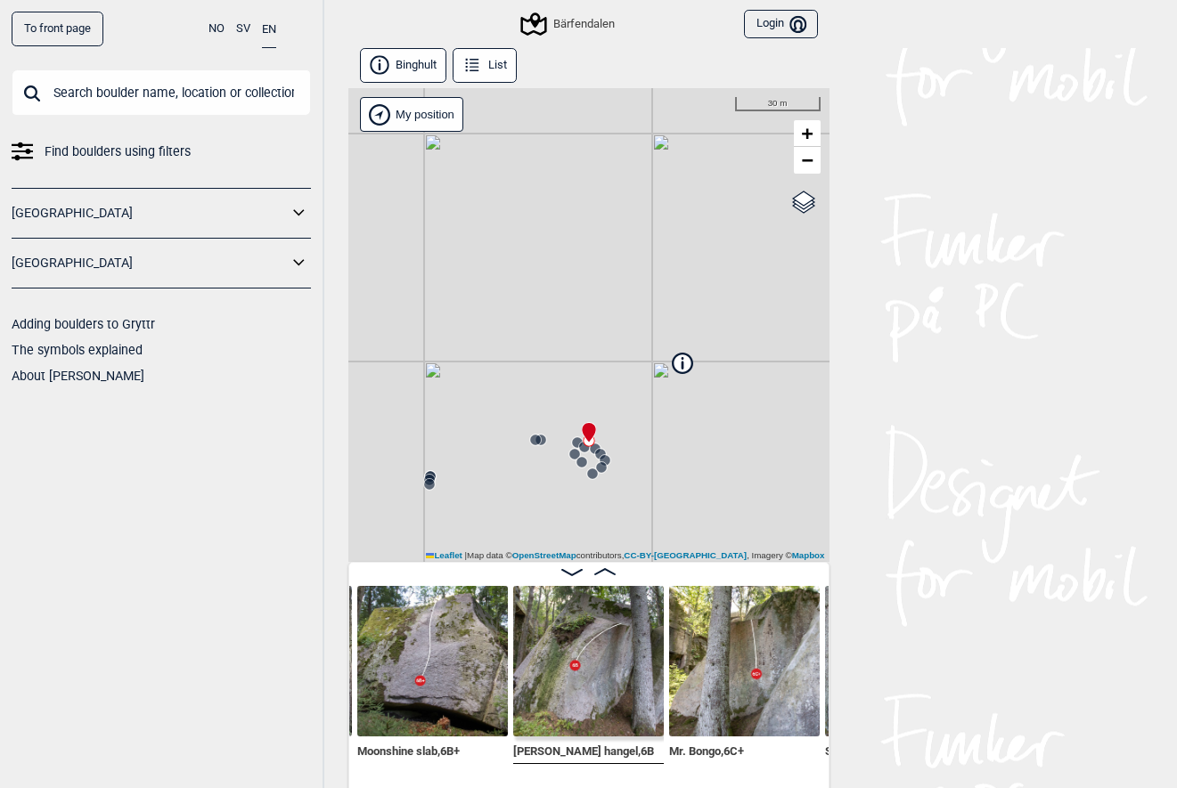
click at [597, 680] on img at bounding box center [588, 661] width 151 height 151
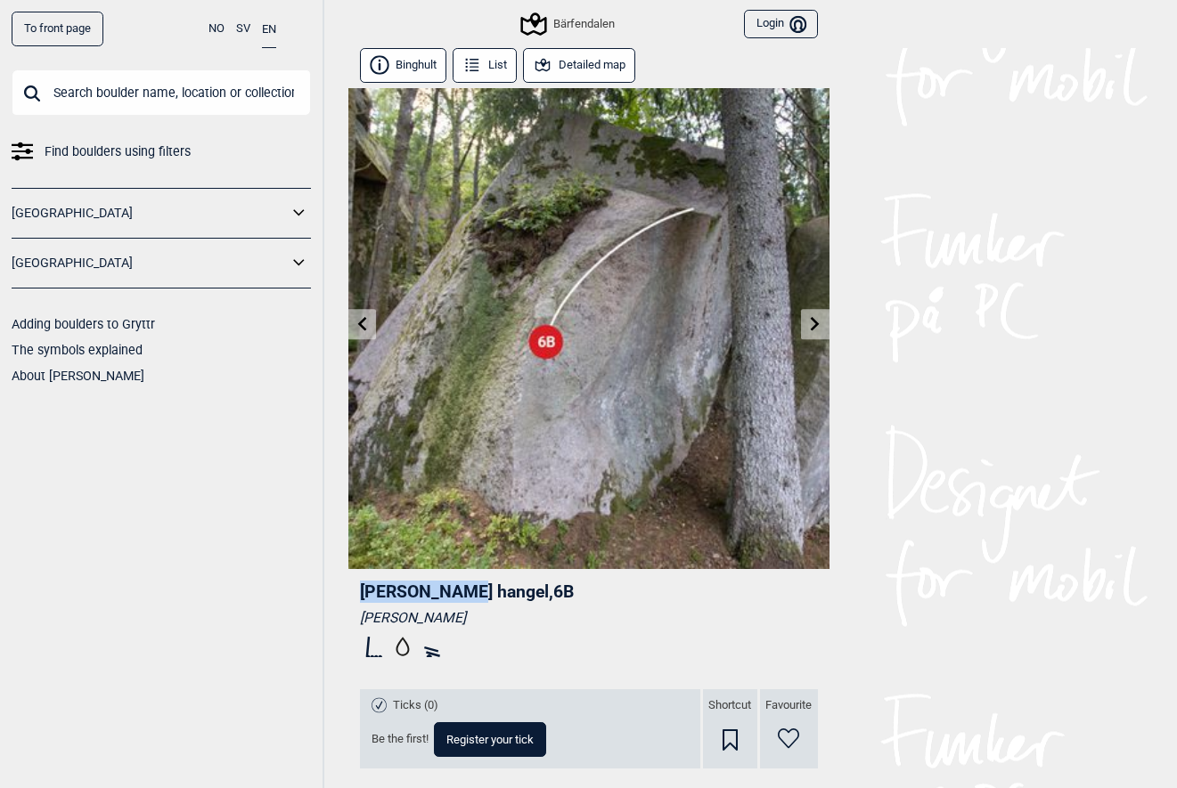
drag, startPoint x: 354, startPoint y: 587, endPoint x: 450, endPoint y: 588, distance: 96.2
click at [450, 588] on div "[PERSON_NAME] hangel , 6B [PERSON_NAME] Ticks (0) Be the first! Register your t…" at bounding box center [588, 717] width 481 height 296
drag, startPoint x: 360, startPoint y: 622, endPoint x: 467, endPoint y: 618, distance: 107.0
click at [467, 618] on div "[PERSON_NAME]" at bounding box center [589, 618] width 458 height 18
click at [471, 71] on icon at bounding box center [472, 65] width 20 height 20
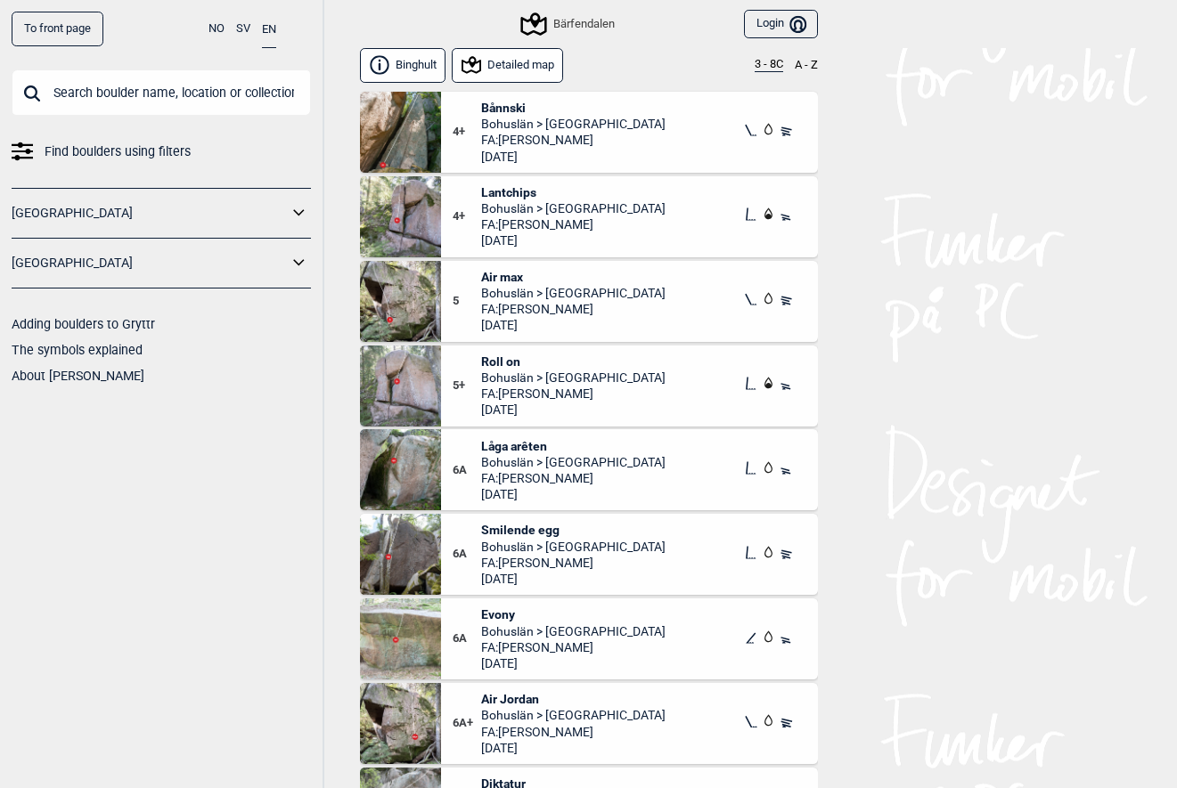
click at [399, 69] on button "Binghult" at bounding box center [403, 65] width 86 height 35
